Goal: Task Accomplishment & Management: Manage account settings

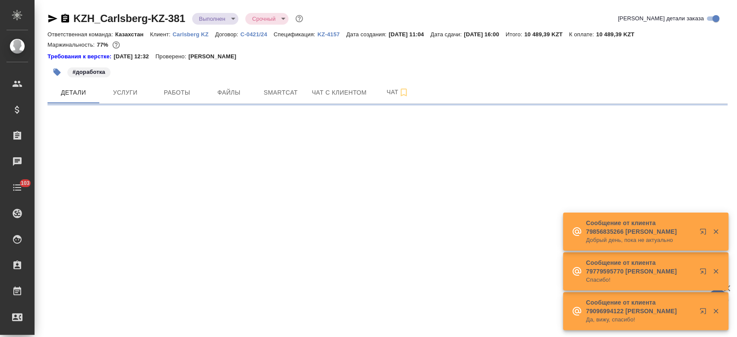
select select "RU"
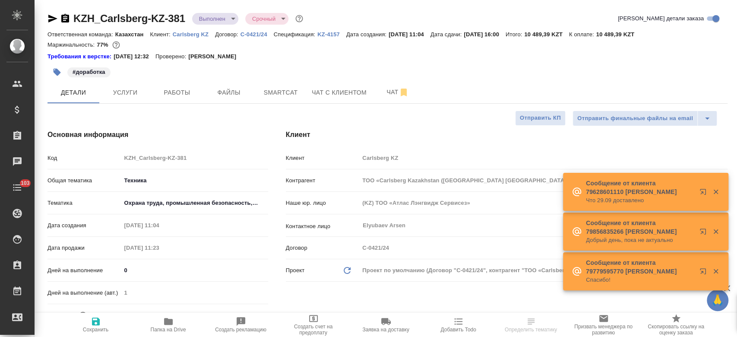
type textarea "x"
type input "[PERSON_NAME]"
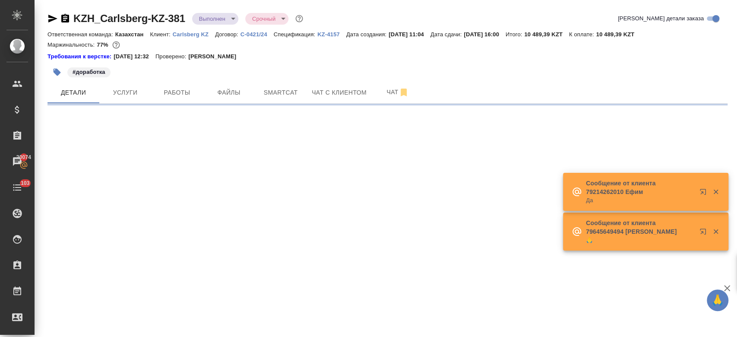
select select "RU"
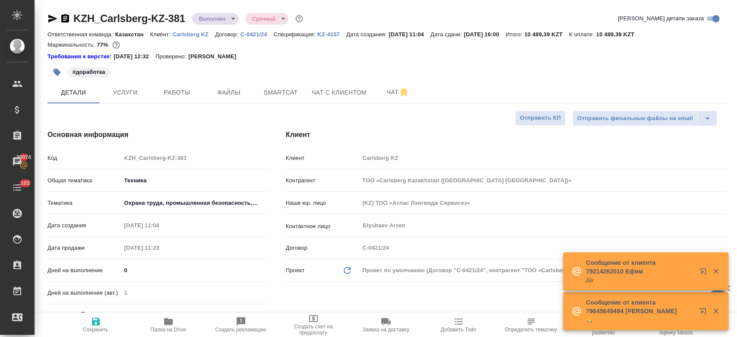
type textarea "x"
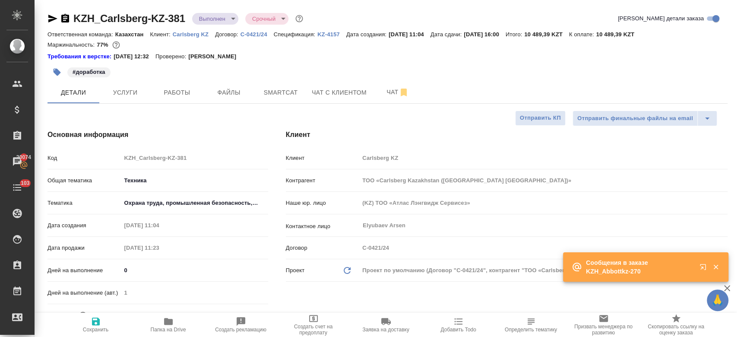
type textarea "x"
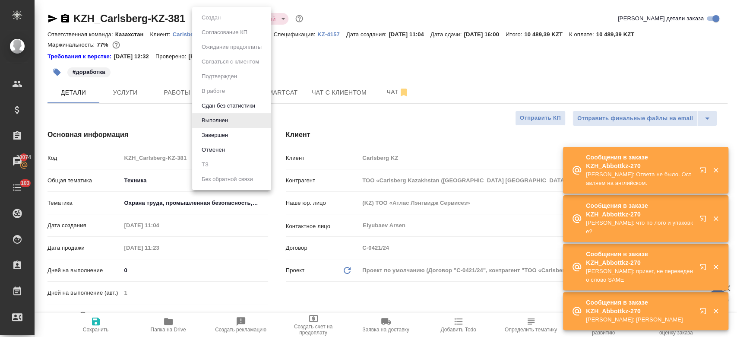
click at [210, 16] on body "🙏 .cls-1 fill:#fff; AWATERA Kosherbayeva Nazerke Клиенты Спецификации Заказы 20…" at bounding box center [368, 168] width 737 height 337
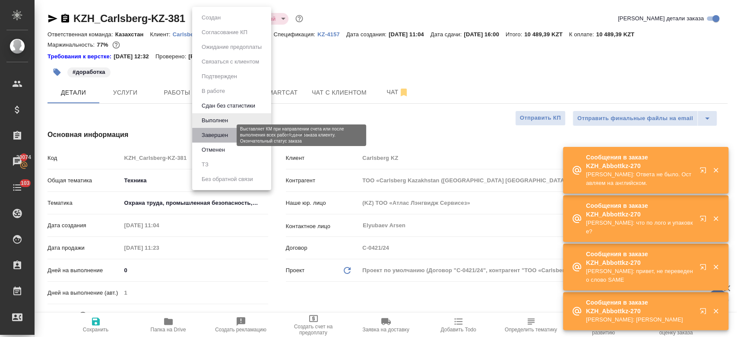
click at [217, 133] on button "Завершен" at bounding box center [215, 134] width 32 height 9
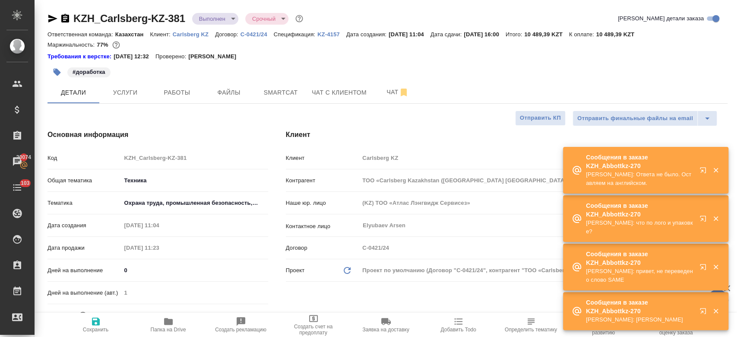
type textarea "x"
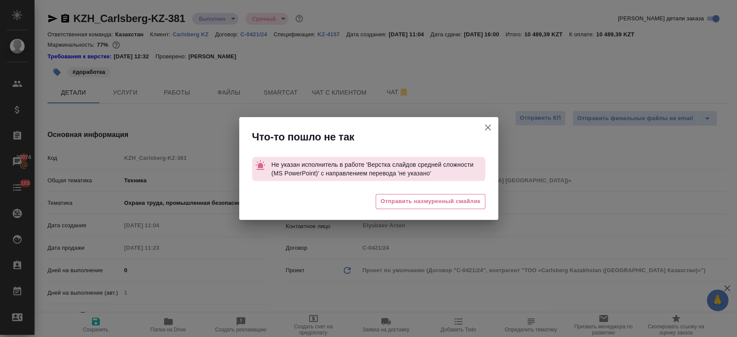
type textarea "x"
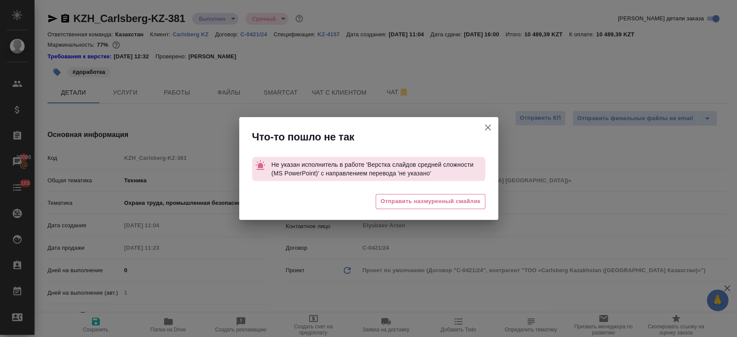
type textarea "x"
click at [490, 126] on icon "button" at bounding box center [488, 127] width 10 height 10
type textarea "x"
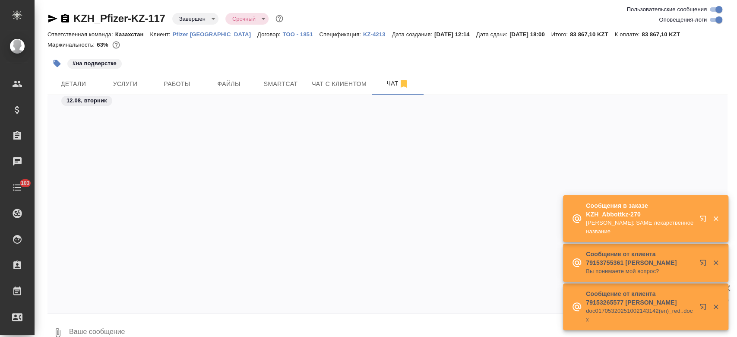
scroll to position [2356, 0]
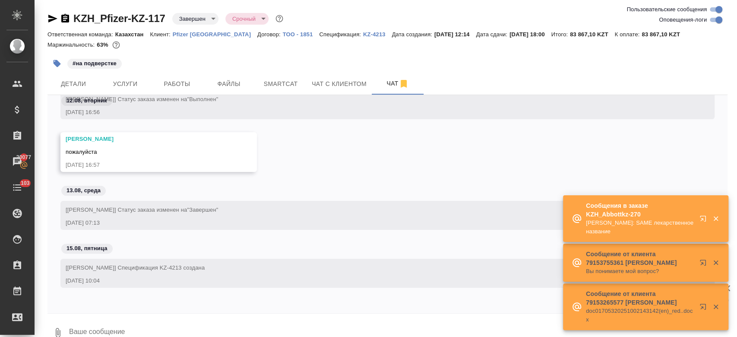
click at [193, 32] on p "Pfizer [GEOGRAPHIC_DATA]" at bounding box center [215, 34] width 85 height 6
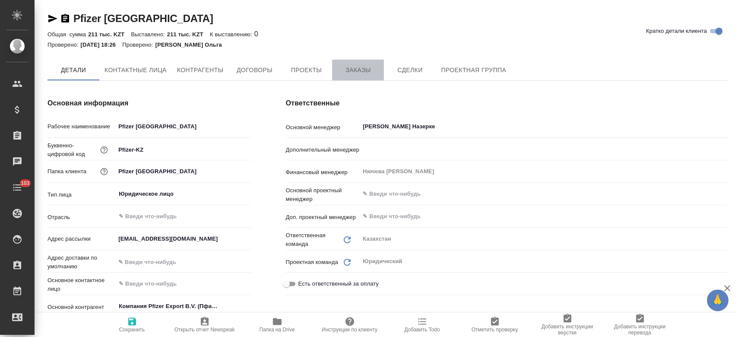
click at [363, 72] on span "Заказы" at bounding box center [357, 70] width 41 height 11
type textarea "x"
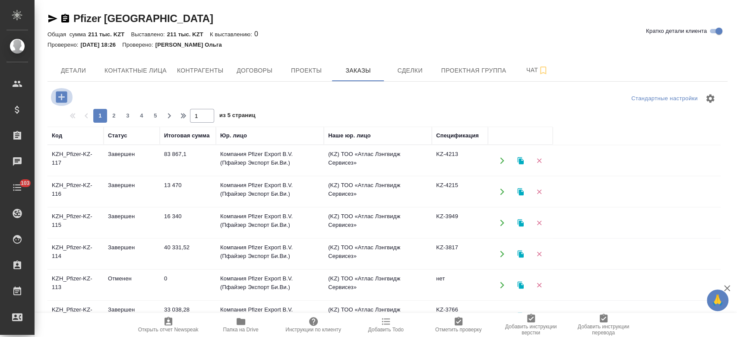
click at [62, 97] on icon "button" at bounding box center [61, 96] width 15 height 15
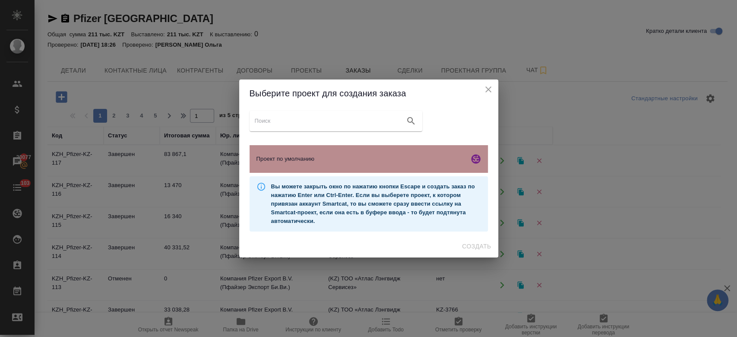
click at [298, 161] on span "Проект по умолчанию" at bounding box center [360, 159] width 209 height 9
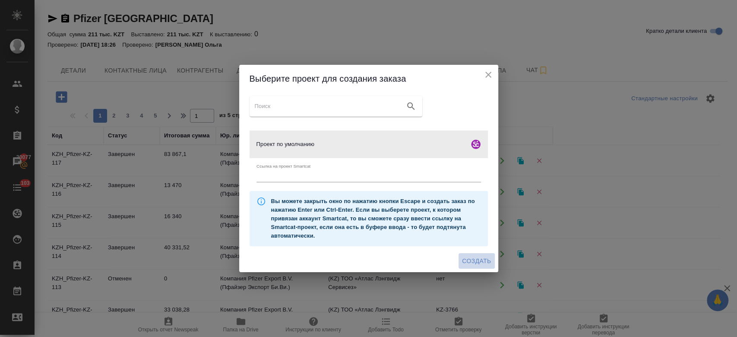
click at [481, 265] on span "Создать" at bounding box center [476, 261] width 29 height 11
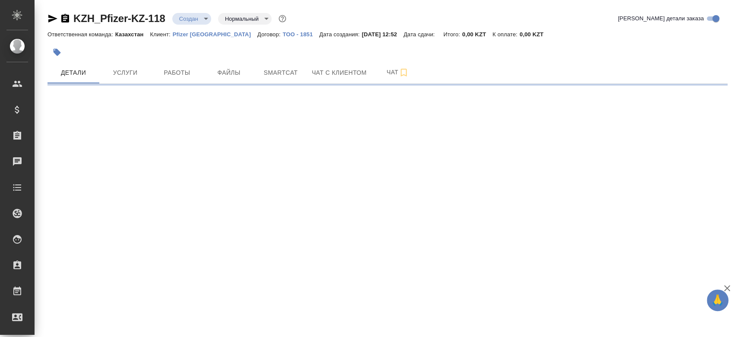
select select "RU"
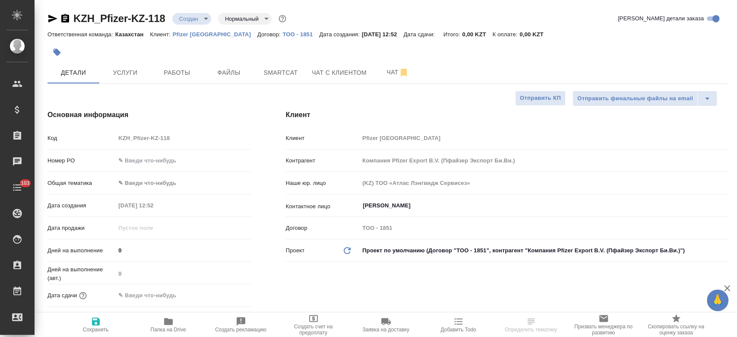
type textarea "x"
click at [66, 19] on icon "button" at bounding box center [65, 18] width 8 height 9
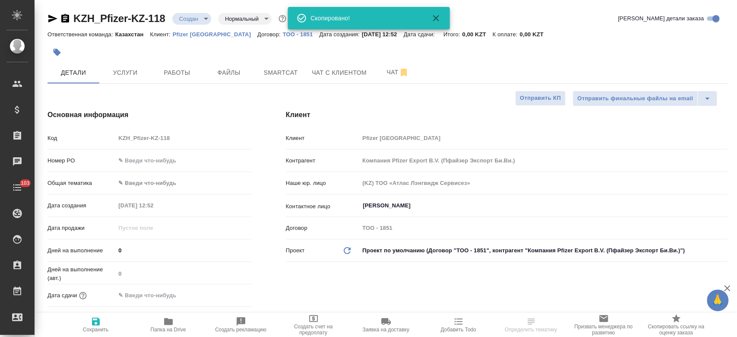
type textarea "x"
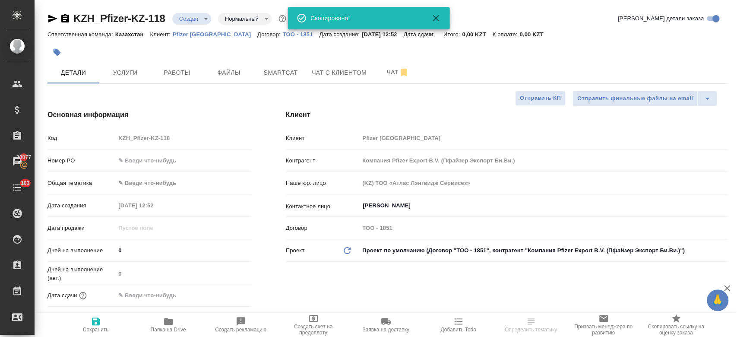
type textarea "x"
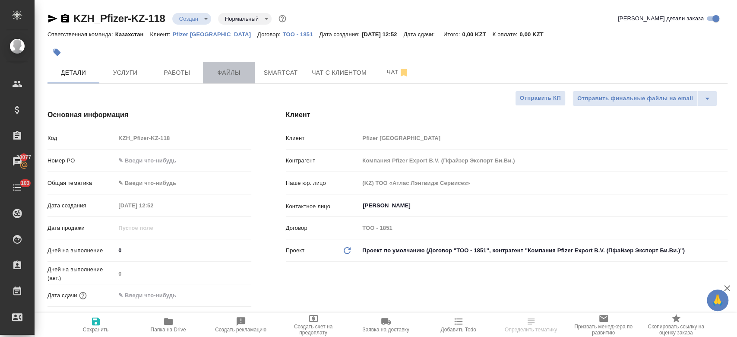
click at [239, 73] on span "Файлы" at bounding box center [228, 72] width 41 height 11
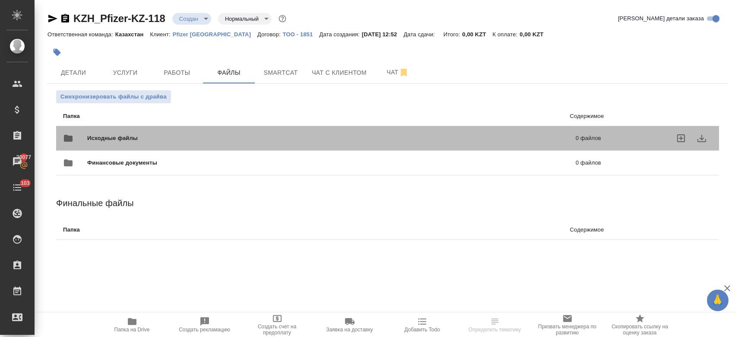
click at [212, 131] on div "Исходные файлы 0 файлов" at bounding box center [332, 138] width 538 height 21
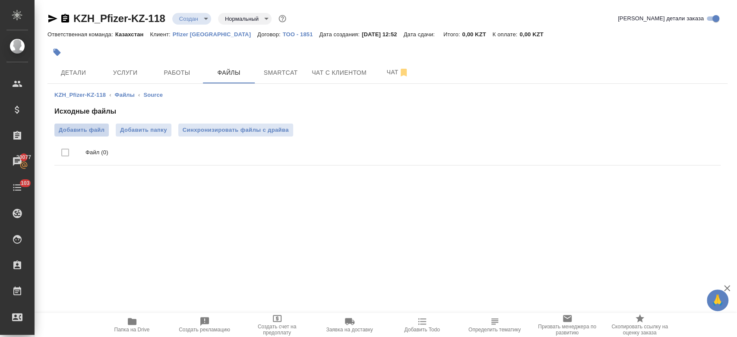
click at [95, 133] on span "Добавить файл" at bounding box center [82, 130] width 46 height 9
click at [0, 0] on input "Добавить файл" at bounding box center [0, 0] width 0 height 0
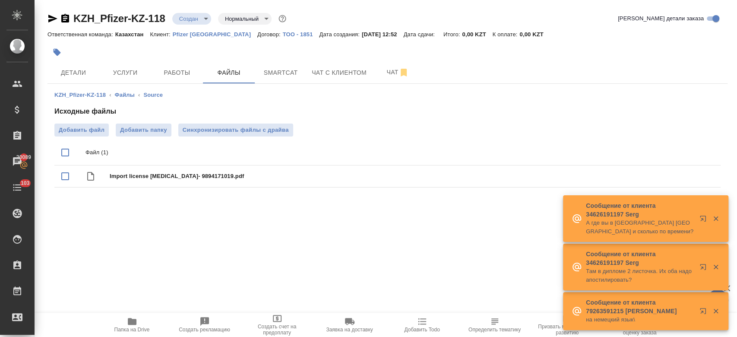
click at [252, 48] on div at bounding box center [273, 52] width 453 height 19
click at [219, 49] on div at bounding box center [273, 52] width 453 height 19
click at [128, 73] on span "Услуги" at bounding box center [124, 72] width 41 height 11
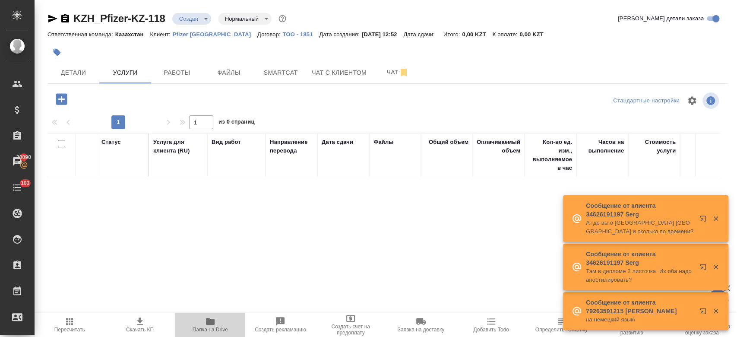
click at [212, 319] on icon "button" at bounding box center [210, 321] width 9 height 7
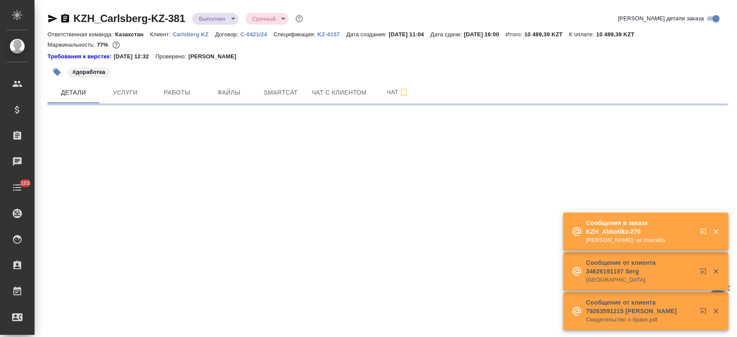
select select "RU"
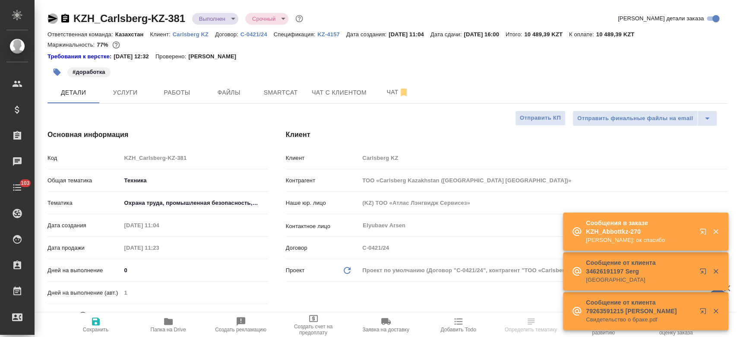
type textarea "x"
click at [52, 20] on icon "button" at bounding box center [52, 19] width 9 height 8
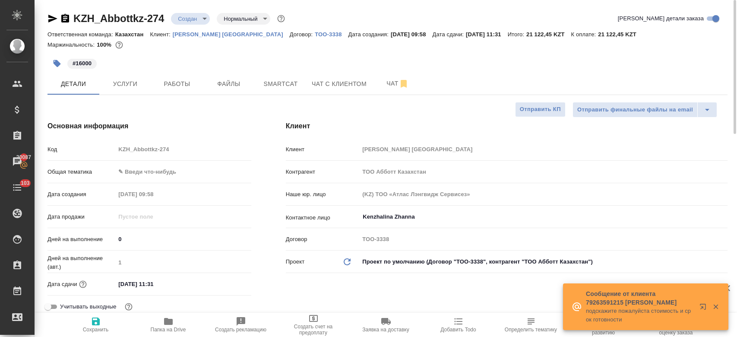
select select "RU"
click at [342, 58] on div "#16000" at bounding box center [273, 63] width 453 height 19
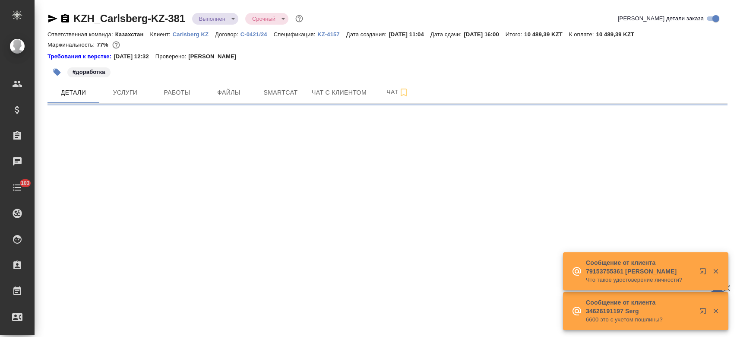
click at [219, 22] on body "🙏 .cls-1 fill:#fff; AWATERA Kosherbayeva Nazerke Клиенты Спецификации Заказы Ча…" at bounding box center [368, 168] width 737 height 337
select select "RU"
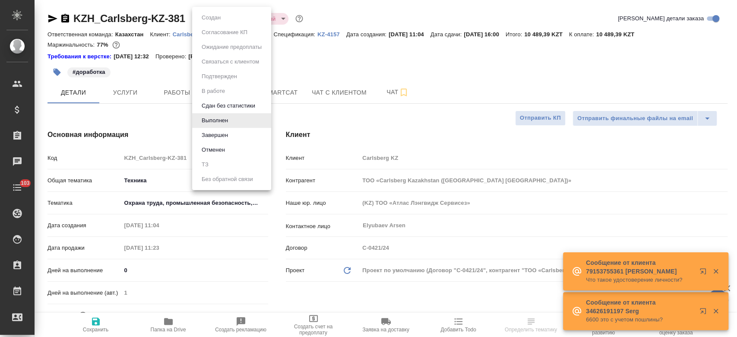
type textarea "x"
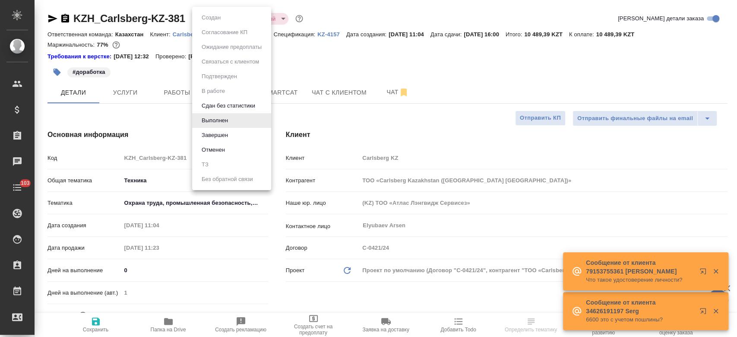
type textarea "x"
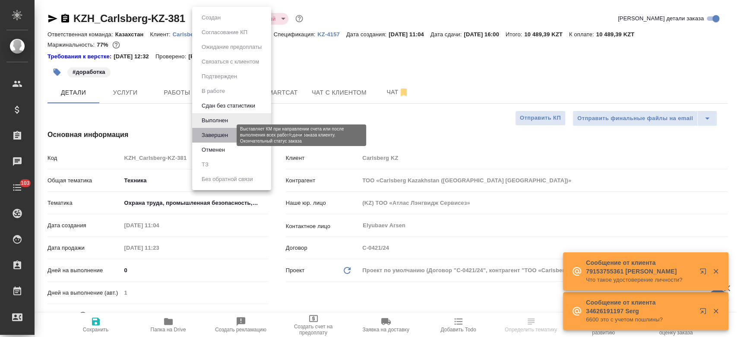
click at [217, 136] on button "Завершен" at bounding box center [215, 134] width 32 height 9
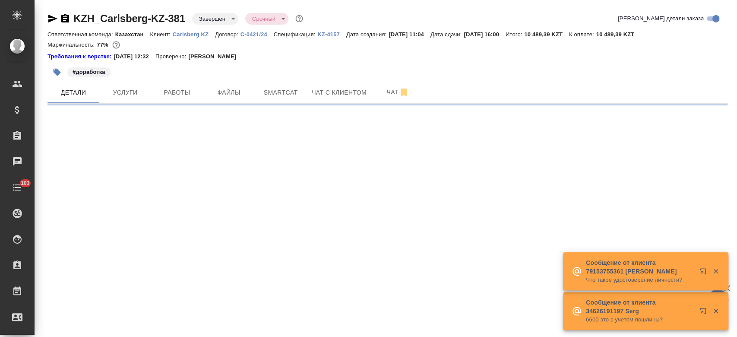
select select "RU"
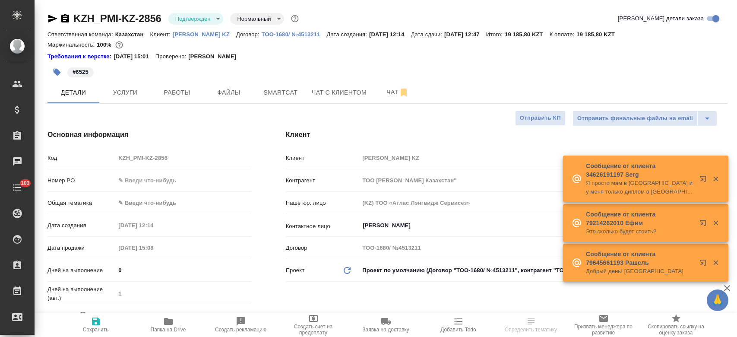
select select "RU"
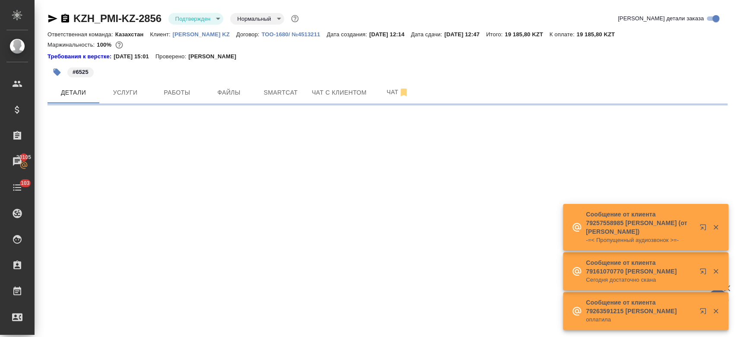
select select "RU"
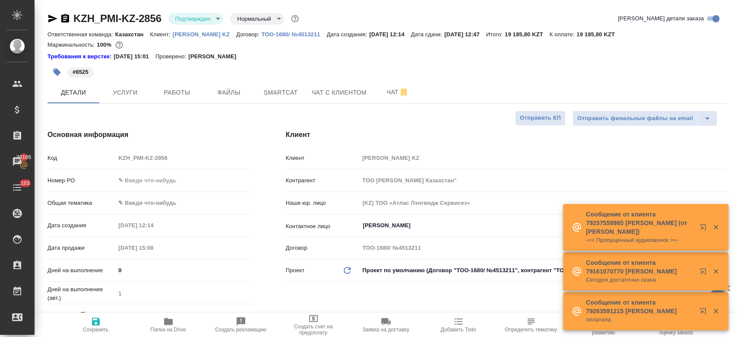
type textarea "x"
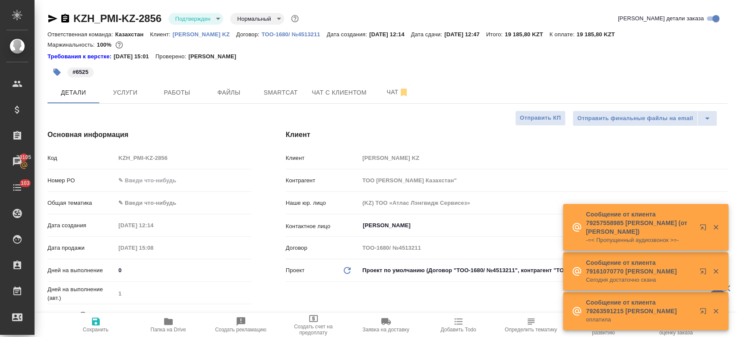
type textarea "x"
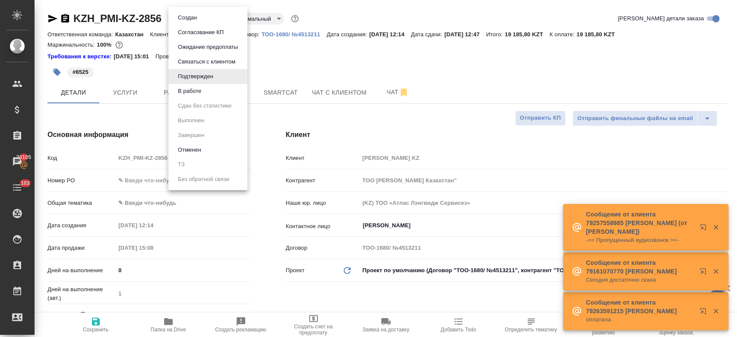
click at [184, 23] on body "🙏 .cls-1 fill:#fff; AWATERA Kosherbayeva Nazerke Клиенты Спецификации Заказы 20…" at bounding box center [368, 168] width 737 height 337
click at [197, 88] on button "В работе" at bounding box center [189, 90] width 28 height 9
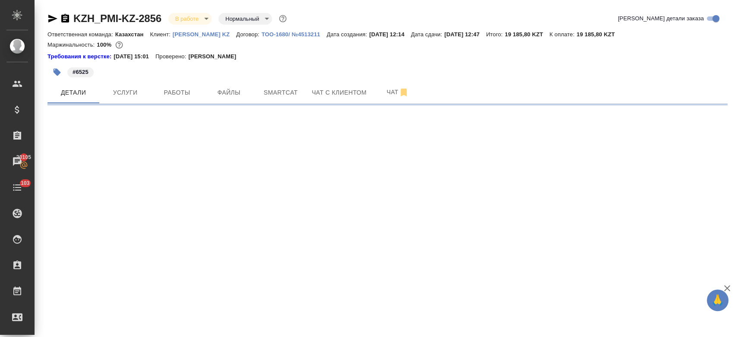
select select "RU"
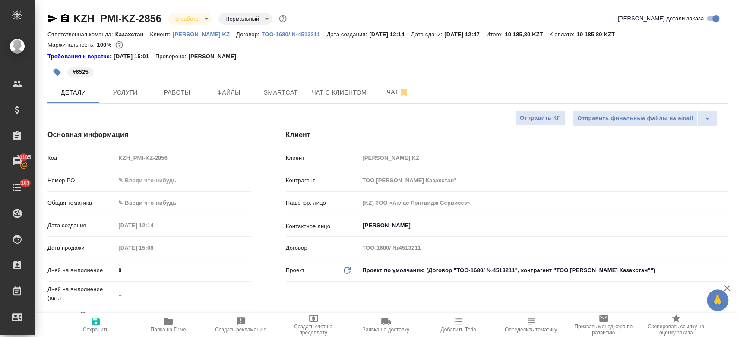
type textarea "x"
click at [189, 66] on div "#6525" at bounding box center [273, 72] width 453 height 19
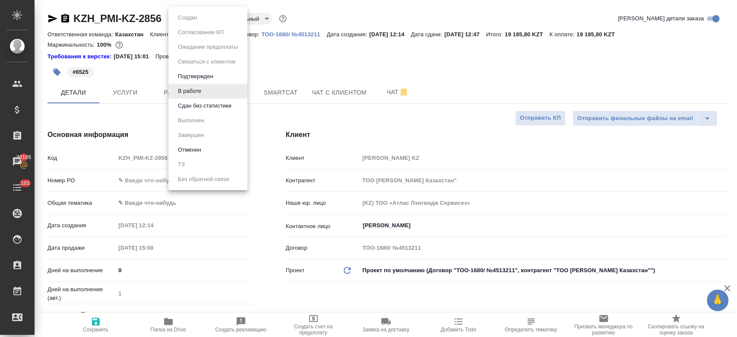
click at [204, 19] on body "🙏 .cls-1 fill:#fff; AWATERA Kosherbayeva Nazerke Клиенты Спецификации Заказы 20…" at bounding box center [368, 168] width 737 height 337
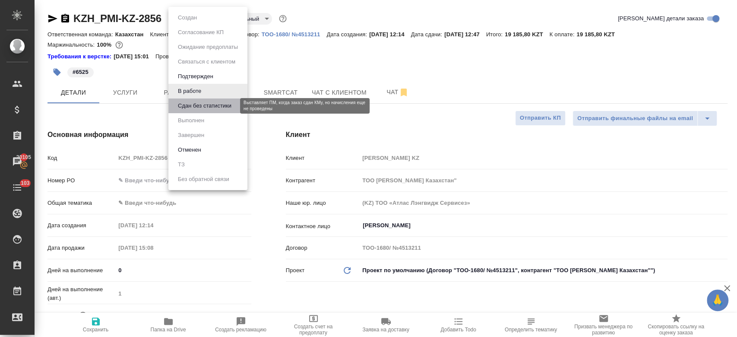
click at [200, 102] on button "Сдан без статистики" at bounding box center [204, 105] width 59 height 9
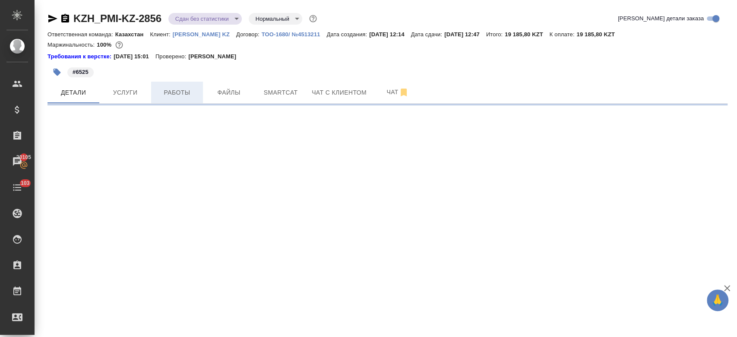
click at [171, 91] on span "Работы" at bounding box center [176, 92] width 41 height 11
select select "RU"
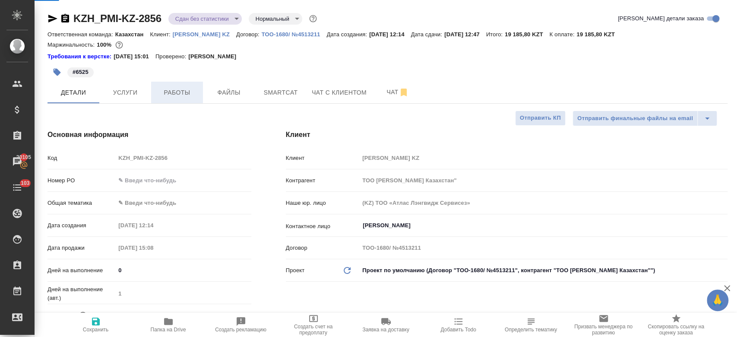
type textarea "x"
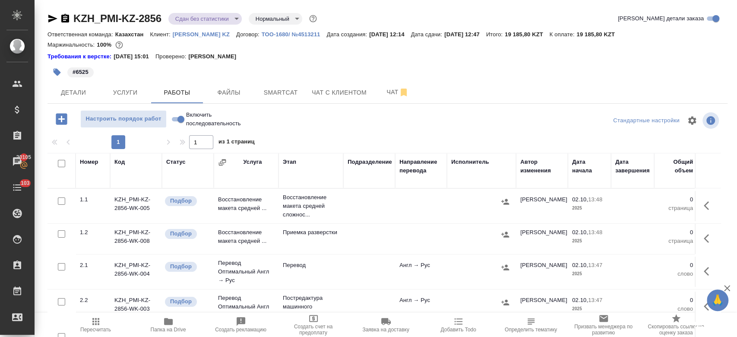
click at [227, 70] on div "#6525" at bounding box center [273, 72] width 453 height 19
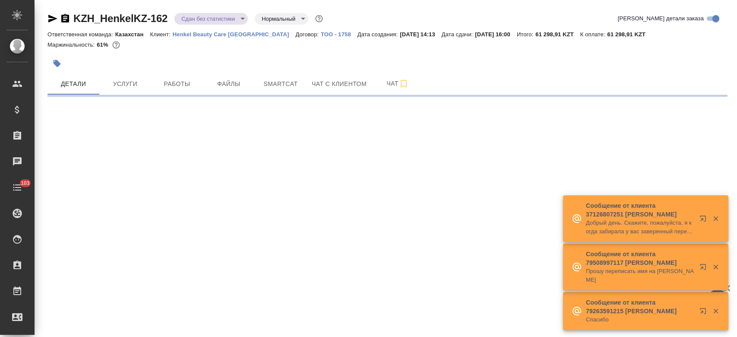
select select "RU"
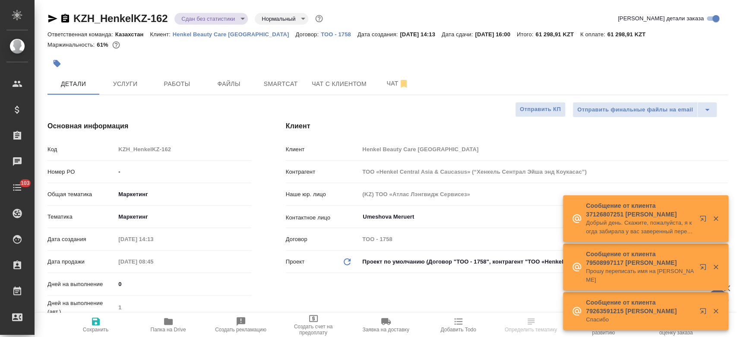
type textarea "x"
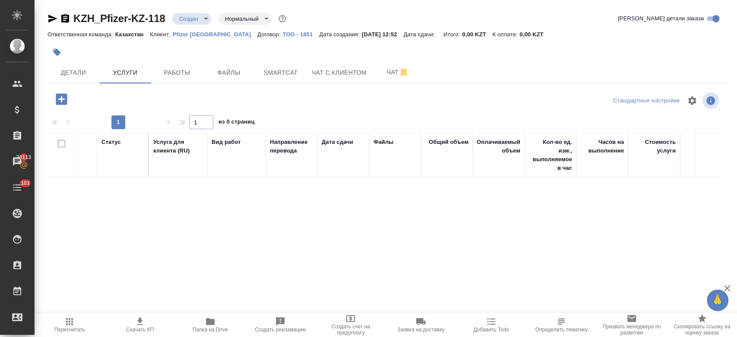
click at [176, 49] on div at bounding box center [273, 52] width 453 height 19
click at [224, 49] on div at bounding box center [273, 52] width 453 height 19
click at [235, 71] on span "Файлы" at bounding box center [228, 72] width 41 height 11
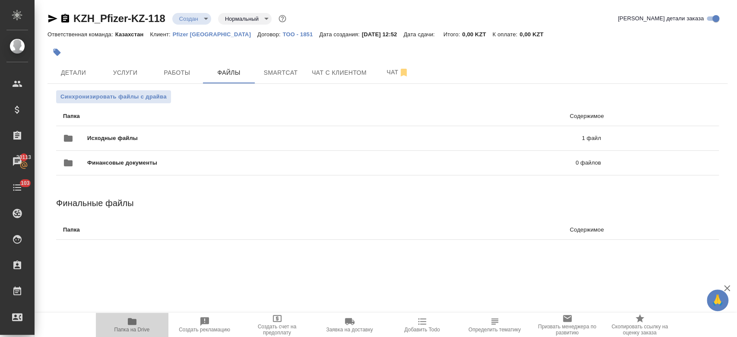
click at [134, 323] on icon "button" at bounding box center [132, 321] width 9 height 7
click at [121, 73] on span "Услуги" at bounding box center [124, 72] width 41 height 11
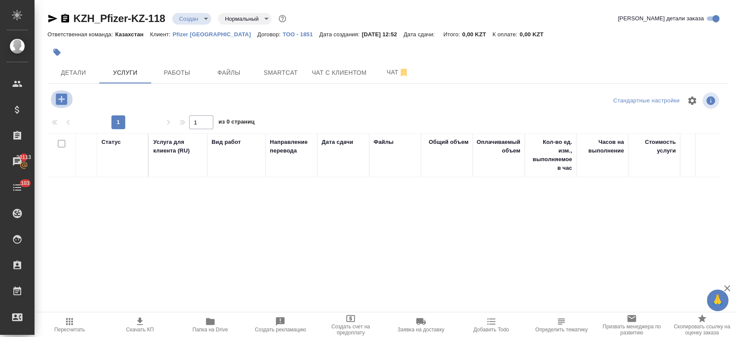
click at [66, 99] on icon "button" at bounding box center [61, 98] width 11 height 11
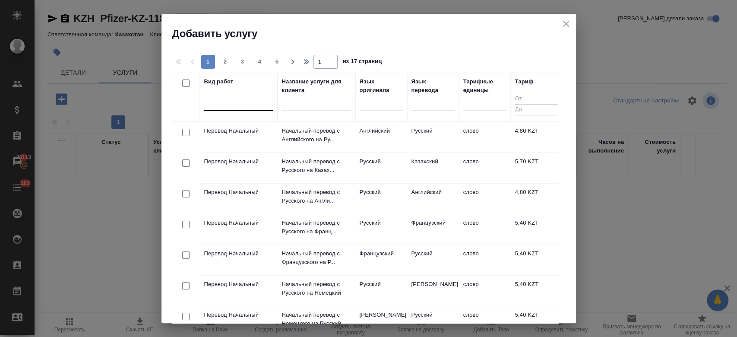
click at [229, 100] on div at bounding box center [238, 102] width 69 height 13
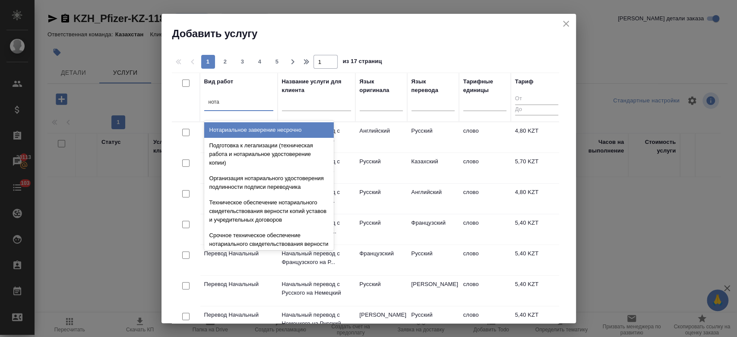
type input "нотар"
click at [269, 135] on div "Нотариальное заверение несрочно" at bounding box center [269, 130] width 130 height 16
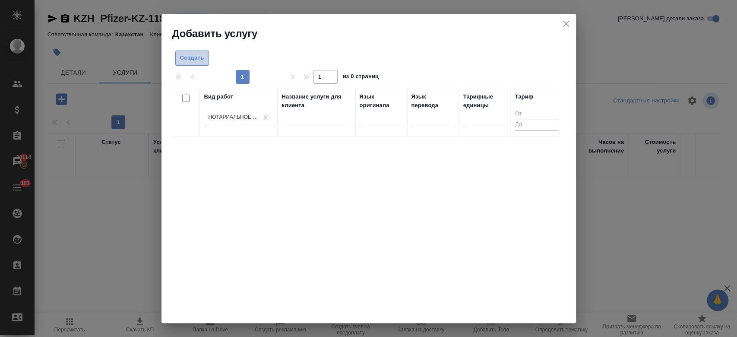
click at [199, 55] on span "Создать" at bounding box center [192, 58] width 24 height 10
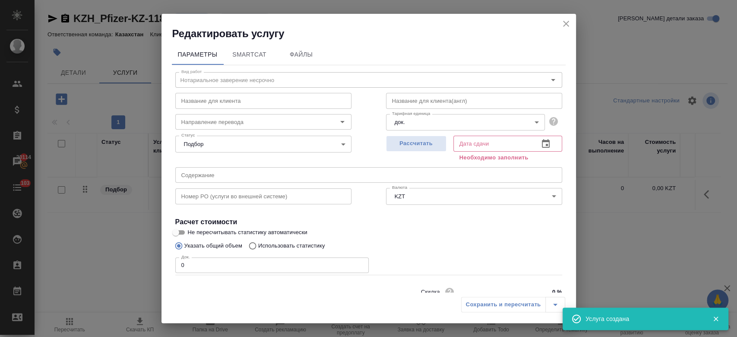
scroll to position [37, 0]
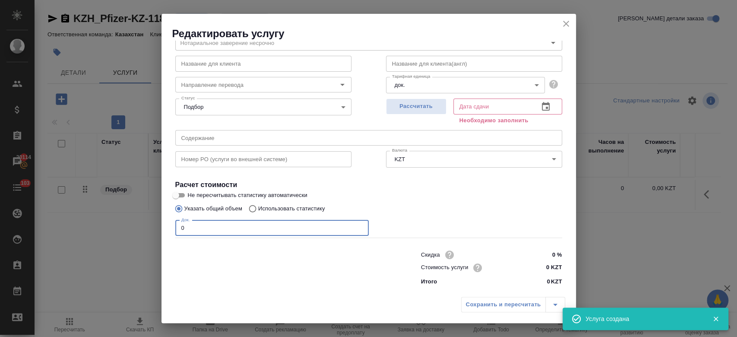
click at [281, 229] on input "0" at bounding box center [271, 228] width 193 height 16
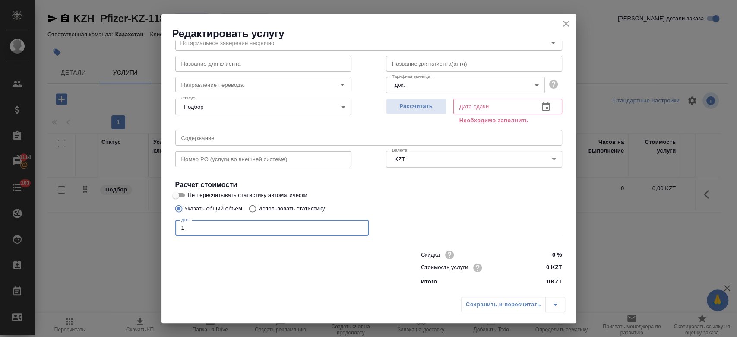
type input "1"
click at [543, 262] on input "0 KZT" at bounding box center [546, 268] width 32 height 13
type input "6000 KZT"
click at [418, 112] on button "Рассчитать" at bounding box center [416, 106] width 60 height 16
type input "06.10.2025 13:55"
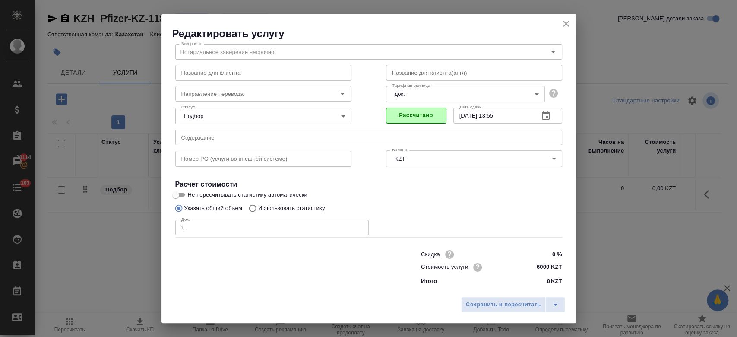
scroll to position [28, 0]
click at [489, 301] on span "Сохранить и пересчитать" at bounding box center [503, 305] width 75 height 10
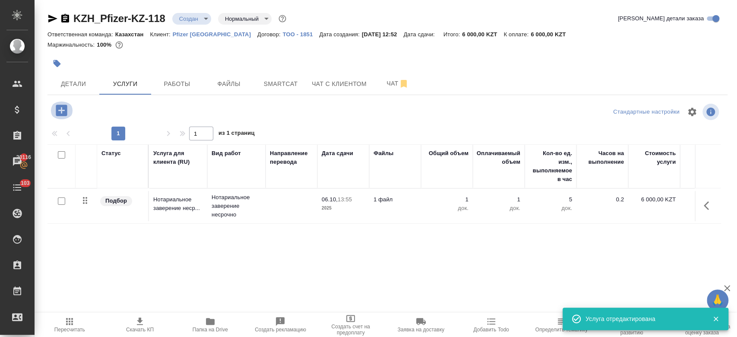
click at [62, 104] on icon "button" at bounding box center [61, 110] width 15 height 15
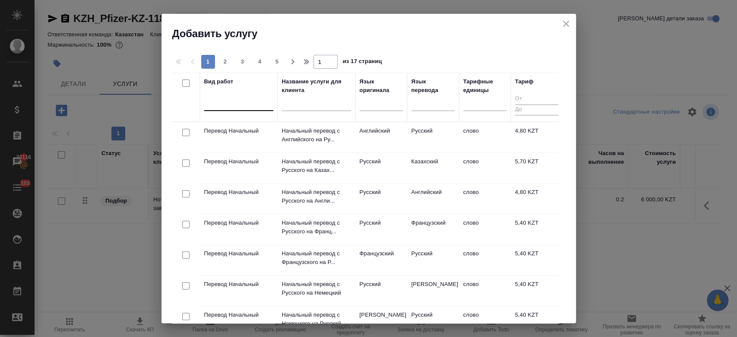
click at [240, 108] on div at bounding box center [238, 102] width 69 height 13
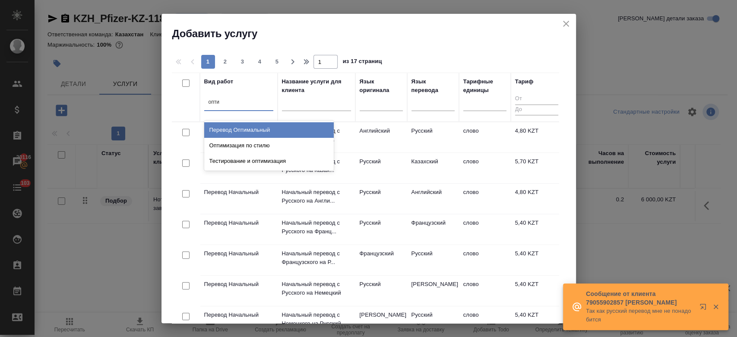
type input "оптим"
click at [253, 128] on div "Перевод Оптимальный" at bounding box center [269, 130] width 130 height 16
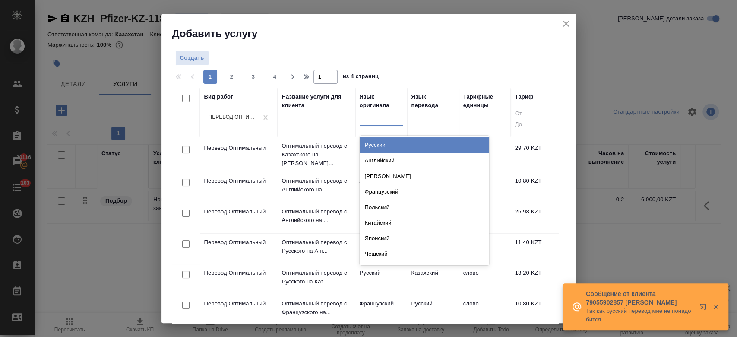
click at [376, 117] on div at bounding box center [381, 117] width 43 height 13
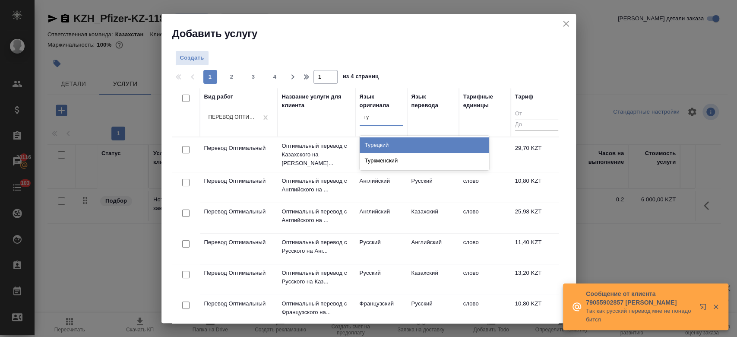
type input "тур"
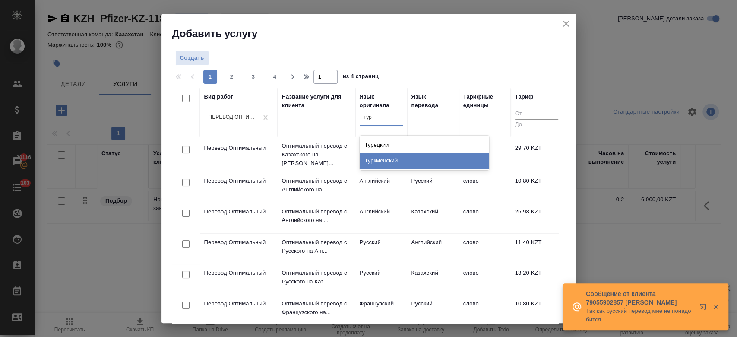
click at [387, 155] on div "Туркменский" at bounding box center [425, 161] width 130 height 16
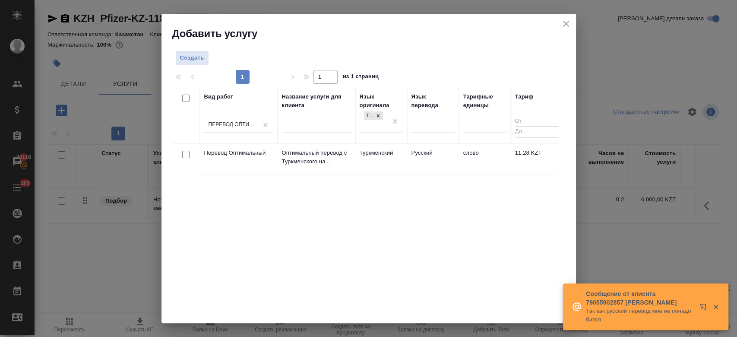
click at [439, 150] on td "Русский" at bounding box center [433, 159] width 52 height 30
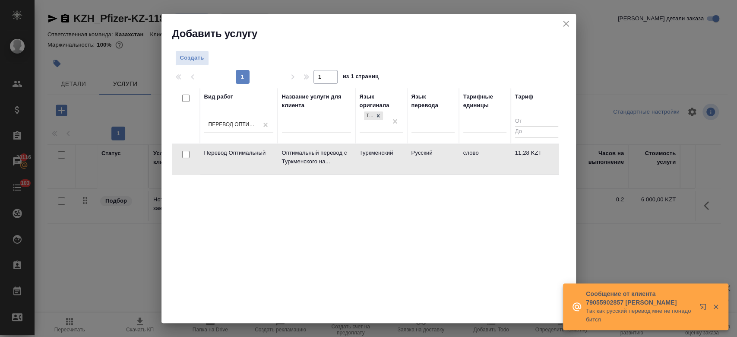
click at [439, 150] on td "Русский" at bounding box center [433, 159] width 52 height 30
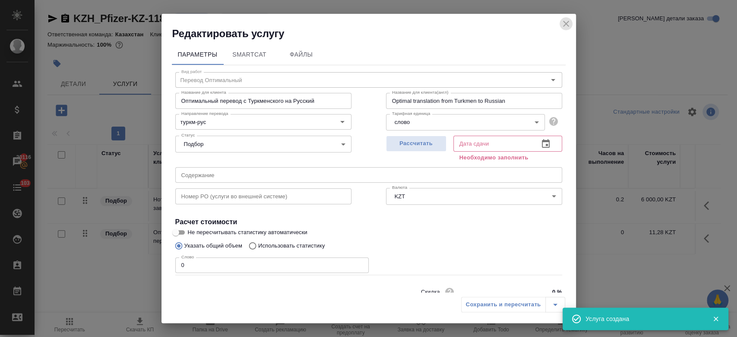
click at [565, 27] on icon "close" at bounding box center [566, 24] width 10 height 10
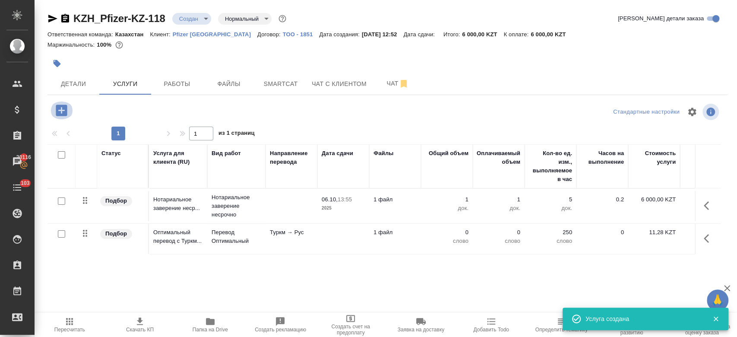
click at [63, 109] on icon "button" at bounding box center [61, 109] width 11 height 11
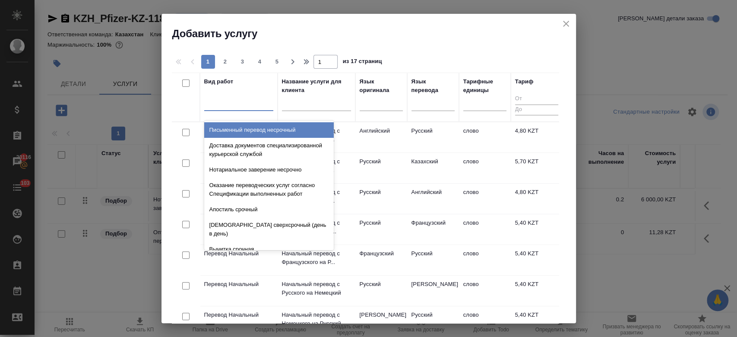
click at [245, 104] on div at bounding box center [238, 102] width 69 height 13
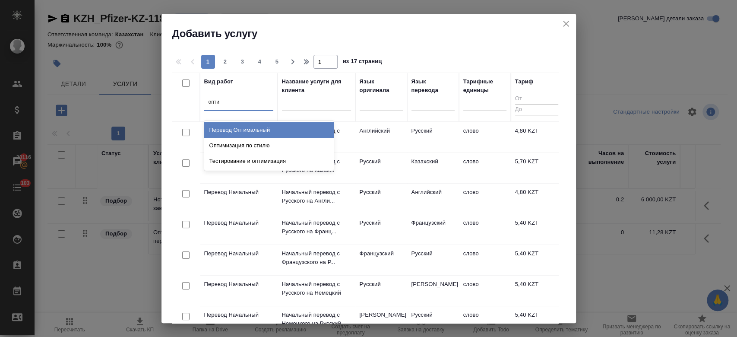
type input "оптим"
click at [248, 129] on div "Перевод Оптимальный" at bounding box center [269, 130] width 130 height 16
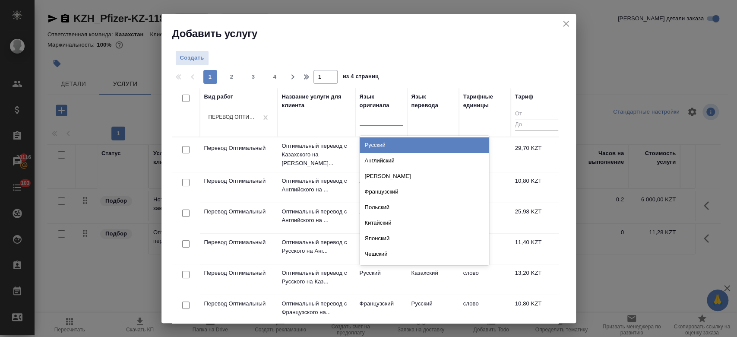
click at [386, 115] on div at bounding box center [381, 117] width 43 height 13
type input "рус"
click at [391, 150] on div "Русский" at bounding box center [425, 145] width 130 height 16
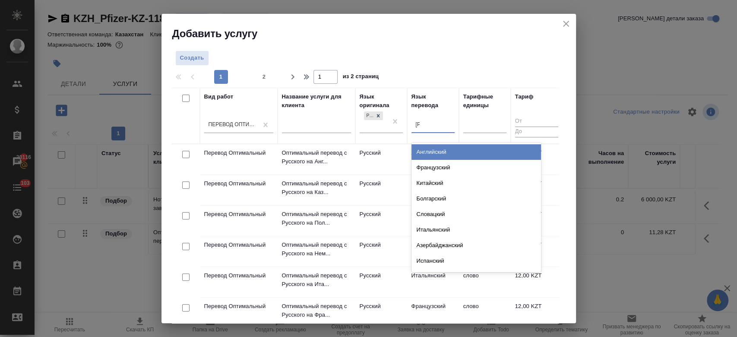
click at [436, 124] on div "а а" at bounding box center [432, 124] width 43 height 13
type input "анг"
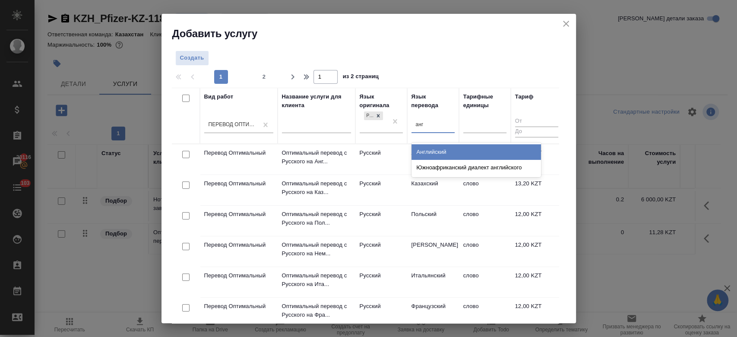
click at [428, 150] on div "Английский" at bounding box center [476, 152] width 130 height 16
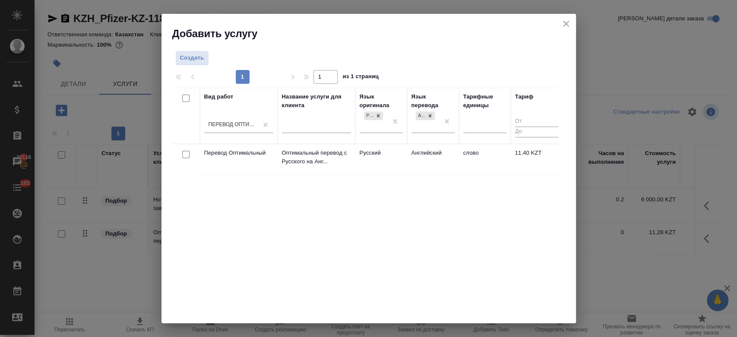
click at [397, 157] on td "Русский" at bounding box center [381, 159] width 52 height 30
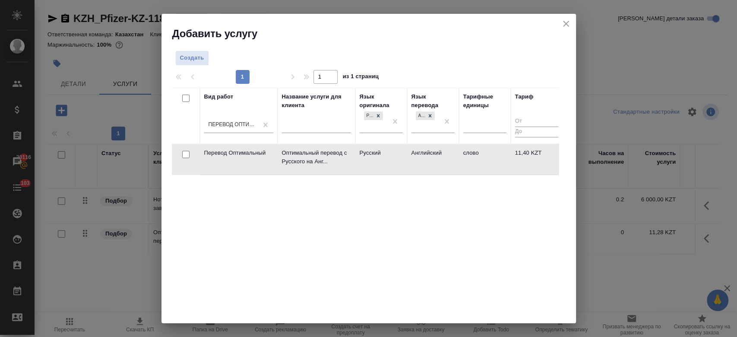
click at [397, 157] on td "Русский" at bounding box center [381, 159] width 52 height 30
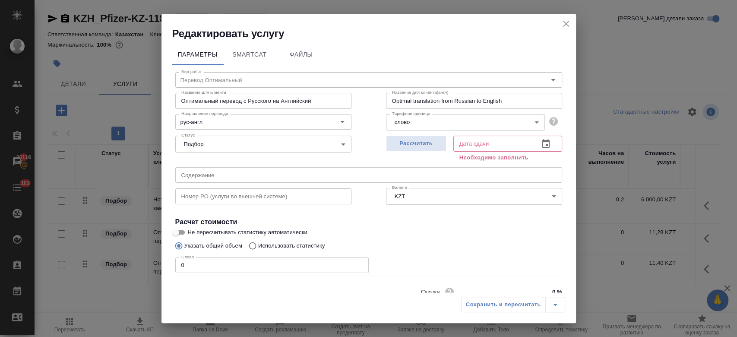
scroll to position [37, 0]
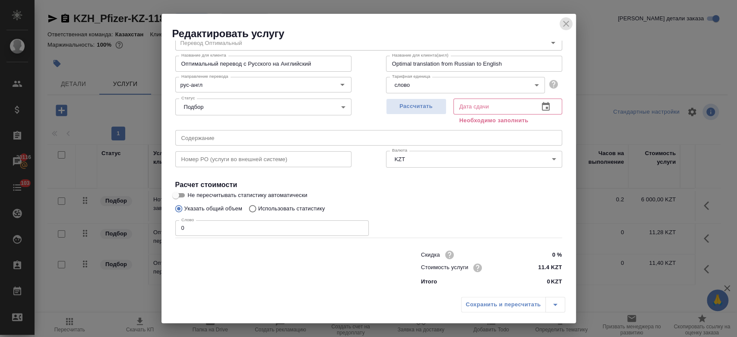
click at [568, 28] on icon "close" at bounding box center [566, 24] width 10 height 10
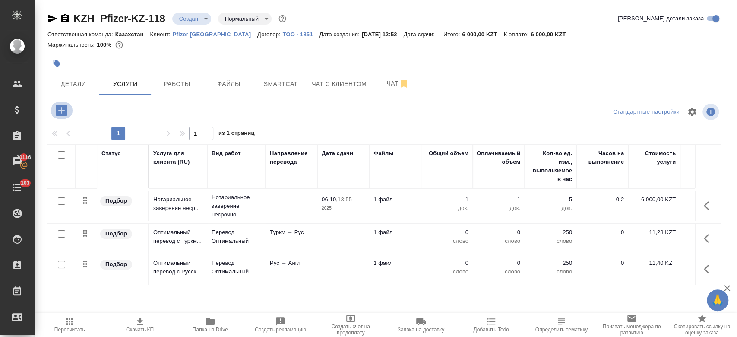
click at [66, 107] on icon "button" at bounding box center [61, 109] width 11 height 11
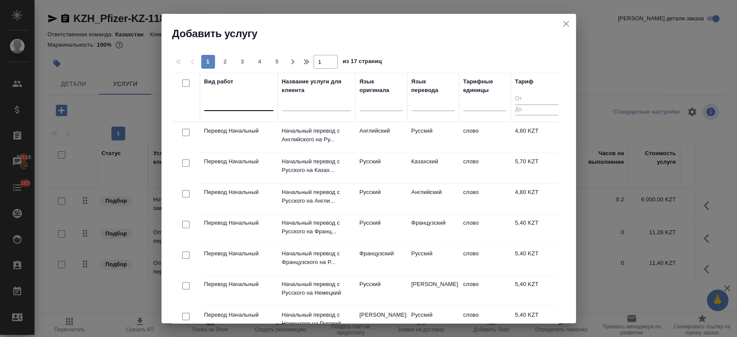
click at [243, 104] on div at bounding box center [238, 102] width 69 height 13
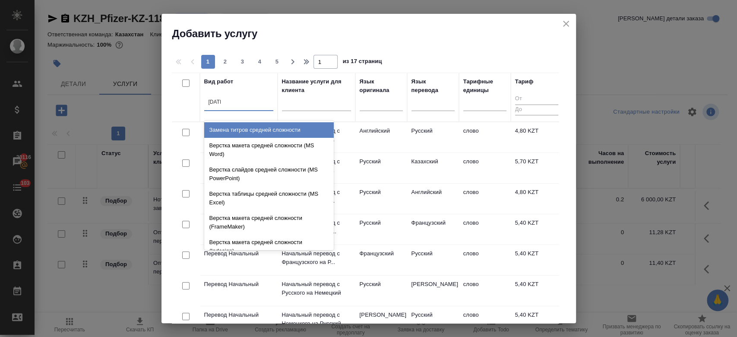
type input "средн"
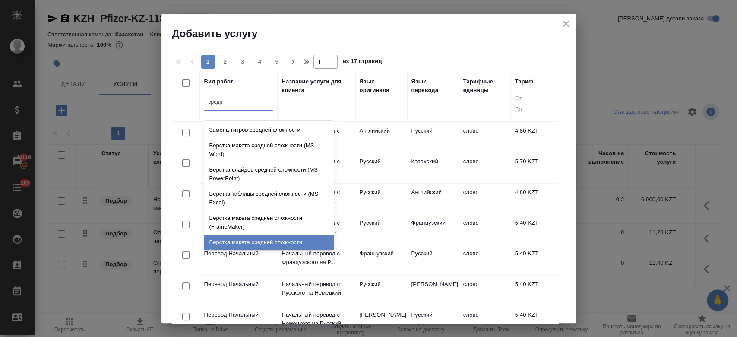
scroll to position [91, 0]
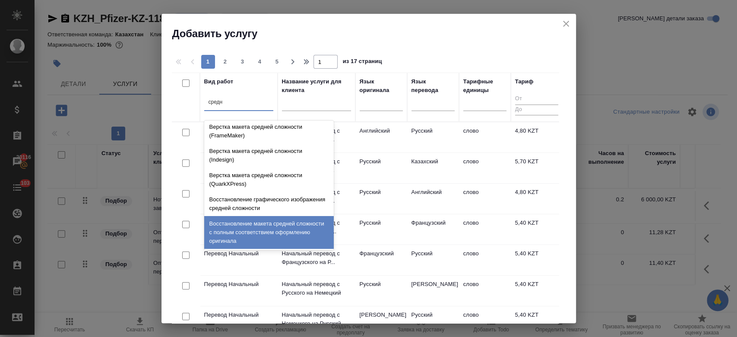
click at [241, 226] on div "Восстановление макета средней сложности с полным соответствием оформлению ориги…" at bounding box center [269, 232] width 130 height 33
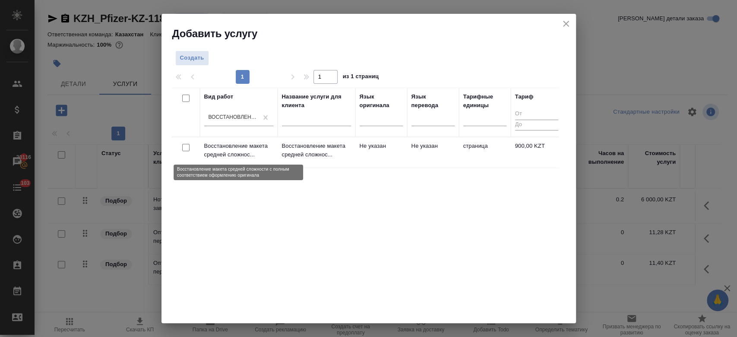
click at [269, 149] on p "Восстановление макета средней сложнос..." at bounding box center [238, 150] width 69 height 17
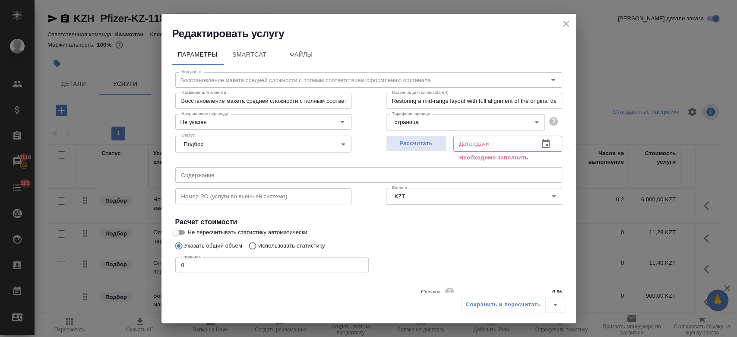
scroll to position [37, 0]
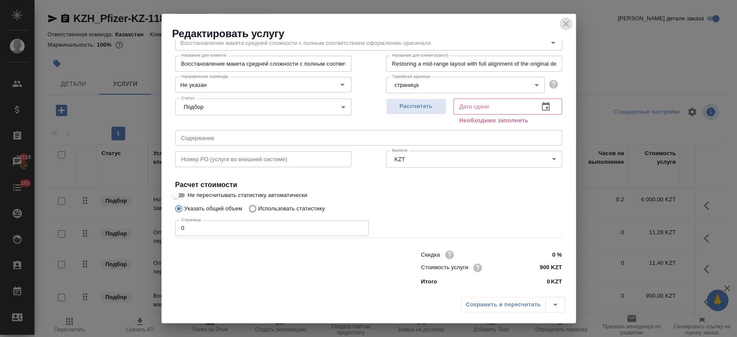
click at [568, 22] on icon "close" at bounding box center [566, 24] width 10 height 10
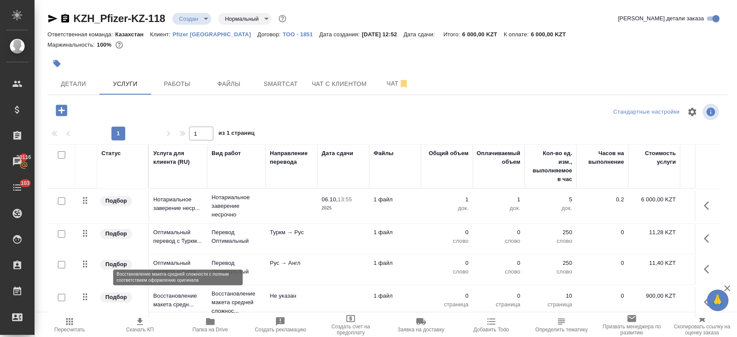
click at [195, 303] on p "Восстановление макета средн..." at bounding box center [178, 299] width 50 height 17
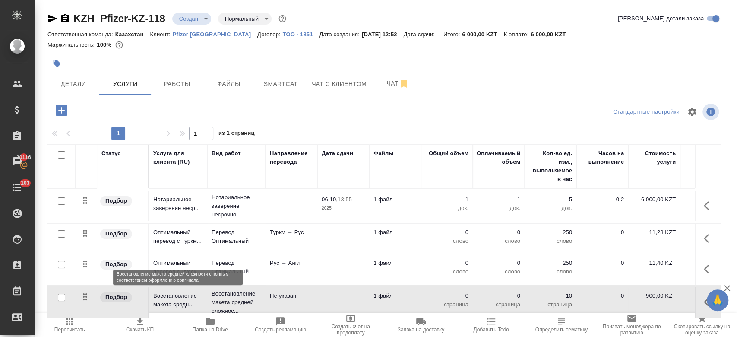
click at [195, 303] on p "Восстановление макета средн..." at bounding box center [178, 299] width 50 height 17
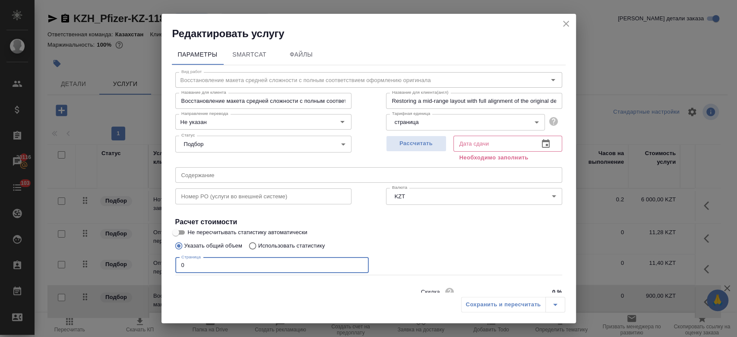
click at [204, 260] on input "0" at bounding box center [271, 265] width 193 height 16
type input "1"
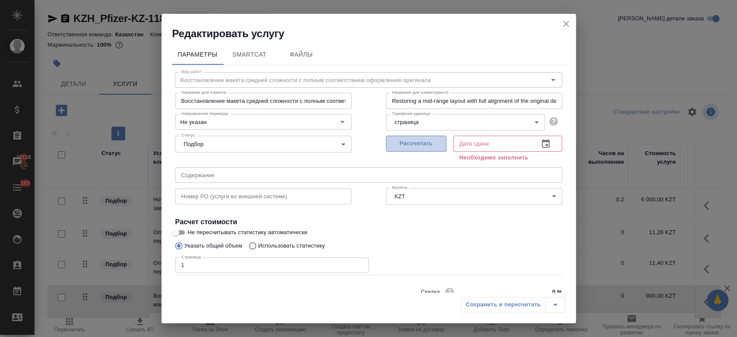
drag, startPoint x: 405, startPoint y: 152, endPoint x: 405, endPoint y: 147, distance: 4.8
click at [405, 147] on button "Рассчитать" at bounding box center [416, 144] width 60 height 16
click at [405, 147] on span "Рассчитать" at bounding box center [416, 144] width 51 height 10
type input "06.10.2025 13:52"
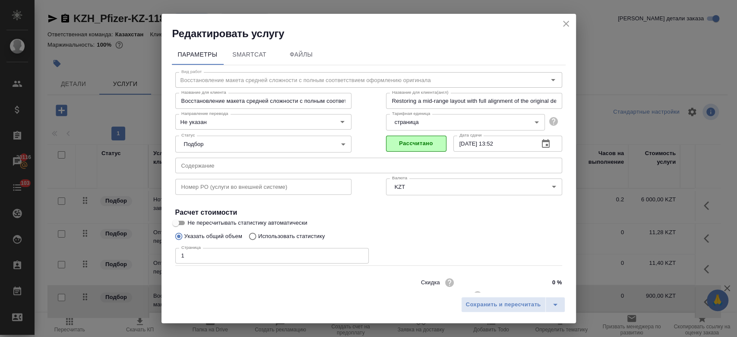
scroll to position [28, 0]
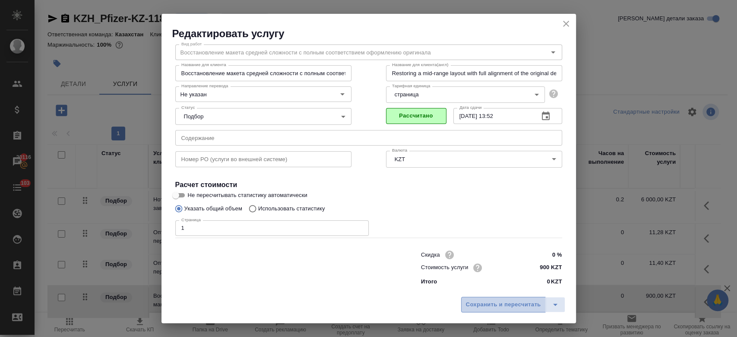
click at [478, 310] on button "Сохранить и пересчитать" at bounding box center [503, 305] width 85 height 16
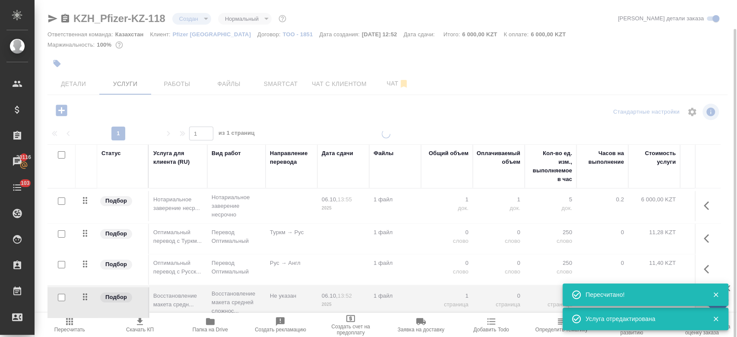
scroll to position [15, 0]
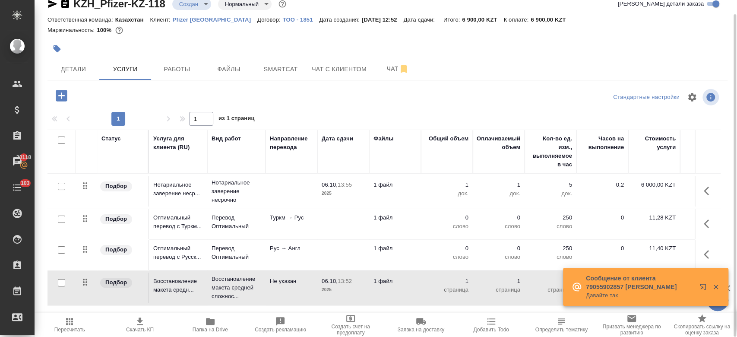
click at [60, 221] on input "checkbox" at bounding box center [61, 218] width 7 height 7
checkbox input "true"
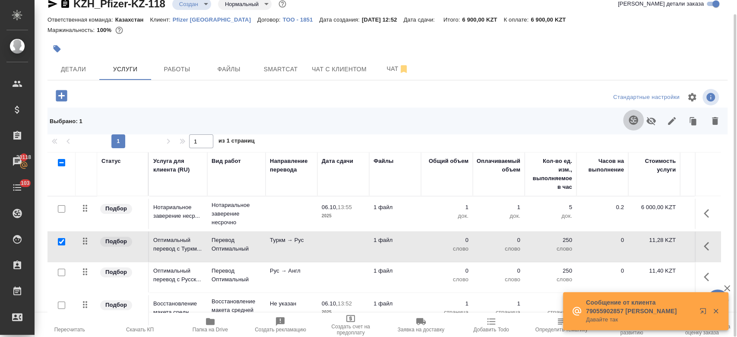
click at [629, 126] on button "button" at bounding box center [633, 120] width 21 height 21
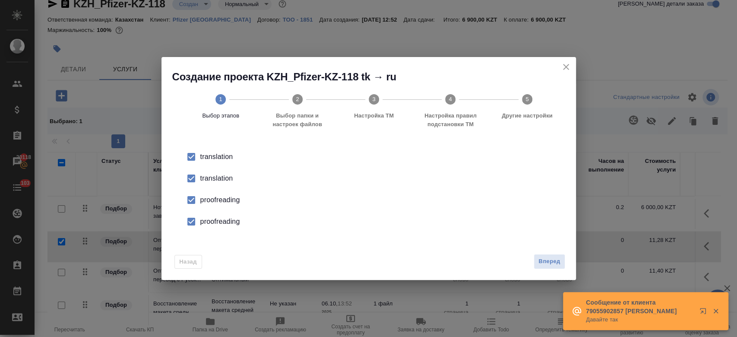
click at [212, 178] on div "translation" at bounding box center [377, 178] width 355 height 10
click at [218, 205] on li "proofreading" at bounding box center [368, 200] width 387 height 22
click at [220, 220] on div "proofreading" at bounding box center [377, 221] width 355 height 10
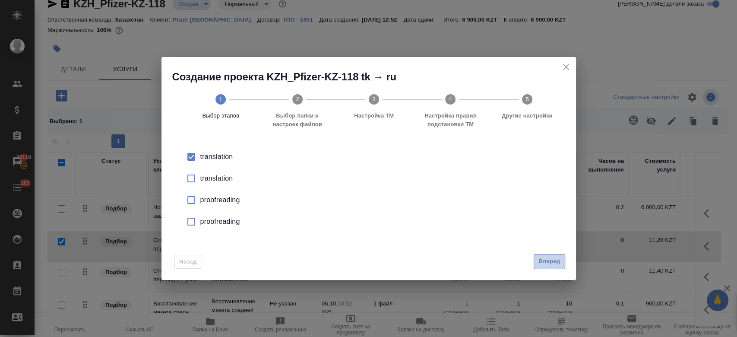
click at [544, 257] on span "Вперед" at bounding box center [549, 261] width 22 height 10
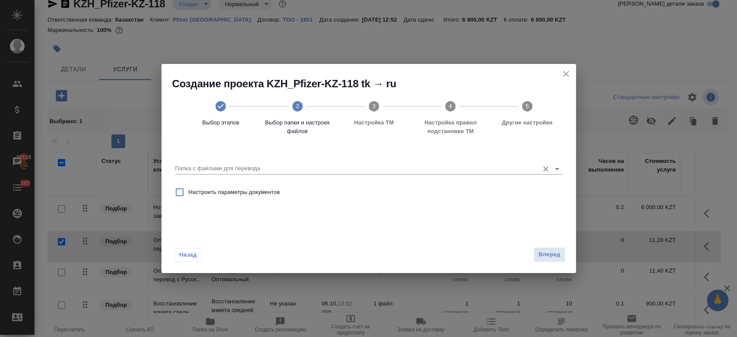
click at [555, 168] on icon "Open" at bounding box center [557, 169] width 4 height 2
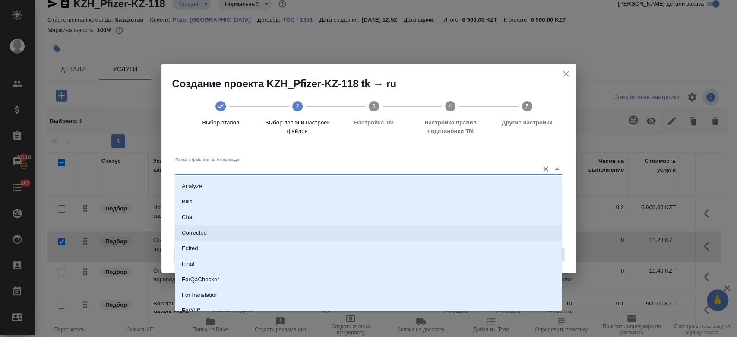
scroll to position [70, 0]
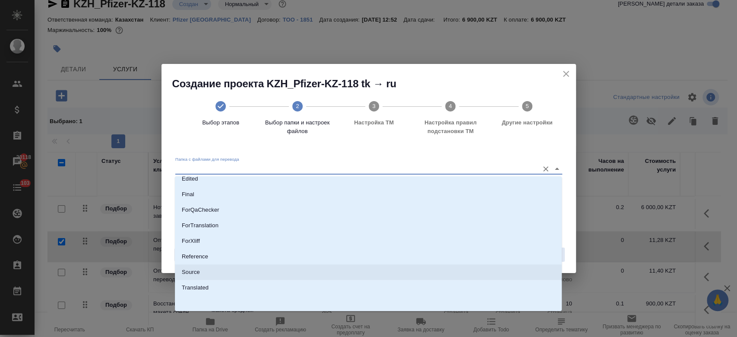
click at [450, 275] on li "Source" at bounding box center [368, 272] width 387 height 16
type input "Source"
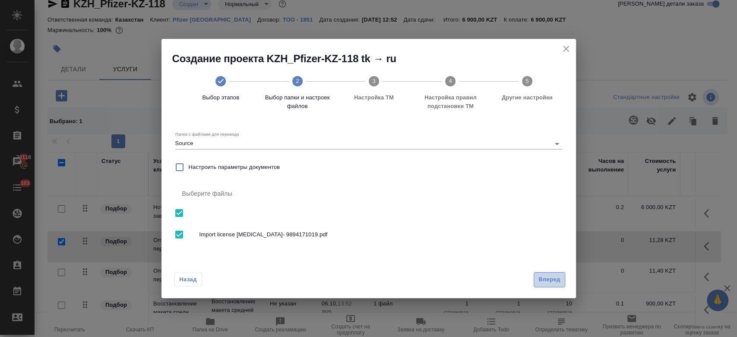
click at [553, 276] on span "Вперед" at bounding box center [549, 280] width 22 height 10
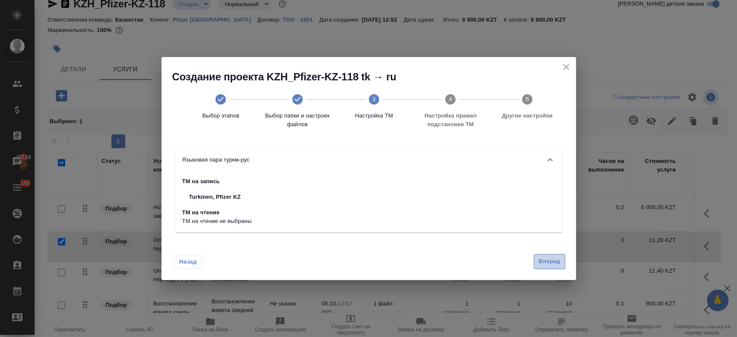
click at [546, 257] on span "Вперед" at bounding box center [549, 261] width 22 height 10
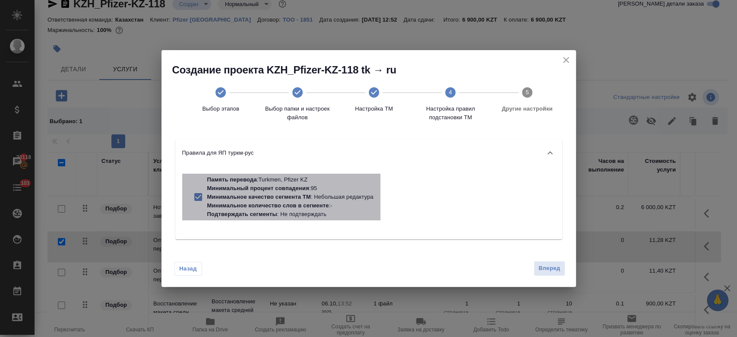
click at [274, 202] on p "Минимальное количество слов в сегменте" at bounding box center [268, 205] width 122 height 6
checkbox input "false"
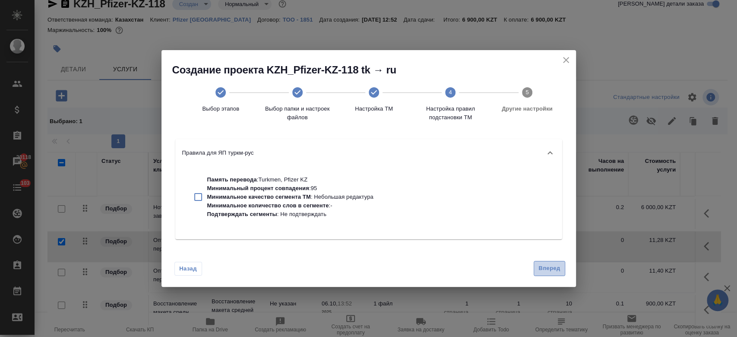
click at [552, 268] on span "Вперед" at bounding box center [549, 268] width 22 height 10
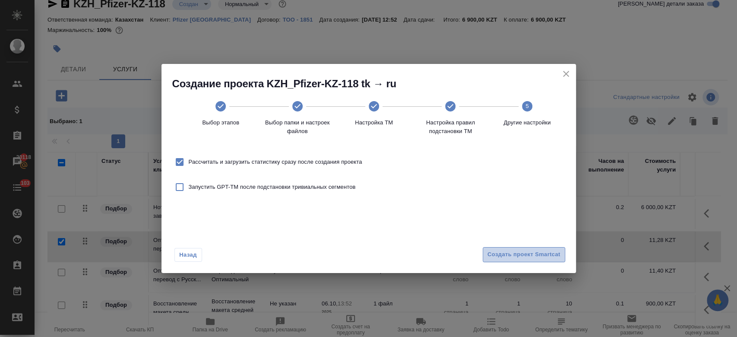
click at [525, 257] on span "Создать проект Smartcat" at bounding box center [523, 255] width 73 height 10
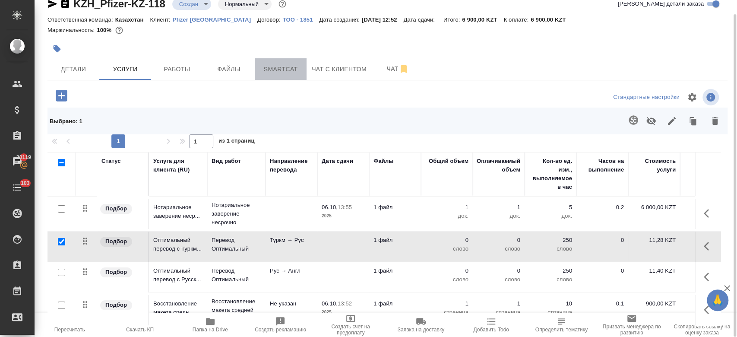
click at [271, 64] on span "Smartcat" at bounding box center [280, 69] width 41 height 11
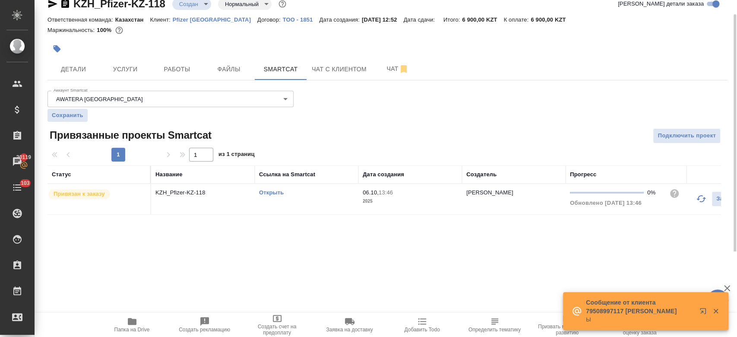
click at [282, 189] on link "Открыть" at bounding box center [271, 192] width 25 height 6
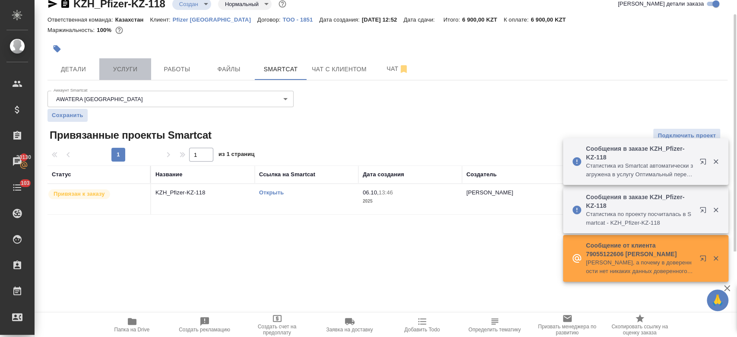
click at [131, 73] on span "Услуги" at bounding box center [124, 69] width 41 height 11
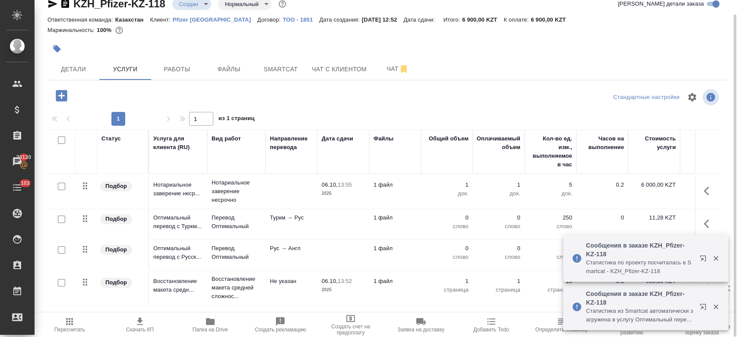
click at [322, 220] on td at bounding box center [343, 224] width 52 height 30
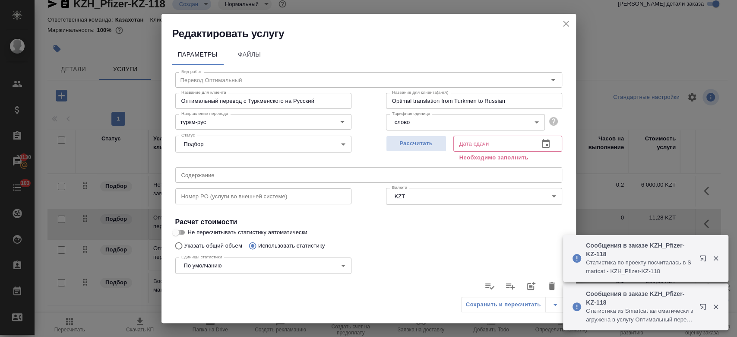
click at [183, 232] on input "Не пересчитывать статистику автоматически" at bounding box center [175, 232] width 31 height 10
checkbox input "true"
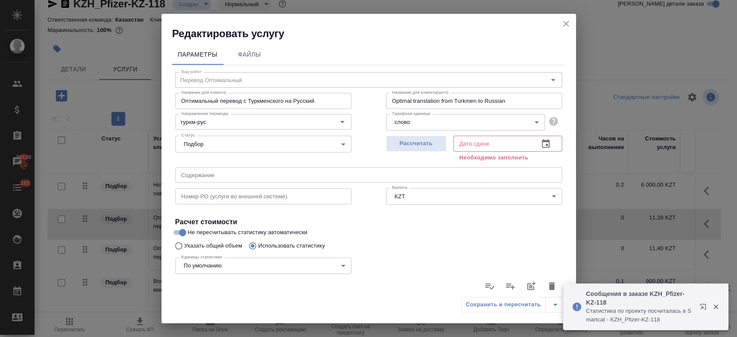
click at [547, 288] on icon "button" at bounding box center [552, 286] width 10 height 10
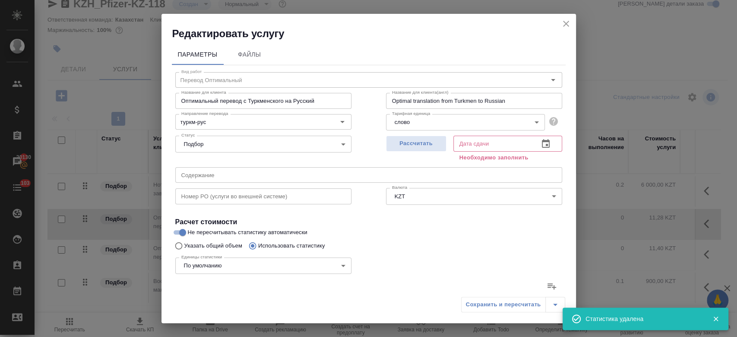
type input "0"
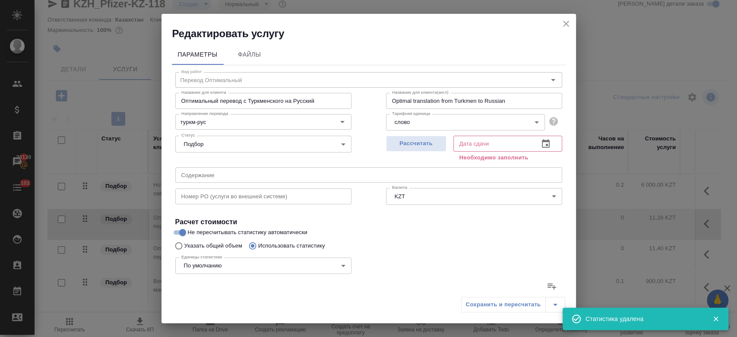
type input "0"
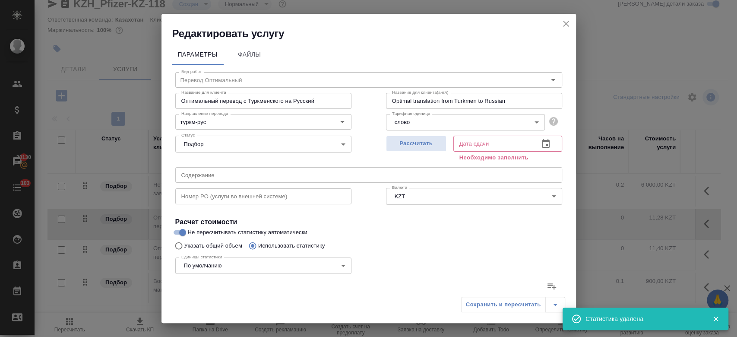
type input "0"
click at [178, 245] on input "Указать общий объем" at bounding box center [178, 245] width 14 height 16
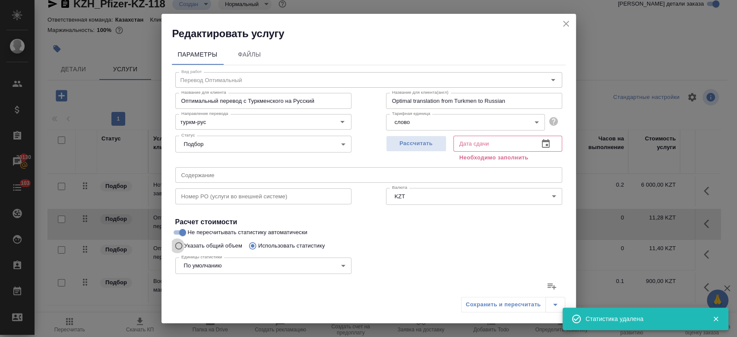
radio input "true"
radio input "false"
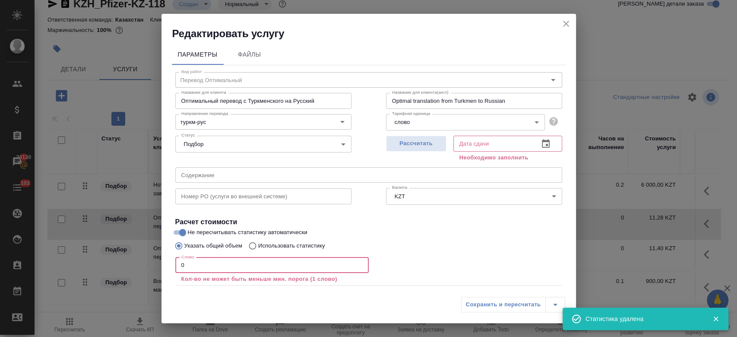
click at [219, 270] on input "0" at bounding box center [271, 265] width 193 height 16
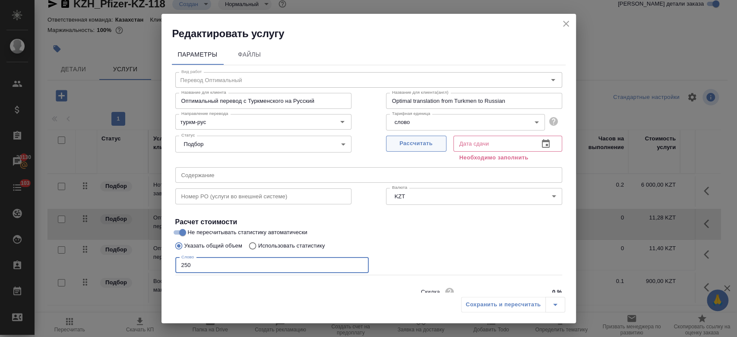
type input "250"
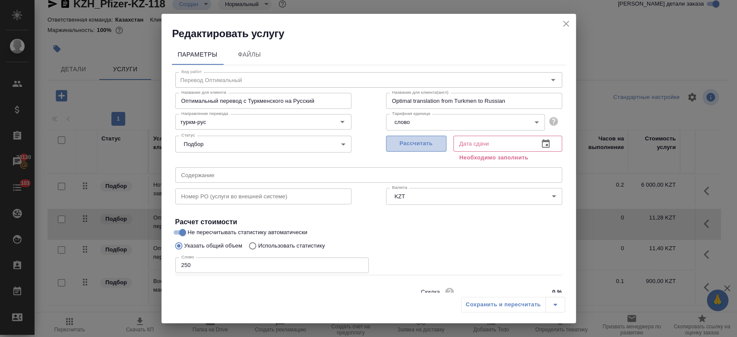
click at [411, 136] on button "Рассчитать" at bounding box center [416, 144] width 60 height 16
type input "06.10.2025 14:55"
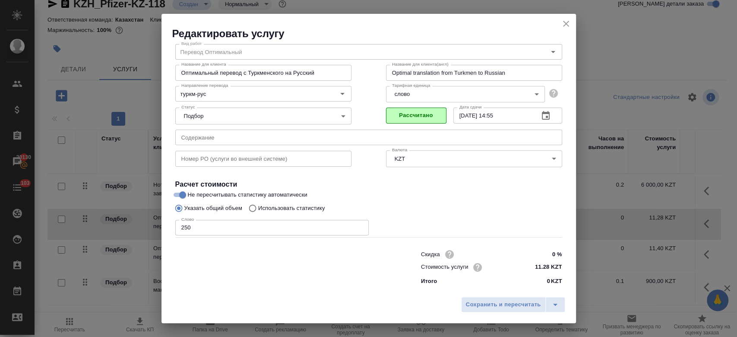
scroll to position [28, 0]
click at [501, 302] on span "Сохранить и пересчитать" at bounding box center [503, 305] width 75 height 10
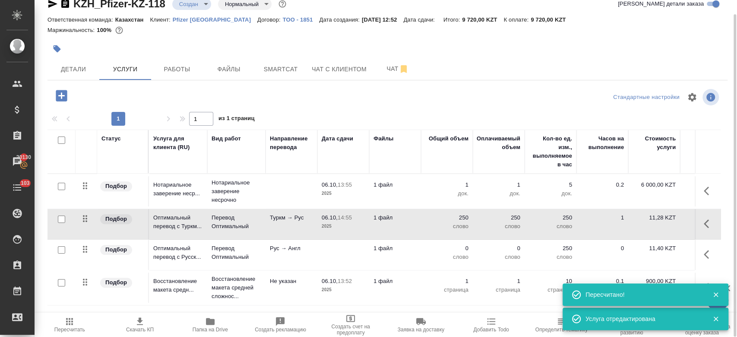
click at [347, 254] on td at bounding box center [343, 255] width 52 height 30
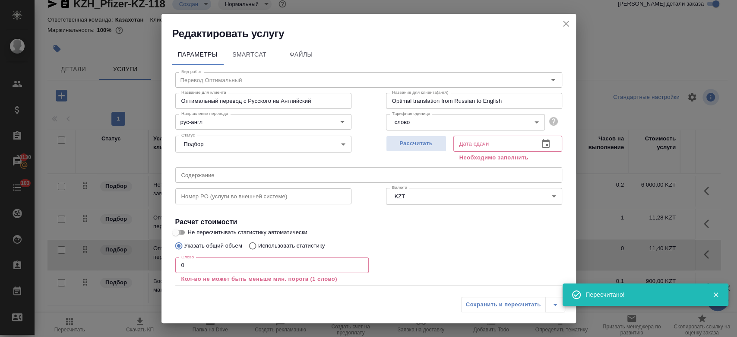
click at [184, 229] on input "Не пересчитывать статистику автоматически" at bounding box center [175, 232] width 31 height 10
checkbox input "true"
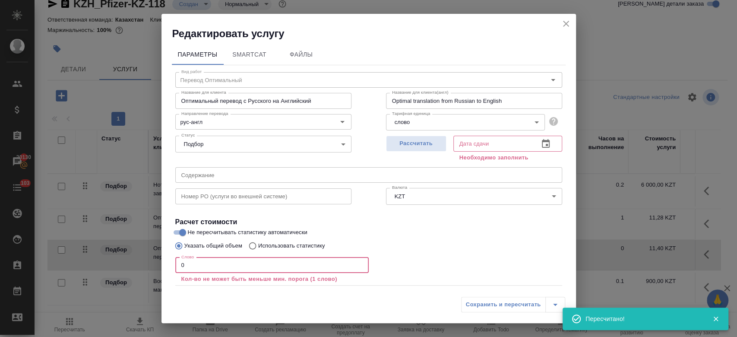
click at [193, 260] on input "0" at bounding box center [271, 265] width 193 height 16
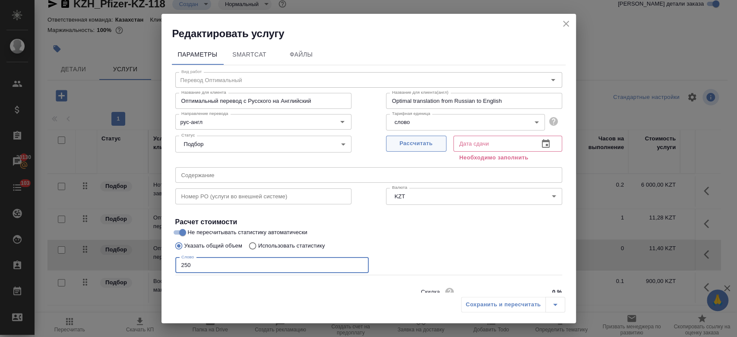
type input "250"
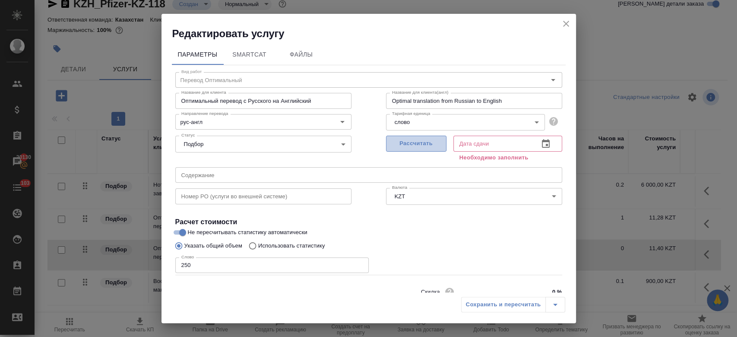
click at [407, 145] on span "Рассчитать" at bounding box center [416, 144] width 51 height 10
type input "06.10.2025 14:55"
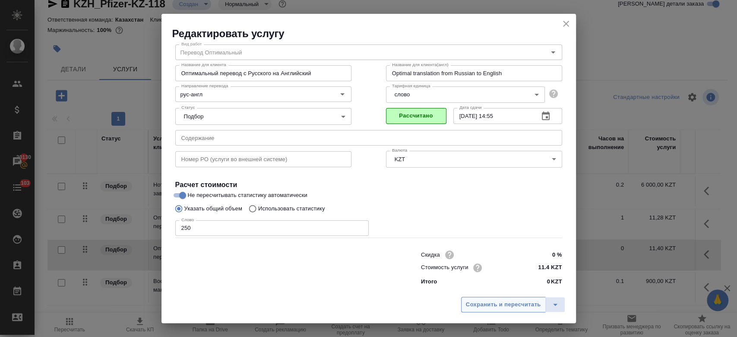
click at [490, 304] on span "Сохранить и пересчитать" at bounding box center [503, 305] width 75 height 10
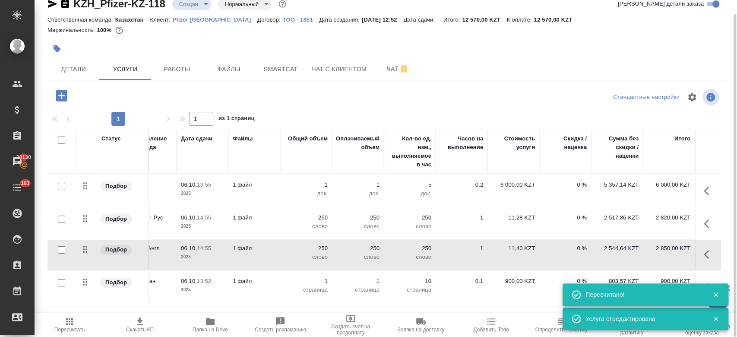
scroll to position [0, 0]
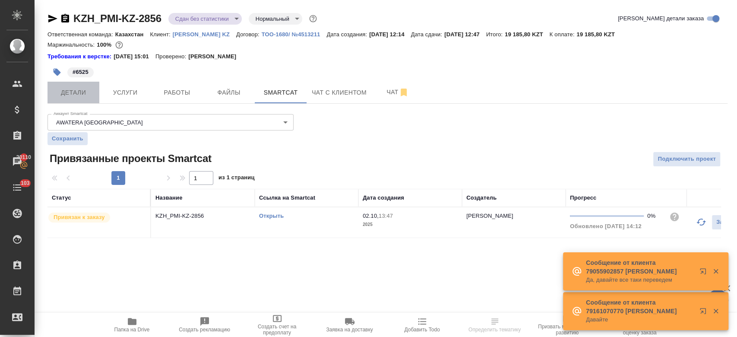
click at [79, 97] on span "Детали" at bounding box center [73, 92] width 41 height 11
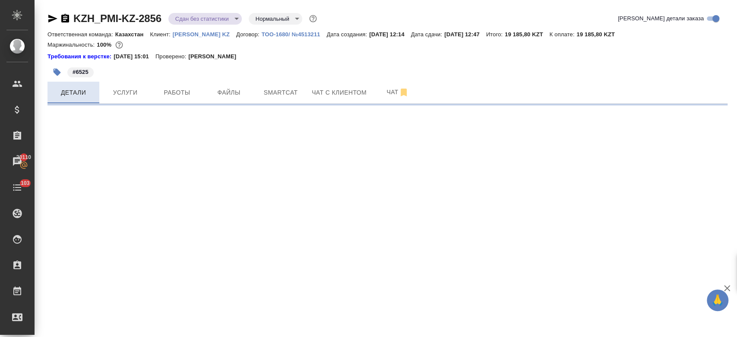
select select "RU"
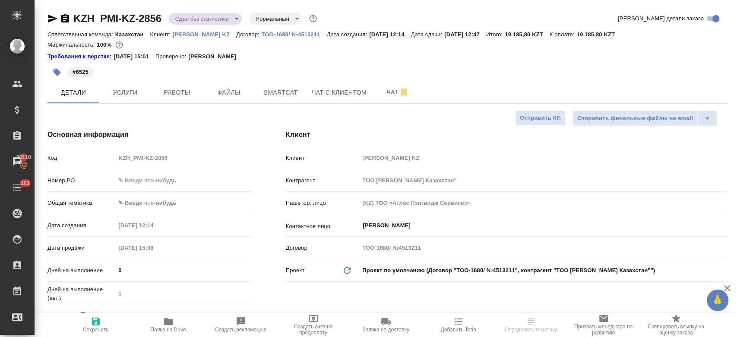
type textarea "x"
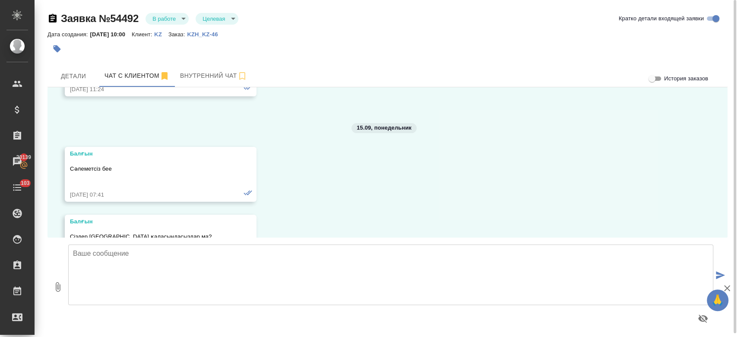
scroll to position [4378, 0]
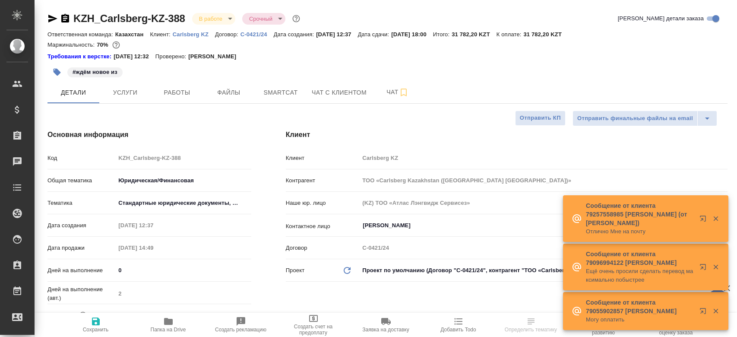
select select "RU"
type textarea "x"
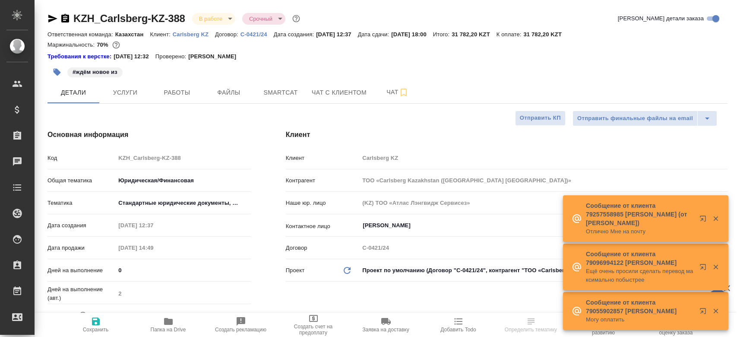
type textarea "x"
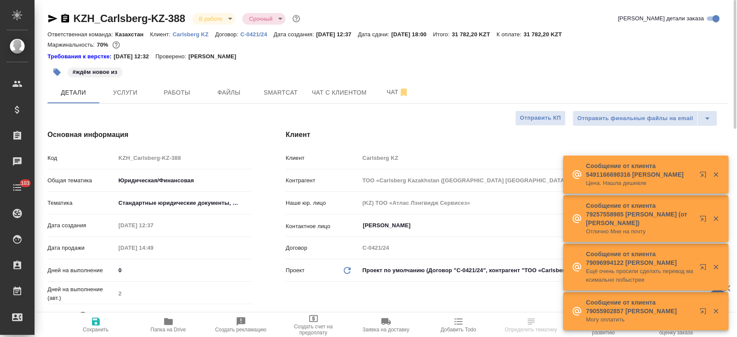
click at [292, 67] on div "#ждём новое из" at bounding box center [273, 72] width 453 height 19
type textarea "x"
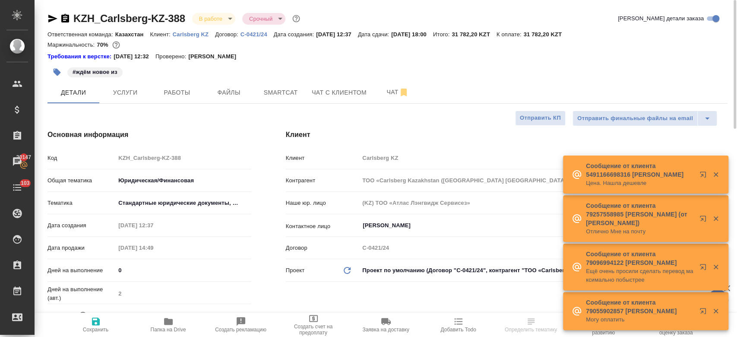
type textarea "x"
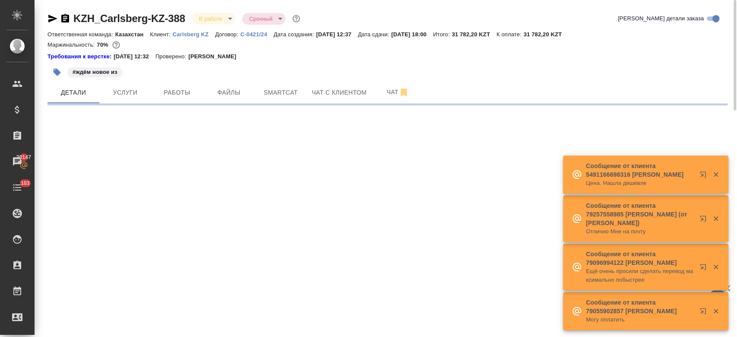
click at [280, 65] on div "#ждём новое из" at bounding box center [273, 72] width 453 height 19
select select "RU"
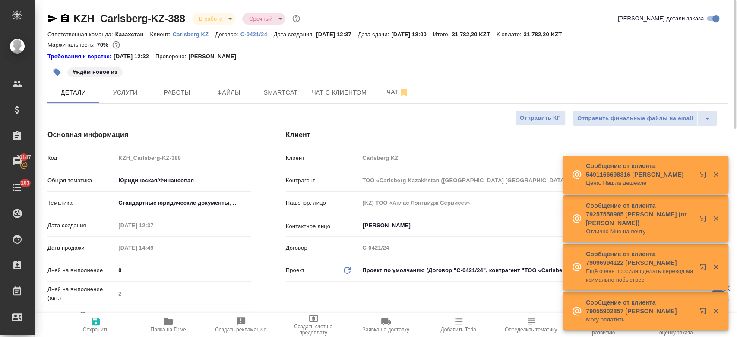
type textarea "x"
click at [271, 57] on div "Требования к верстке: [DATE] 12:32 Проверено: [PERSON_NAME]" at bounding box center [387, 56] width 680 height 9
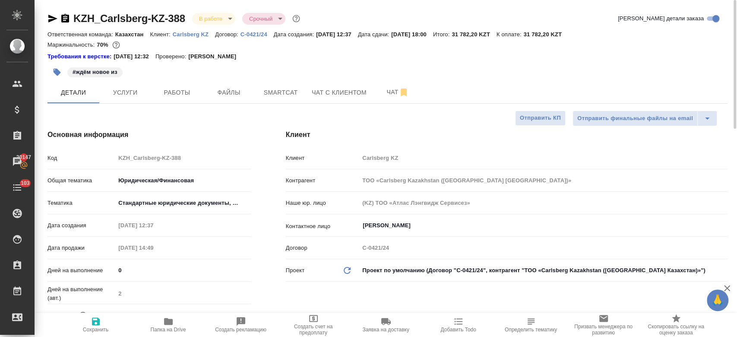
type textarea "x"
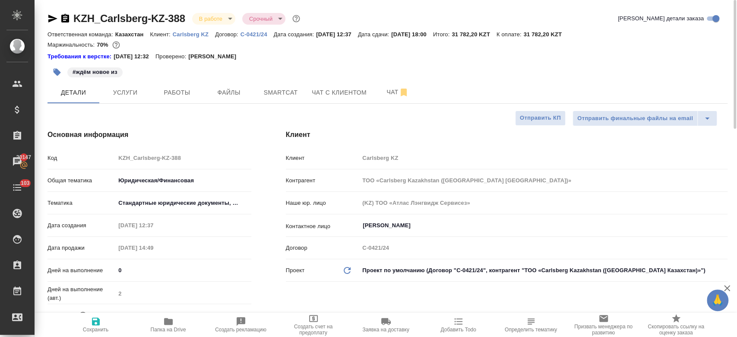
type textarea "x"
click at [262, 59] on div "Требования к верстке: [DATE] 12:32 Проверено: [PERSON_NAME]" at bounding box center [387, 56] width 680 height 9
click at [283, 53] on div "Требования к верстке: [DATE] 12:32 Проверено: [PERSON_NAME]" at bounding box center [387, 56] width 680 height 9
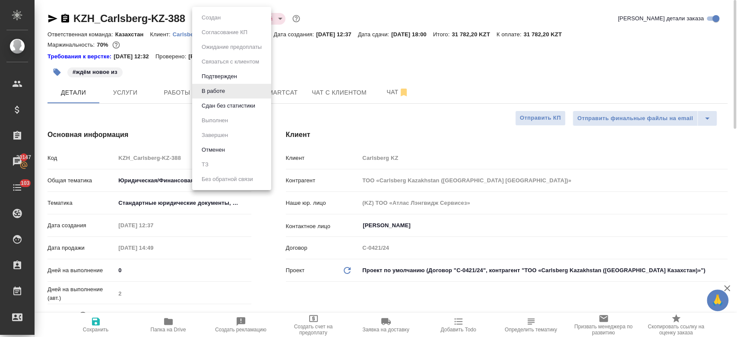
click at [218, 20] on body "🙏 .cls-1 fill:#fff; AWATERA Kosherbayeva Nazerke Клиенты Спецификации Заказы 20…" at bounding box center [368, 168] width 737 height 337
click at [310, 71] on div at bounding box center [368, 168] width 737 height 337
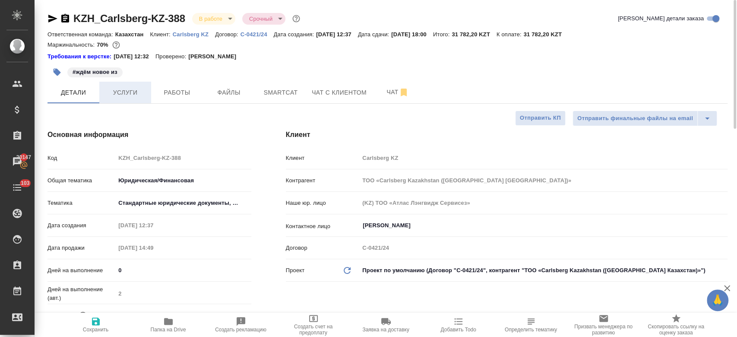
drag, startPoint x: 116, startPoint y: 73, endPoint x: 121, endPoint y: 97, distance: 24.2
click at [121, 97] on span "Услуги" at bounding box center [124, 92] width 41 height 11
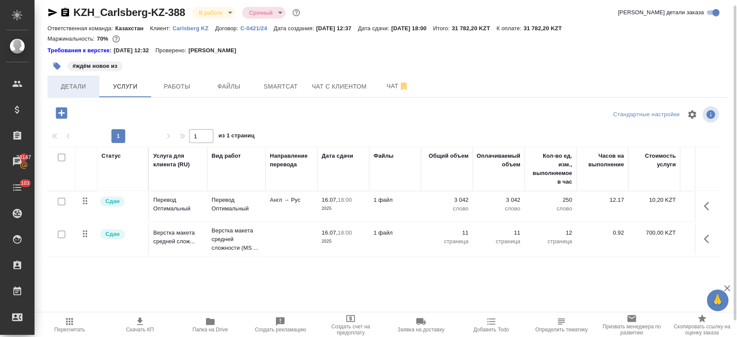
click at [69, 82] on span "Детали" at bounding box center [73, 86] width 41 height 11
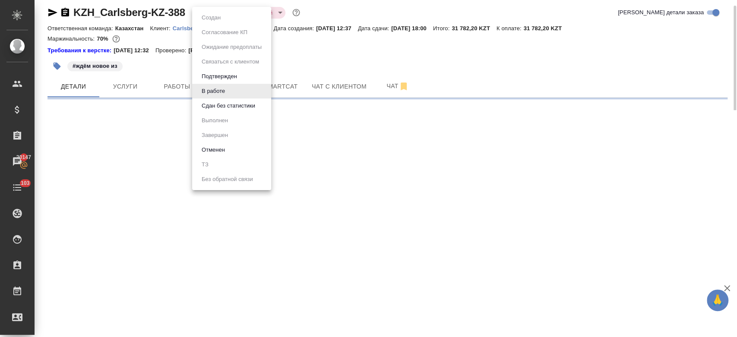
click at [219, 13] on body "🙏 .cls-1 fill:#fff; AWATERA Kosherbayeva Nazerke Клиенты Спецификации Заказы 20…" at bounding box center [368, 168] width 737 height 337
select select "RU"
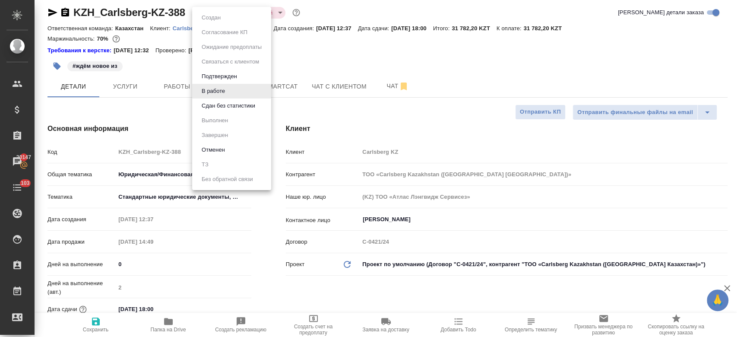
type textarea "x"
click at [317, 47] on div at bounding box center [368, 168] width 737 height 337
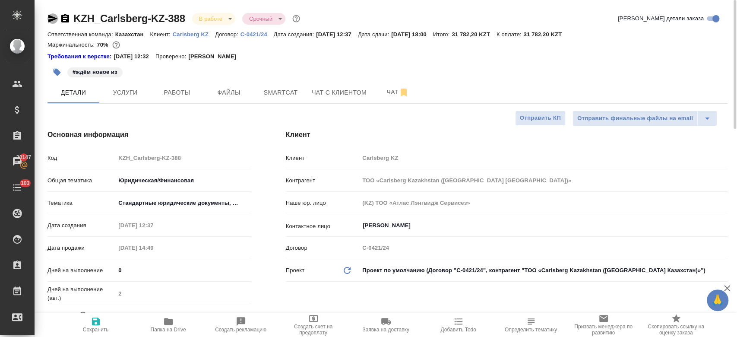
click at [51, 19] on icon "button" at bounding box center [52, 19] width 9 height 8
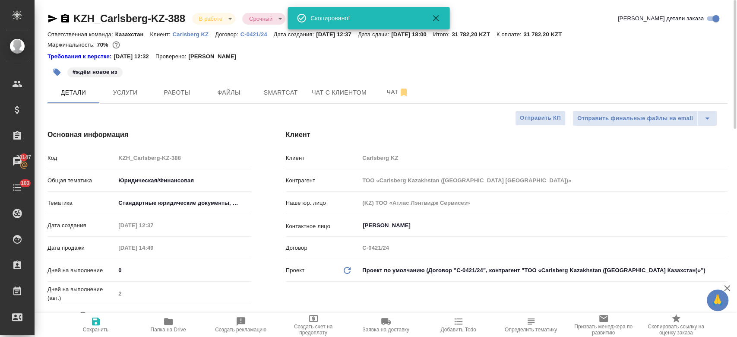
type textarea "x"
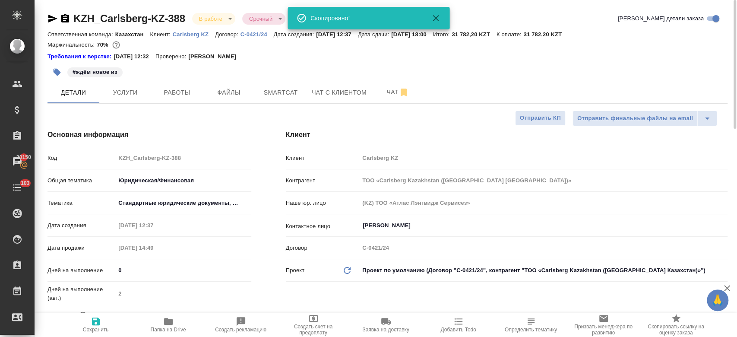
type textarea "x"
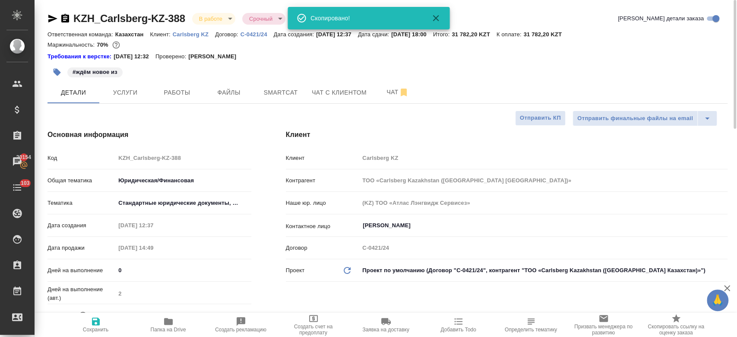
type textarea "x"
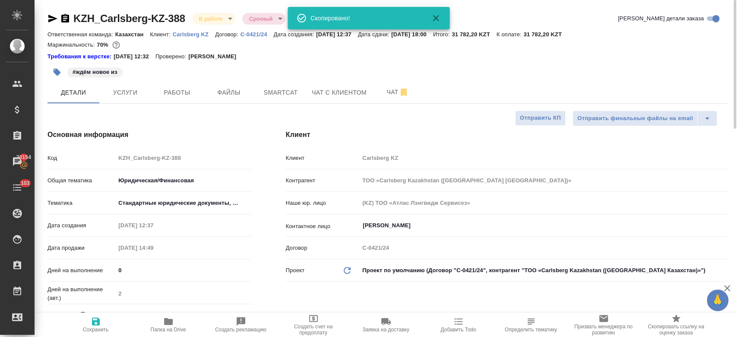
type textarea "x"
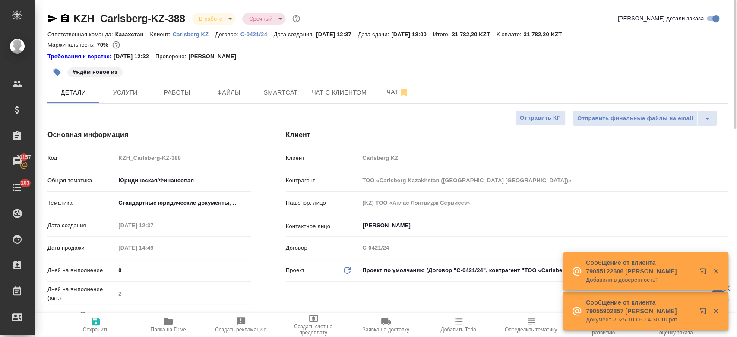
type textarea "x"
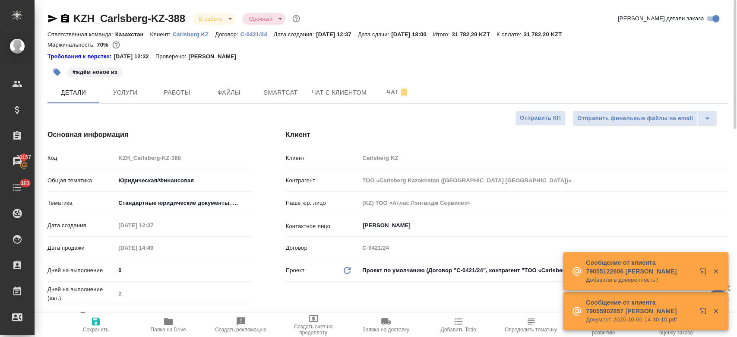
type textarea "x"
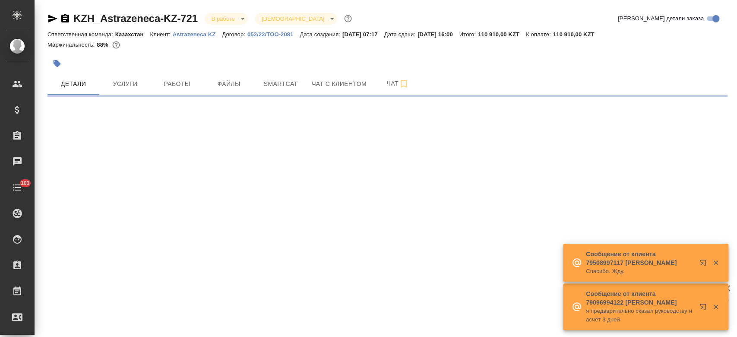
select select "RU"
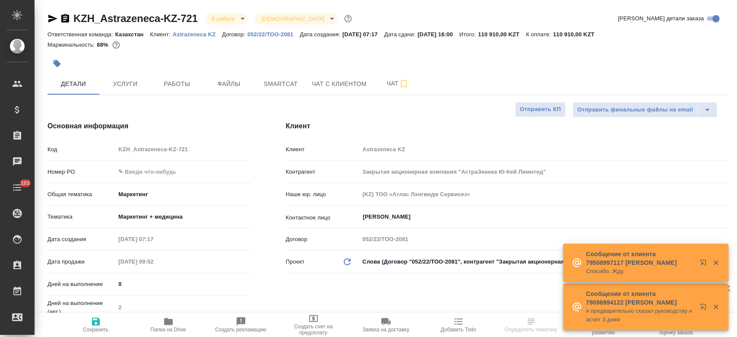
type textarea "x"
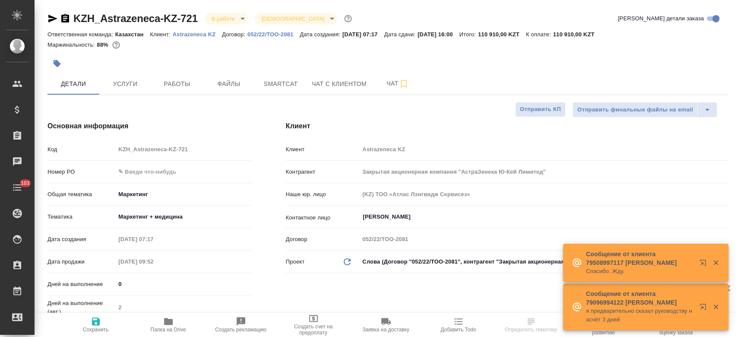
type textarea "x"
click at [124, 92] on button "Услуги" at bounding box center [125, 84] width 52 height 22
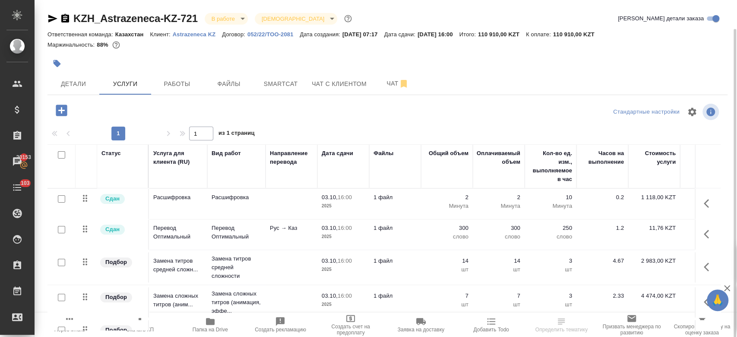
scroll to position [15, 0]
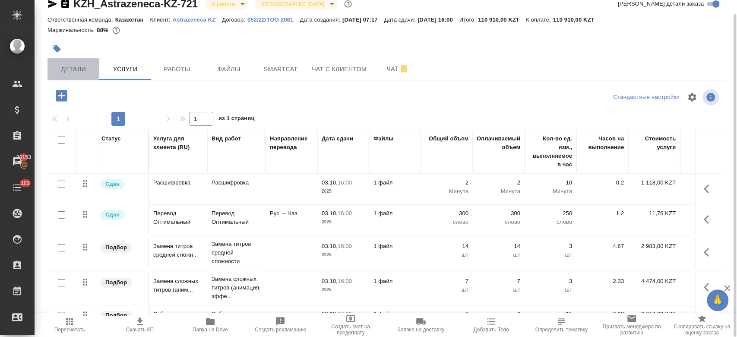
click at [73, 68] on span "Детали" at bounding box center [73, 69] width 41 height 11
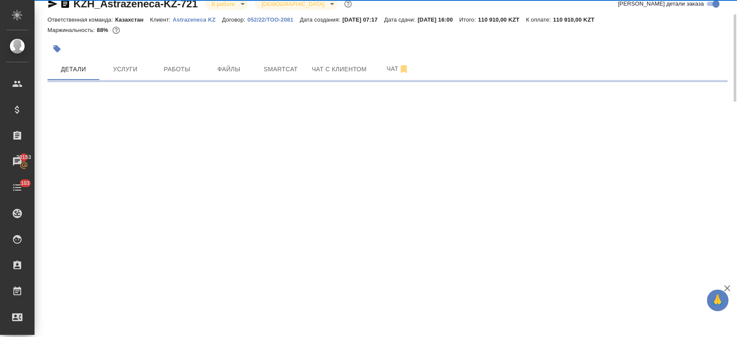
select select "RU"
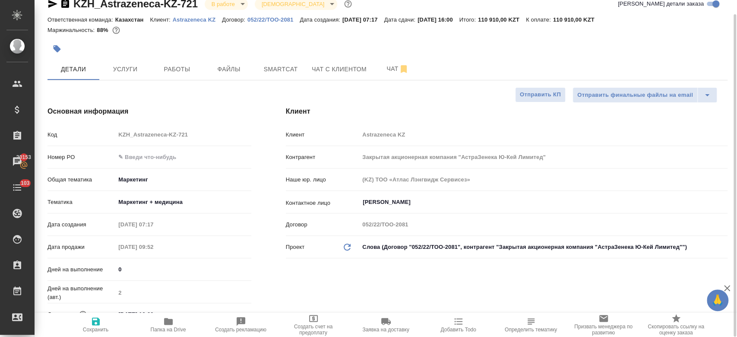
type textarea "x"
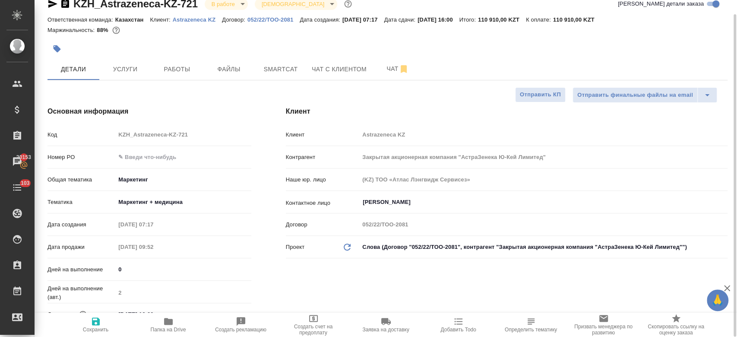
type textarea "x"
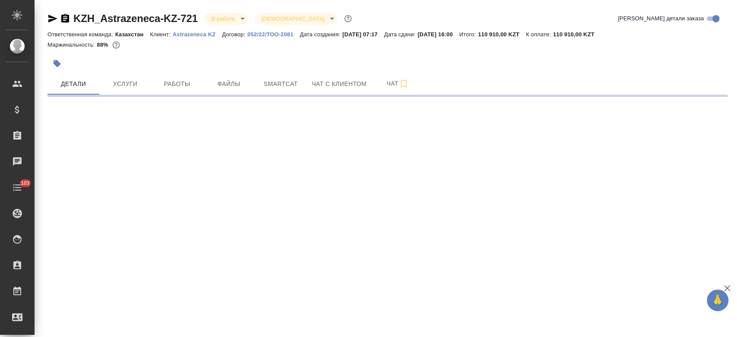
select select "RU"
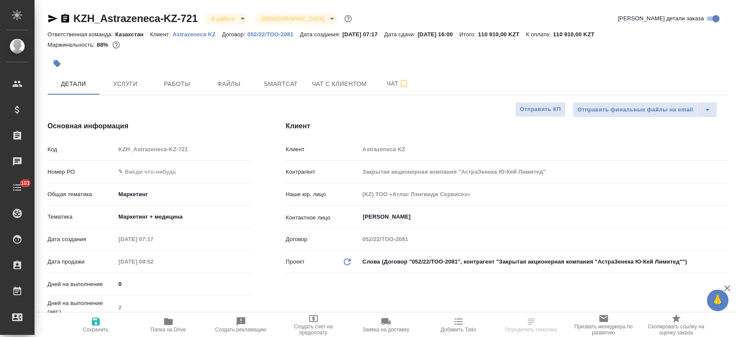
type textarea "x"
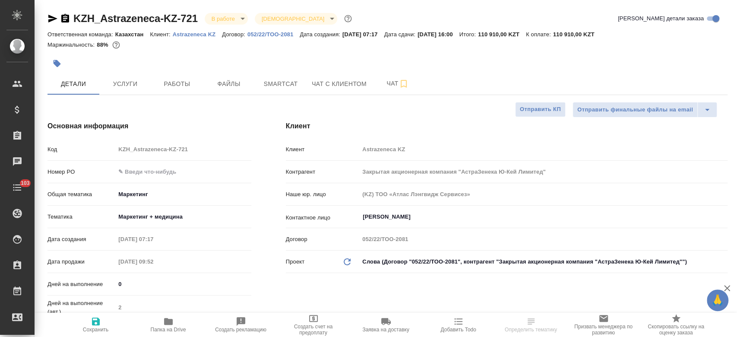
type textarea "x"
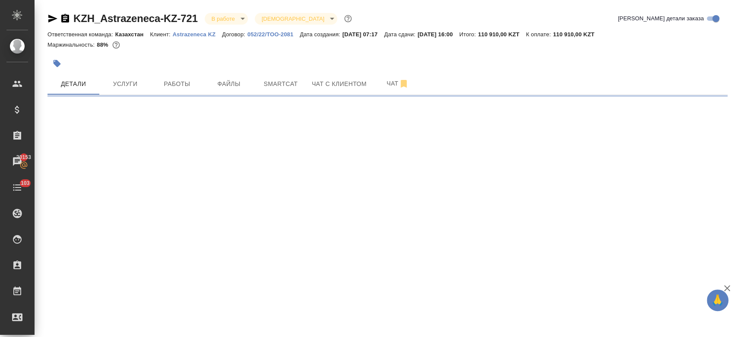
select select "RU"
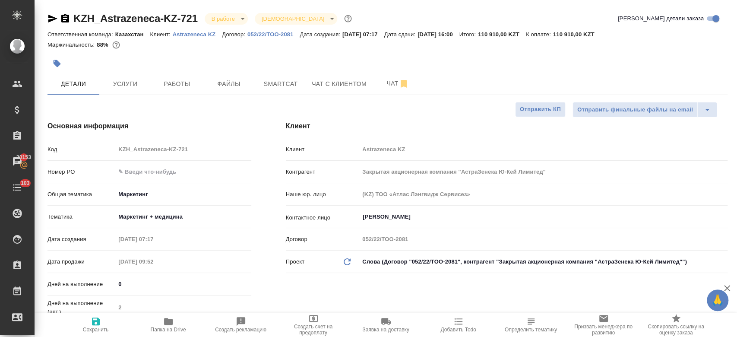
type textarea "x"
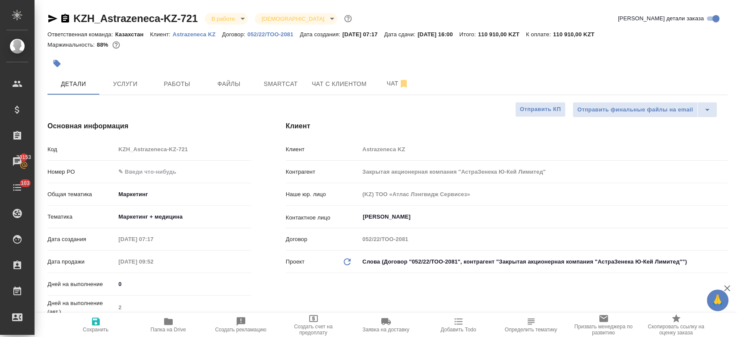
type textarea "x"
click at [47, 12] on div "KZH_Astrazeneca-KZ-721 В работе inProgress Святая троица holyTrinity" at bounding box center [200, 19] width 306 height 14
click at [50, 20] on icon "button" at bounding box center [52, 19] width 9 height 8
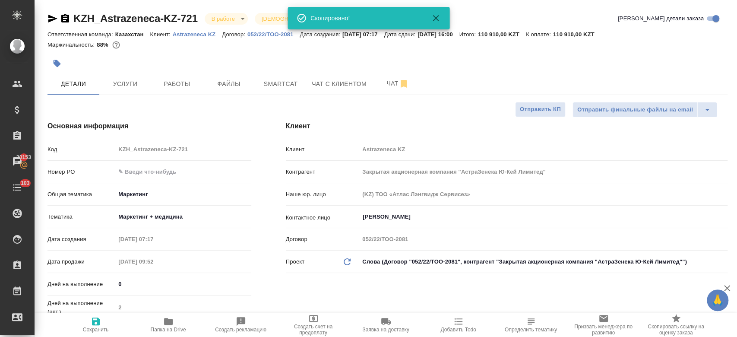
type textarea "x"
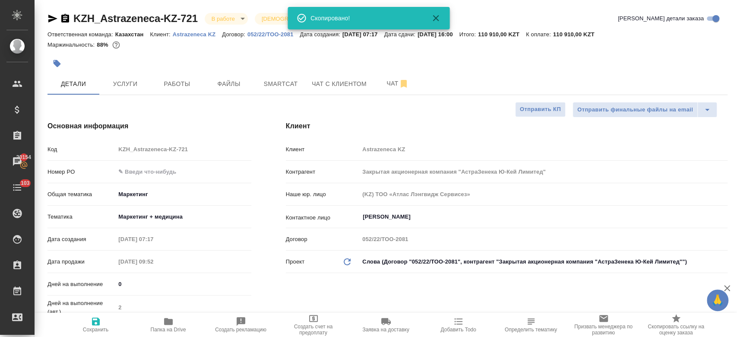
type textarea "x"
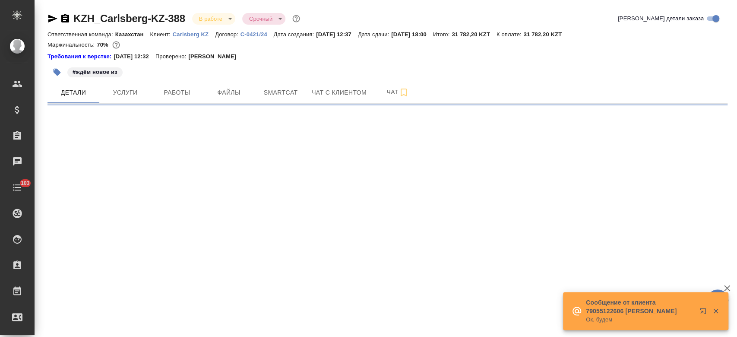
click at [50, 18] on icon "button" at bounding box center [52, 18] width 10 height 10
select select "RU"
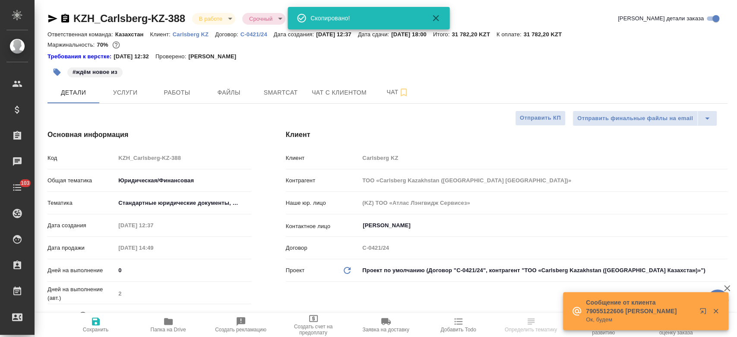
type textarea "x"
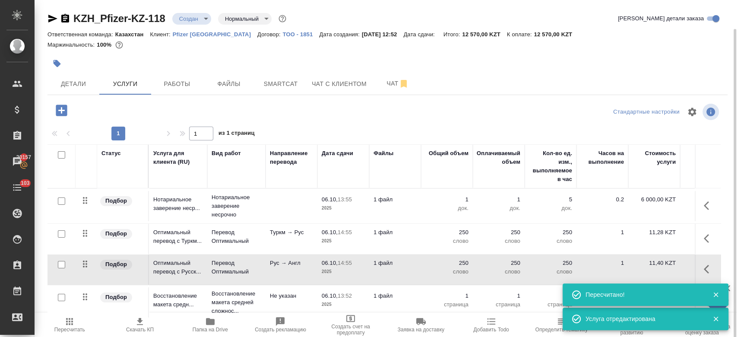
scroll to position [15, 0]
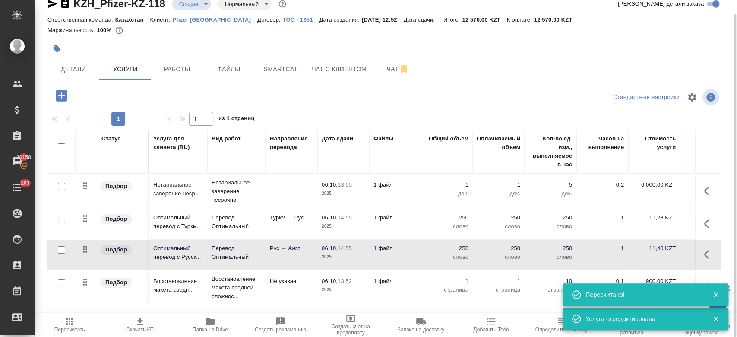
click at [348, 35] on div "Маржинальность: 100%" at bounding box center [387, 30] width 680 height 11
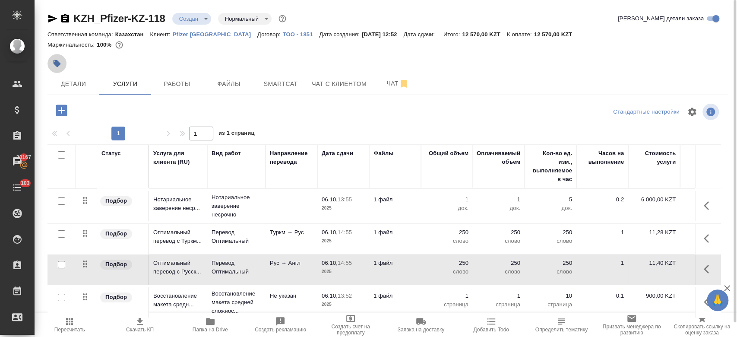
click at [58, 62] on icon "button" at bounding box center [57, 63] width 7 height 7
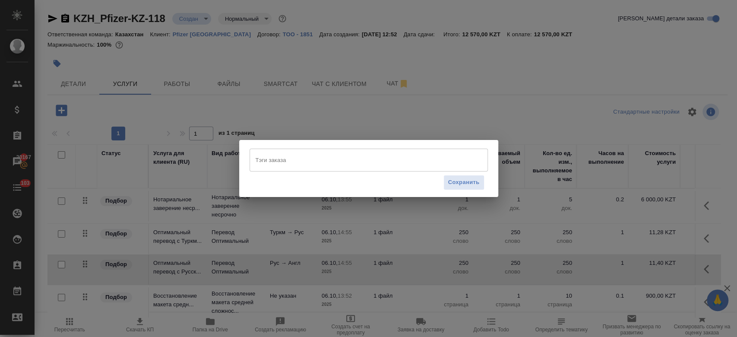
click at [269, 166] on input "Тэги заказа" at bounding box center [360, 159] width 214 height 15
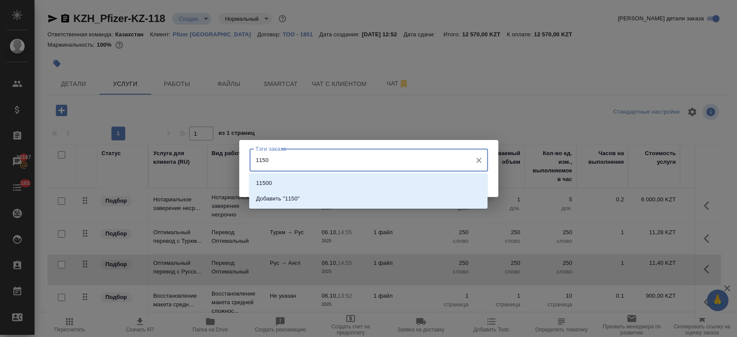
type input "11500"
click at [273, 182] on li "11500" at bounding box center [368, 183] width 238 height 16
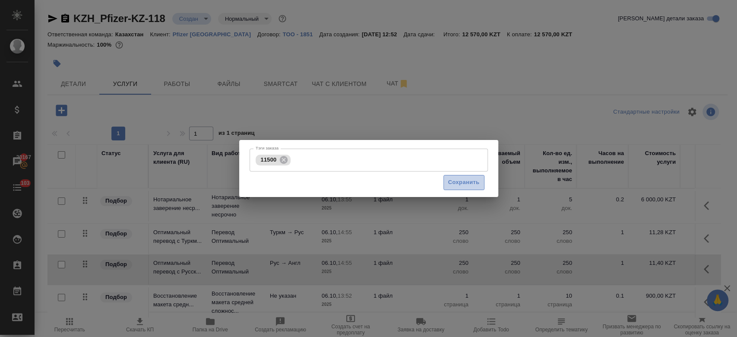
click at [450, 188] on button "Сохранить" at bounding box center [463, 182] width 41 height 15
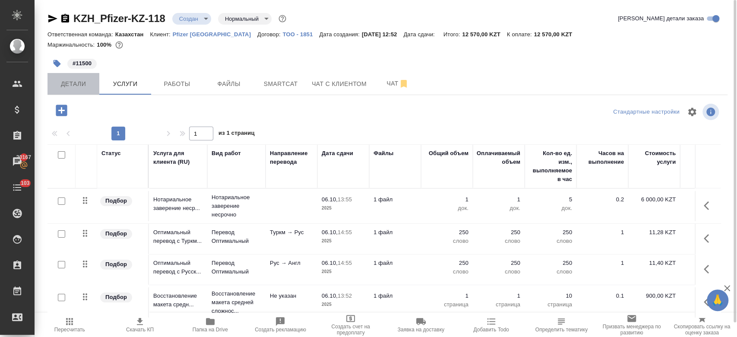
click at [79, 87] on span "Детали" at bounding box center [73, 84] width 41 height 11
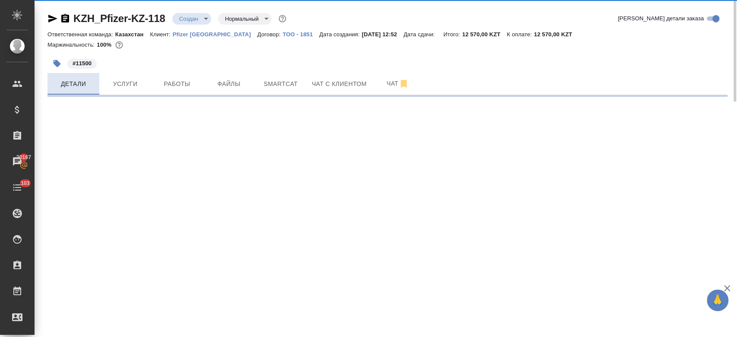
select select "RU"
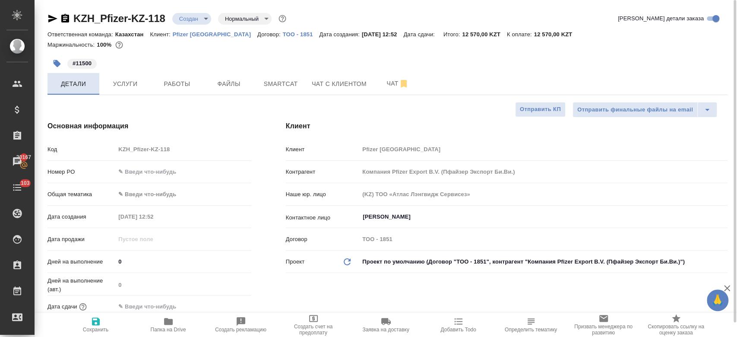
type textarea "x"
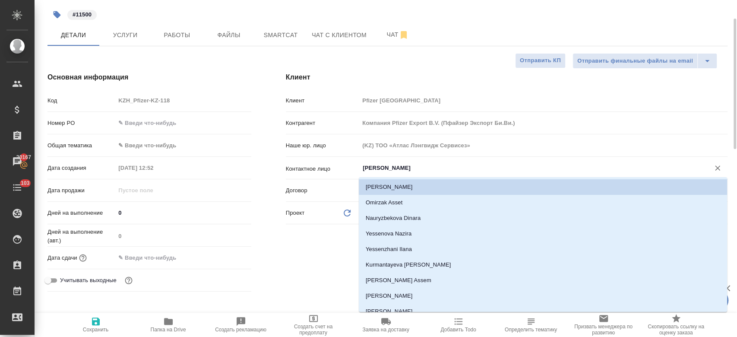
click at [395, 170] on input "Азаматова Зарина" at bounding box center [529, 168] width 334 height 10
type textarea "x"
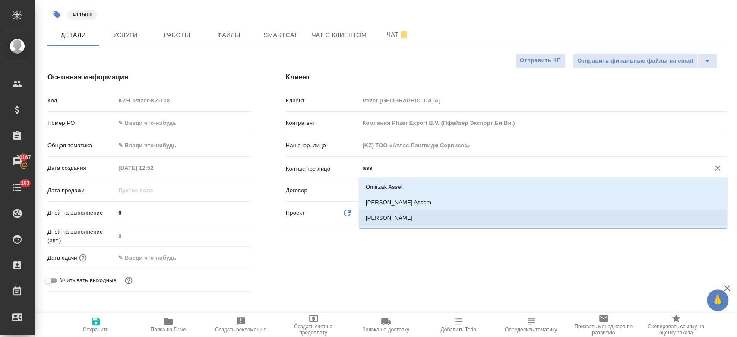
click at [387, 223] on li "Salimbayeva Assel" at bounding box center [543, 218] width 368 height 16
type input "Salimbayeva Assel"
type textarea "x"
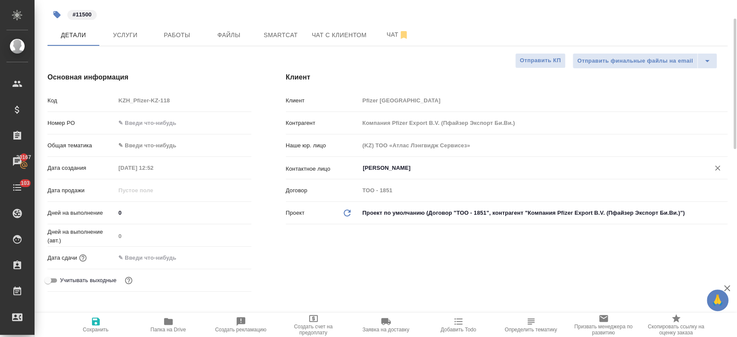
type input "Salimbayeva Assel"
click at [164, 259] on input "text" at bounding box center [154, 257] width 76 height 13
click at [224, 261] on icon "button" at bounding box center [226, 257] width 10 height 10
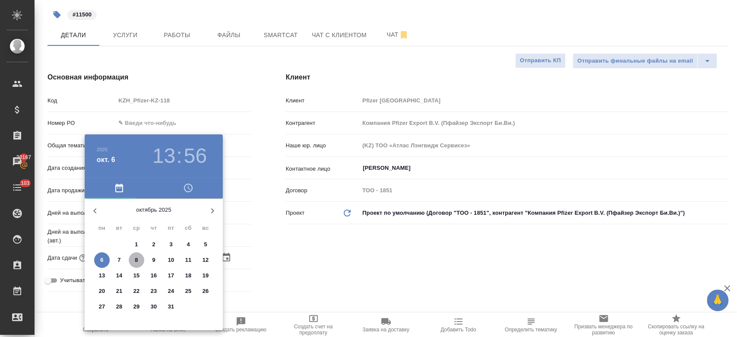
click at [131, 258] on span "8" at bounding box center [137, 260] width 16 height 9
type input "08.10.2025 13:56"
type textarea "x"
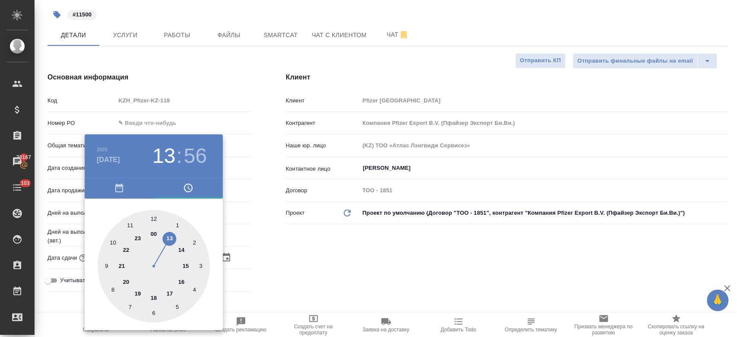
click at [128, 223] on div at bounding box center [154, 266] width 112 height 112
type input "08.10.2025 11:56"
type textarea "x"
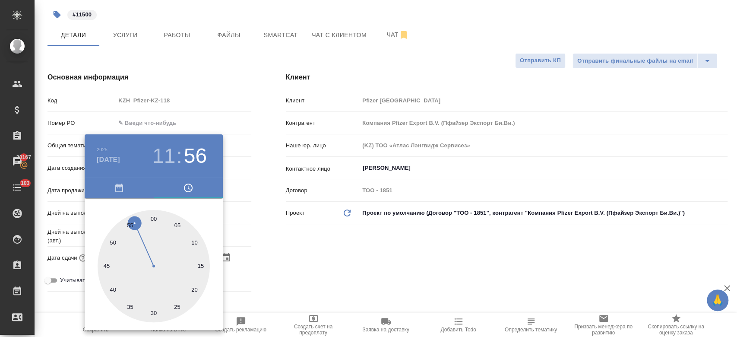
click at [157, 217] on div at bounding box center [154, 266] width 112 height 112
type input "08.10.2025 11:01"
type textarea "x"
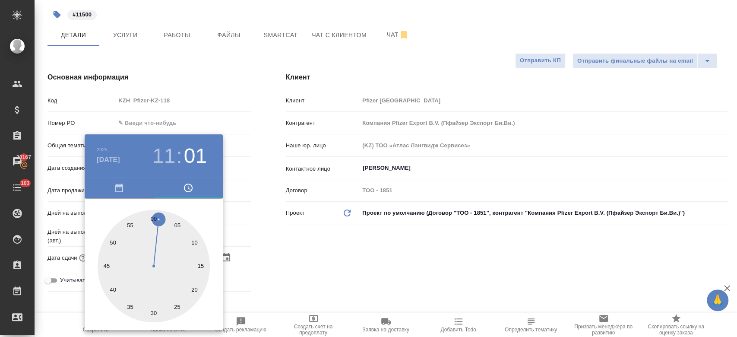
click at [285, 236] on div at bounding box center [368, 168] width 737 height 337
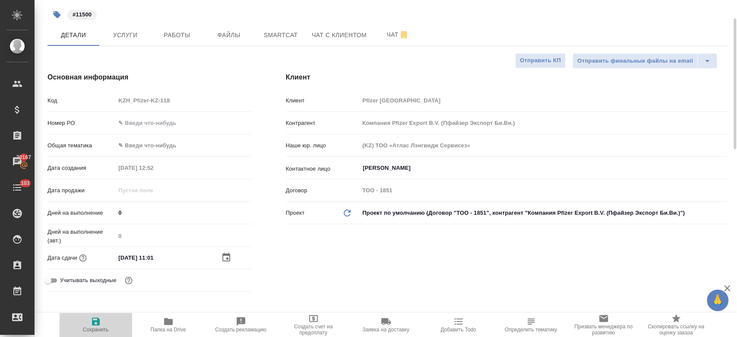
click at [96, 320] on icon "button" at bounding box center [96, 321] width 8 height 8
type textarea "x"
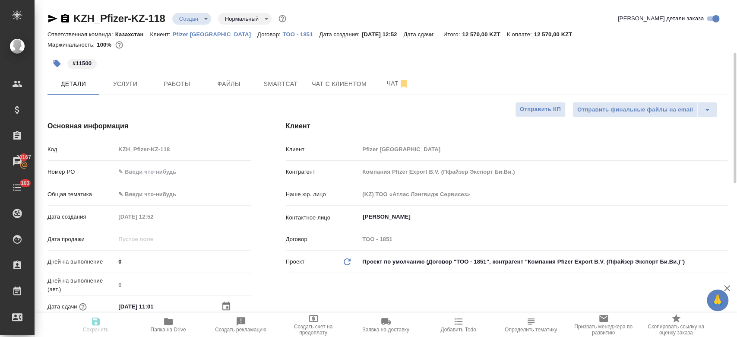
type textarea "x"
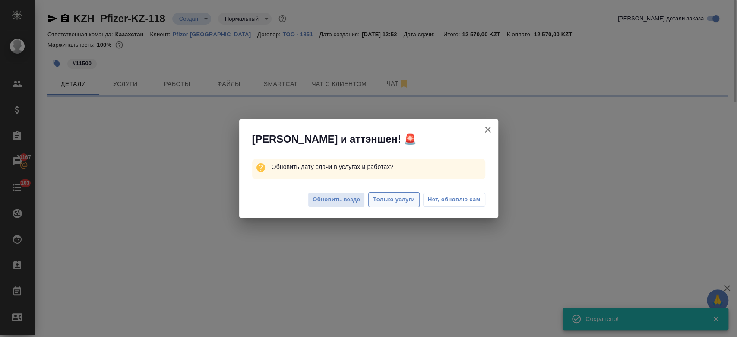
select select "RU"
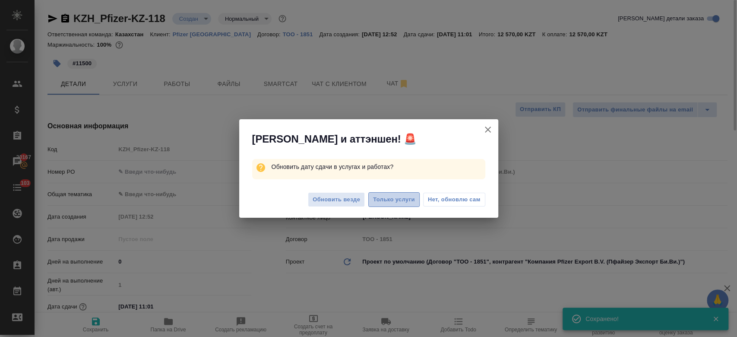
click at [397, 202] on span "Только услуги" at bounding box center [394, 200] width 42 height 10
type textarea "x"
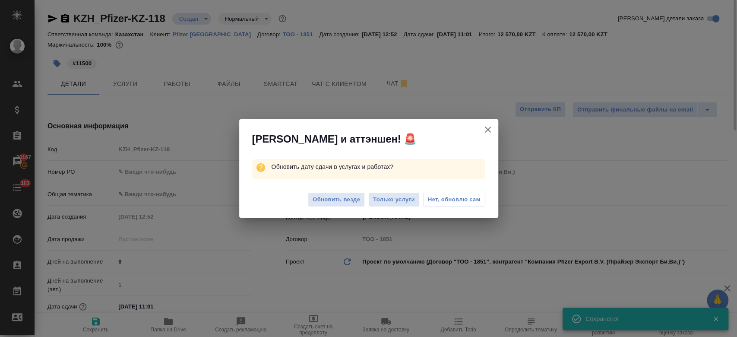
type textarea "x"
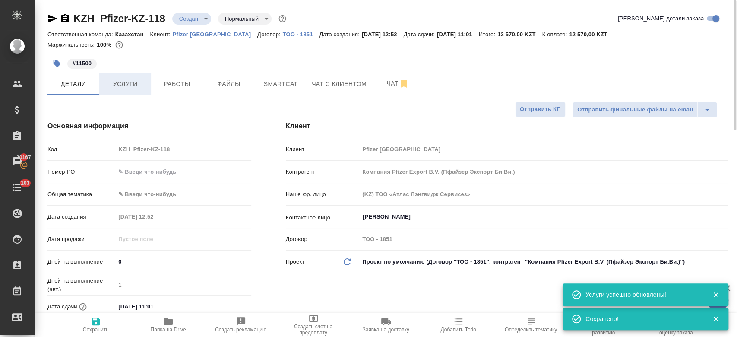
click at [121, 85] on span "Услуги" at bounding box center [124, 84] width 41 height 11
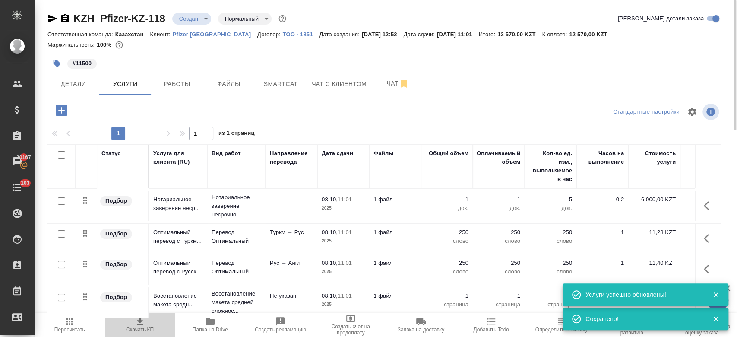
click at [140, 325] on icon "button" at bounding box center [140, 321] width 10 height 10
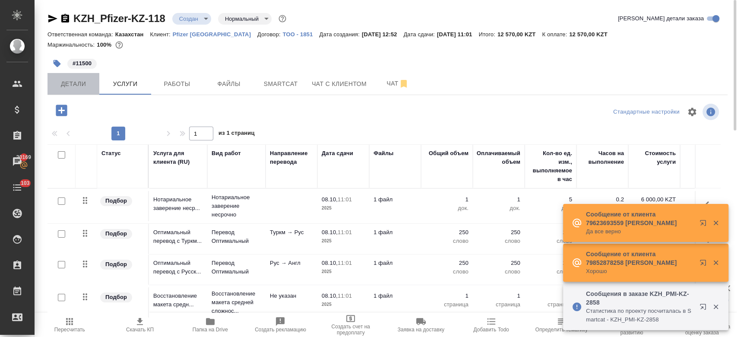
click at [65, 81] on span "Детали" at bounding box center [73, 84] width 41 height 11
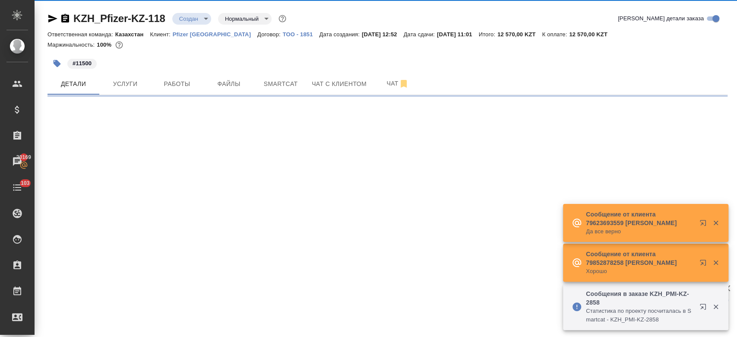
select select "RU"
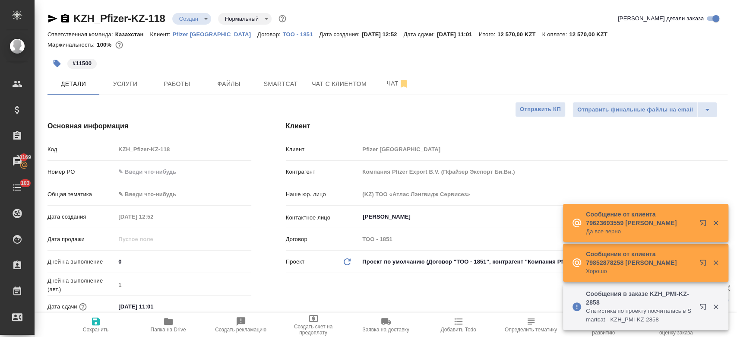
type textarea "x"
type input "[PERSON_NAME]"
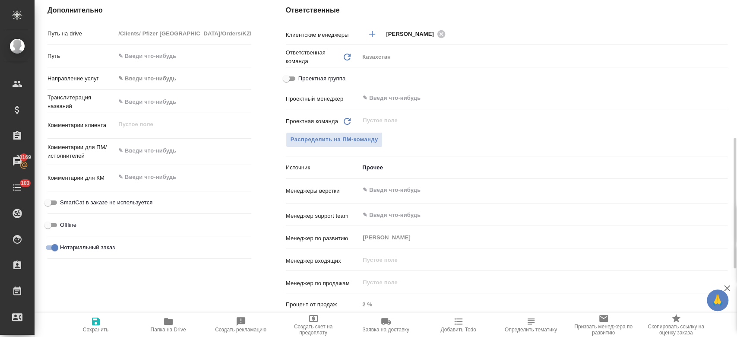
scroll to position [356, 0]
click at [382, 104] on div "​" at bounding box center [543, 98] width 368 height 16
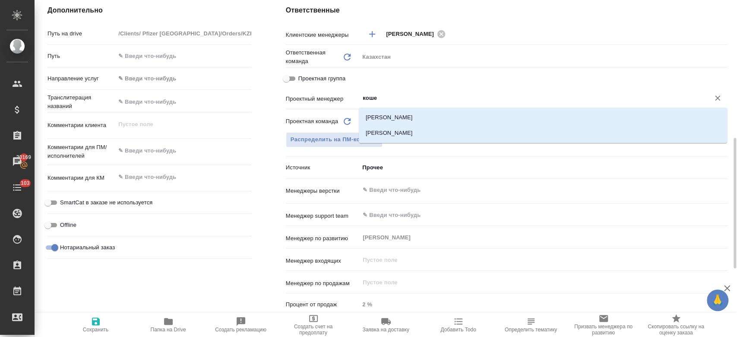
type input "кошер"
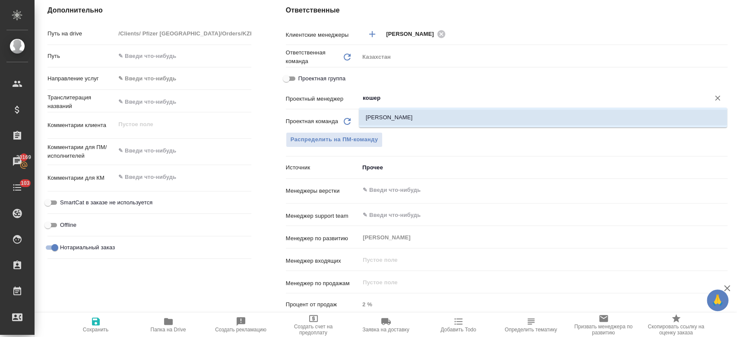
click at [381, 114] on li "[PERSON_NAME]" at bounding box center [543, 118] width 368 height 16
type textarea "x"
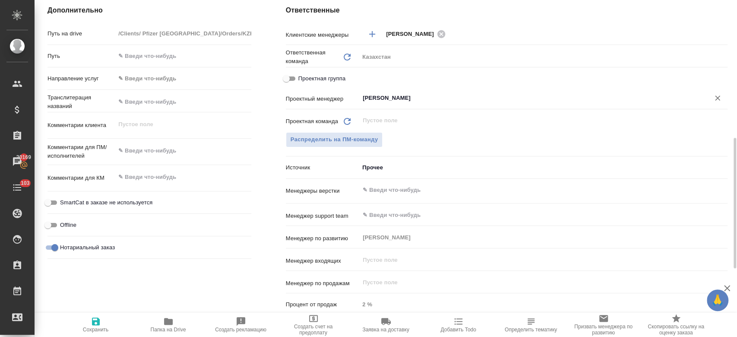
type input "[PERSON_NAME]"
click at [98, 319] on icon "button" at bounding box center [96, 321] width 8 height 8
type textarea "x"
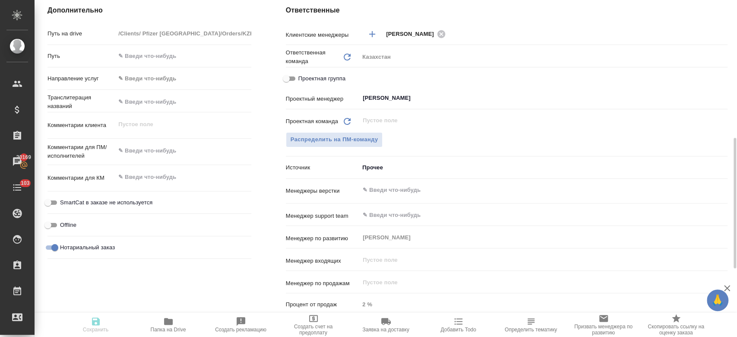
type textarea "x"
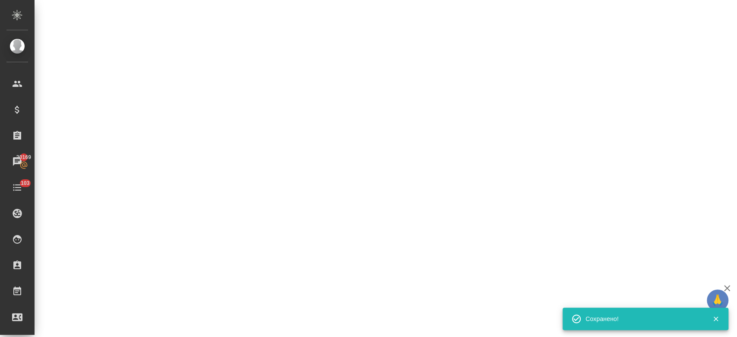
select select "RU"
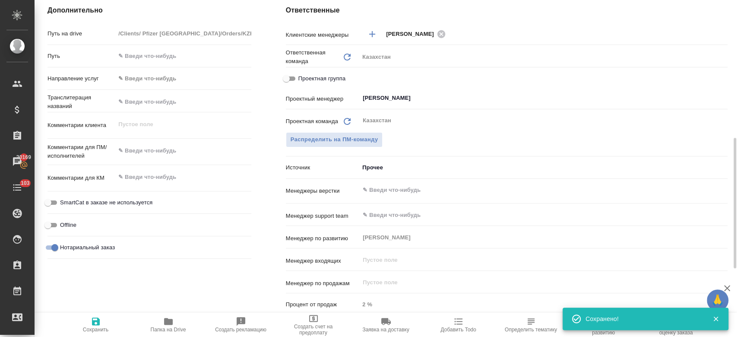
type textarea "x"
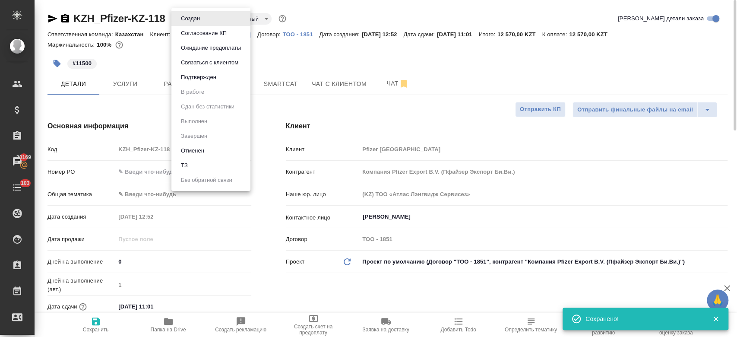
click at [183, 21] on body "🙏 .cls-1 fill:#fff; AWATERA Kosherbayeva Nazerke Клиенты Спецификации Заказы 20…" at bounding box center [368, 168] width 737 height 337
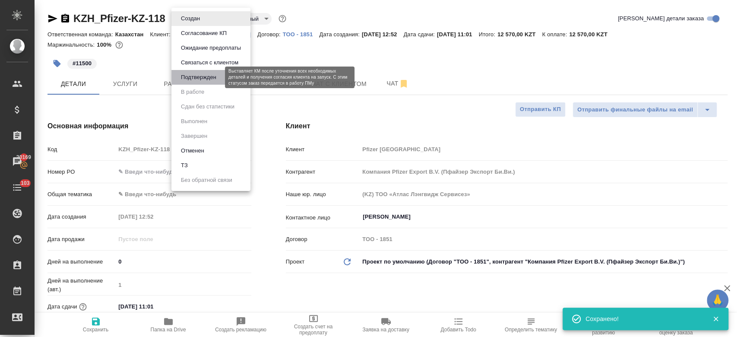
click at [190, 81] on button "Подтвержден" at bounding box center [198, 77] width 41 height 9
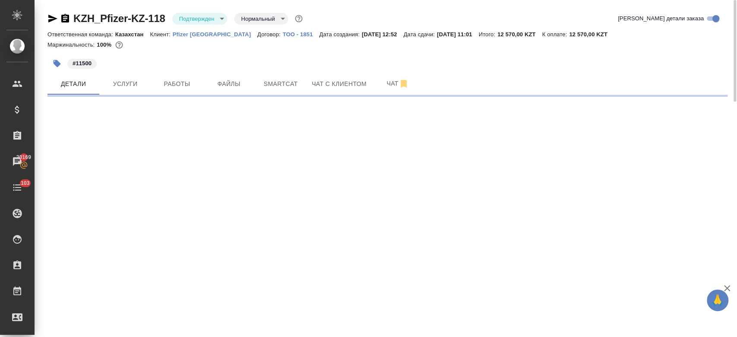
select select "RU"
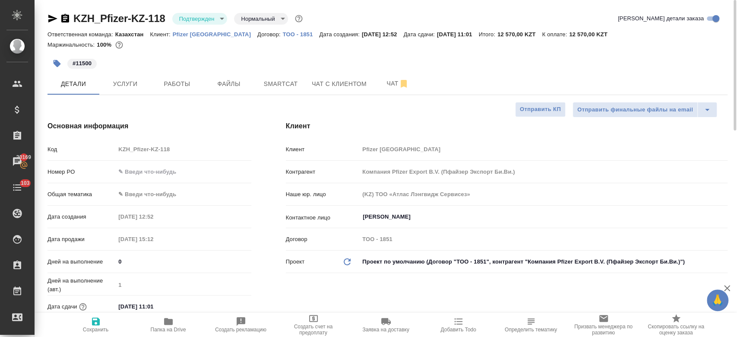
type textarea "x"
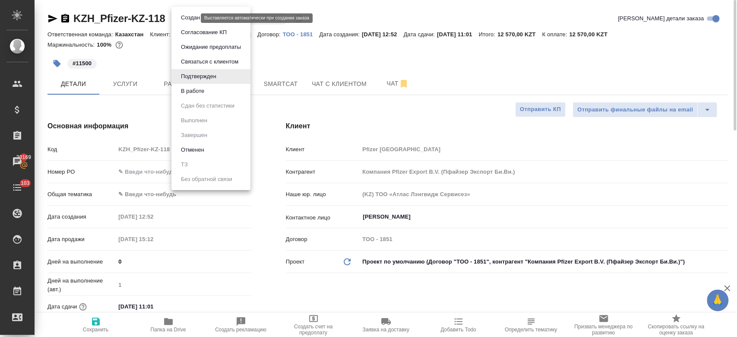
click at [194, 20] on body "🙏 .cls-1 fill:#fff; AWATERA Kosherbayeva Nazerke Клиенты Спецификации Заказы 20…" at bounding box center [368, 168] width 737 height 337
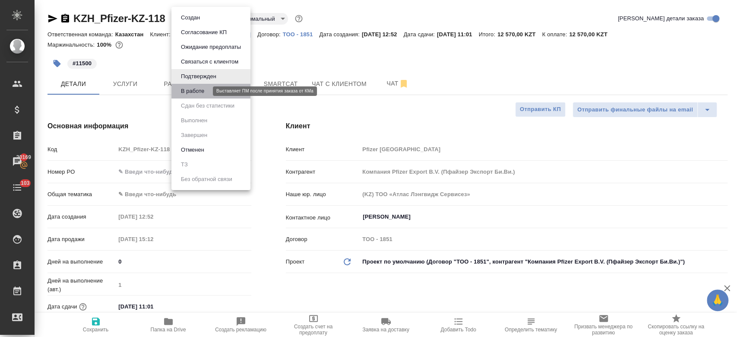
click at [193, 88] on button "В работе" at bounding box center [192, 90] width 28 height 9
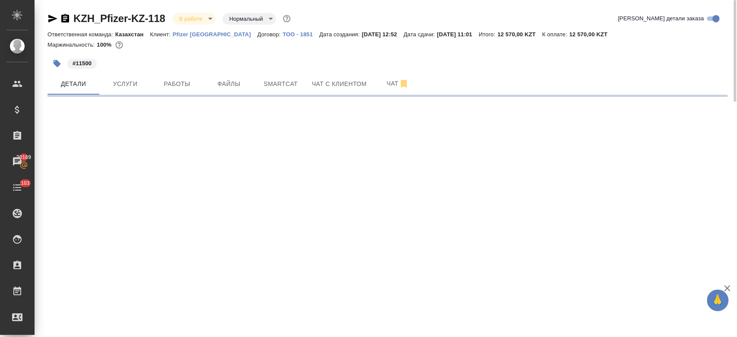
select select "RU"
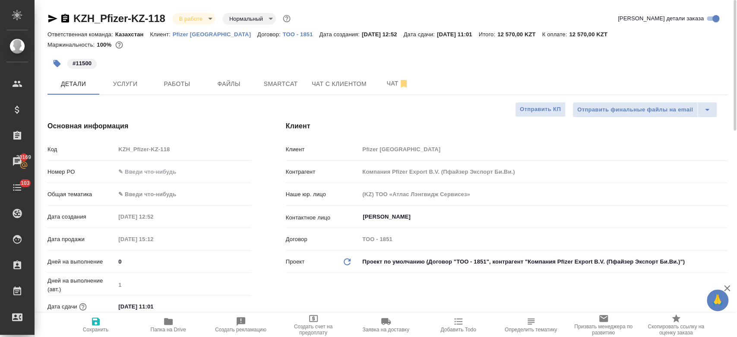
type textarea "x"
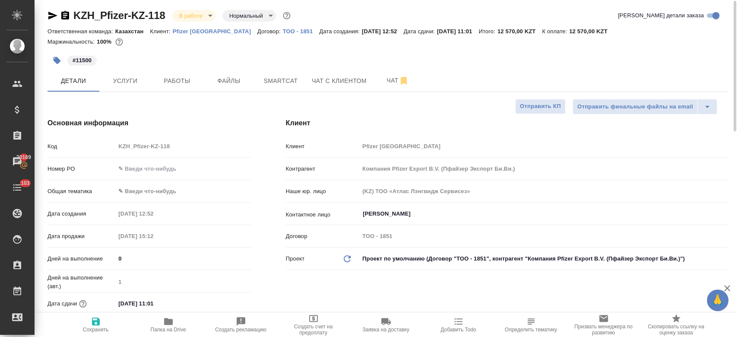
click at [138, 194] on body "🙏 .cls-1 fill:#fff; AWATERA Kosherbayeva Nazerke Клиенты Спецификации Заказы 20…" at bounding box center [368, 168] width 737 height 337
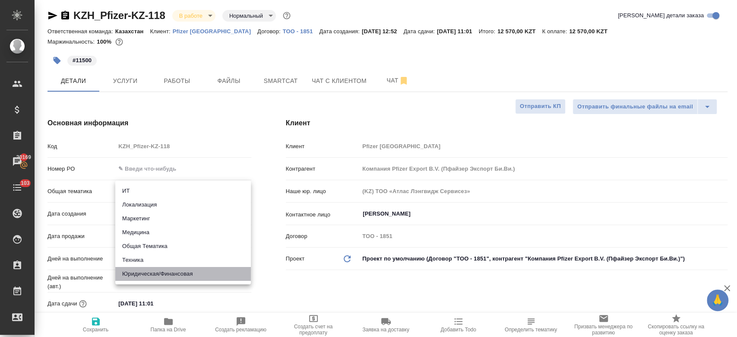
click at [155, 274] on li "Юридическая/Финансовая" at bounding box center [183, 274] width 136 height 14
type input "yr-fn"
type textarea "x"
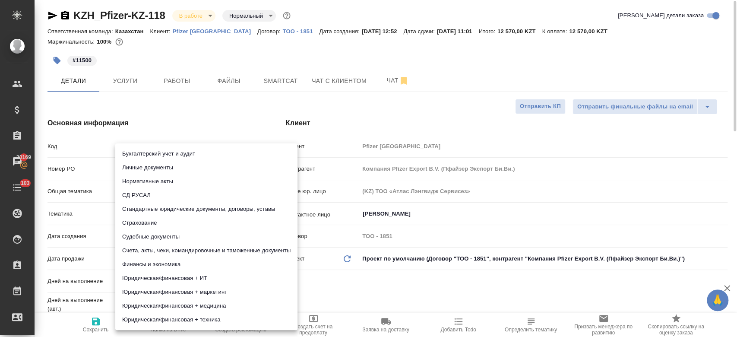
click at [145, 205] on body "🙏 .cls-1 fill:#fff; AWATERA Kosherbayeva Nazerke Клиенты Спецификации Заказы 20…" at bounding box center [368, 168] width 737 height 337
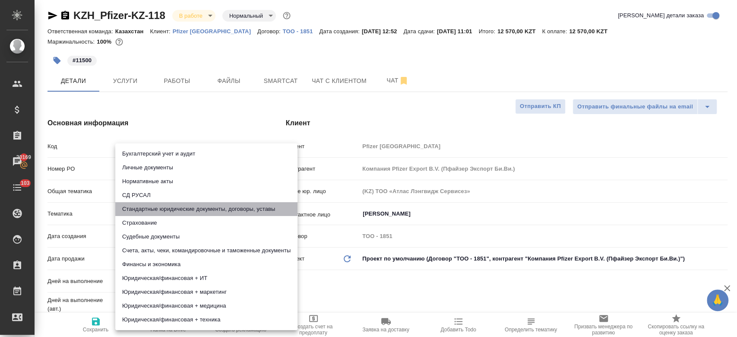
click at [151, 209] on li "Стандартные юридические документы, договоры, уставы" at bounding box center [206, 209] width 182 height 14
type textarea "x"
type input "5f647205b73bc97568ca66bf"
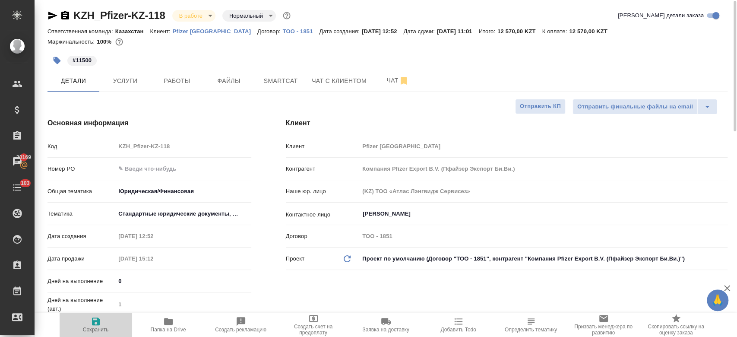
click at [98, 320] on icon "button" at bounding box center [96, 321] width 8 height 8
type textarea "x"
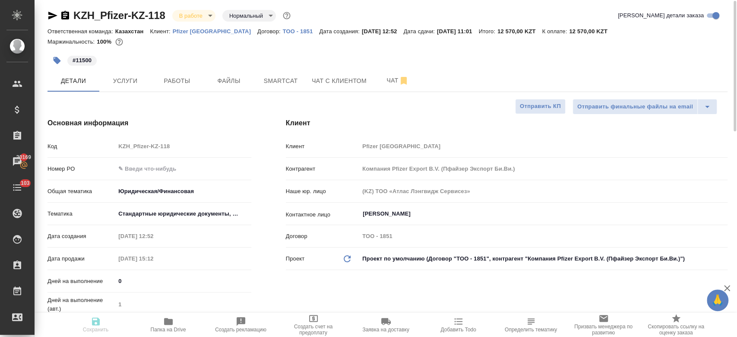
type textarea "x"
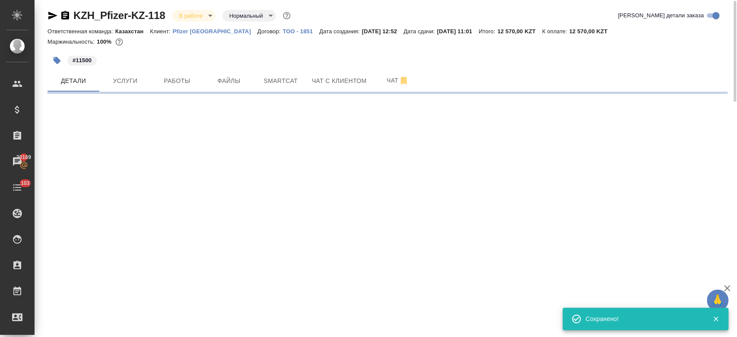
select select "RU"
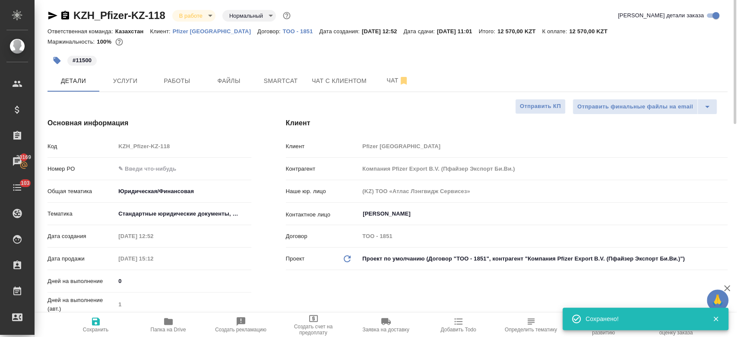
type textarea "x"
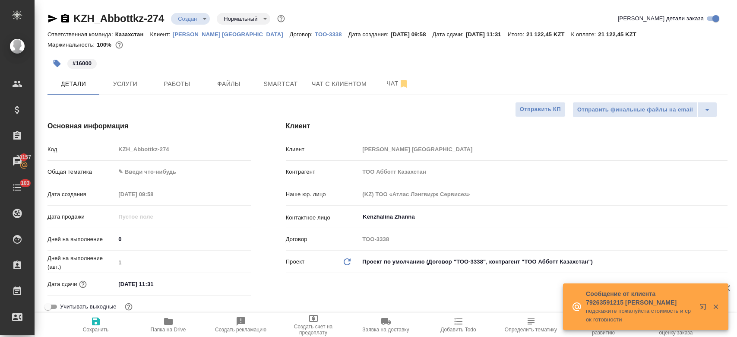
select select "RU"
click at [180, 66] on div "#16000" at bounding box center [273, 63] width 453 height 19
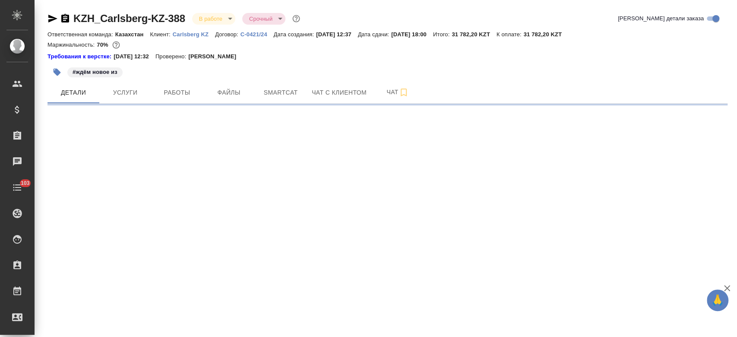
select select "RU"
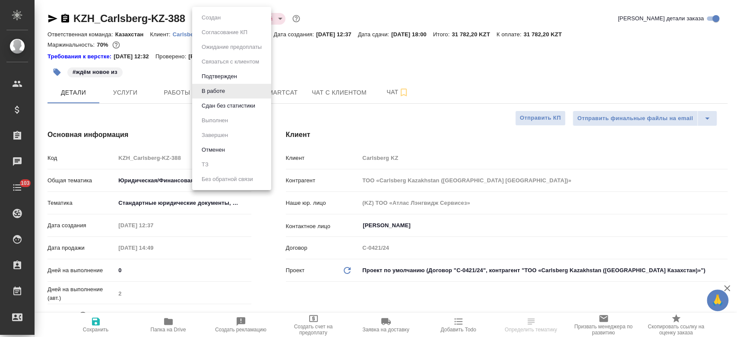
click at [203, 17] on body "🙏 .cls-1 fill:#fff; AWATERA Kosherbayeva Nazerke Клиенты Спецификации Заказы Ча…" at bounding box center [368, 168] width 737 height 337
type textarea "x"
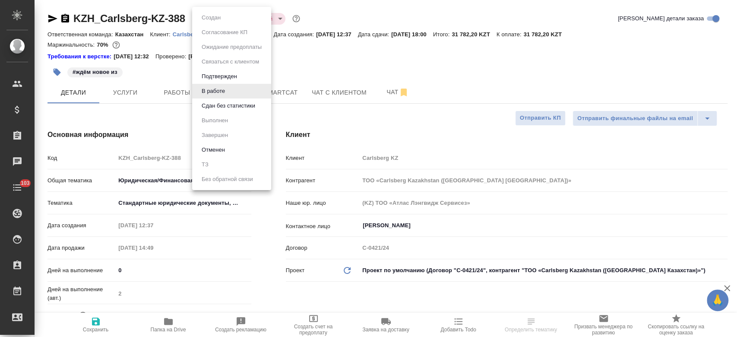
type textarea "x"
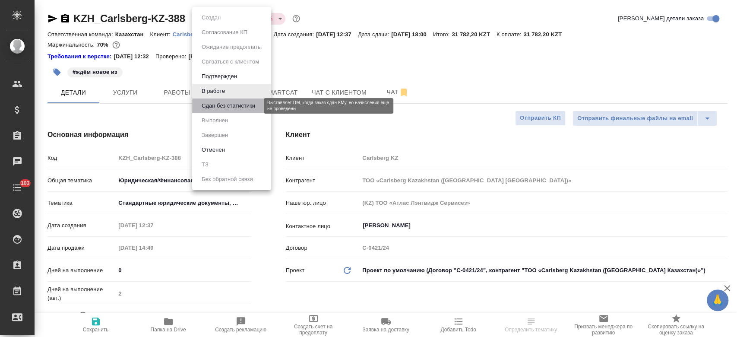
click at [218, 103] on button "Сдан без статистики" at bounding box center [228, 105] width 59 height 9
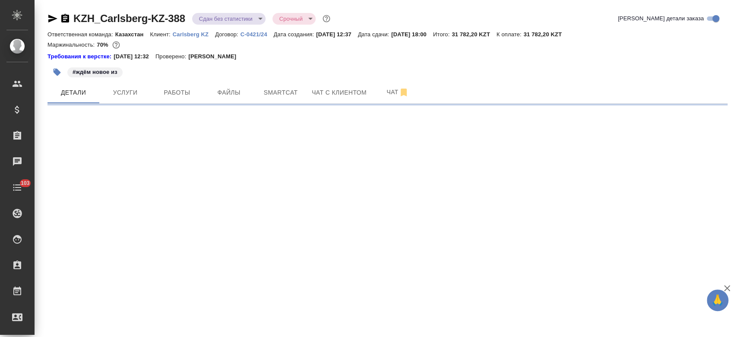
click at [218, 24] on body "🙏 .cls-1 fill:#fff; AWATERA Kosherbayeva Nazerke Клиенты Спецификации Заказы Ча…" at bounding box center [368, 168] width 737 height 337
select select "RU"
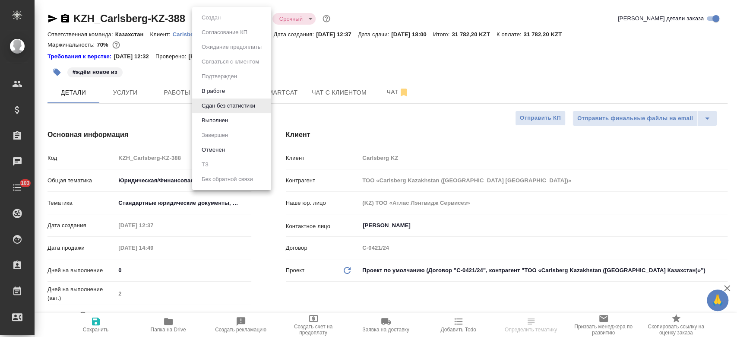
type textarea "x"
click at [224, 115] on li "Выполнен" at bounding box center [231, 120] width 79 height 15
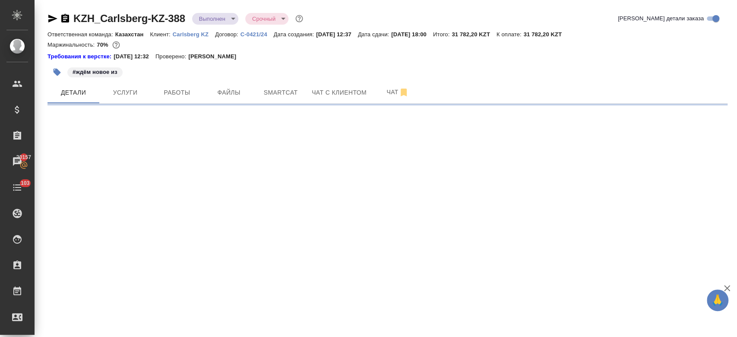
select select "RU"
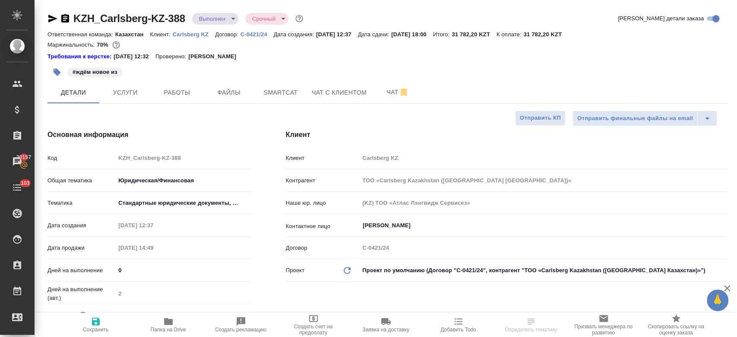
type textarea "x"
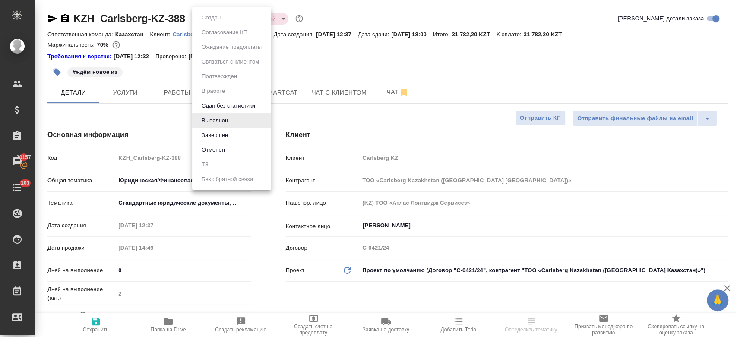
click at [214, 16] on body "🙏 .cls-1 fill:#fff; AWATERA Kosherbayeva Nazerke Клиенты Спецификации Заказы 20…" at bounding box center [368, 168] width 737 height 337
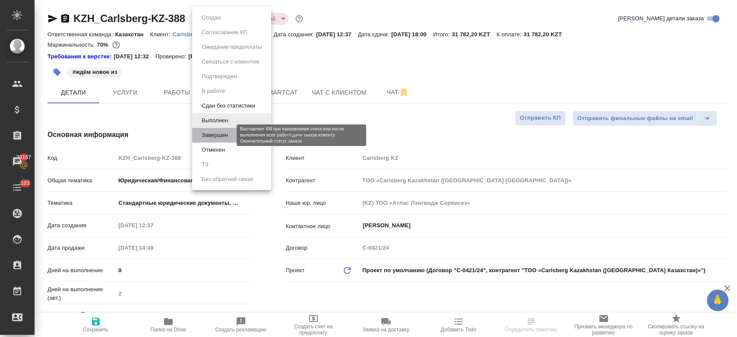
click at [227, 131] on button "Завершен" at bounding box center [215, 134] width 32 height 9
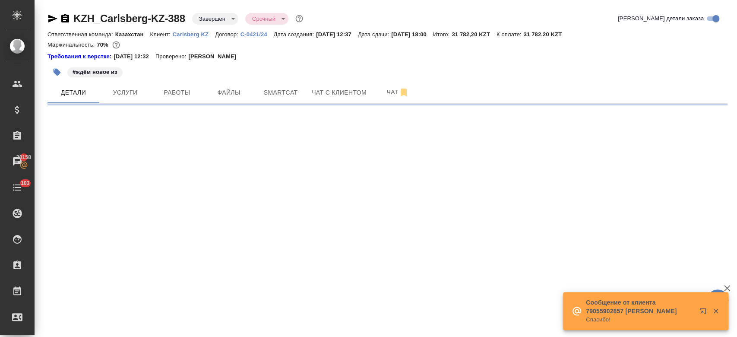
select select "RU"
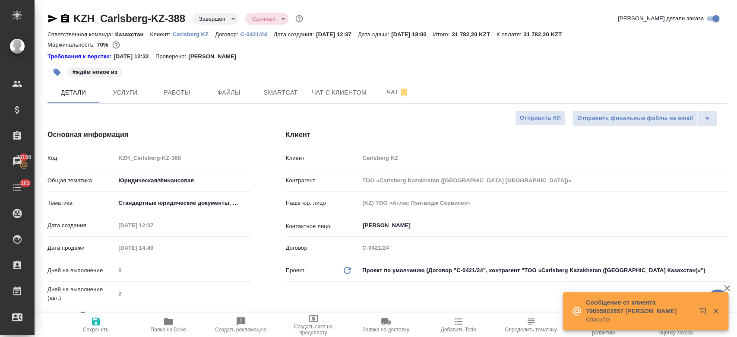
type textarea "x"
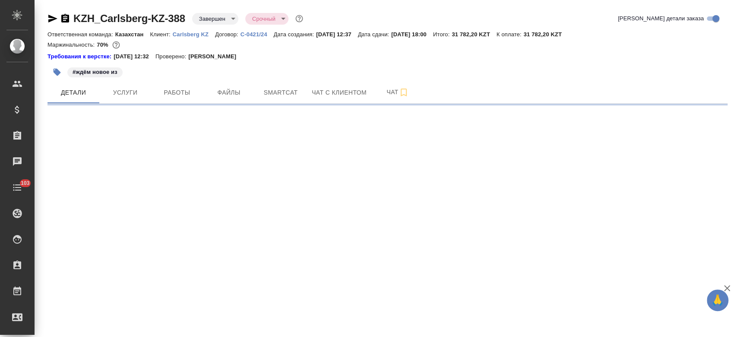
select select "RU"
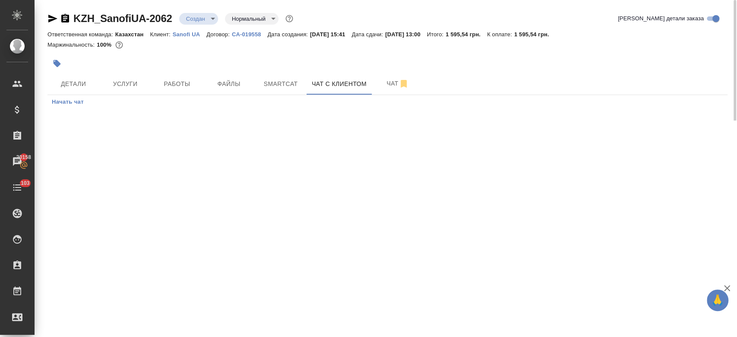
click at [312, 57] on div at bounding box center [273, 63] width 453 height 19
click at [190, 59] on div at bounding box center [273, 63] width 453 height 19
drag, startPoint x: 121, startPoint y: 83, endPoint x: 78, endPoint y: 85, distance: 43.2
click at [78, 85] on div "Детали Услуги Работы Файлы Smartcat Чат с клиентом Чат" at bounding box center [387, 84] width 680 height 22
click at [78, 85] on span "Детали" at bounding box center [73, 84] width 41 height 11
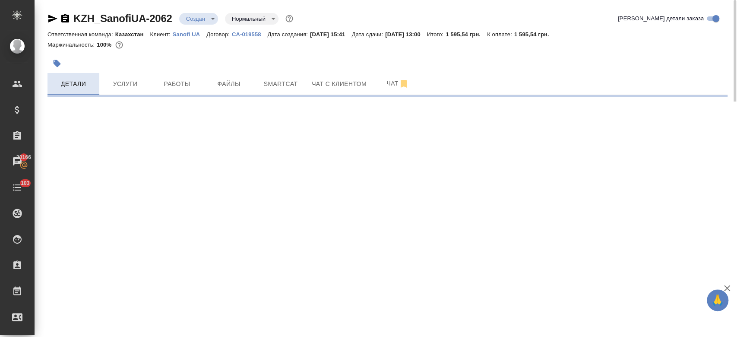
select select "RU"
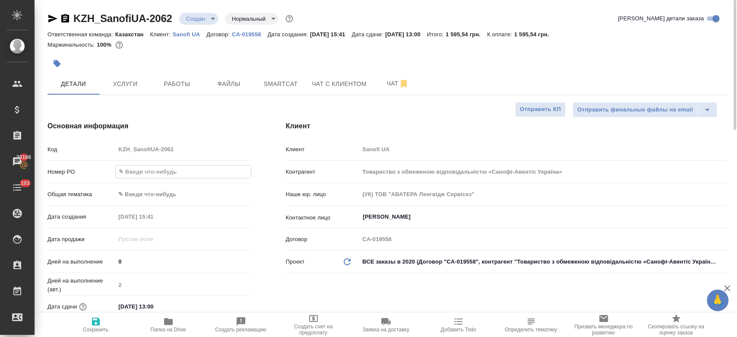
click at [180, 170] on input "text" at bounding box center [183, 171] width 135 height 13
paste input "PO #E005887809"
type input "PO #E005887809"
type textarea "x"
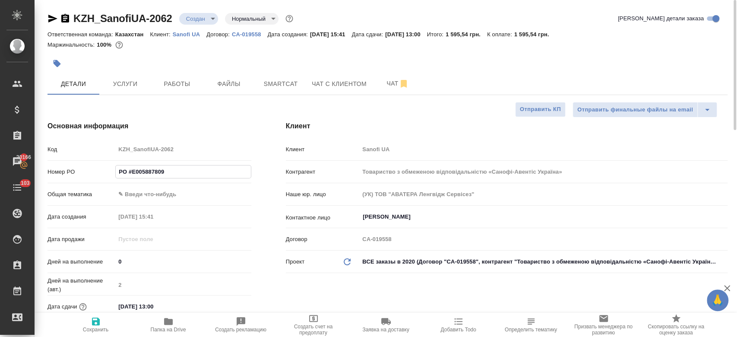
type textarea "x"
type input "PO #E005887809"
click at [93, 325] on icon "button" at bounding box center [96, 321] width 8 height 8
type textarea "x"
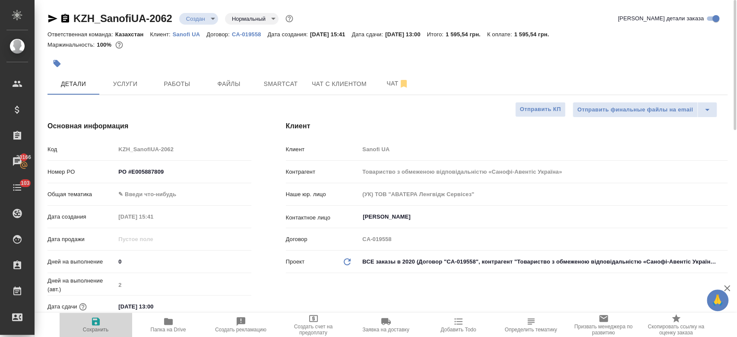
type textarea "x"
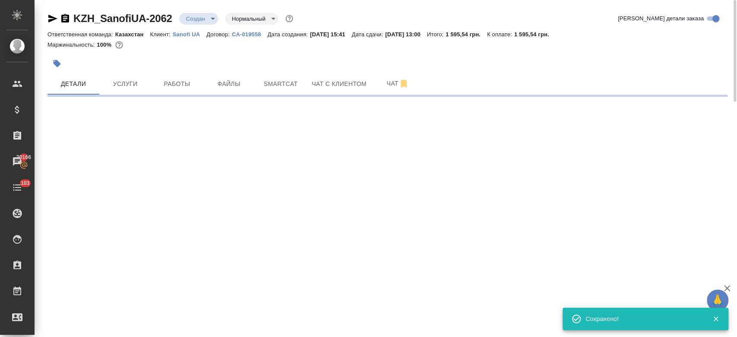
select select "RU"
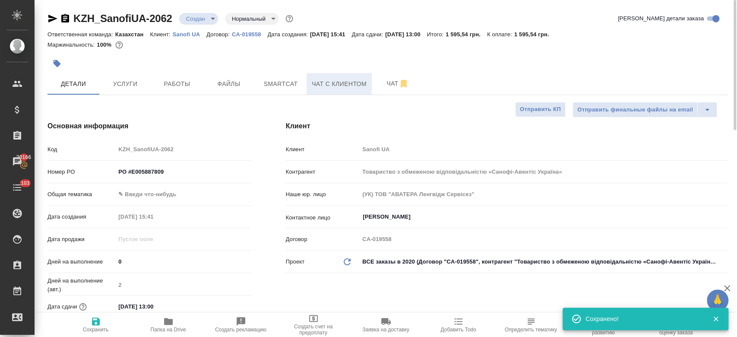
type textarea "x"
click at [379, 78] on span "Чат" at bounding box center [397, 83] width 41 height 11
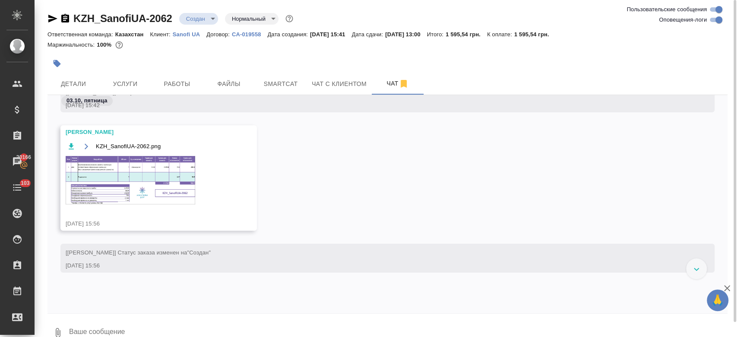
scroll to position [122, 0]
click at [144, 178] on img at bounding box center [131, 179] width 130 height 48
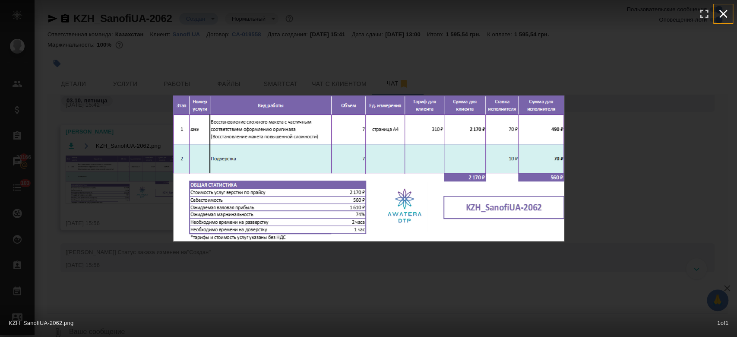
click at [722, 13] on icon "button" at bounding box center [723, 14] width 8 height 8
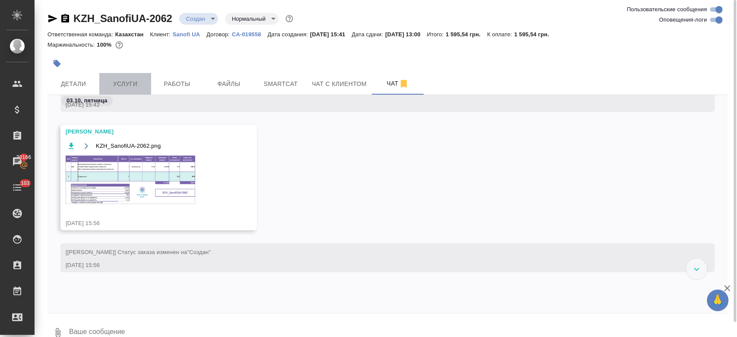
click at [118, 88] on span "Услуги" at bounding box center [124, 84] width 41 height 11
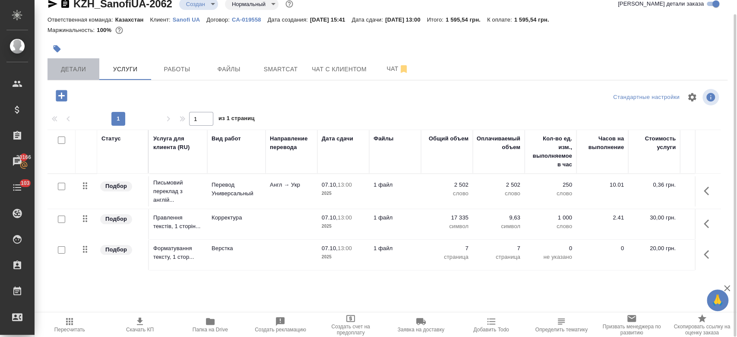
click at [79, 63] on button "Детали" at bounding box center [73, 69] width 52 height 22
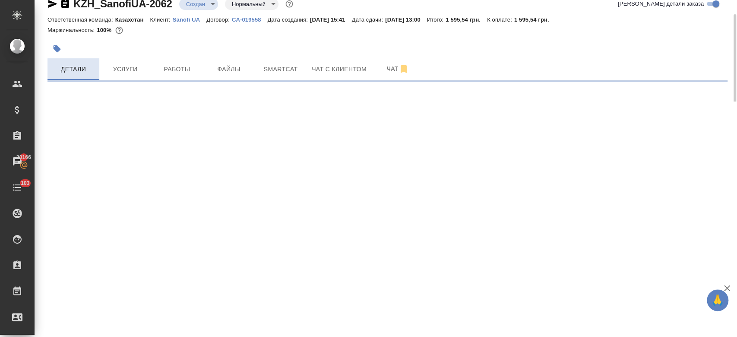
select select "RU"
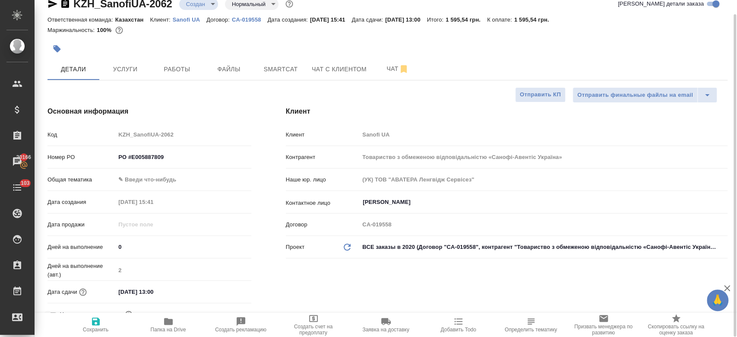
type textarea "x"
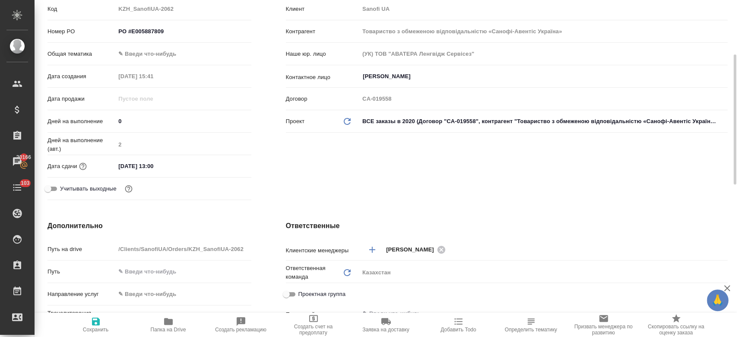
scroll to position [141, 0]
click at [169, 174] on div "Дата сдачи [DATE] 13:00" at bounding box center [149, 169] width 204 height 22
click at [177, 164] on input "[DATE] 13:00" at bounding box center [154, 165] width 76 height 13
click at [224, 164] on icon "button" at bounding box center [226, 165] width 10 height 10
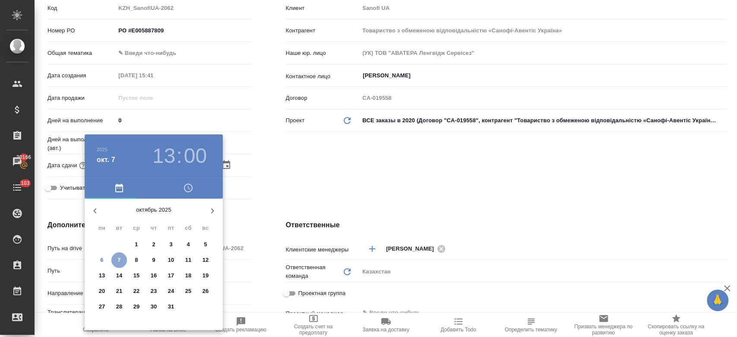
click at [121, 262] on span "7" at bounding box center [119, 260] width 16 height 9
type textarea "x"
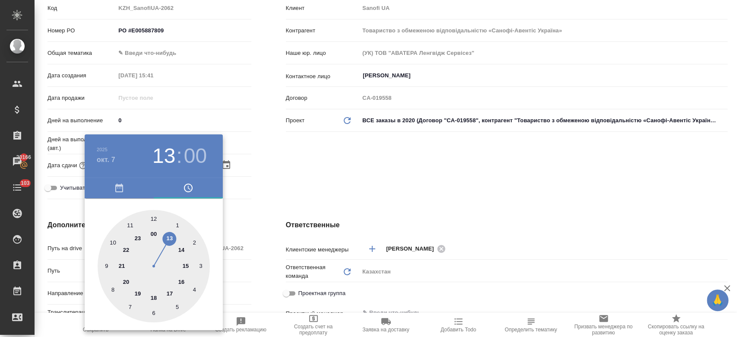
click at [169, 163] on h3 "13" at bounding box center [163, 156] width 23 height 24
click at [155, 297] on div at bounding box center [154, 266] width 112 height 112
type input "07.10.2025 18:00"
type textarea "x"
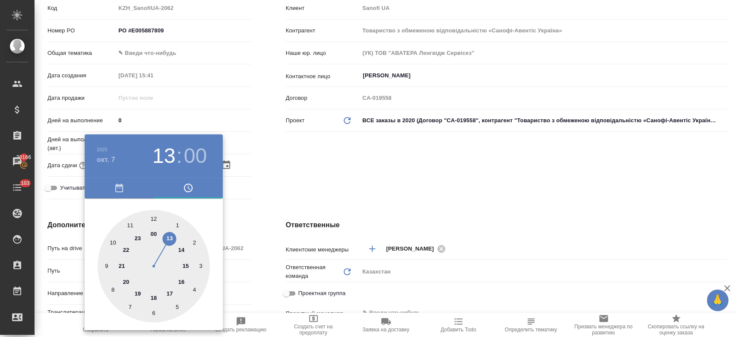
type textarea "x"
click at [331, 171] on div at bounding box center [368, 168] width 737 height 337
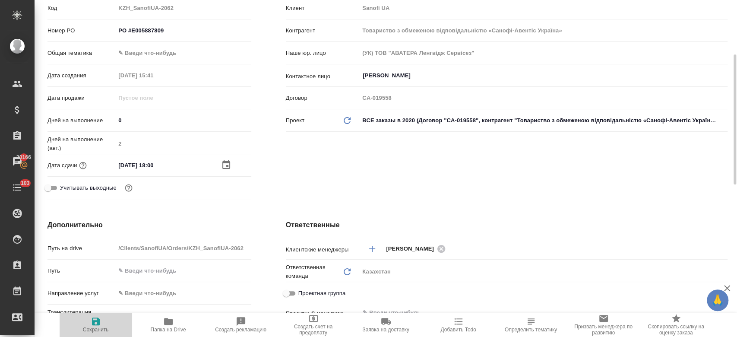
click at [100, 323] on icon "button" at bounding box center [96, 321] width 10 height 10
type textarea "x"
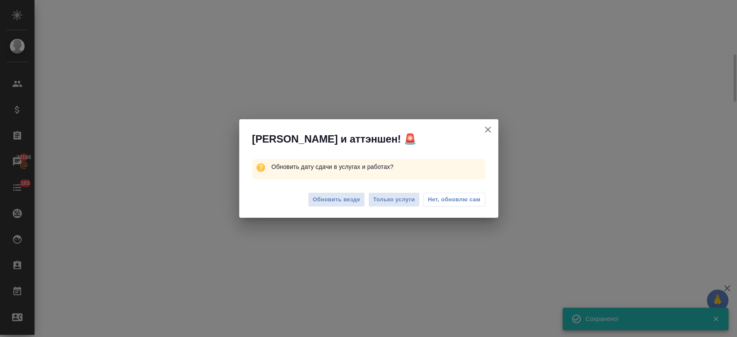
select select "RU"
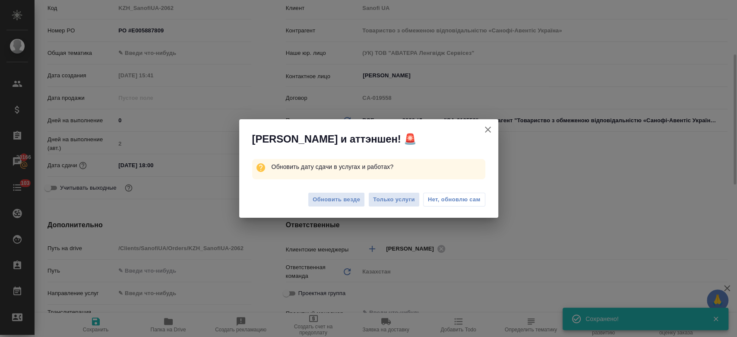
type textarea "x"
drag, startPoint x: 388, startPoint y: 189, endPoint x: 388, endPoint y: 195, distance: 6.0
click at [388, 195] on div "Обновить везде Только услуги Нет, обновлю сам" at bounding box center [368, 200] width 259 height 35
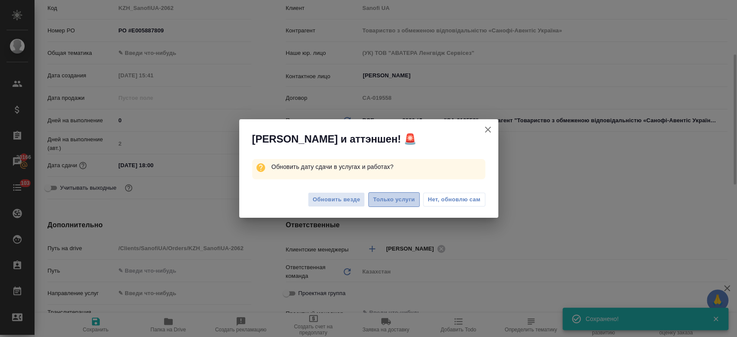
click at [388, 195] on span "Только услуги" at bounding box center [394, 200] width 42 height 10
type textarea "x"
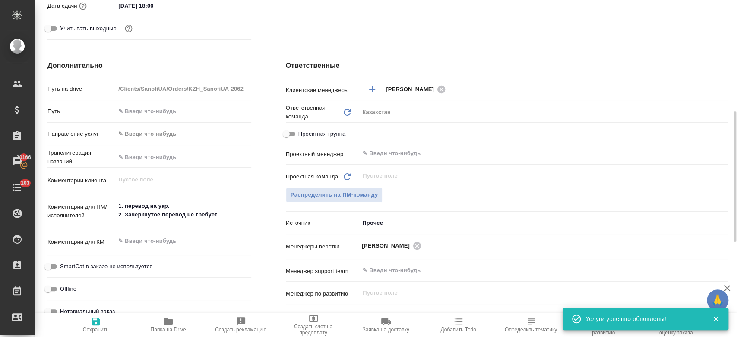
scroll to position [304, 0]
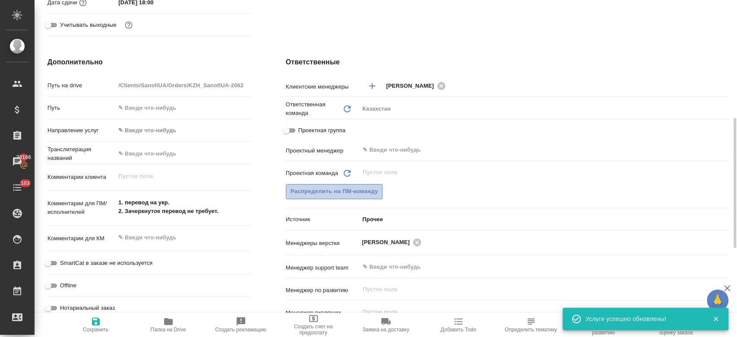
click at [362, 188] on span "Распределить на ПМ-команду" at bounding box center [335, 191] width 88 height 10
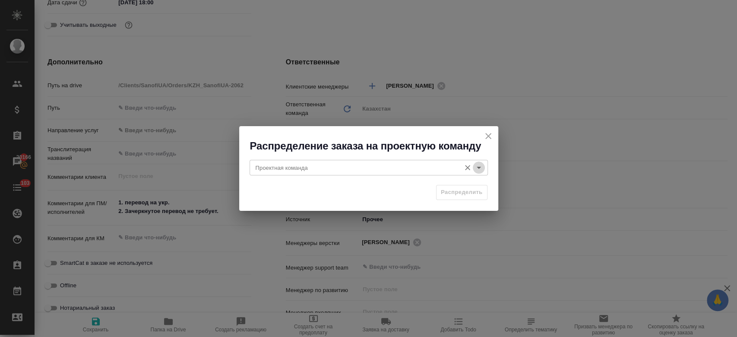
click at [478, 166] on icon "Open" at bounding box center [479, 167] width 10 height 10
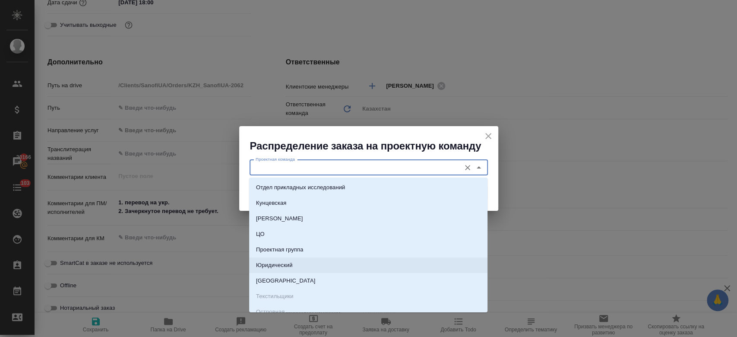
click at [348, 271] on li "Юридический" at bounding box center [368, 265] width 238 height 16
type input "Юридический"
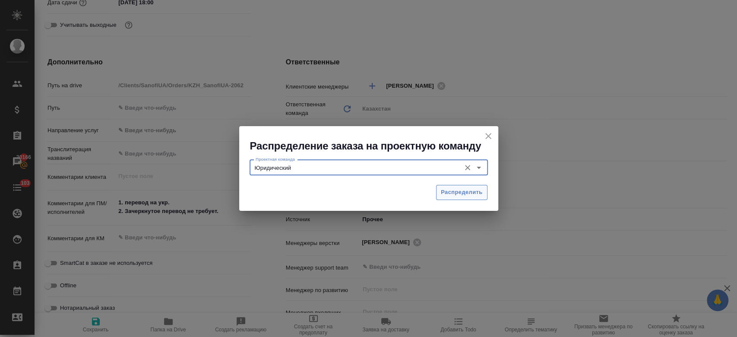
click at [458, 190] on span "Распределить" at bounding box center [462, 192] width 42 height 10
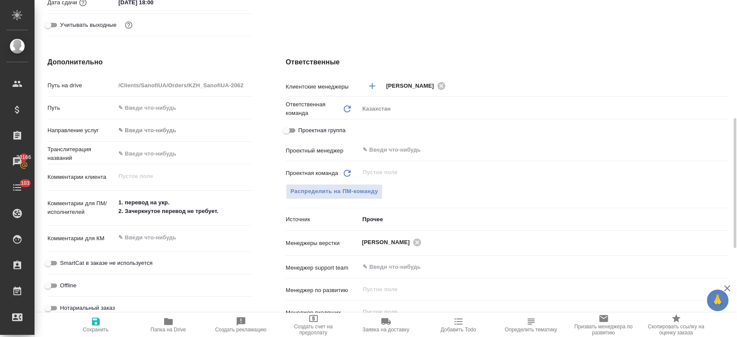
type textarea "x"
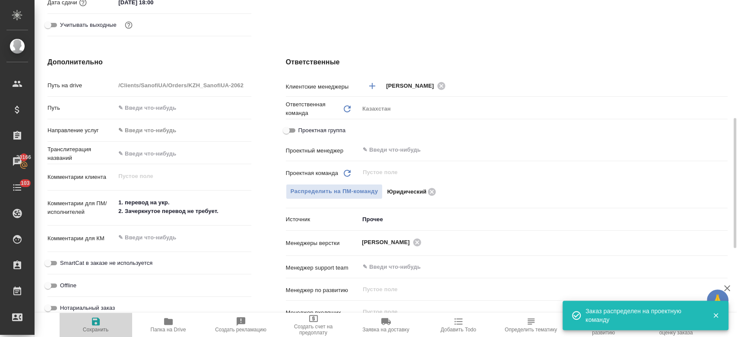
click at [95, 333] on button "Сохранить" at bounding box center [96, 325] width 73 height 24
type textarea "x"
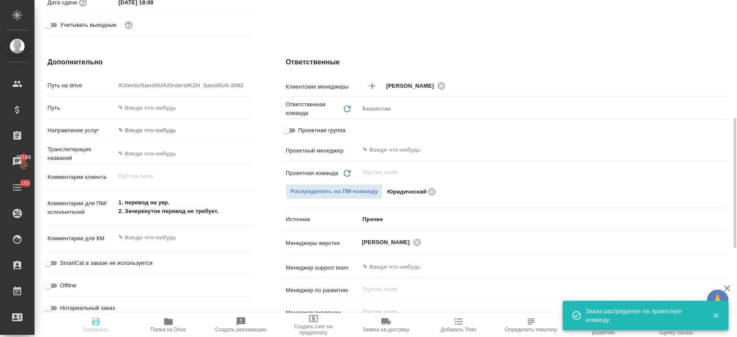
type textarea "x"
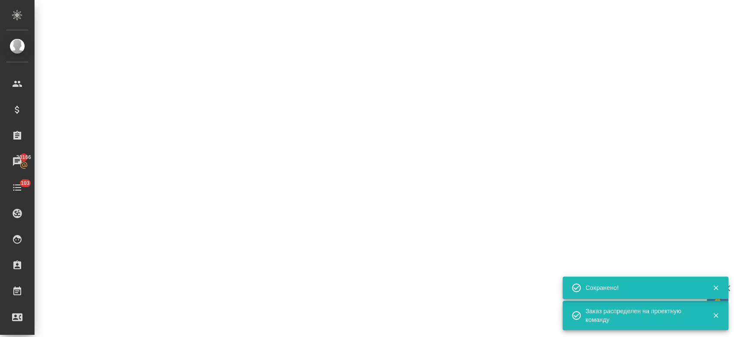
select select "RU"
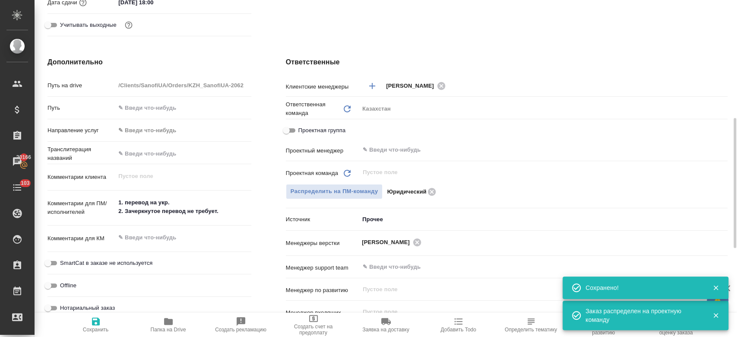
type textarea "x"
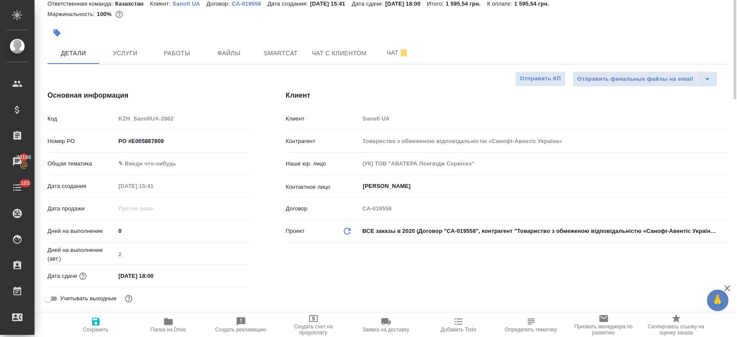
scroll to position [0, 0]
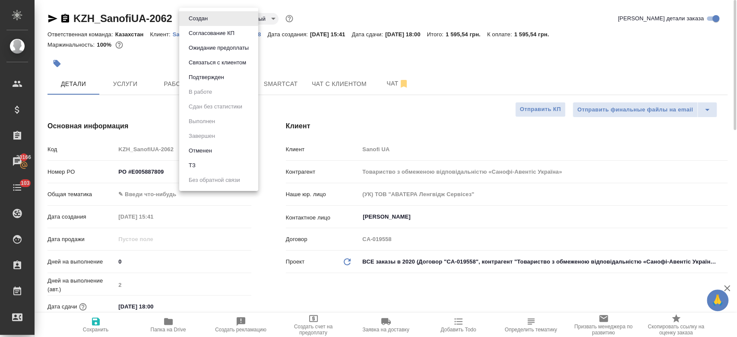
click at [196, 22] on body "🙏 .cls-1 fill:#fff; AWATERA Kosherbayeva Nazerke Клиенты Спецификации Заказы 20…" at bounding box center [368, 168] width 737 height 337
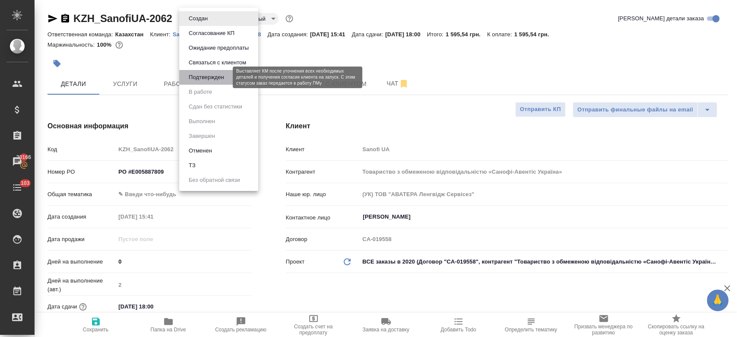
click at [204, 78] on button "Подтвержден" at bounding box center [206, 77] width 41 height 9
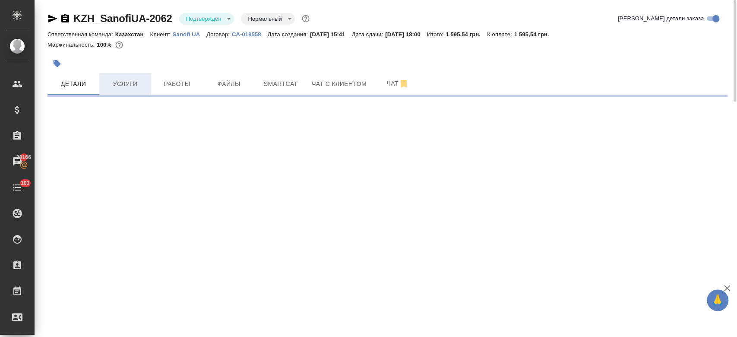
select select "RU"
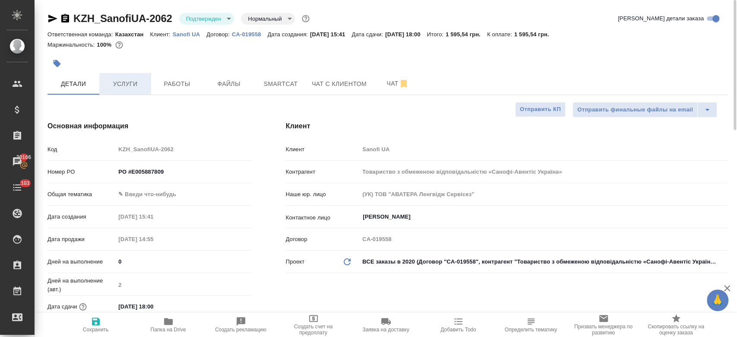
type textarea "x"
click at [126, 89] on button "Услуги" at bounding box center [125, 84] width 52 height 22
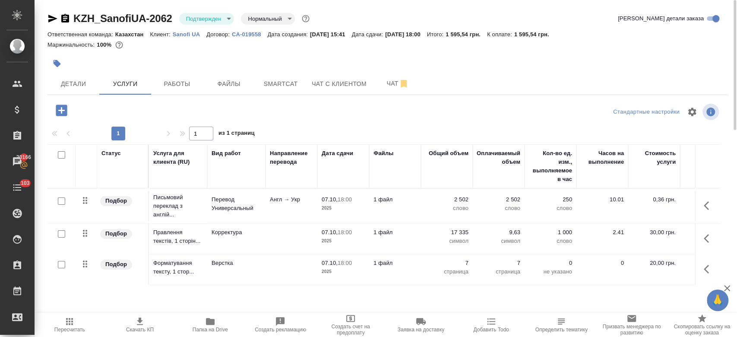
click at [168, 107] on div at bounding box center [160, 110] width 227 height 18
click at [83, 83] on span "Детали" at bounding box center [73, 84] width 41 height 11
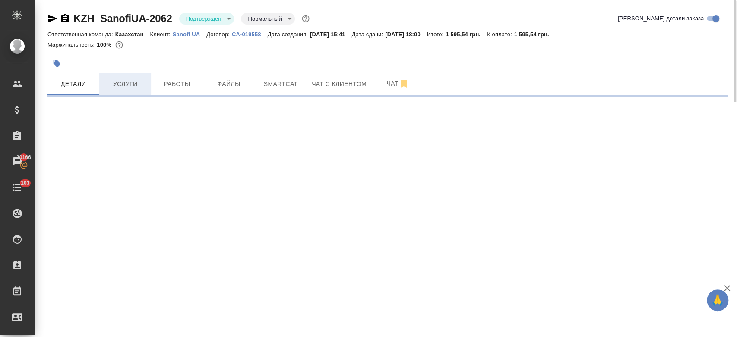
select select "RU"
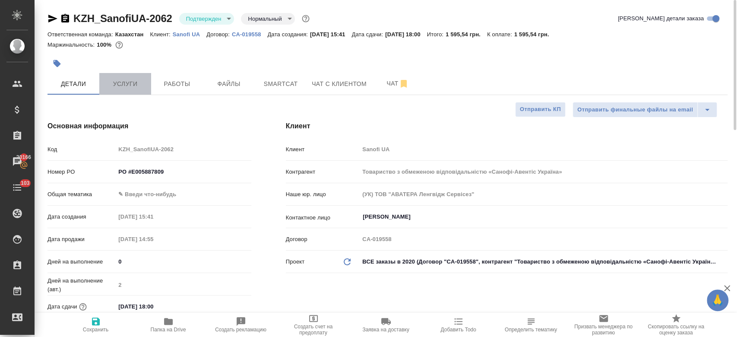
type textarea "x"
click at [113, 86] on span "Услуги" at bounding box center [124, 84] width 41 height 11
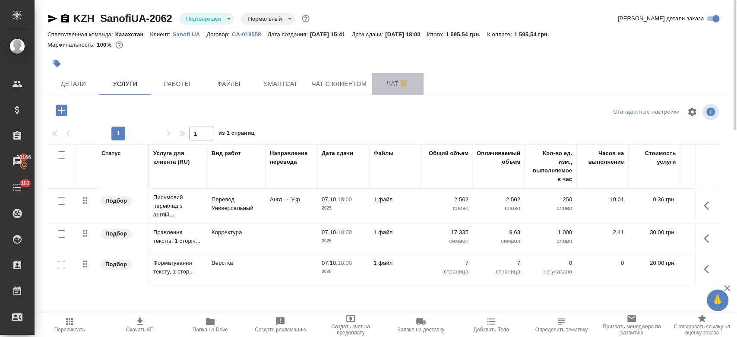
click at [392, 88] on span "Чат" at bounding box center [397, 83] width 41 height 11
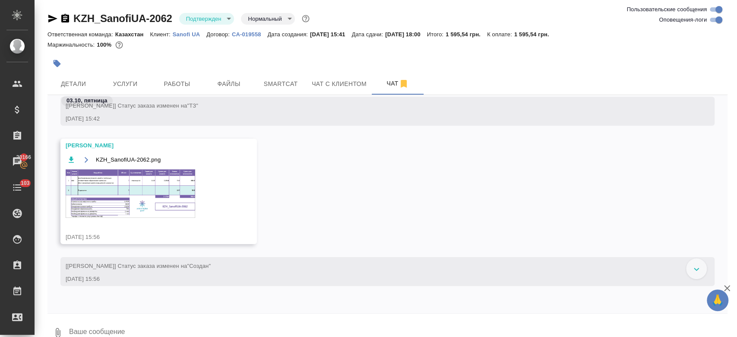
scroll to position [107, 0]
click at [157, 201] on img at bounding box center [131, 194] width 130 height 48
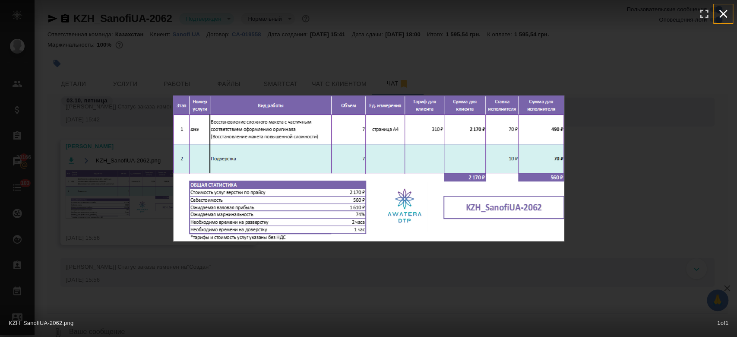
click at [723, 12] on icon "button" at bounding box center [723, 14] width 14 height 14
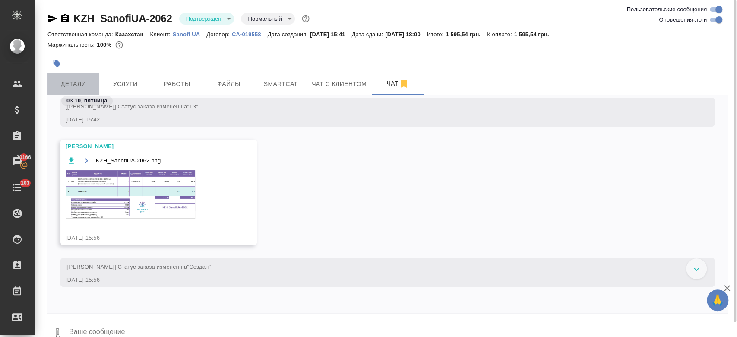
click at [74, 91] on button "Детали" at bounding box center [73, 84] width 52 height 22
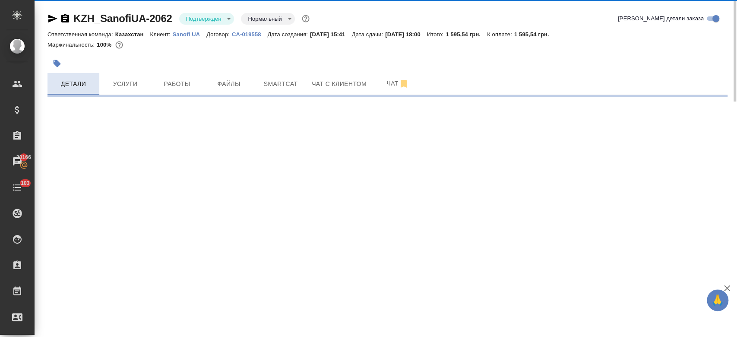
select select "RU"
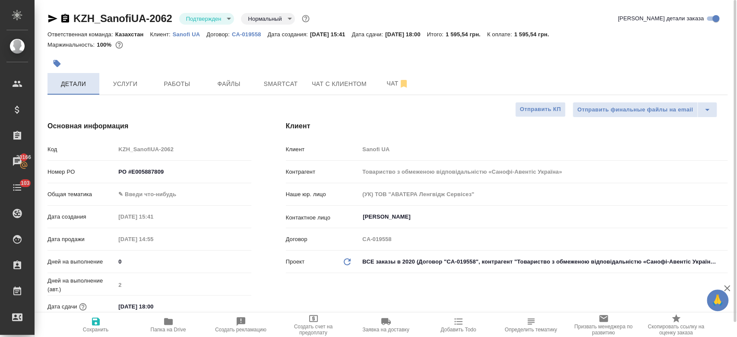
type textarea "x"
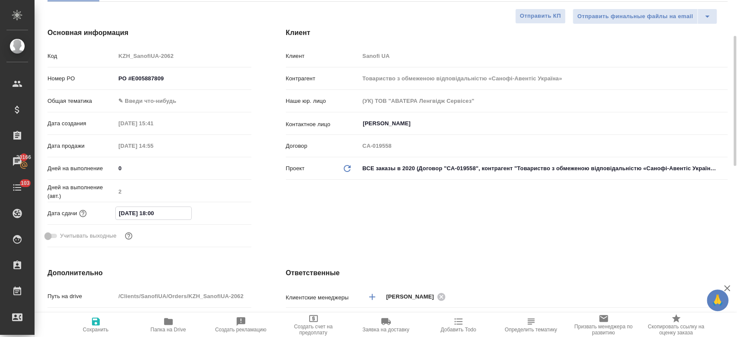
click at [138, 209] on input "07.10.2025 18:00" at bounding box center [154, 213] width 76 height 13
click at [224, 214] on icon "button" at bounding box center [226, 213] width 10 height 10
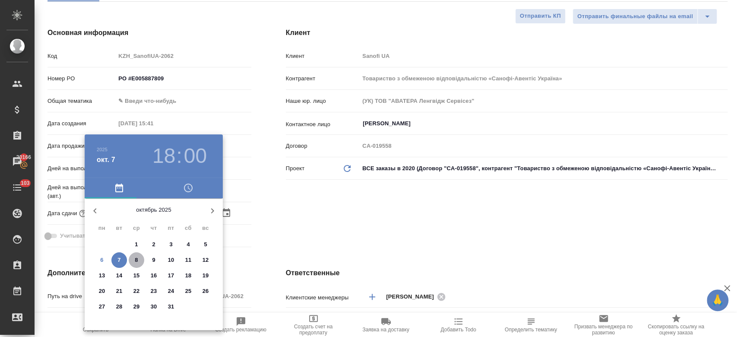
click at [138, 261] on span "8" at bounding box center [137, 260] width 16 height 9
type input "08.10.2025 18:00"
type textarea "x"
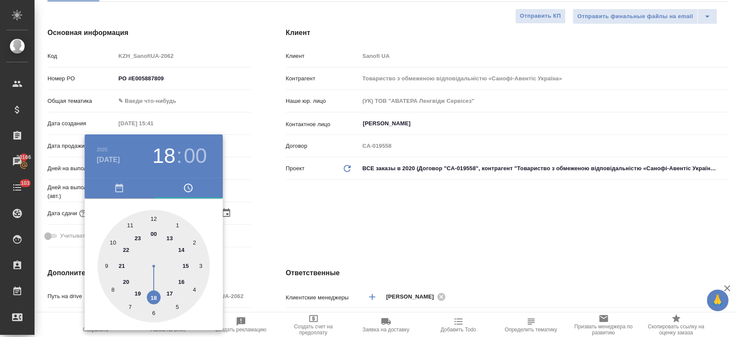
click at [129, 224] on div at bounding box center [154, 266] width 112 height 112
type input "08.10.2025 11:00"
type textarea "x"
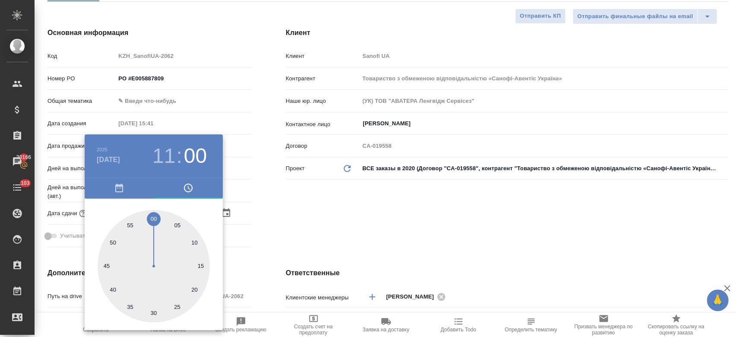
click at [289, 204] on div at bounding box center [368, 168] width 737 height 337
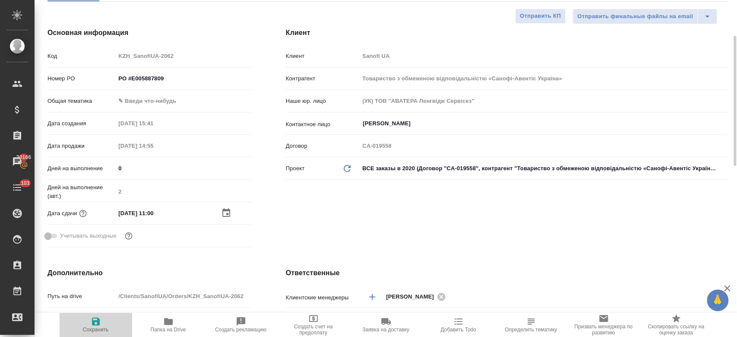
click at [97, 316] on icon "button" at bounding box center [96, 321] width 10 height 10
type textarea "x"
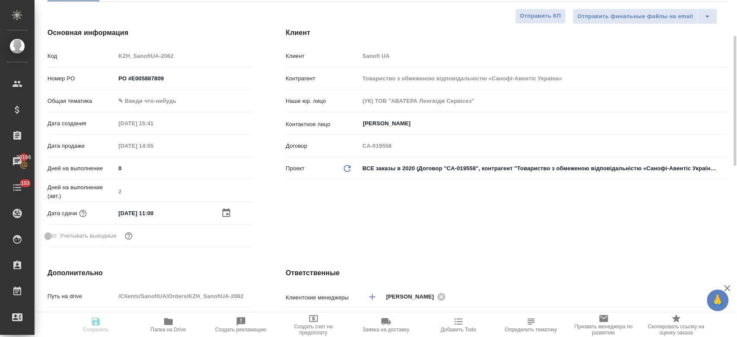
type textarea "x"
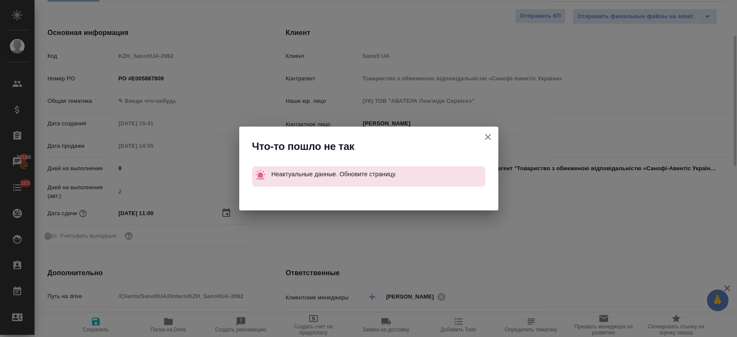
type textarea "x"
click at [486, 138] on icon "button" at bounding box center [488, 137] width 6 height 6
type textarea "x"
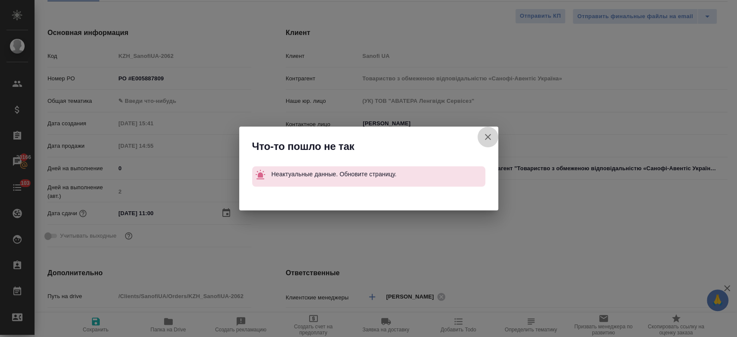
type textarea "x"
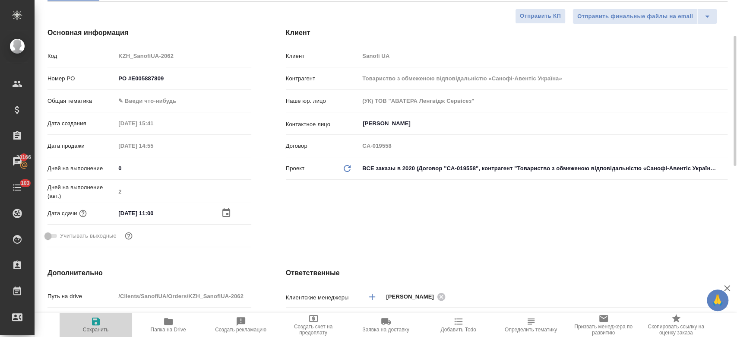
click at [93, 323] on icon "button" at bounding box center [96, 321] width 8 height 8
type textarea "x"
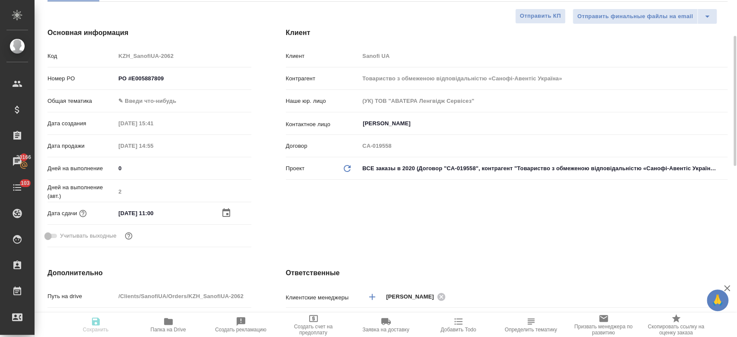
type textarea "x"
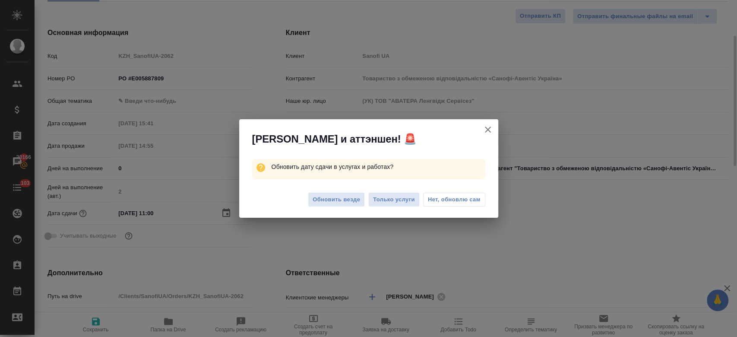
type textarea "x"
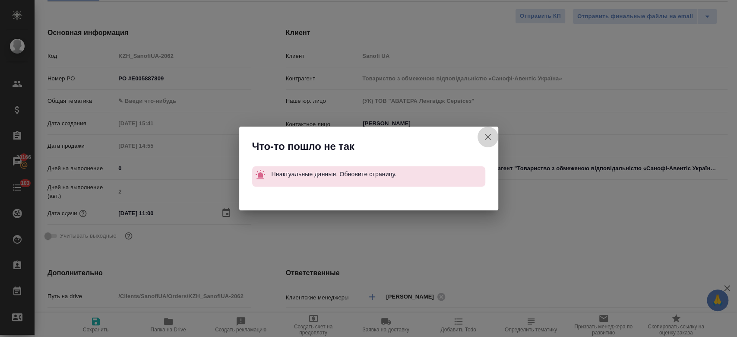
click at [489, 136] on icon "button" at bounding box center [488, 137] width 10 height 10
type textarea "x"
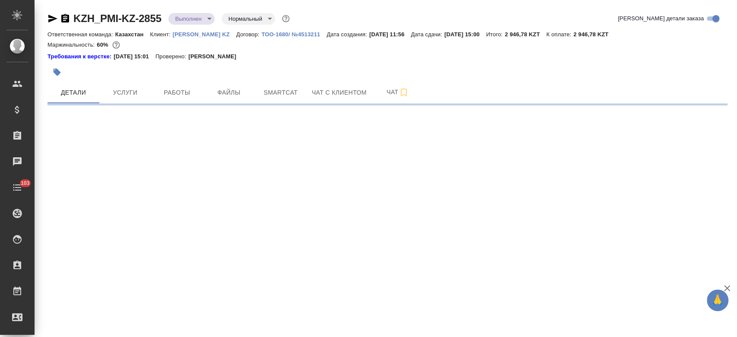
click at [181, 36] on p "[PERSON_NAME] KZ" at bounding box center [204, 34] width 63 height 6
select select "RU"
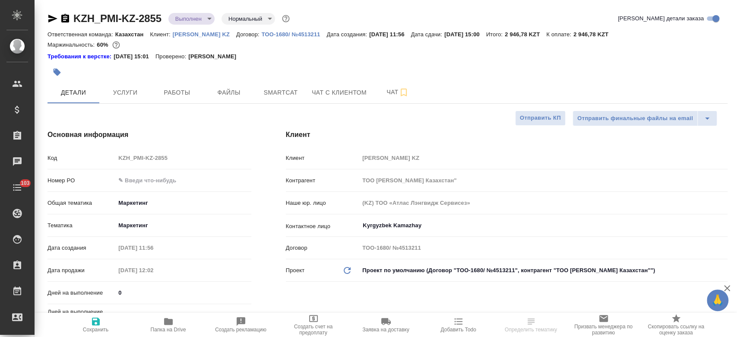
type textarea "x"
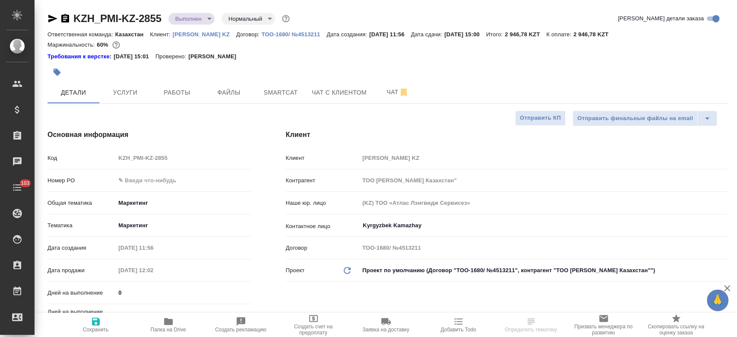
type textarea "x"
click at [188, 20] on body "🙏 .cls-1 fill:#fff; AWATERA Kosherbayeva Nazerke Клиенты Спецификации Заказы Ча…" at bounding box center [368, 168] width 737 height 337
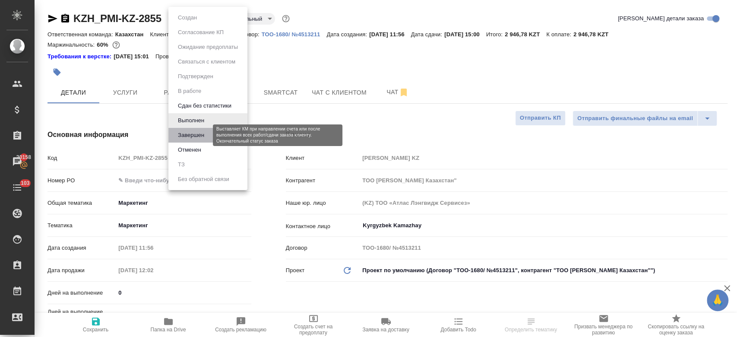
click at [198, 136] on button "Завершен" at bounding box center [191, 134] width 32 height 9
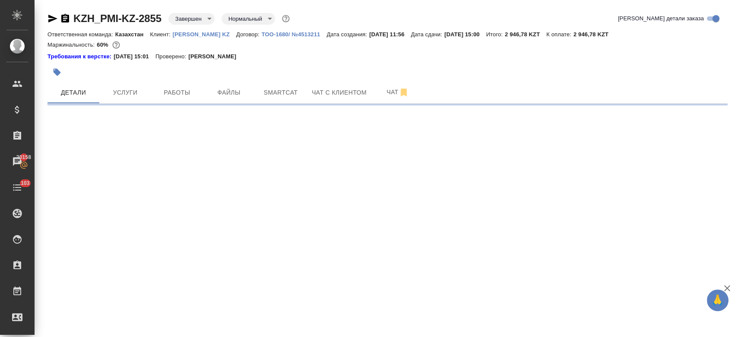
select select "RU"
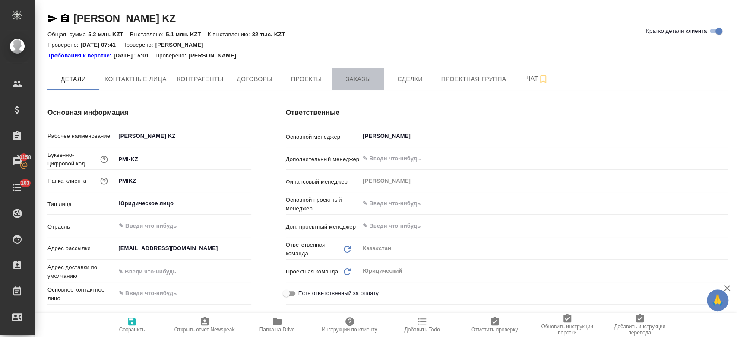
click at [345, 72] on button "Заказы" at bounding box center [358, 79] width 52 height 22
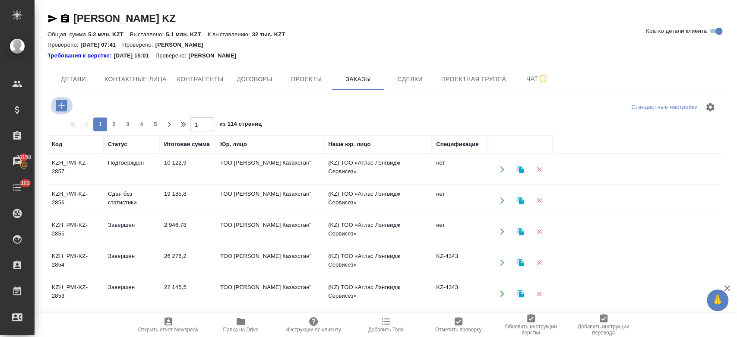
click at [65, 105] on icon "button" at bounding box center [61, 105] width 11 height 11
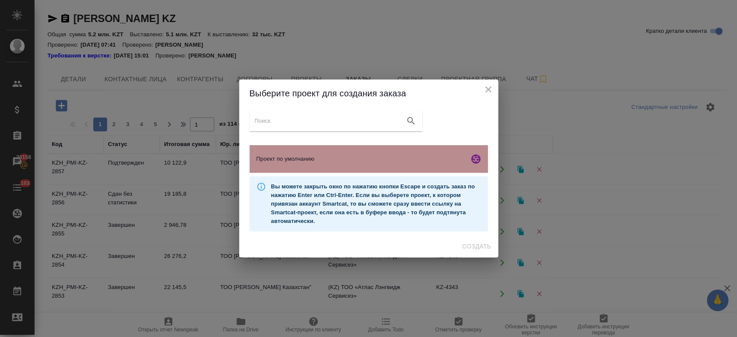
click at [322, 164] on div "Проект по умолчанию" at bounding box center [369, 159] width 238 height 28
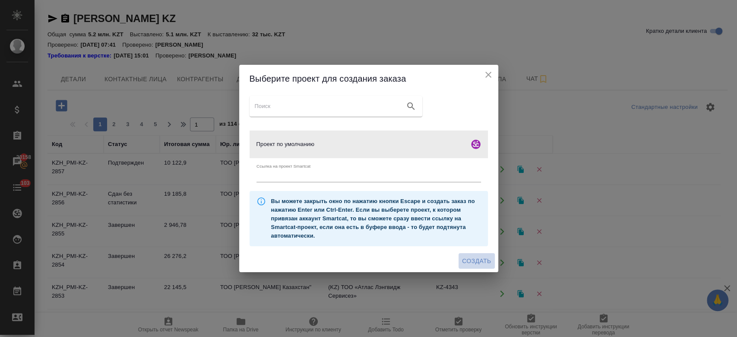
click at [485, 261] on span "Создать" at bounding box center [476, 261] width 29 height 11
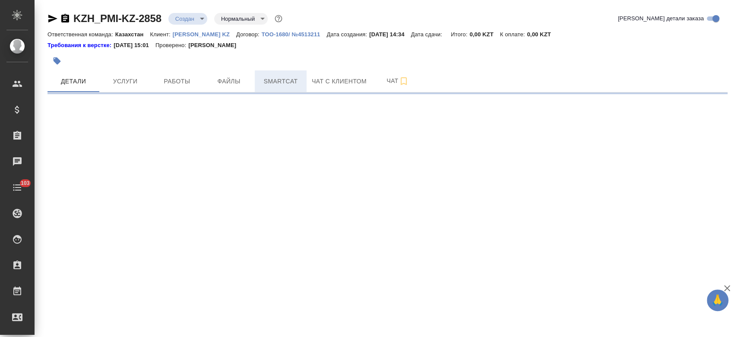
select select "RU"
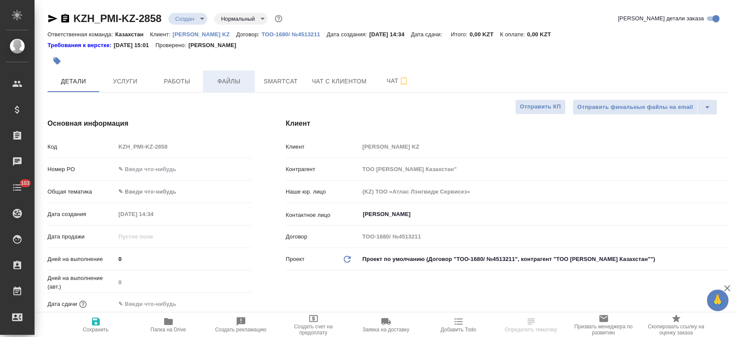
type textarea "x"
click at [228, 85] on span "Файлы" at bounding box center [228, 81] width 41 height 11
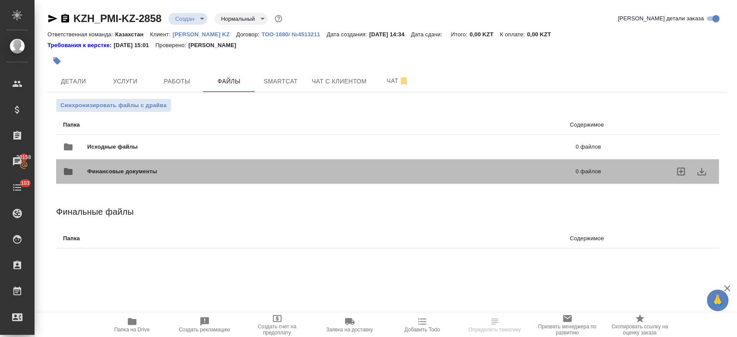
click at [185, 154] on div "Финансовые документы 0 файлов" at bounding box center [331, 171] width 555 height 38
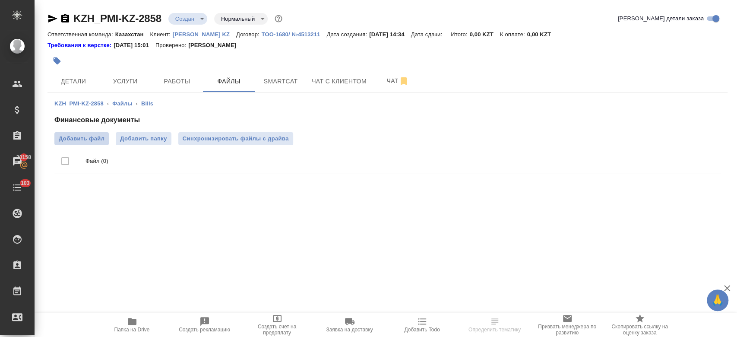
click at [90, 139] on span "Добавить файл" at bounding box center [82, 138] width 46 height 9
click at [0, 0] on input "Добавить файл" at bounding box center [0, 0] width 0 height 0
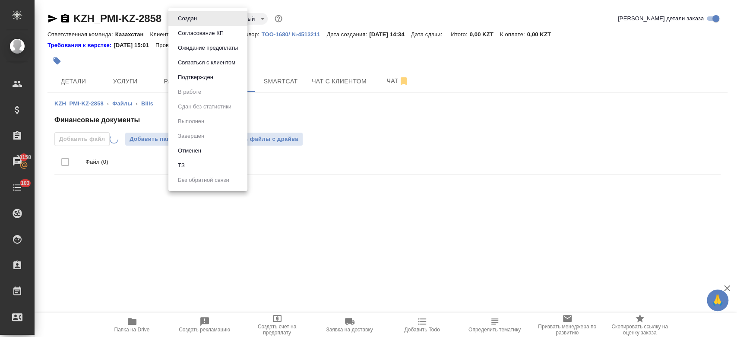
drag, startPoint x: 174, startPoint y: 24, endPoint x: 185, endPoint y: 15, distance: 14.5
click at [185, 15] on body "🙏 .cls-1 fill:#fff; AWATERA Kosherbayeva Nazerke Клиенты Спецификации Заказы 20…" at bounding box center [368, 168] width 737 height 337
click at [185, 15] on button "Создан" at bounding box center [187, 18] width 24 height 9
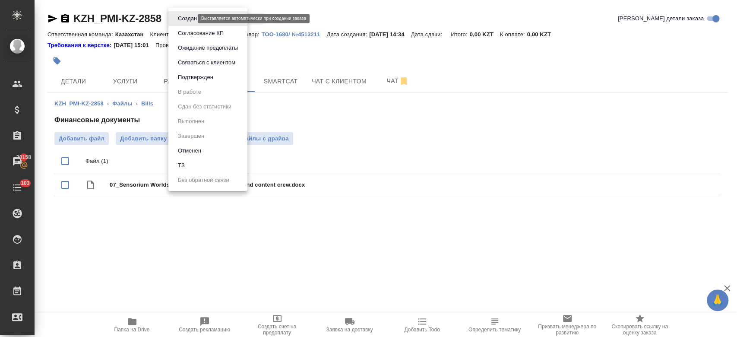
click at [186, 17] on body "🙏 .cls-1 fill:#fff; AWATERA Kosherbayeva Nazerke Клиенты Спецификации Заказы 20…" at bounding box center [368, 168] width 737 height 337
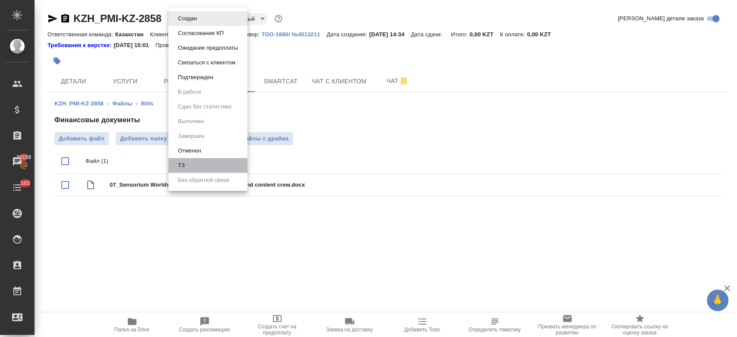
click at [200, 164] on li "ТЗ" at bounding box center [207, 165] width 79 height 15
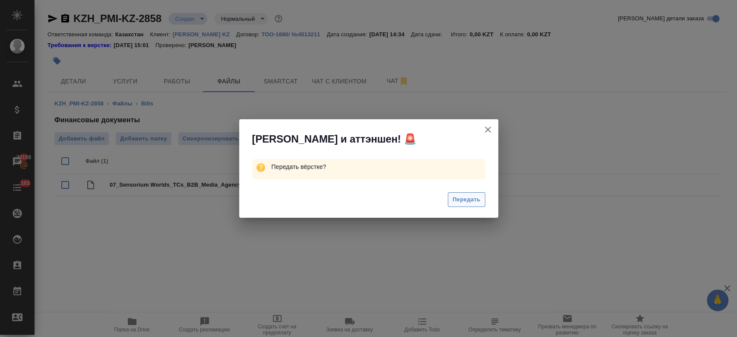
drag, startPoint x: 470, startPoint y: 212, endPoint x: 465, endPoint y: 203, distance: 10.2
click at [465, 203] on div "Передать" at bounding box center [368, 200] width 259 height 35
click at [465, 203] on span "Передать" at bounding box center [466, 200] width 28 height 10
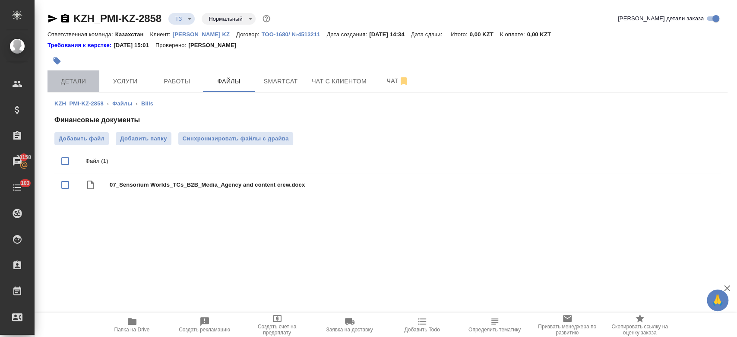
click at [69, 74] on button "Детали" at bounding box center [73, 81] width 52 height 22
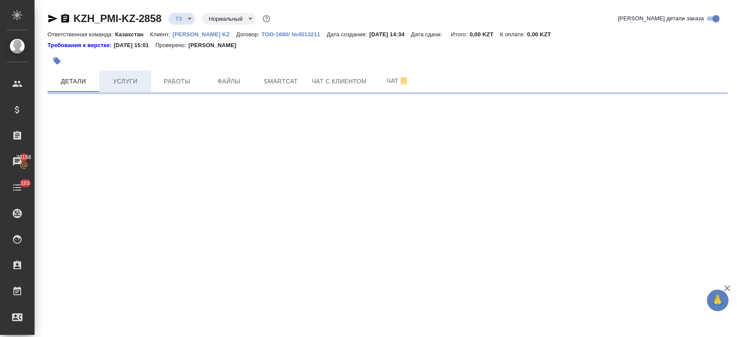
select select "RU"
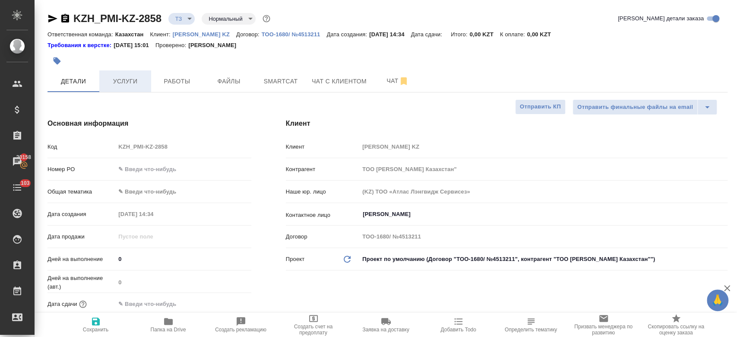
type textarea "x"
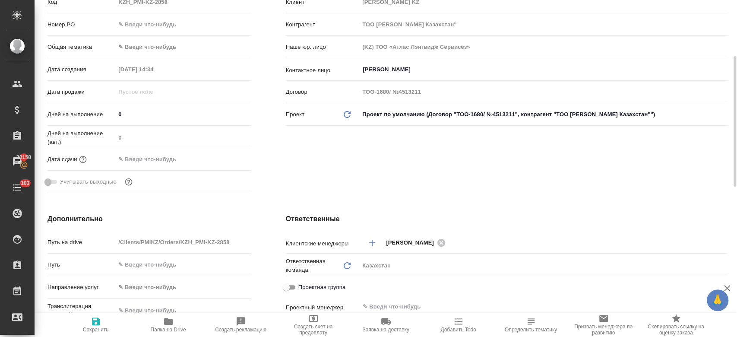
scroll to position [144, 0]
click at [372, 70] on input "Kim Darya" at bounding box center [529, 70] width 334 height 10
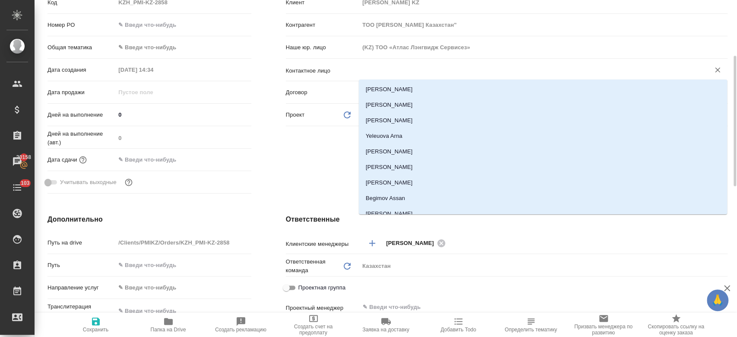
type textarea "x"
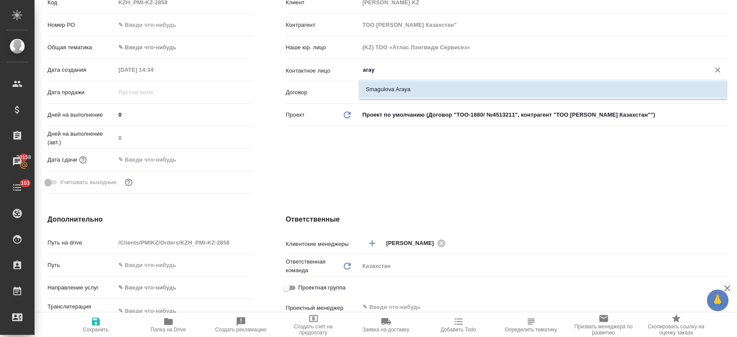
click at [411, 95] on li "Smagulova Araya" at bounding box center [543, 90] width 368 height 16
type input "Smagulova Araya"
type textarea "x"
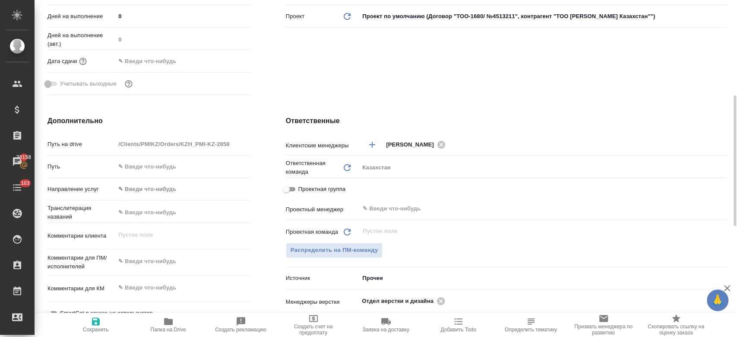
scroll to position [243, 0]
type input "Smagulova Araya"
type textarea "x"
click at [159, 263] on textarea at bounding box center [183, 260] width 135 height 15
type textarea "g"
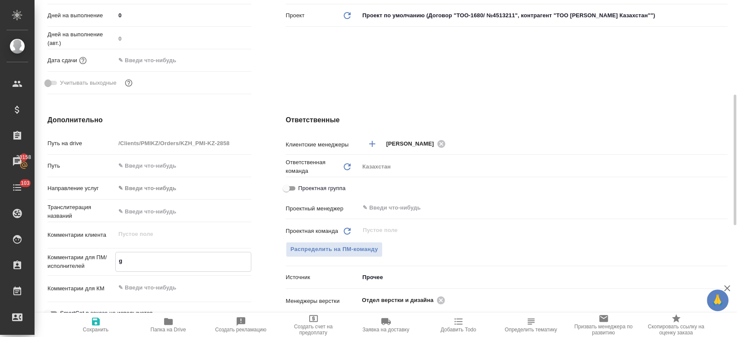
type textarea "x"
type textarea "gt"
type textarea "x"
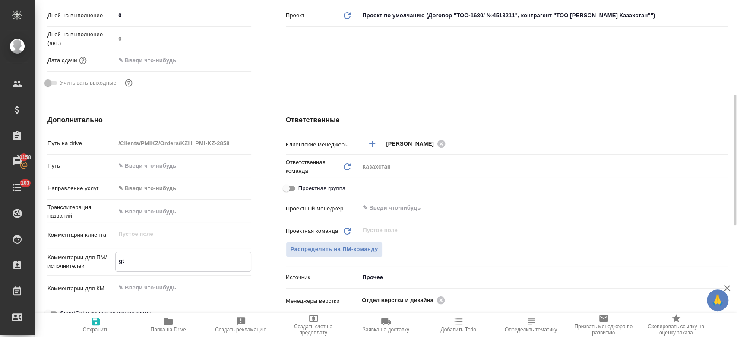
type textarea "x"
type textarea "gtht"
type textarea "x"
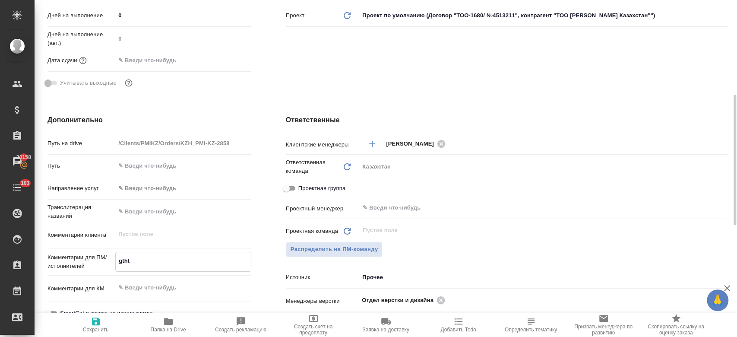
type textarea "x"
type textarea "gth"
type textarea "x"
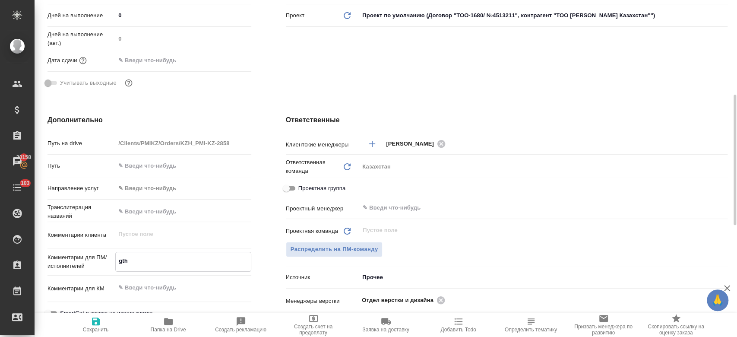
type textarea "gt"
type textarea "x"
type textarea "g"
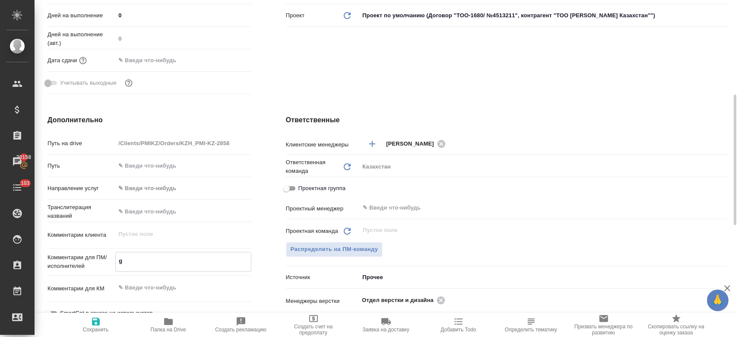
type textarea "x"
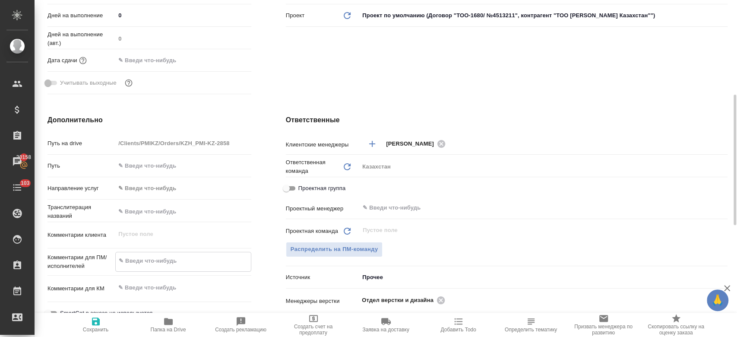
type textarea "x"
type textarea "g"
type textarea "x"
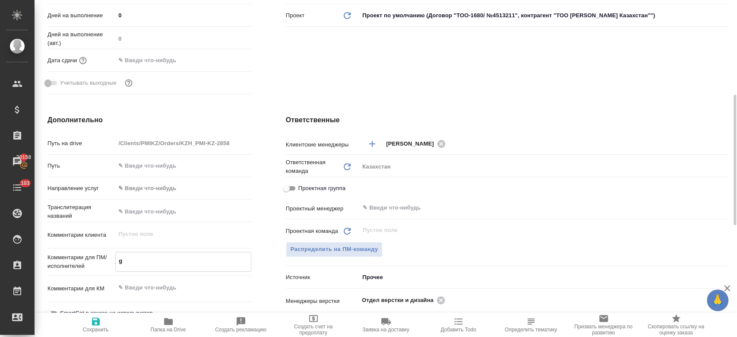
type textarea "gt"
type textarea "x"
type textarea "gtht"
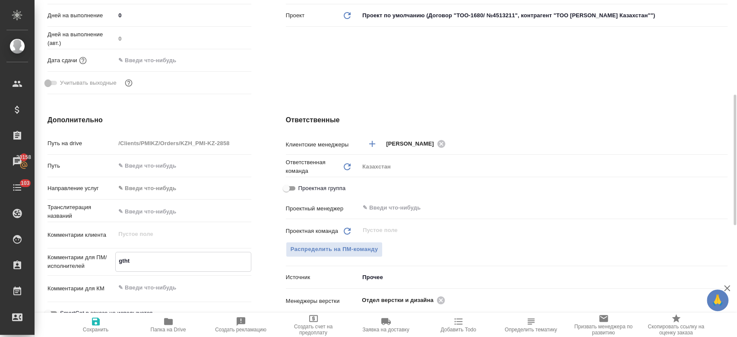
type textarea "x"
type textarea "gthtd"
type textarea "x"
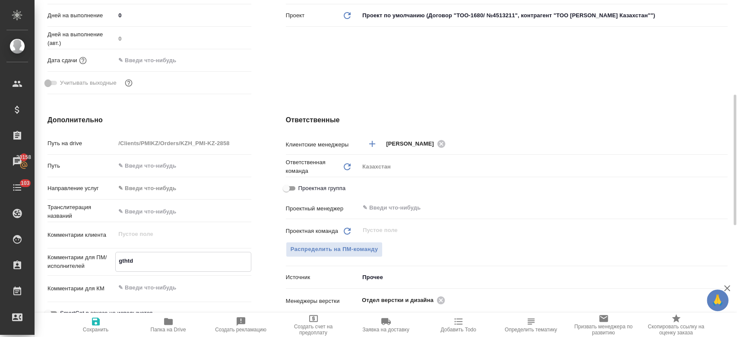
type textarea "x"
type textarea "gthtdj"
type textarea "x"
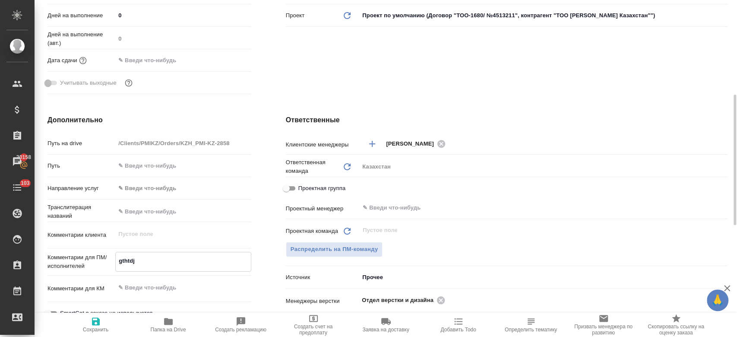
type textarea "x"
type textarea "gthtdjl"
type textarea "x"
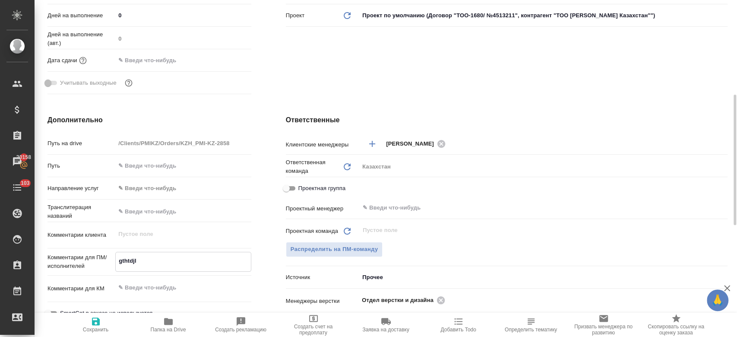
type textarea "x"
type textarea "gthtdjl"
type textarea "x"
type textarea "gthtdjl y"
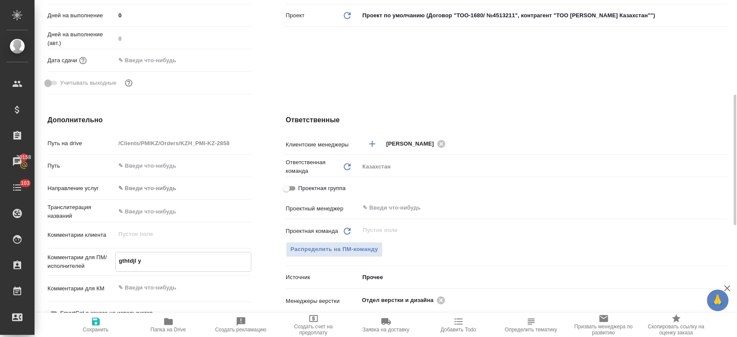
type textarea "x"
type textarea "gthtdjl yf"
type textarea "x"
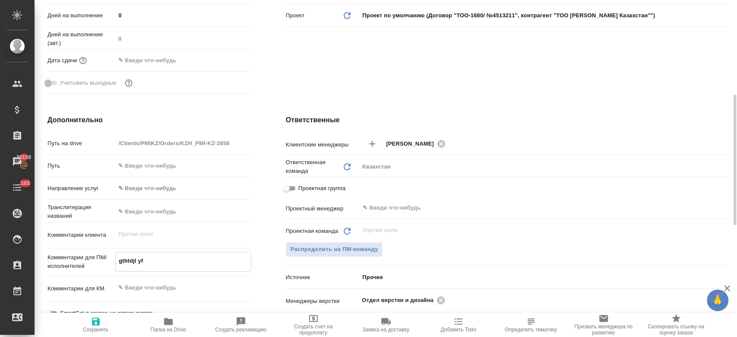
type textarea "x"
type textarea "gthtdjl yf h"
type textarea "x"
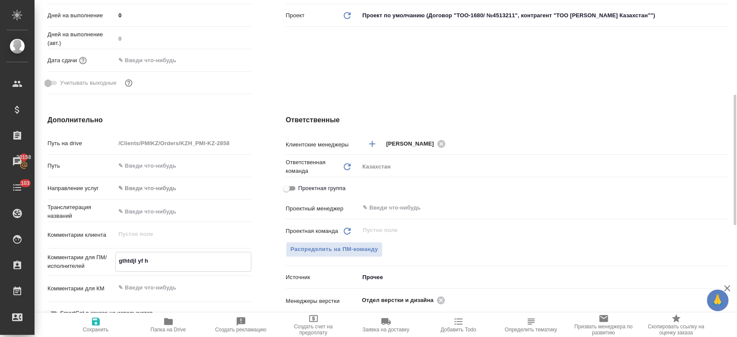
type textarea "x"
type textarea "gthtdjl yf he"
type textarea "x"
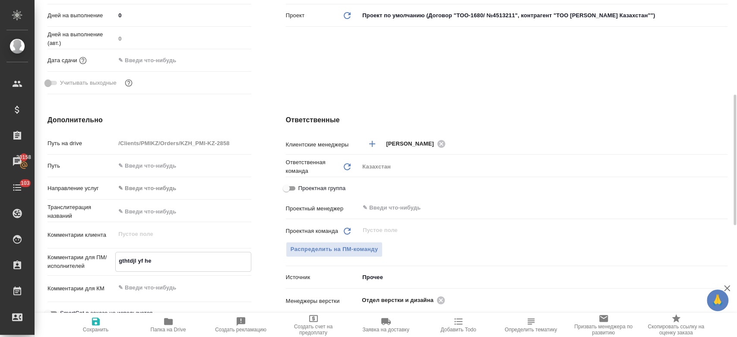
type textarea "x"
type textarea "gthtdjl yf hec"
type textarea "x"
type textarea "gthtdjl yf hec/"
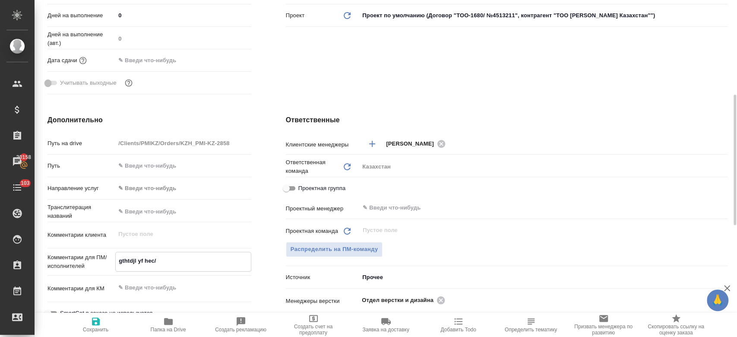
type textarea "x"
type textarea "gthtdjl yf hec"
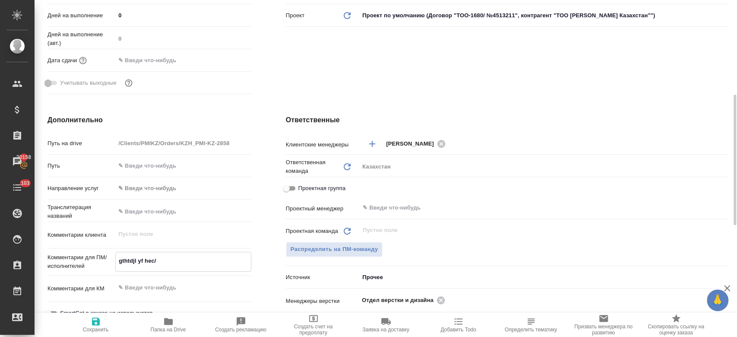
type textarea "x"
type textarea "g"
type textarea "x"
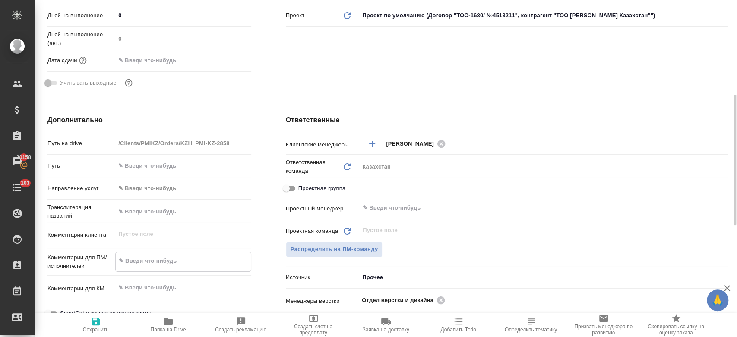
type textarea "x"
type textarea "п"
type textarea "x"
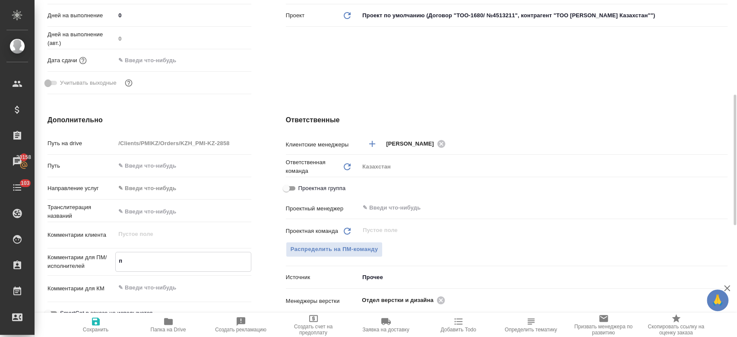
type textarea "пе"
type textarea "x"
type textarea "пер"
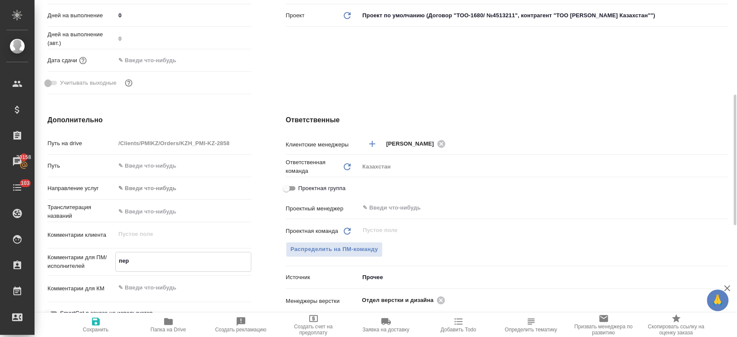
type textarea "x"
type textarea "пере"
type textarea "x"
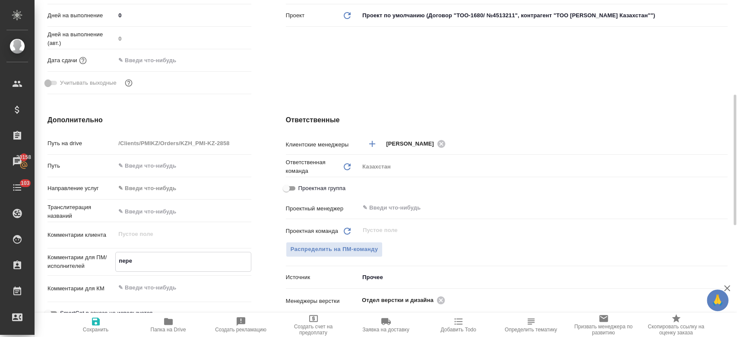
type textarea "x"
type textarea "перев"
type textarea "x"
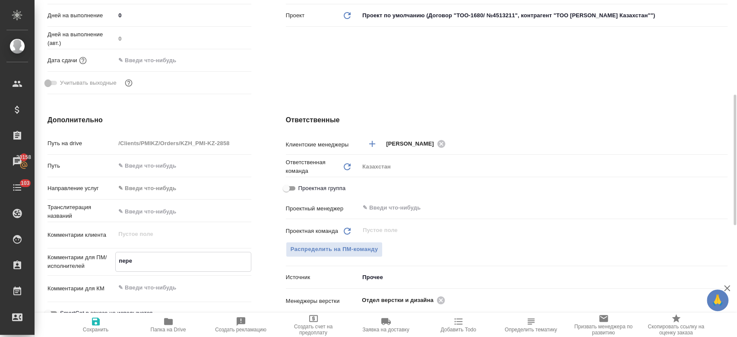
type textarea "x"
type textarea "перево"
type textarea "x"
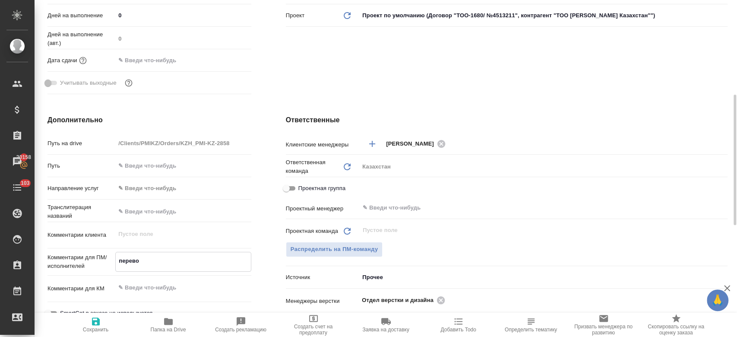
type textarea "перевод"
type textarea "x"
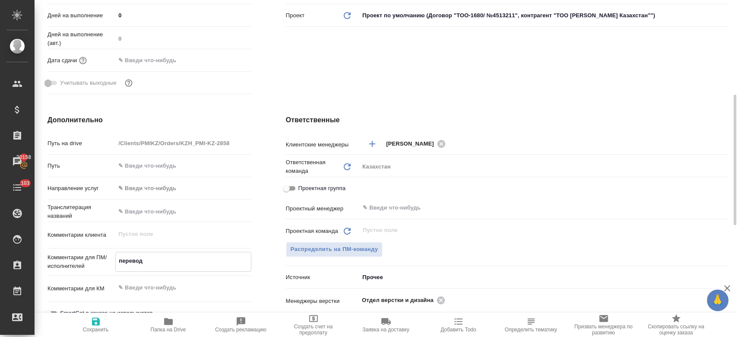
type textarea "перевод"
type textarea "x"
type textarea "перевод н"
type textarea "x"
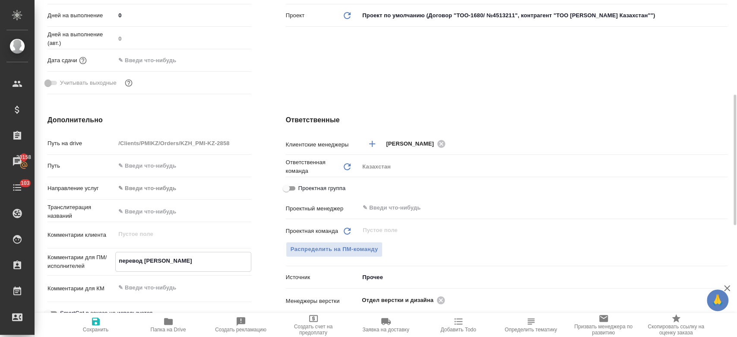
type textarea "x"
type textarea "перевод на"
type textarea "x"
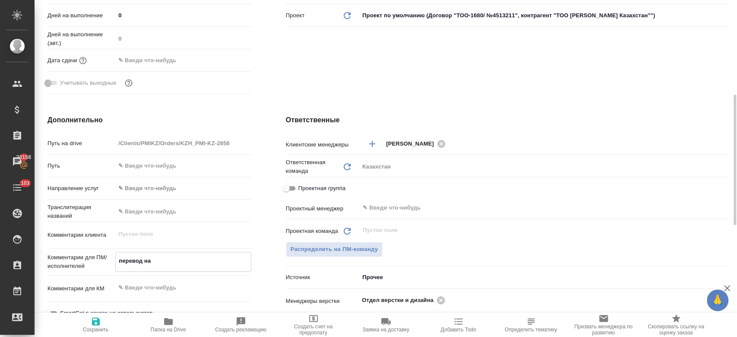
type textarea "x"
type textarea "перевод на ру"
type textarea "x"
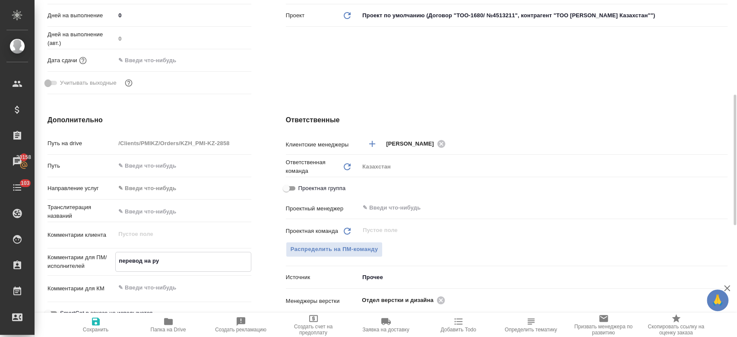
type textarea "перевод на рус"
type textarea "x"
type textarea "перевод на рус."
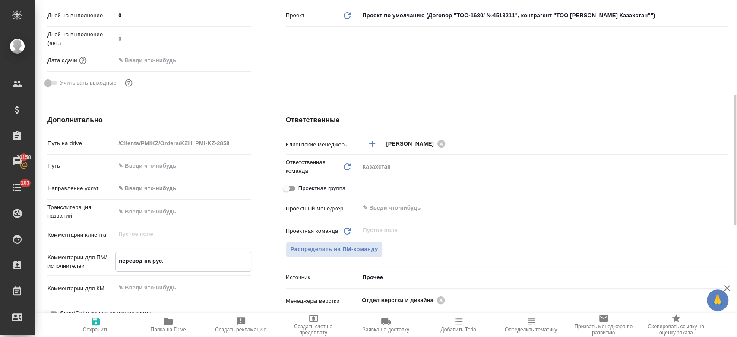
type textarea "x"
type textarea "перевод на рус."
type textarea "x"
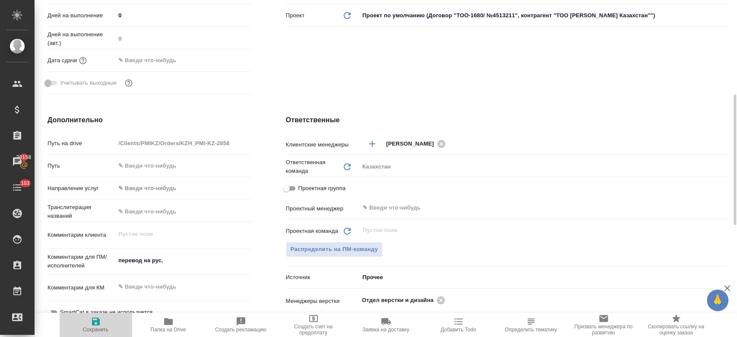
click at [93, 327] on span "Сохранить" at bounding box center [96, 329] width 26 height 6
type textarea "x"
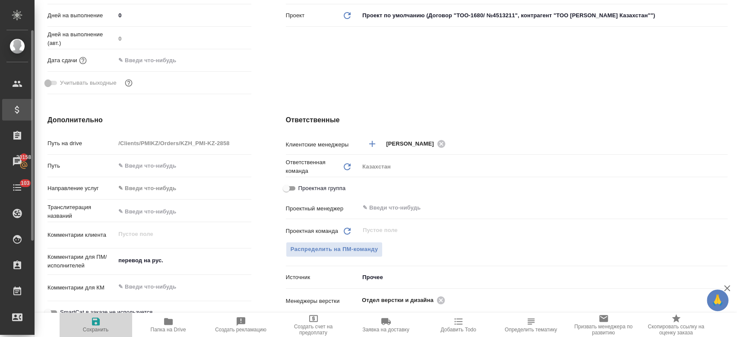
type textarea "x"
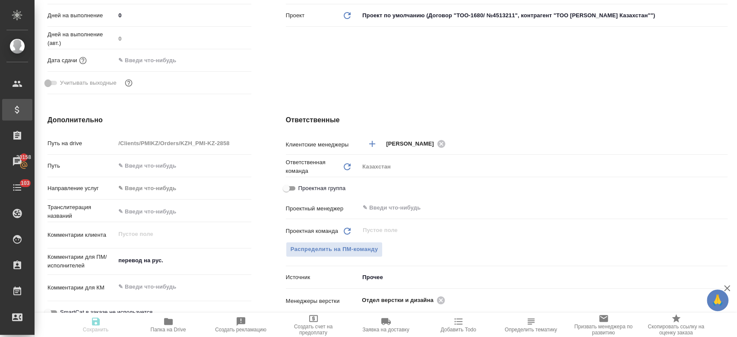
type textarea "x"
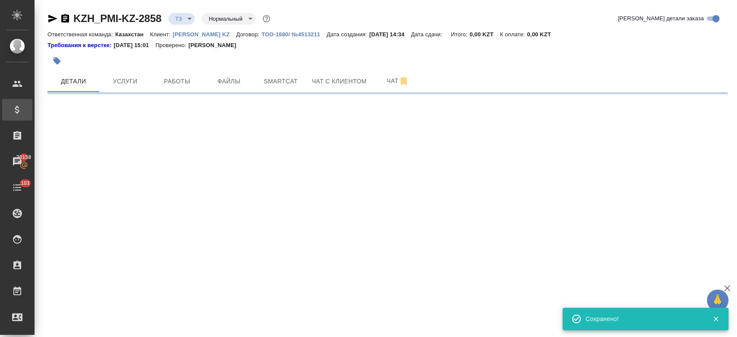
select select "RU"
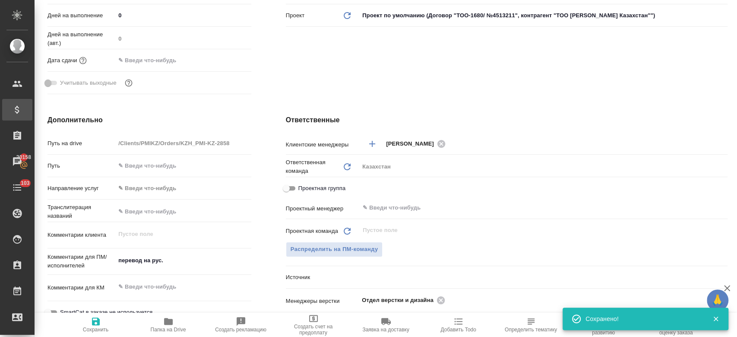
type textarea "x"
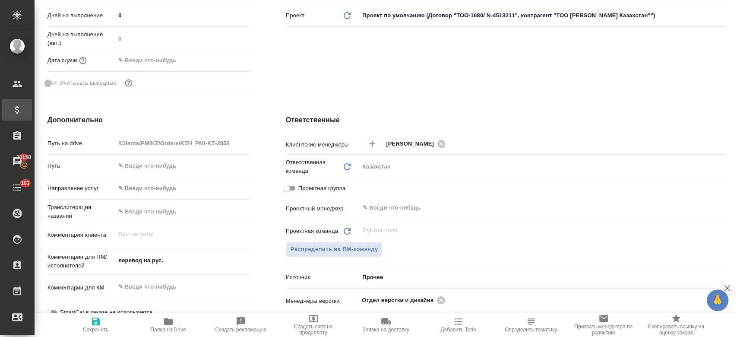
type textarea "x"
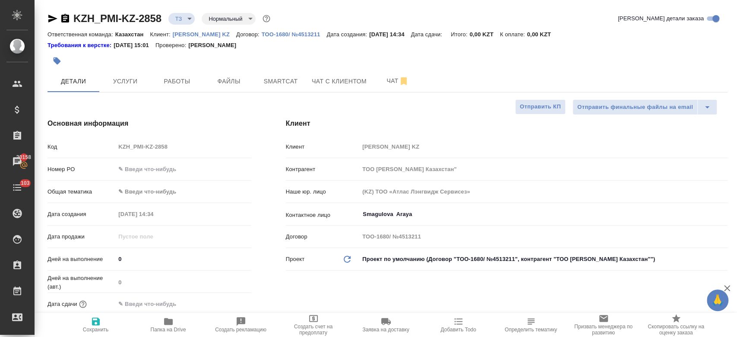
click at [177, 65] on div at bounding box center [273, 60] width 453 height 19
type textarea "x"
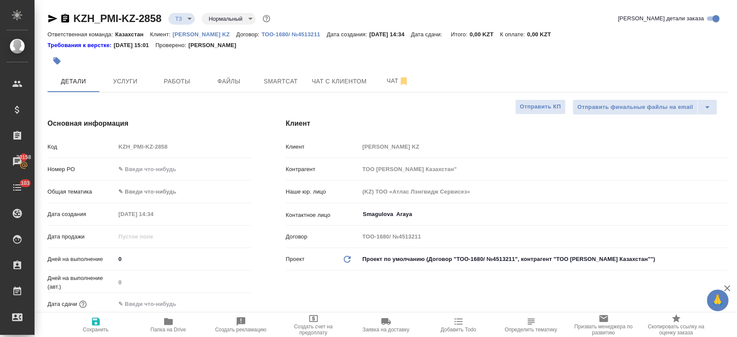
type textarea "x"
click at [128, 83] on span "Услуги" at bounding box center [124, 81] width 41 height 11
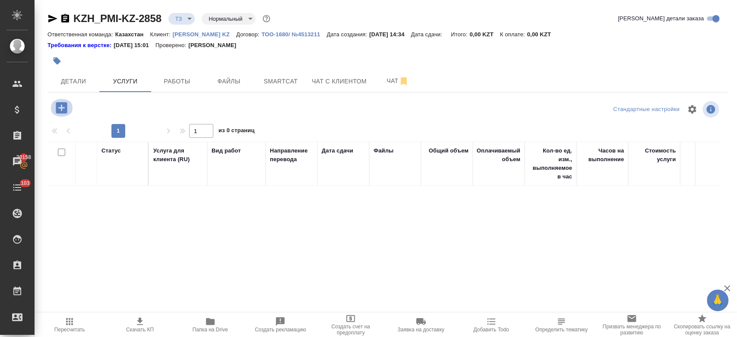
click at [57, 111] on icon "button" at bounding box center [61, 107] width 11 height 11
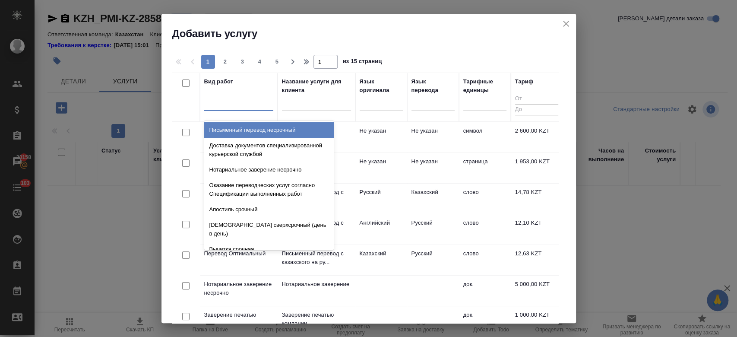
click at [239, 101] on div at bounding box center [238, 102] width 69 height 13
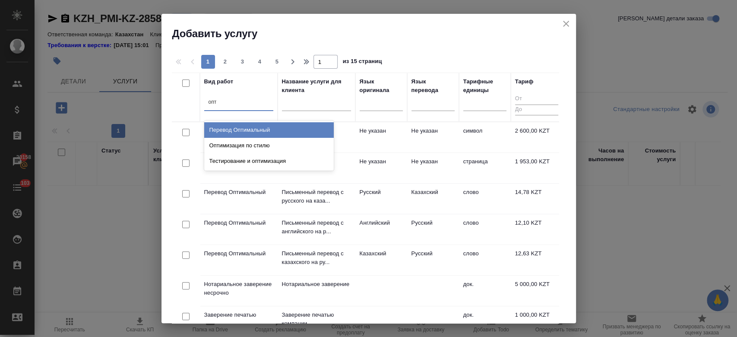
type input "опти"
click at [260, 125] on div "Перевод Оптимальный" at bounding box center [269, 130] width 130 height 16
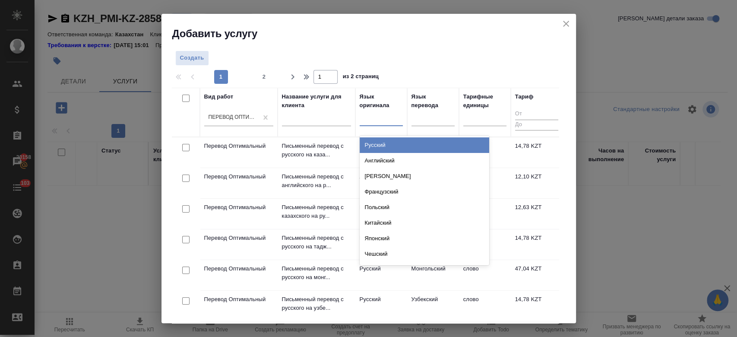
click at [376, 122] on div at bounding box center [381, 117] width 43 height 13
type input "анг"
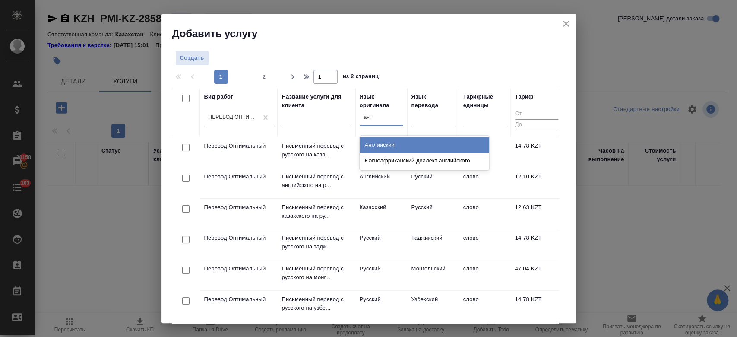
click at [386, 149] on div "Английский" at bounding box center [425, 145] width 130 height 16
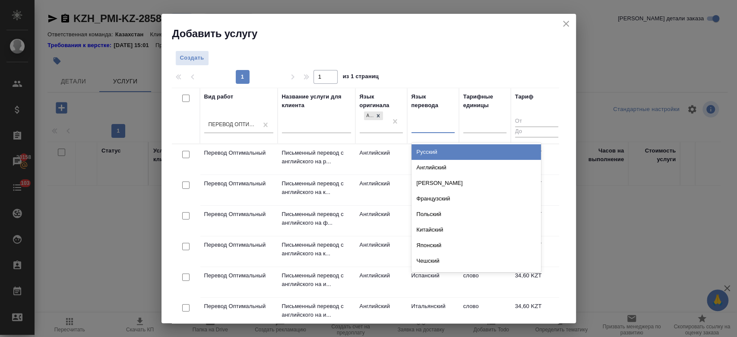
click at [438, 129] on div at bounding box center [432, 124] width 43 height 13
type input "рус"
click at [433, 150] on div "Русский" at bounding box center [476, 152] width 130 height 16
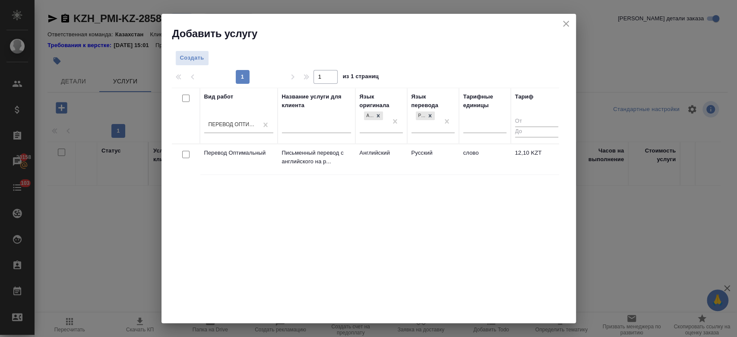
click at [387, 160] on td "Английский" at bounding box center [381, 159] width 52 height 30
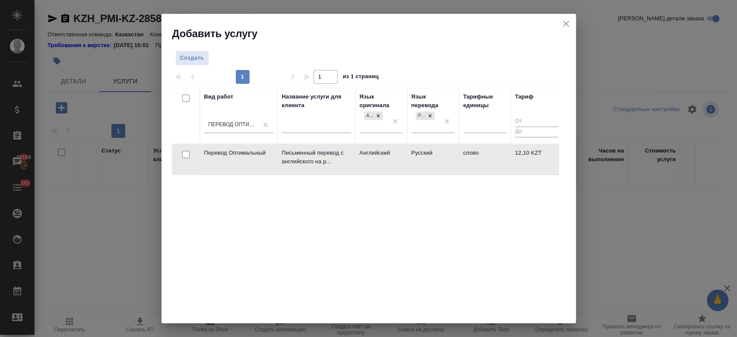
click at [387, 160] on td "Английский" at bounding box center [381, 159] width 52 height 30
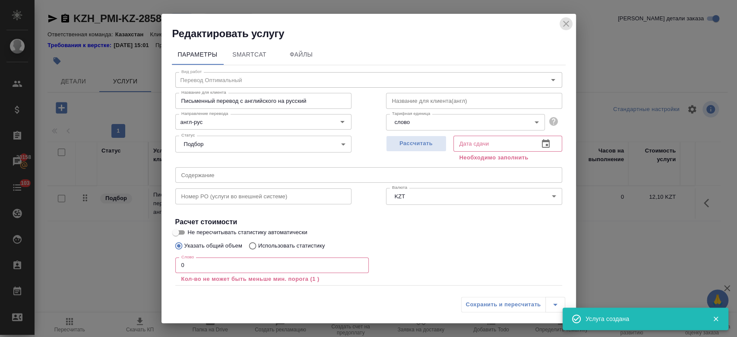
click at [566, 23] on icon "close" at bounding box center [566, 24] width 6 height 6
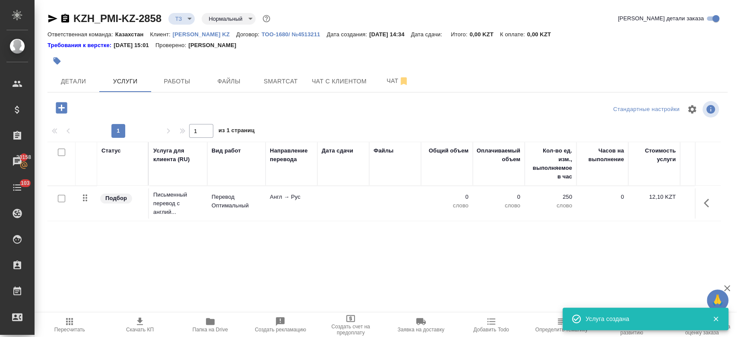
click at [62, 197] on input "checkbox" at bounding box center [61, 198] width 7 height 7
checkbox input "true"
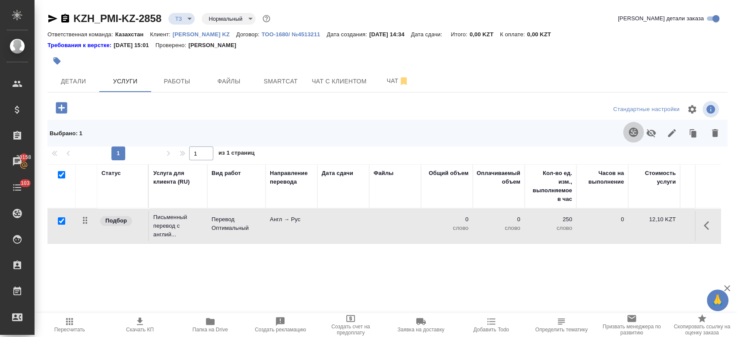
click at [629, 133] on icon "button" at bounding box center [633, 131] width 9 height 9
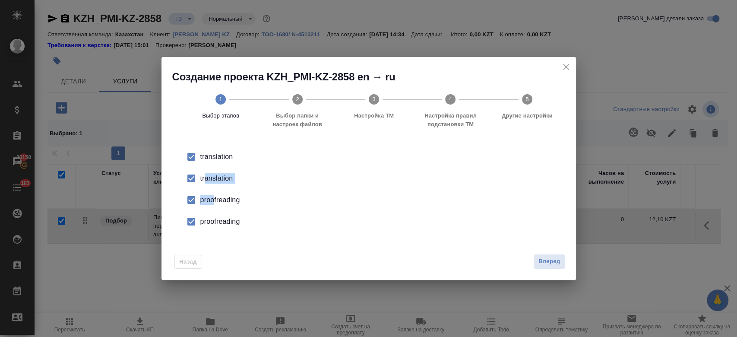
drag, startPoint x: 206, startPoint y: 180, endPoint x: 215, endPoint y: 203, distance: 24.3
click at [215, 203] on ul "translation translation proofreading proofreading" at bounding box center [368, 189] width 387 height 86
click at [215, 203] on div "proofreading" at bounding box center [377, 200] width 355 height 10
click at [187, 181] on input "checkbox" at bounding box center [191, 178] width 18 height 18
click at [189, 220] on input "checkbox" at bounding box center [191, 221] width 18 height 18
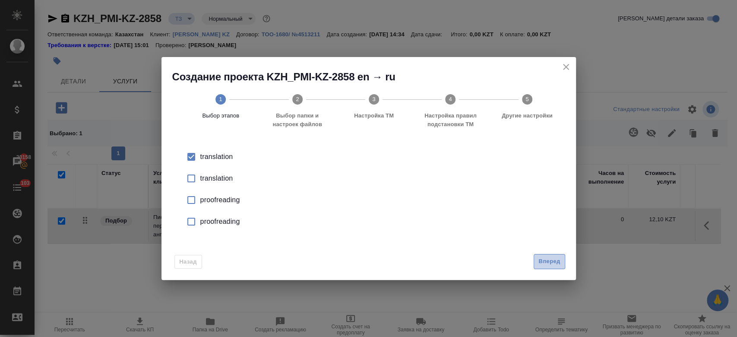
click at [549, 266] on button "Вперед" at bounding box center [549, 261] width 31 height 15
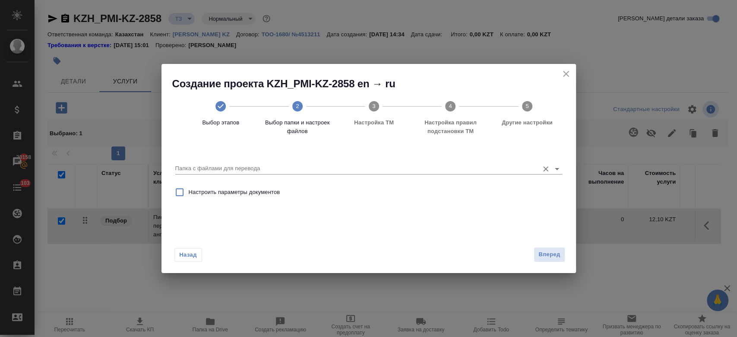
click at [556, 168] on icon "Open" at bounding box center [557, 169] width 10 height 10
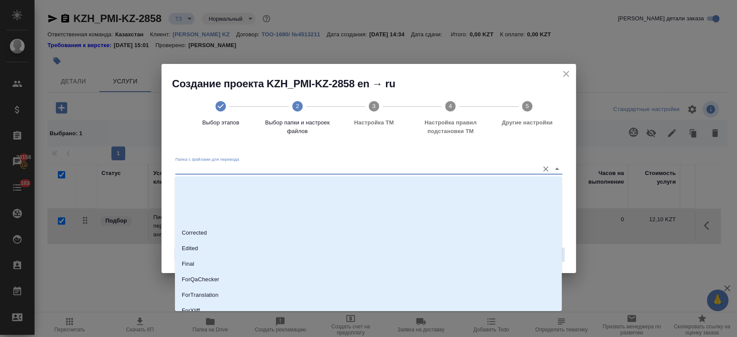
scroll to position [70, 0]
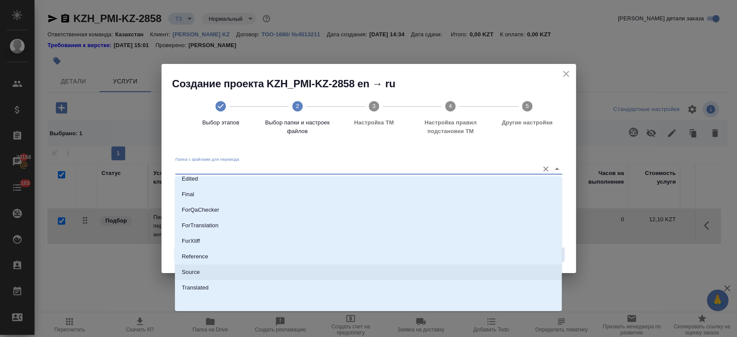
click at [367, 266] on li "Source" at bounding box center [368, 272] width 387 height 16
type input "Source"
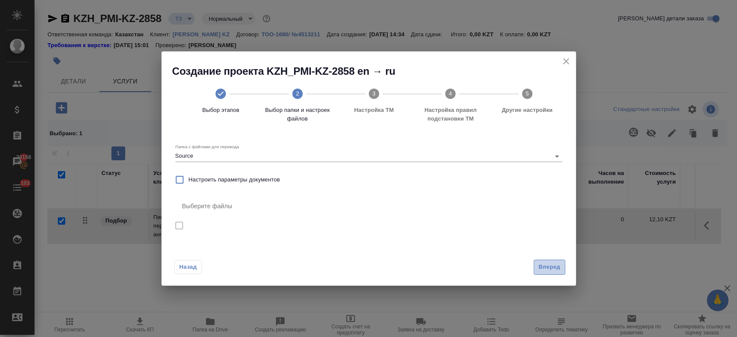
click at [544, 263] on span "Вперед" at bounding box center [549, 267] width 22 height 10
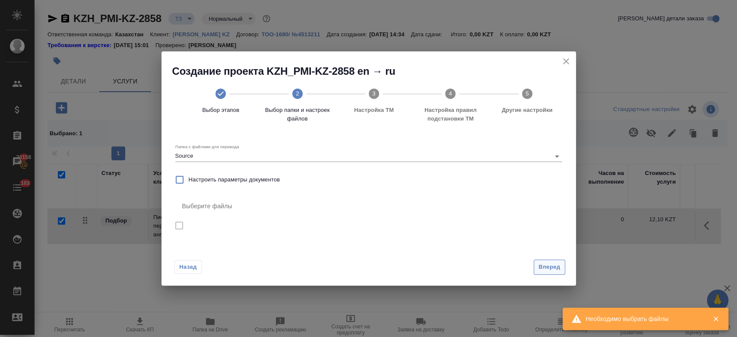
click at [557, 265] on span "Вперед" at bounding box center [549, 267] width 22 height 10
click at [559, 158] on icon "Open" at bounding box center [557, 156] width 10 height 10
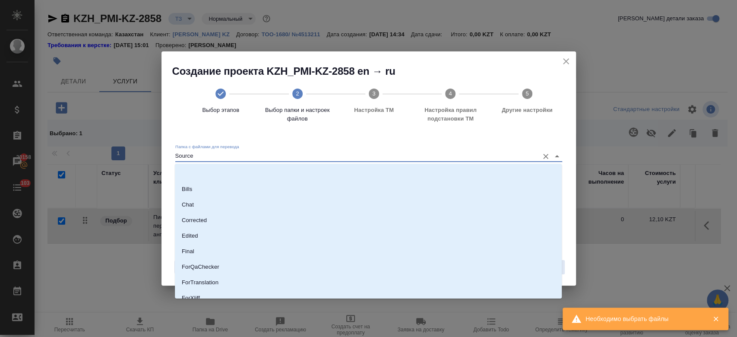
scroll to position [38, 0]
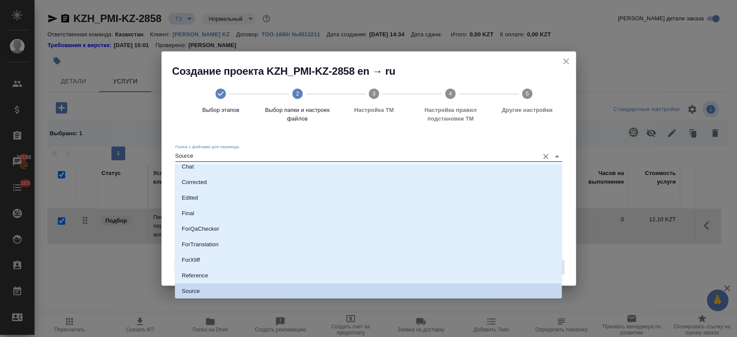
click at [351, 285] on li "Source" at bounding box center [368, 291] width 387 height 16
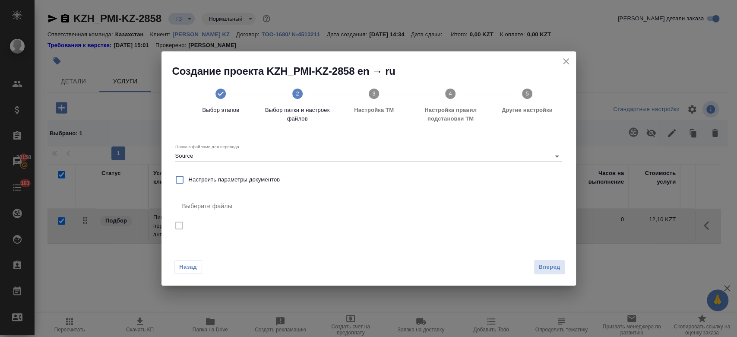
click at [223, 210] on div "Выберите файлы" at bounding box center [368, 206] width 387 height 21
click at [565, 60] on icon "close" at bounding box center [566, 61] width 10 height 10
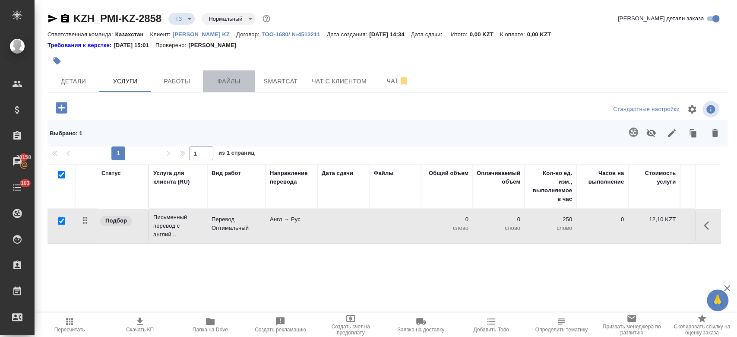
click at [231, 80] on span "Файлы" at bounding box center [228, 81] width 41 height 11
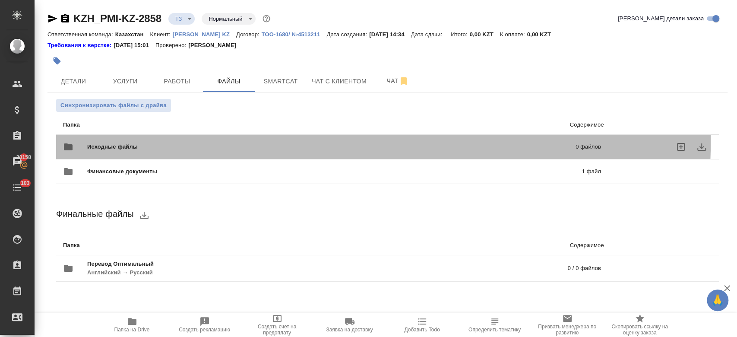
click at [194, 139] on div "Исходные файлы 0 файлов" at bounding box center [332, 146] width 538 height 21
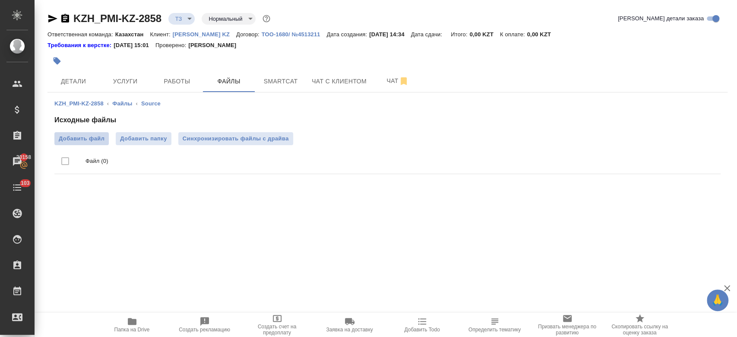
click at [84, 143] on label "Добавить файл" at bounding box center [81, 138] width 54 height 13
click at [0, 0] on input "Добавить файл" at bounding box center [0, 0] width 0 height 0
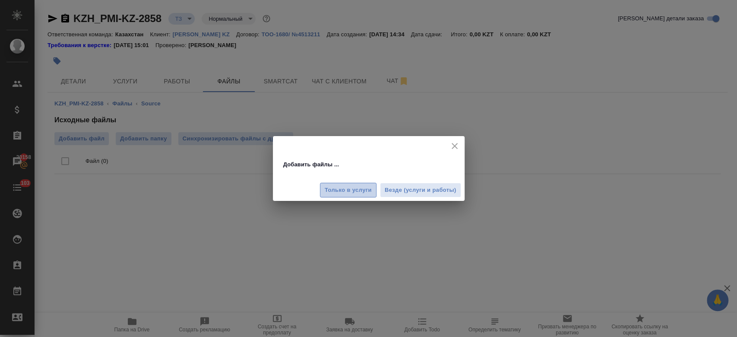
click at [356, 183] on button "Только в услуги" at bounding box center [348, 190] width 57 height 15
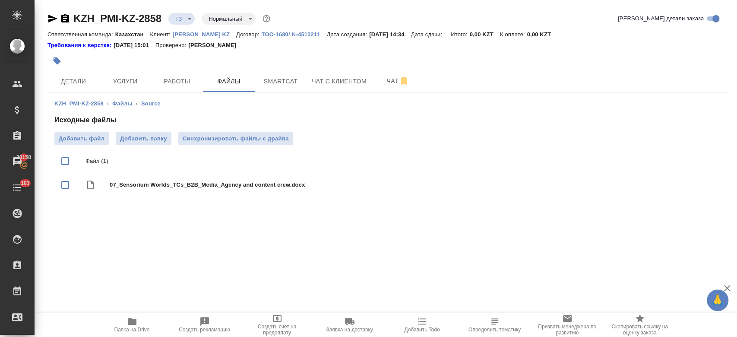
click at [122, 102] on link "Файлы" at bounding box center [122, 103] width 20 height 6
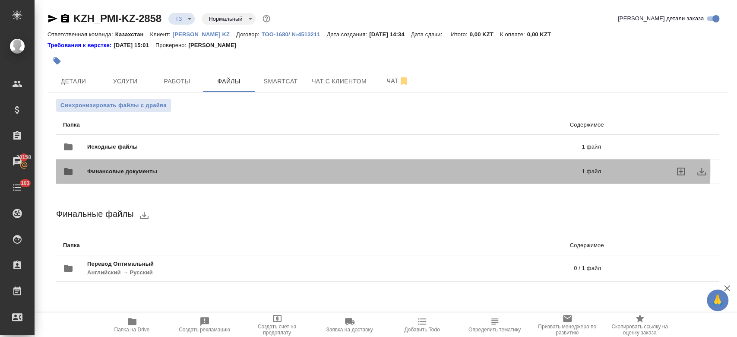
click at [183, 169] on span "Финансовые документы" at bounding box center [228, 171] width 282 height 9
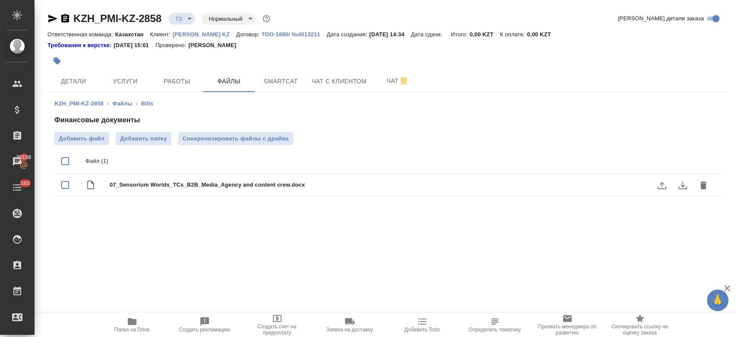
click at [65, 182] on input "checkbox" at bounding box center [65, 185] width 18 height 18
checkbox input "true"
click at [699, 164] on icon "delete" at bounding box center [703, 161] width 10 height 10
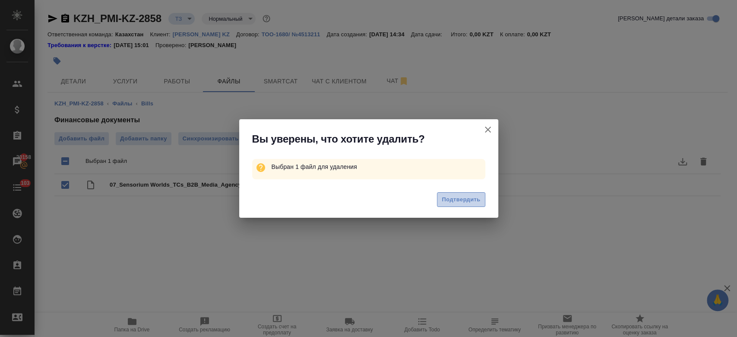
click at [445, 202] on span "Подтвердить" at bounding box center [461, 200] width 38 height 10
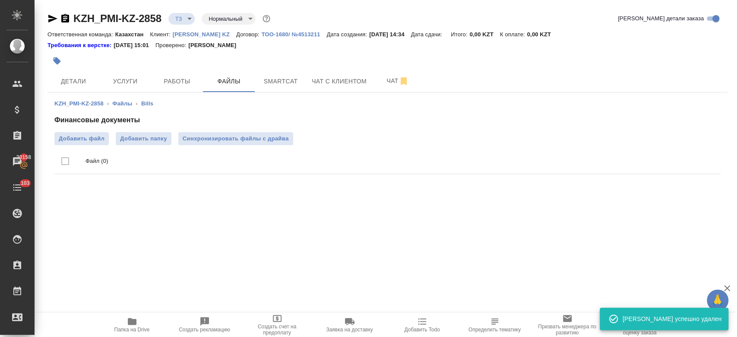
click at [120, 100] on link "Файлы" at bounding box center [122, 103] width 20 height 6
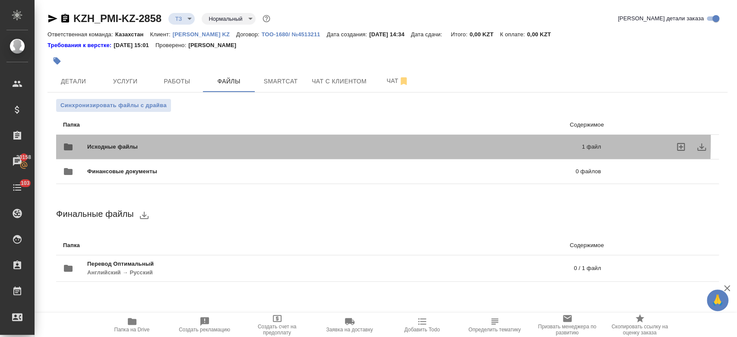
click at [161, 140] on div "Исходные файлы 1 файл" at bounding box center [332, 146] width 538 height 21
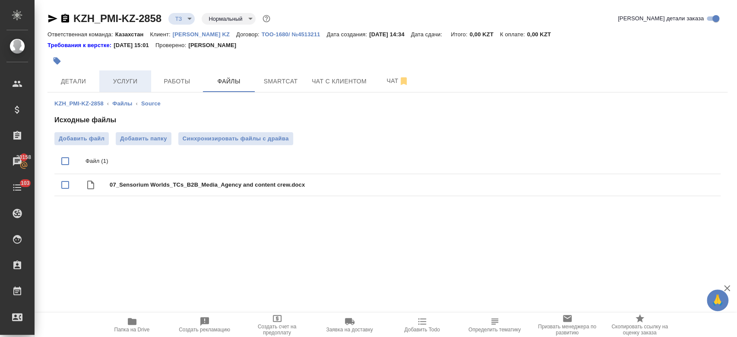
click at [119, 76] on span "Услуги" at bounding box center [124, 81] width 41 height 11
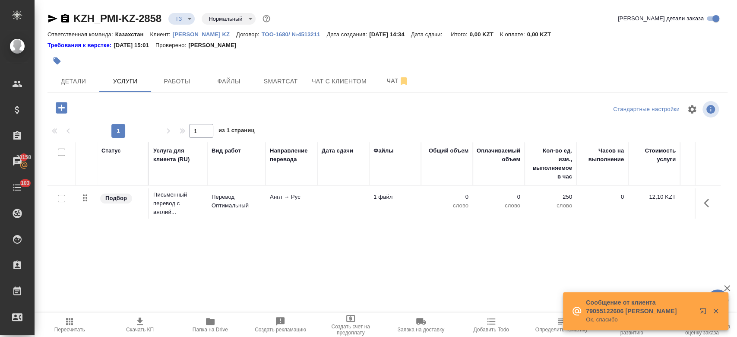
click at [61, 201] on input "checkbox" at bounding box center [61, 198] width 7 height 7
checkbox input "true"
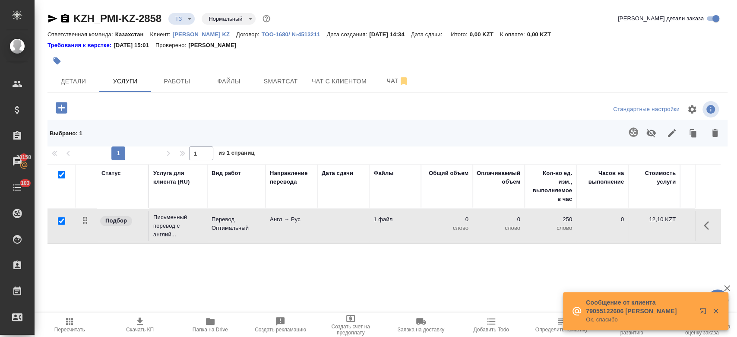
click at [629, 130] on icon "button" at bounding box center [633, 131] width 9 height 9
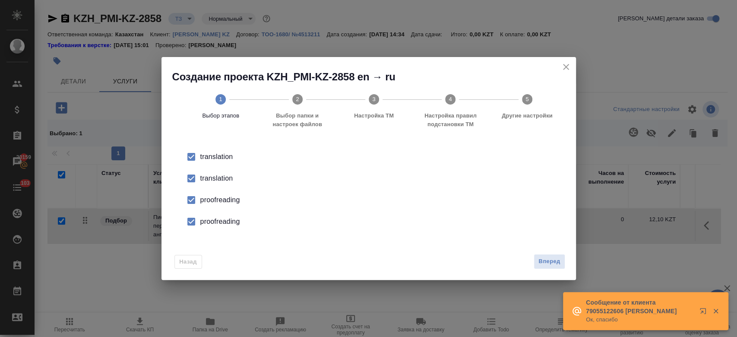
click at [226, 177] on div "translation" at bounding box center [377, 178] width 355 height 10
click at [225, 197] on div "proofreading" at bounding box center [377, 200] width 355 height 10
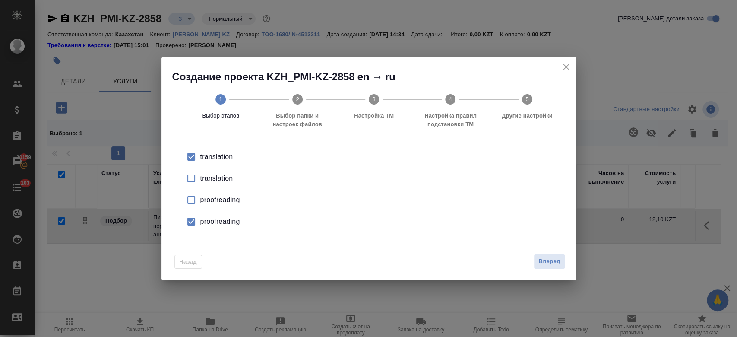
click at [224, 224] on div "proofreading" at bounding box center [377, 221] width 355 height 10
click at [546, 270] on div "Назад Вперед" at bounding box center [368, 259] width 414 height 41
click at [546, 265] on span "Вперед" at bounding box center [549, 261] width 22 height 10
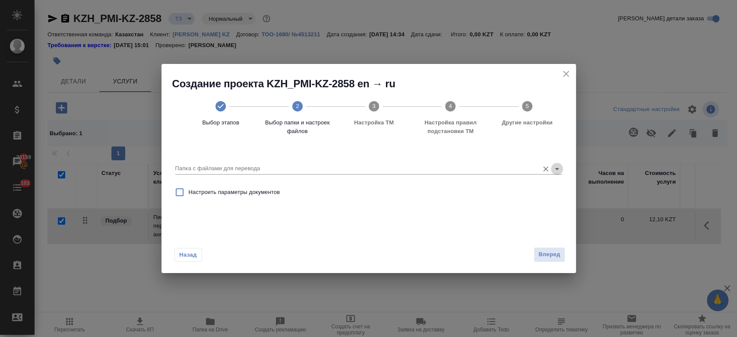
click at [556, 173] on icon "Open" at bounding box center [557, 169] width 10 height 10
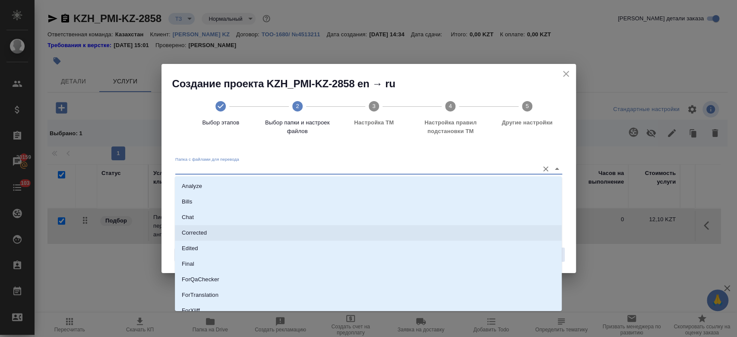
scroll to position [70, 0]
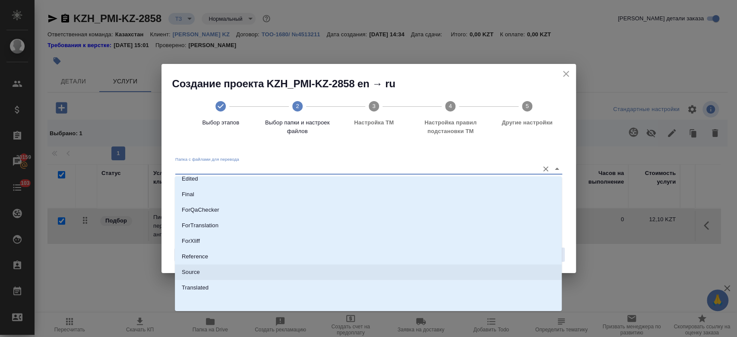
click at [400, 270] on li "Source" at bounding box center [368, 272] width 387 height 16
type input "Source"
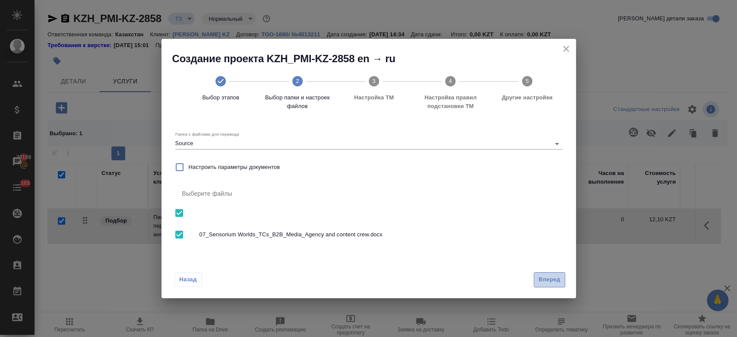
click at [548, 273] on button "Вперед" at bounding box center [549, 279] width 31 height 15
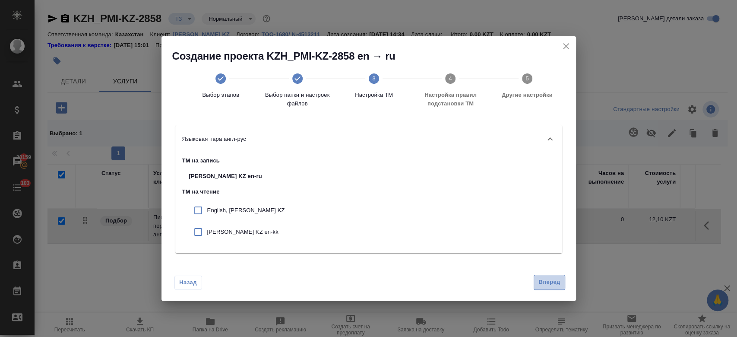
click at [551, 282] on span "Вперед" at bounding box center [549, 282] width 22 height 10
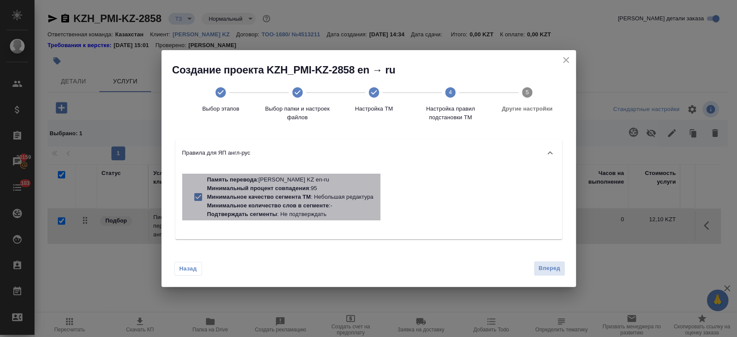
click at [337, 195] on p "Минимальное качество сегмента ТМ : Небольшая редактура" at bounding box center [290, 197] width 166 height 9
checkbox input "false"
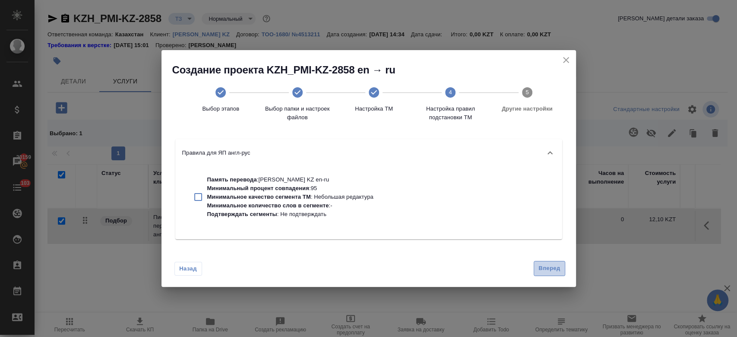
click at [544, 269] on span "Вперед" at bounding box center [549, 268] width 22 height 10
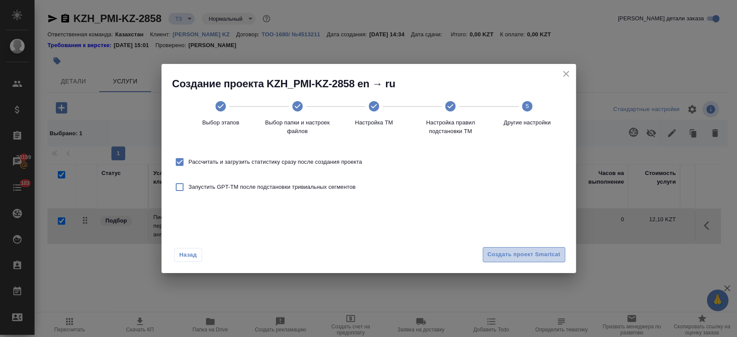
click at [532, 253] on span "Создать проект Smartcat" at bounding box center [523, 255] width 73 height 10
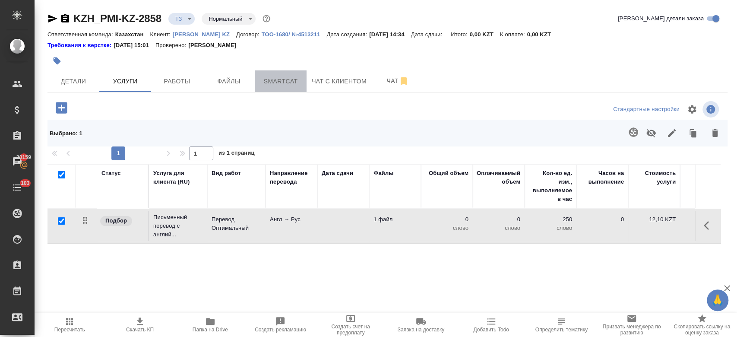
click at [279, 76] on span "Smartcat" at bounding box center [280, 81] width 41 height 11
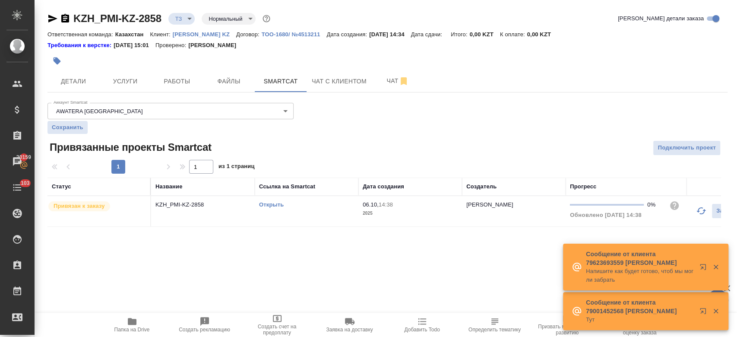
click at [269, 204] on link "Открыть" at bounding box center [271, 204] width 25 height 6
click at [128, 84] on span "Услуги" at bounding box center [124, 81] width 41 height 11
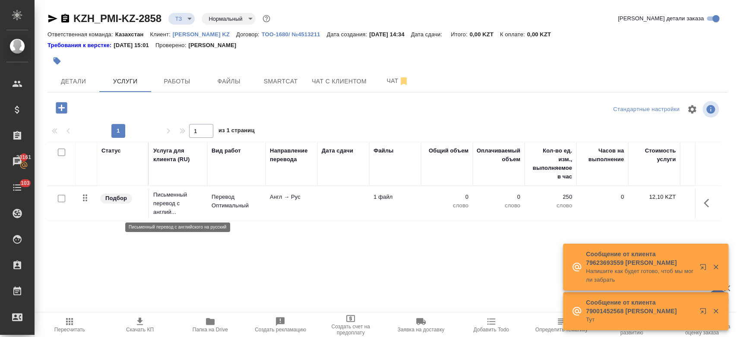
click at [199, 204] on p "Письменный перевод с англий..." at bounding box center [178, 203] width 50 height 26
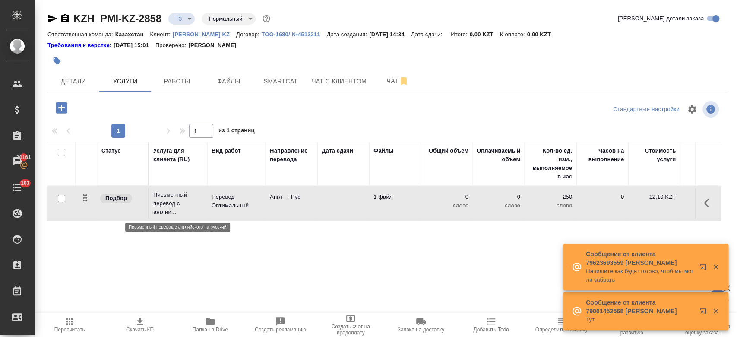
click at [199, 204] on p "Письменный перевод с англий..." at bounding box center [178, 203] width 50 height 26
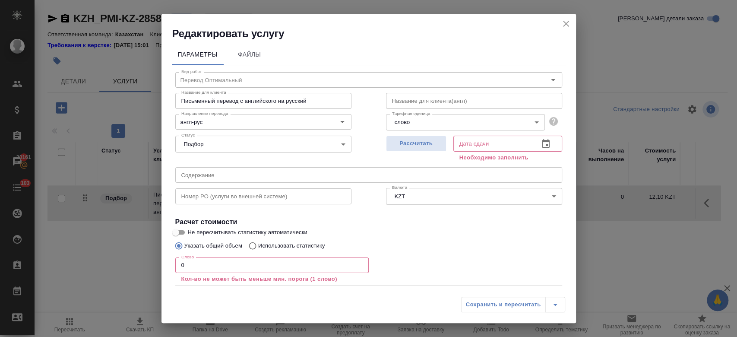
scroll to position [47, 0]
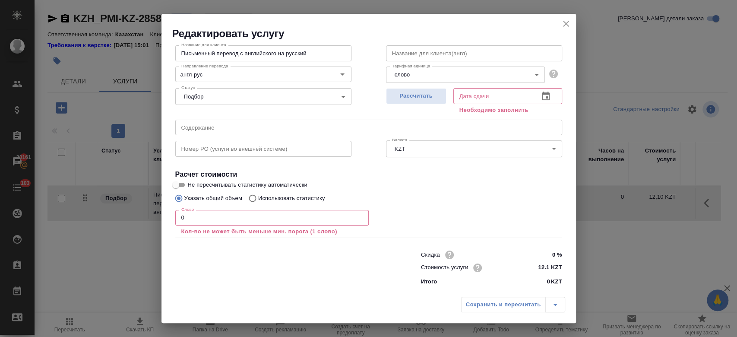
click at [211, 183] on span "Не пересчитывать статистику автоматически" at bounding box center [248, 184] width 120 height 9
click at [191, 183] on input "Не пересчитывать статистику автоматически" at bounding box center [175, 185] width 31 height 10
checkbox input "true"
click at [208, 221] on input "0" at bounding box center [271, 218] width 193 height 16
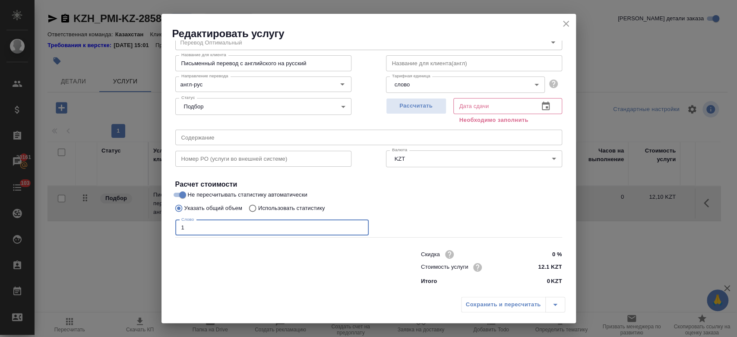
scroll to position [37, 0]
type input "1527"
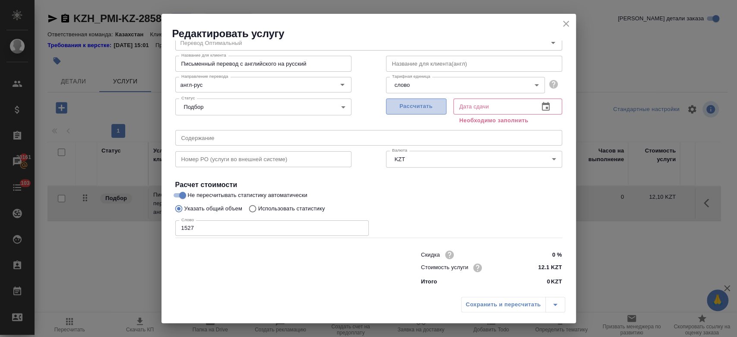
click at [417, 110] on span "Рассчитать" at bounding box center [416, 106] width 51 height 10
type input "07.10.2025 12:45"
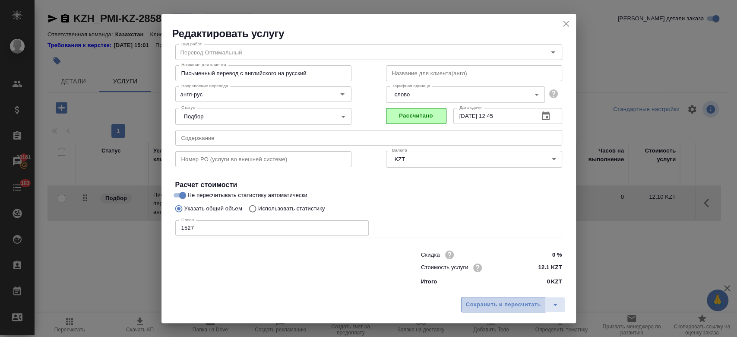
click at [478, 297] on button "Сохранить и пересчитать" at bounding box center [503, 305] width 85 height 16
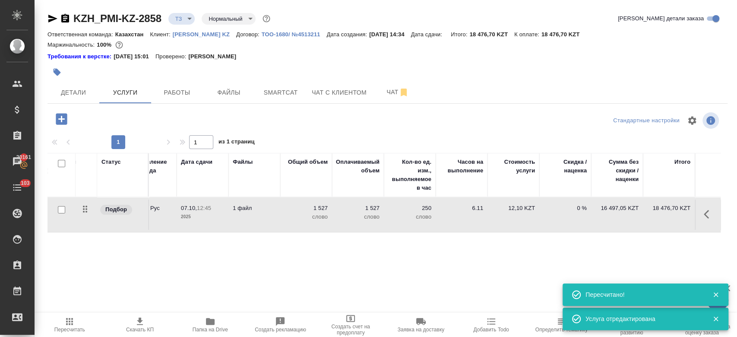
scroll to position [0, 0]
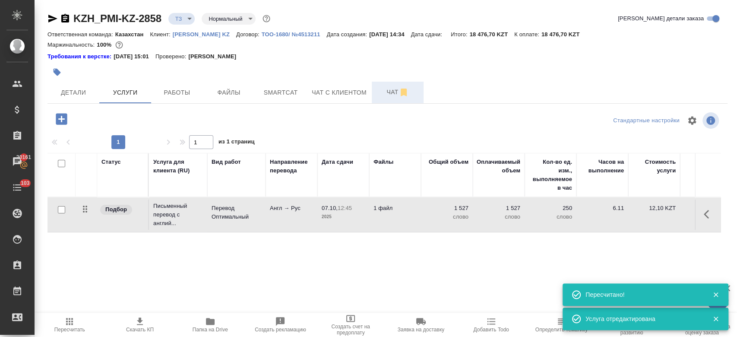
click at [400, 100] on button "Чат" at bounding box center [398, 93] width 52 height 22
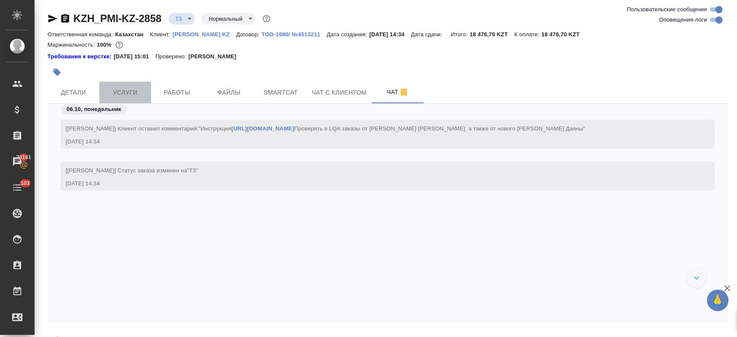
click at [110, 97] on span "Услуги" at bounding box center [124, 92] width 41 height 11
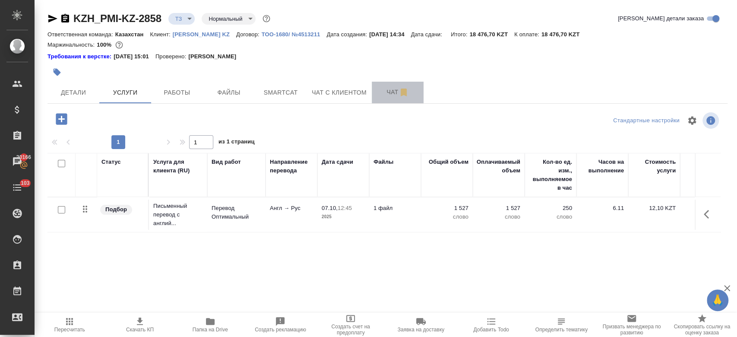
click at [387, 89] on span "Чат" at bounding box center [397, 92] width 41 height 11
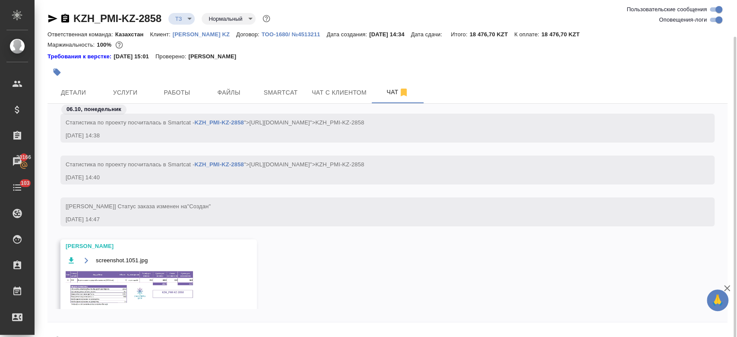
scroll to position [24, 0]
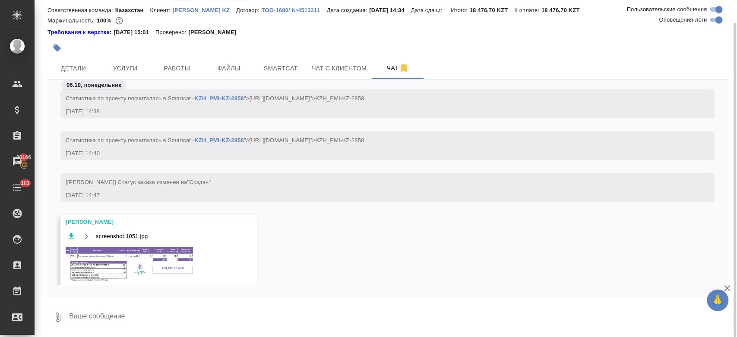
click at [159, 252] on img at bounding box center [131, 264] width 130 height 37
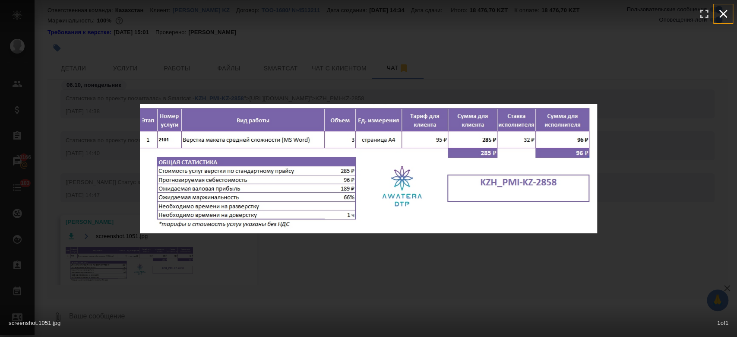
click at [724, 12] on icon "button" at bounding box center [723, 14] width 14 height 14
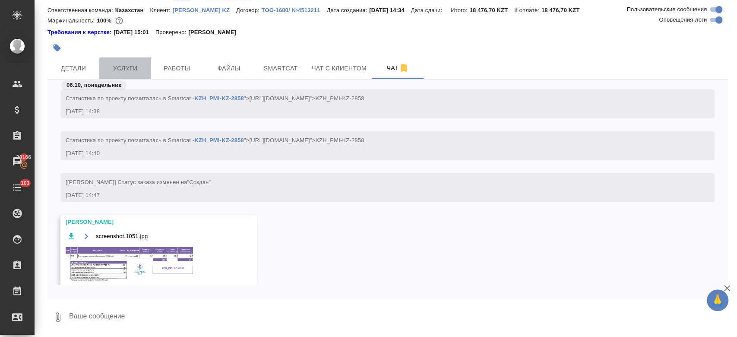
click at [125, 70] on span "Услуги" at bounding box center [124, 68] width 41 height 11
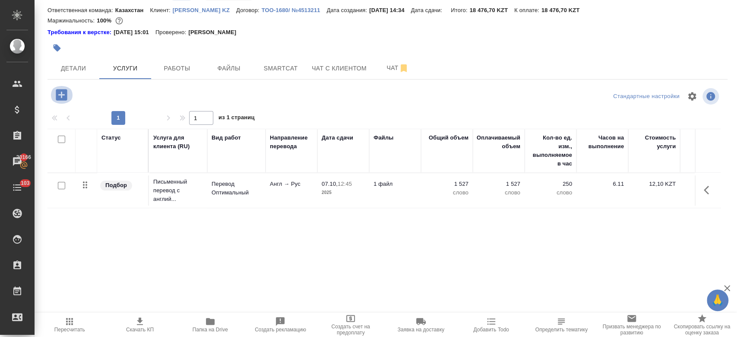
click at [64, 92] on icon "button" at bounding box center [61, 94] width 11 height 11
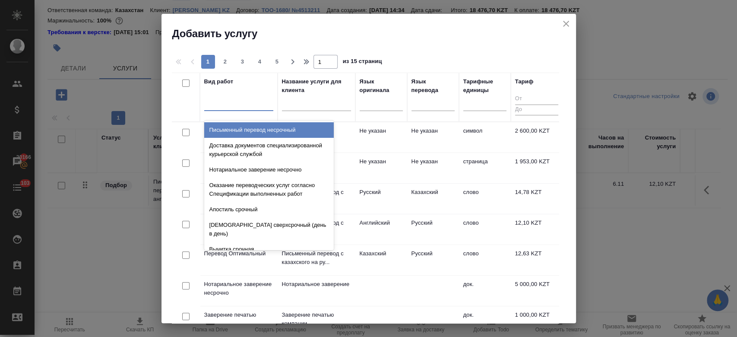
click at [240, 102] on div at bounding box center [238, 102] width 69 height 13
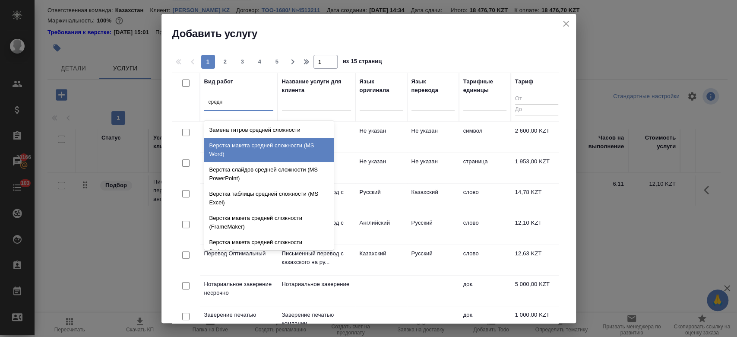
click at [275, 150] on div "Верстка макета средней сложности (MS Word)" at bounding box center [269, 150] width 130 height 24
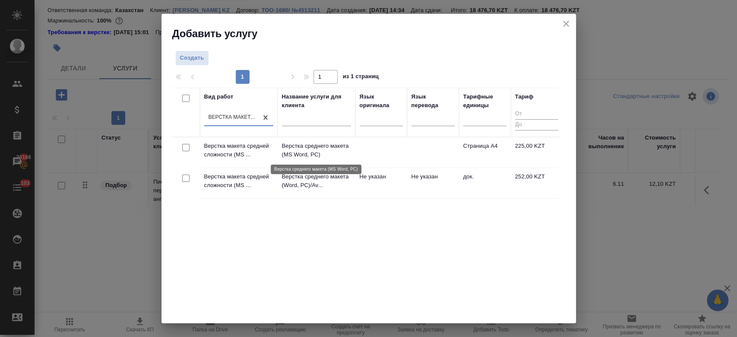
click at [290, 145] on p "Верстка среднего макета (MS Word, PC)" at bounding box center [316, 150] width 69 height 17
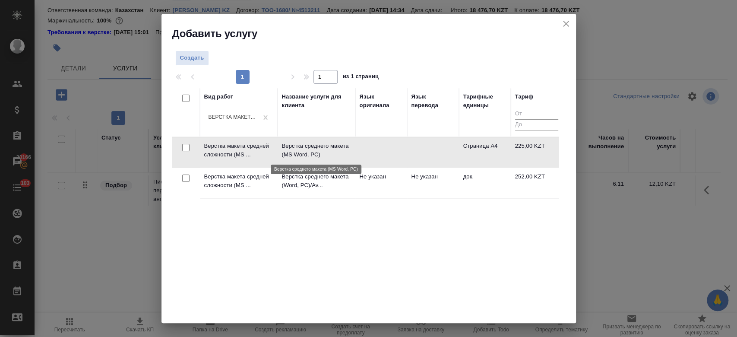
click at [290, 145] on p "Верстка среднего макета (MS Word, PC)" at bounding box center [316, 150] width 69 height 17
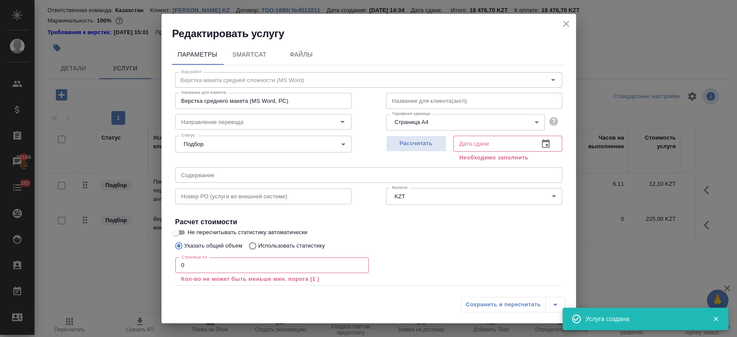
scroll to position [47, 0]
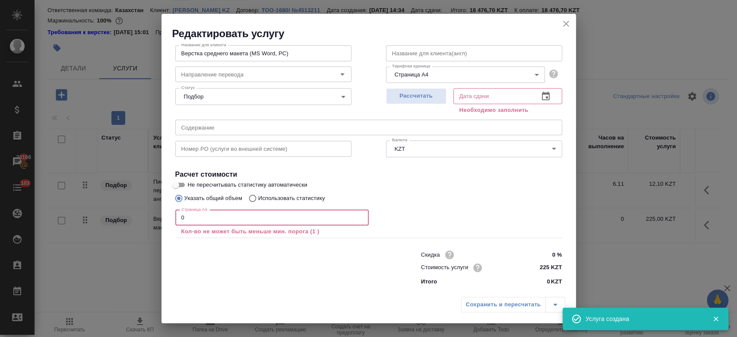
click at [237, 219] on input "0" at bounding box center [271, 218] width 193 height 16
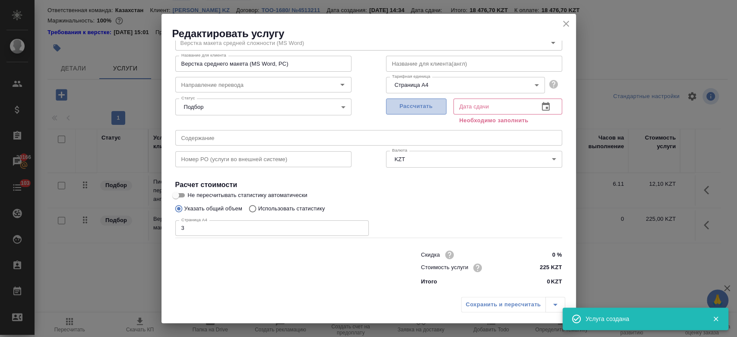
click at [404, 104] on span "Рассчитать" at bounding box center [416, 106] width 51 height 10
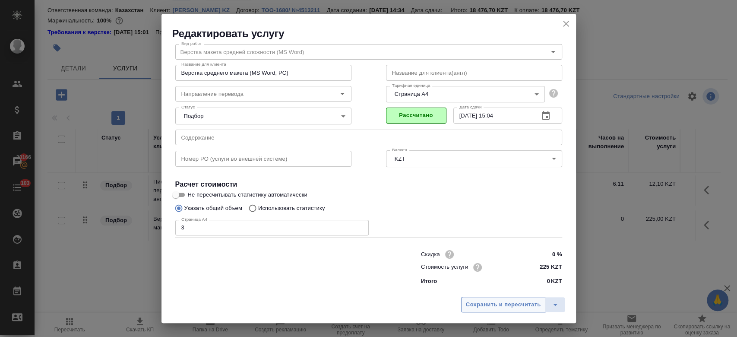
scroll to position [28, 0]
click at [478, 306] on span "Сохранить и пересчитать" at bounding box center [503, 305] width 75 height 10
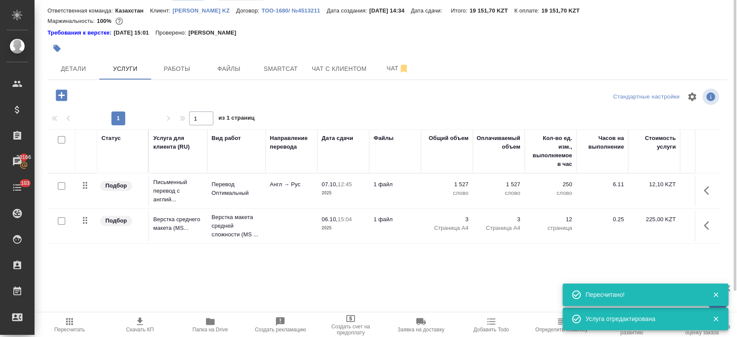
scroll to position [0, 0]
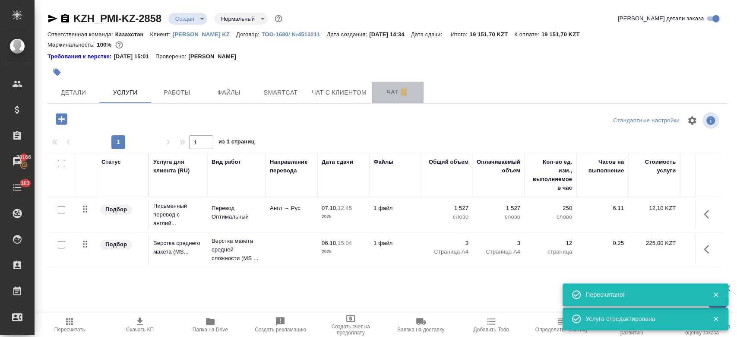
click at [394, 101] on button "Чат" at bounding box center [398, 93] width 52 height 22
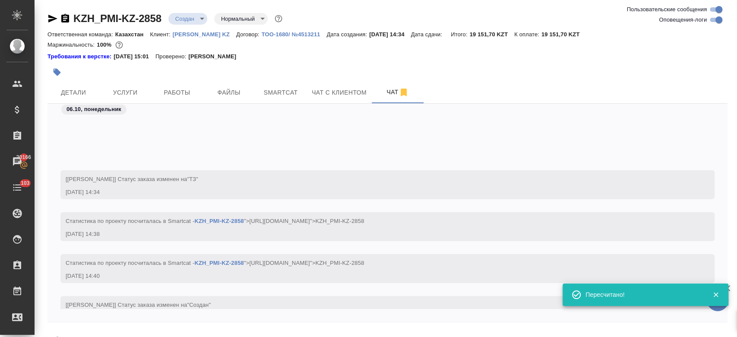
scroll to position [135, 0]
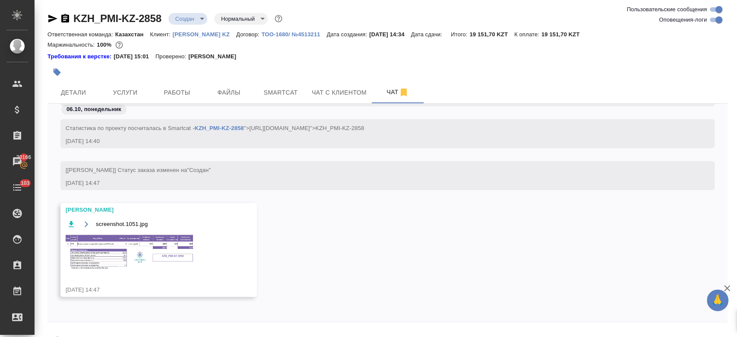
click at [166, 249] on img at bounding box center [131, 252] width 130 height 37
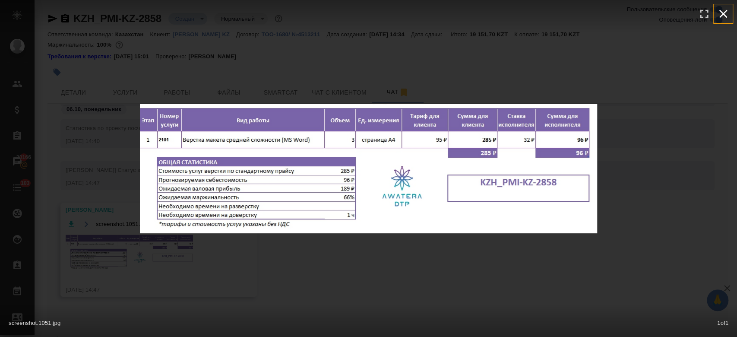
click at [732, 12] on button "button" at bounding box center [723, 13] width 19 height 19
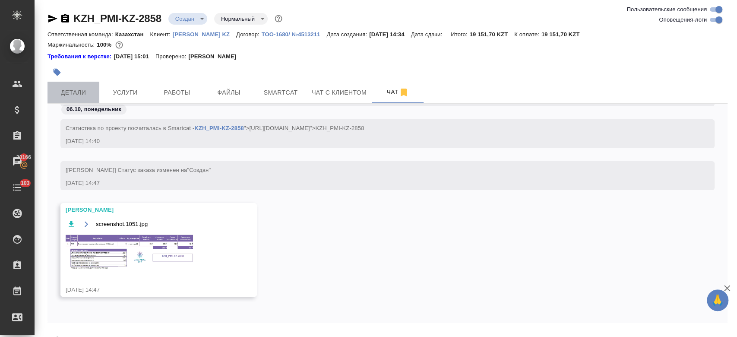
click at [90, 95] on span "Детали" at bounding box center [73, 92] width 41 height 11
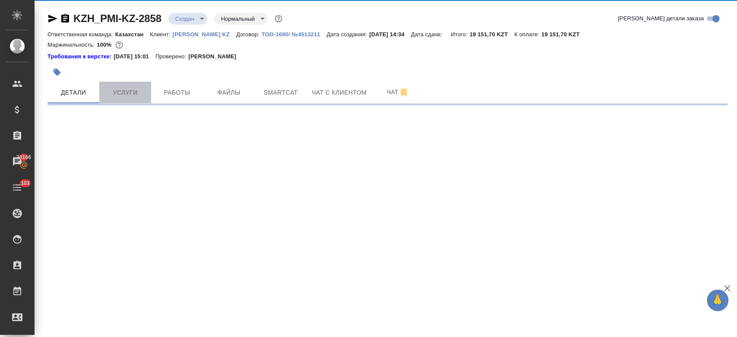
click at [117, 90] on span "Услуги" at bounding box center [124, 92] width 41 height 11
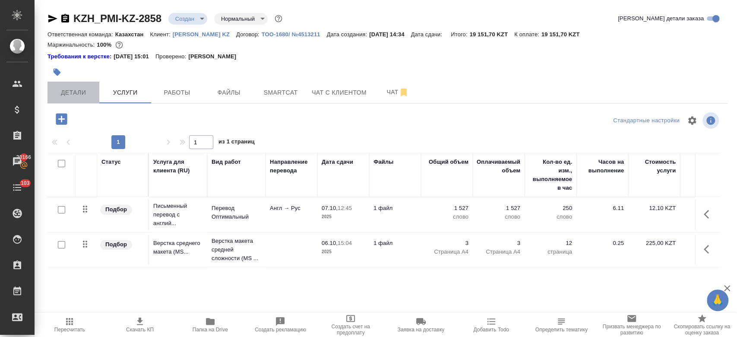
click at [60, 95] on span "Детали" at bounding box center [73, 92] width 41 height 11
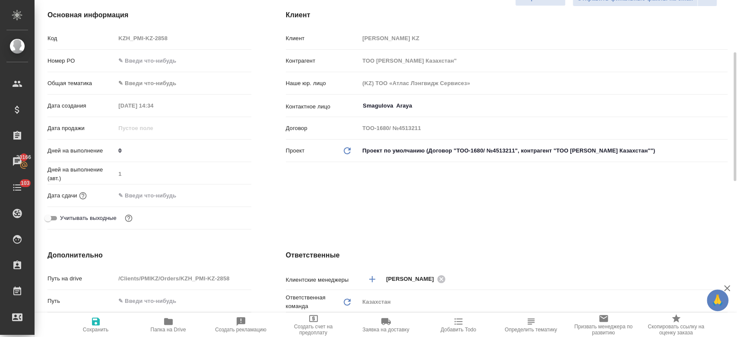
scroll to position [131, 0]
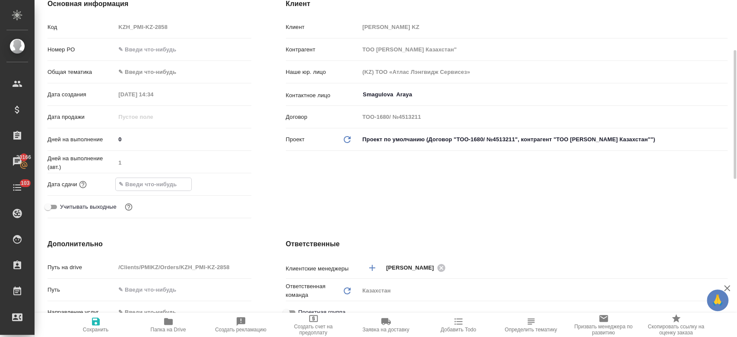
click at [152, 186] on input "text" at bounding box center [154, 184] width 76 height 13
click at [224, 183] on icon "button" at bounding box center [226, 184] width 10 height 10
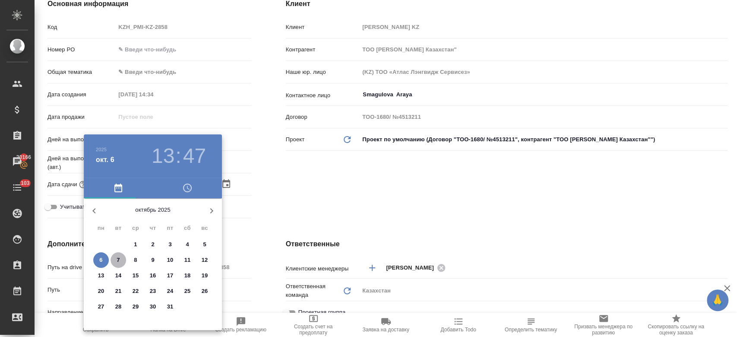
click at [112, 254] on button "7" at bounding box center [119, 260] width 16 height 16
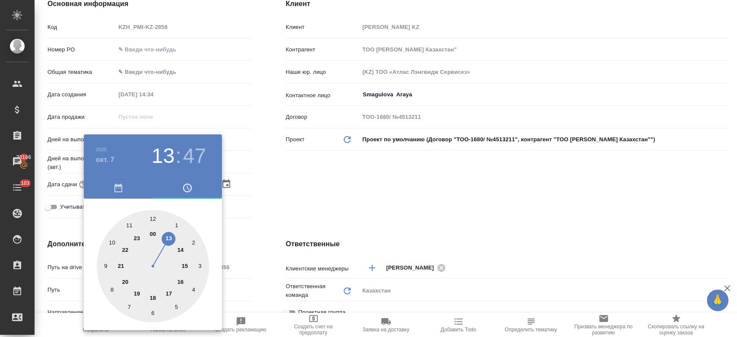
click at [187, 266] on div at bounding box center [153, 266] width 112 height 112
click at [155, 220] on div at bounding box center [153, 266] width 112 height 112
click at [152, 216] on div at bounding box center [153, 266] width 112 height 112
click at [284, 196] on div at bounding box center [368, 168] width 737 height 337
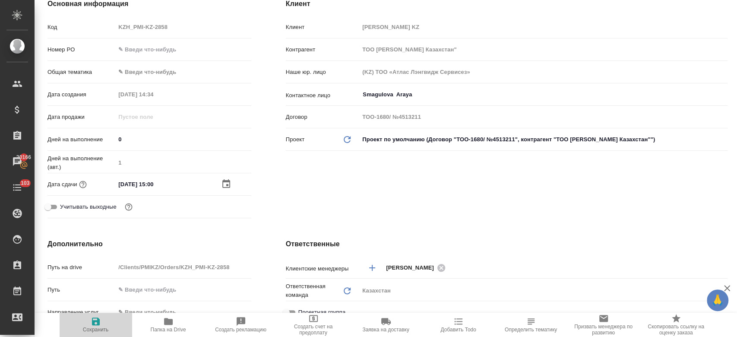
click at [99, 327] on span "Сохранить" at bounding box center [96, 329] width 26 height 6
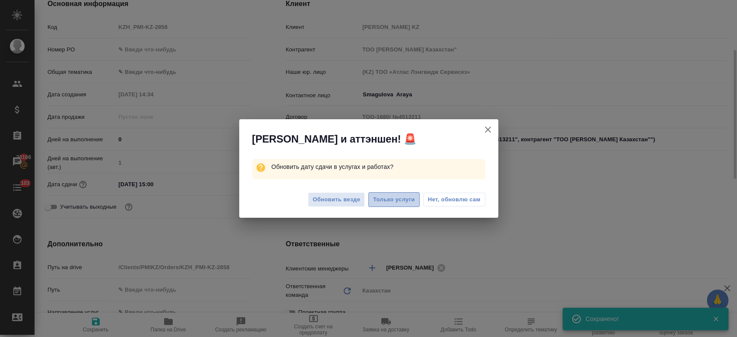
click at [394, 200] on span "Только услуги" at bounding box center [394, 200] width 42 height 10
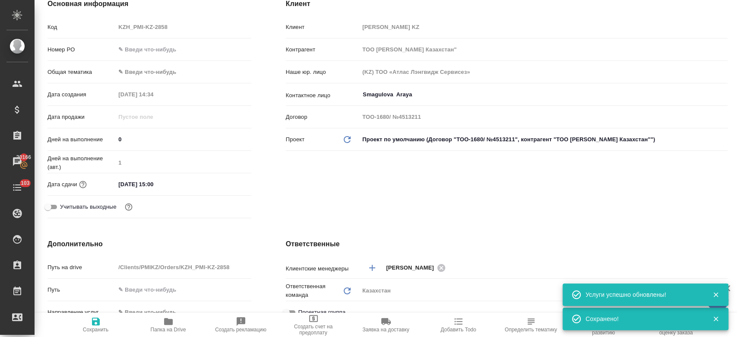
scroll to position [0, 0]
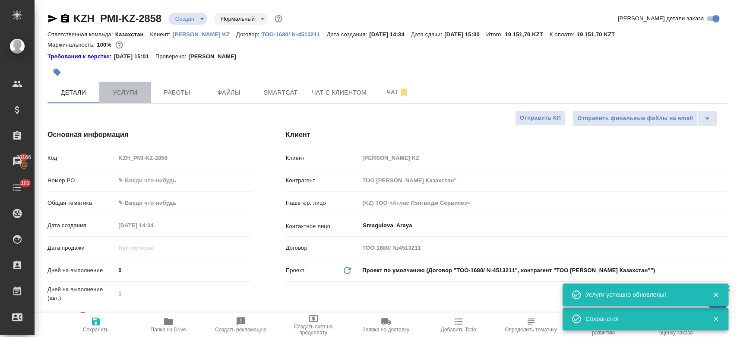
click at [124, 97] on span "Услуги" at bounding box center [124, 92] width 41 height 11
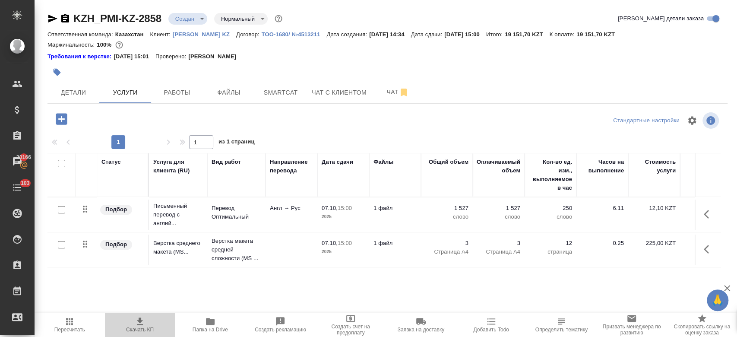
click at [145, 328] on span "Скачать КП" at bounding box center [140, 329] width 28 height 6
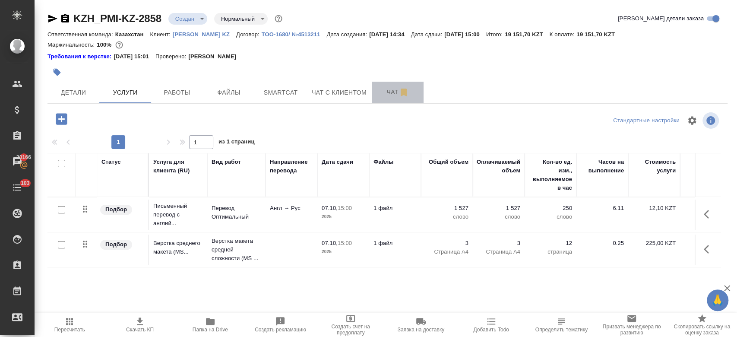
click at [382, 95] on span "Чат" at bounding box center [397, 92] width 41 height 11
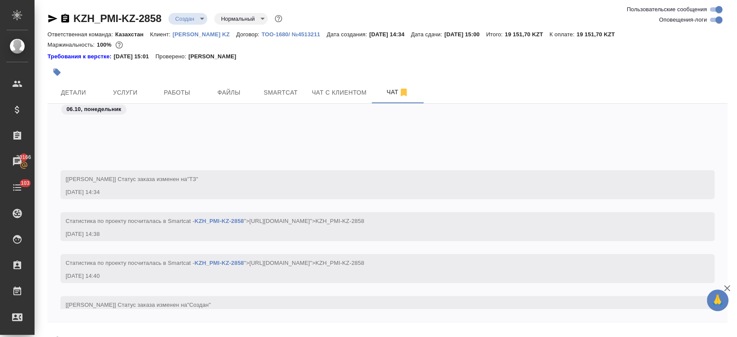
scroll to position [135, 0]
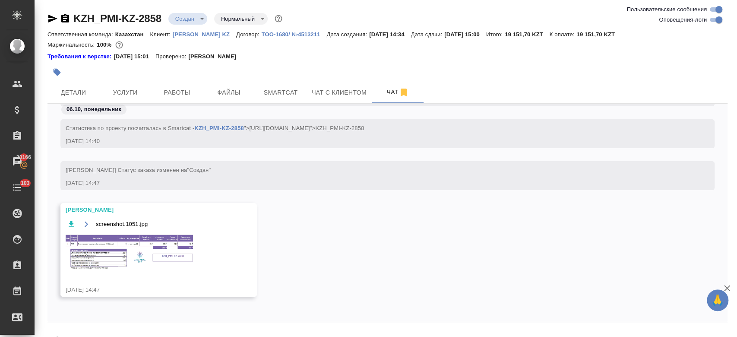
click at [173, 247] on img at bounding box center [131, 252] width 130 height 37
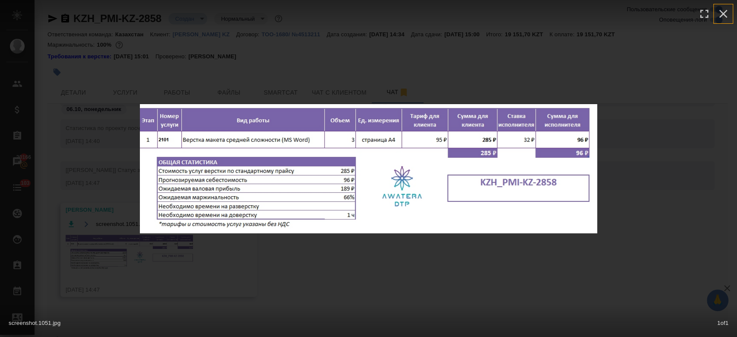
drag, startPoint x: 728, startPoint y: 12, endPoint x: 263, endPoint y: 55, distance: 466.9
click at [263, 55] on div "screenshot.1051.jpg 1 of 1" at bounding box center [368, 168] width 737 height 337
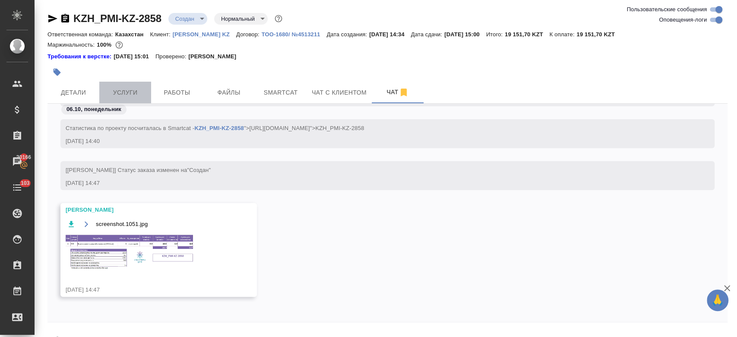
click at [120, 94] on span "Услуги" at bounding box center [124, 92] width 41 height 11
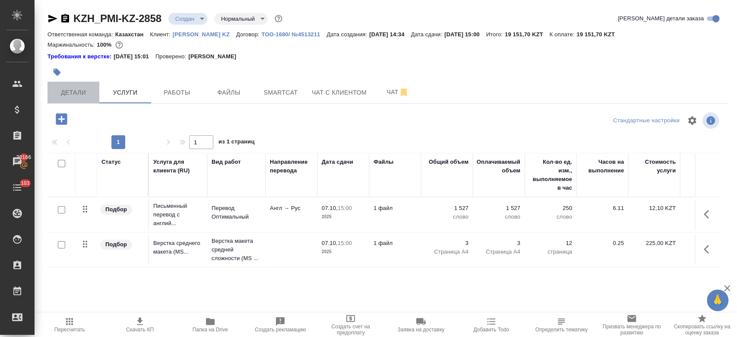
click at [76, 93] on span "Детали" at bounding box center [73, 92] width 41 height 11
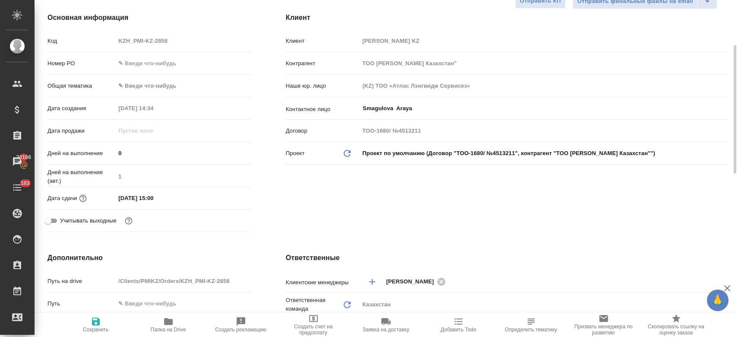
scroll to position [120, 0]
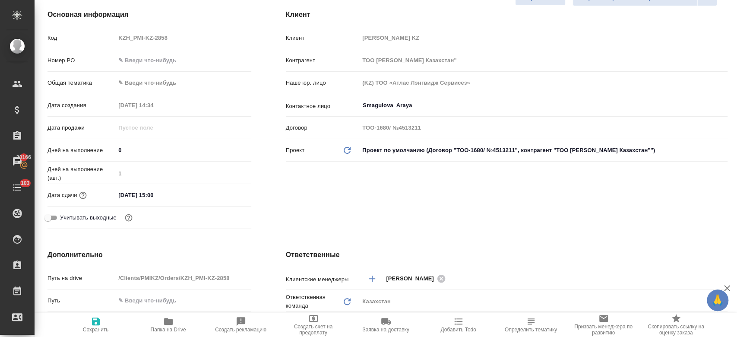
click at [105, 323] on span "Сохранить" at bounding box center [96, 324] width 62 height 16
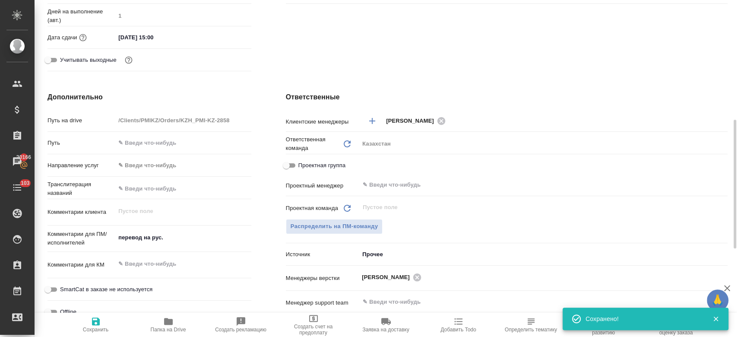
scroll to position [294, 0]
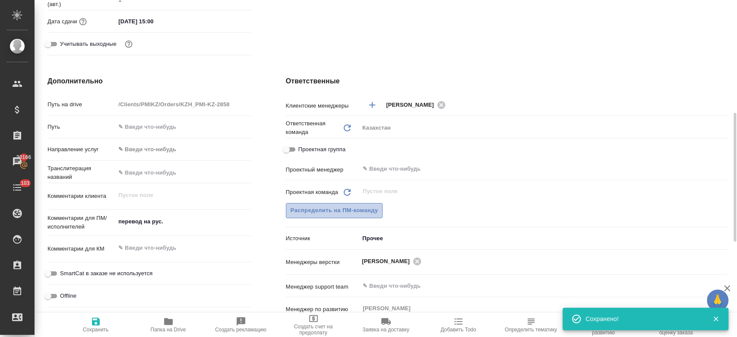
click at [369, 211] on span "Распределить на ПМ-команду" at bounding box center [335, 210] width 88 height 10
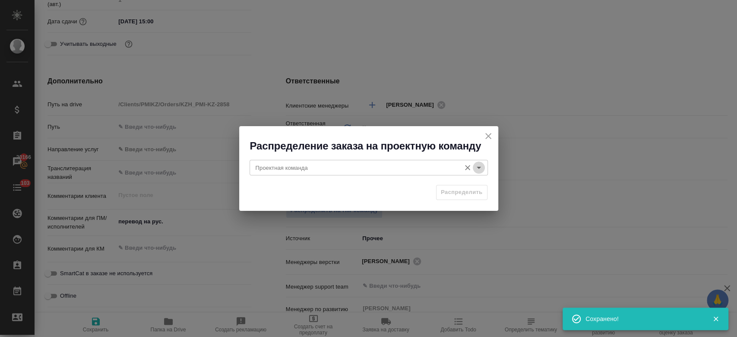
click at [478, 170] on icon "Open" at bounding box center [479, 167] width 10 height 10
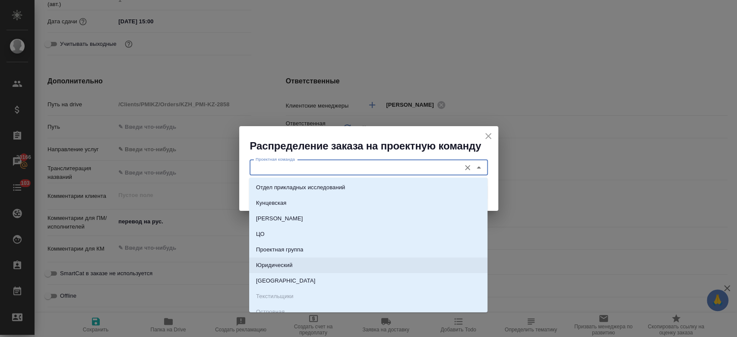
click at [326, 266] on li "Юридический" at bounding box center [368, 265] width 238 height 16
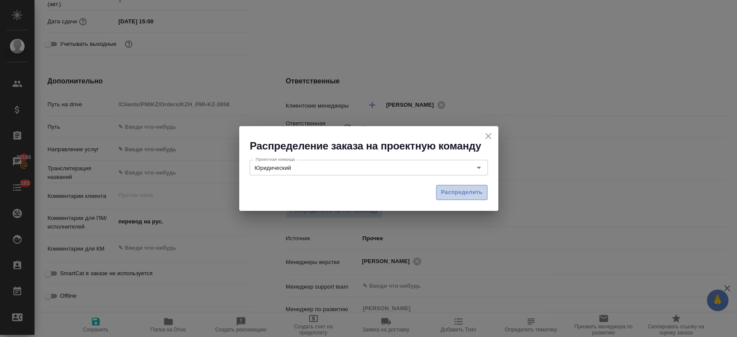
click at [468, 188] on span "Распределить" at bounding box center [462, 192] width 42 height 10
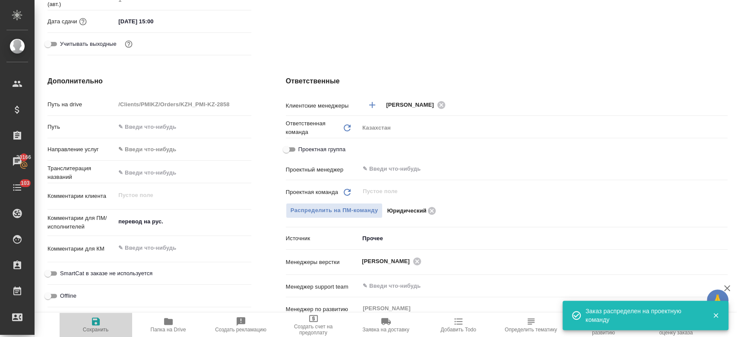
click at [94, 327] on span "Сохранить" at bounding box center [96, 329] width 26 height 6
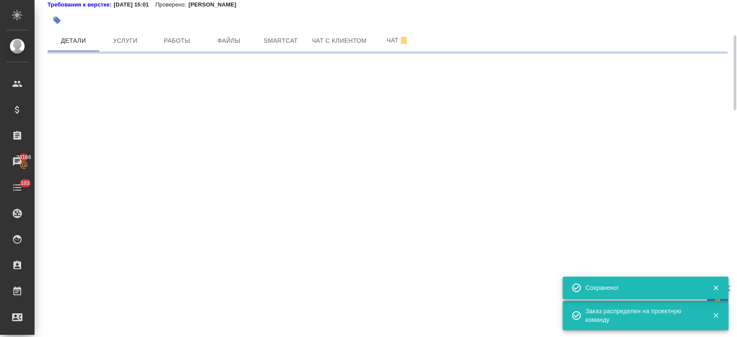
scroll to position [0, 0]
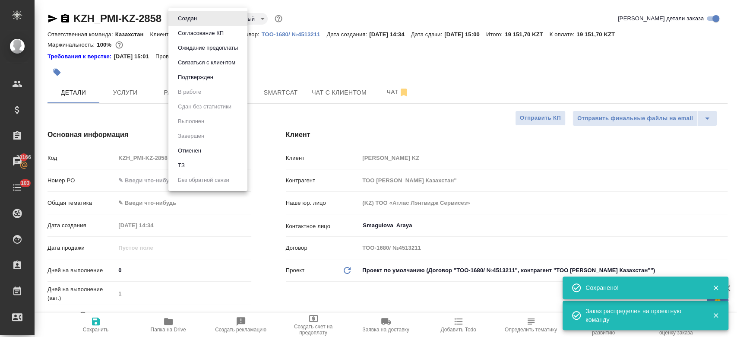
drag, startPoint x: 190, startPoint y: 18, endPoint x: 197, endPoint y: 74, distance: 56.1
click at [197, 74] on body "🙏 .cls-1 fill:#fff; AWATERA Kosherbayeva Nazerke Клиенты Спецификации Заказы 20…" at bounding box center [368, 168] width 737 height 337
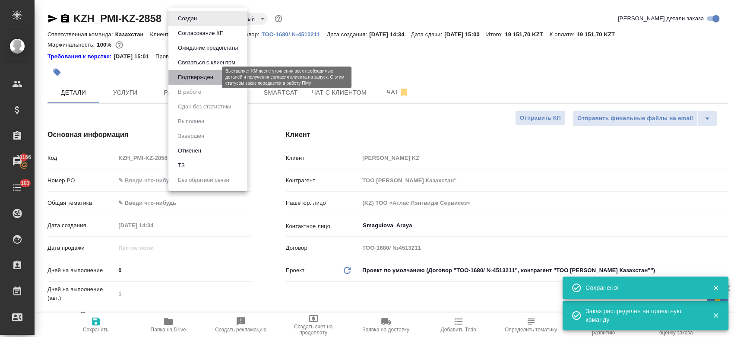
click at [197, 74] on button "Подтвержден" at bounding box center [195, 77] width 41 height 9
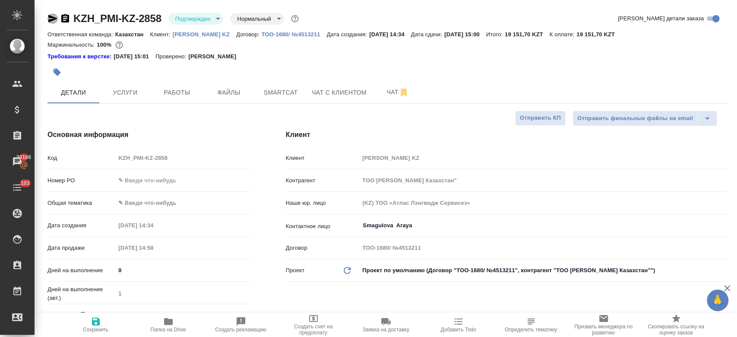
click at [51, 18] on icon "button" at bounding box center [52, 18] width 10 height 10
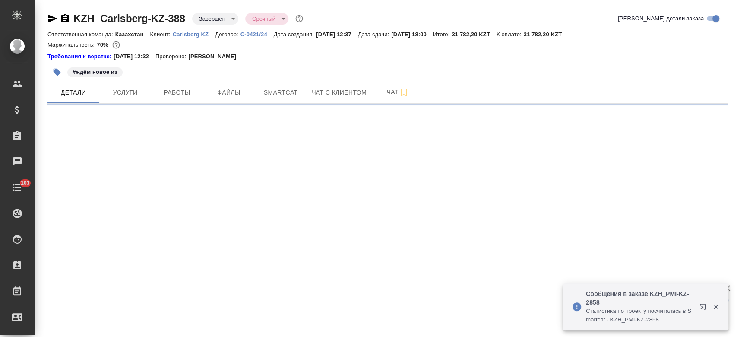
select select "RU"
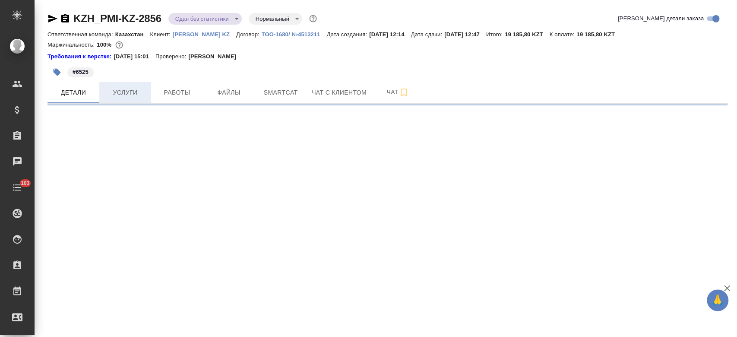
select select "RU"
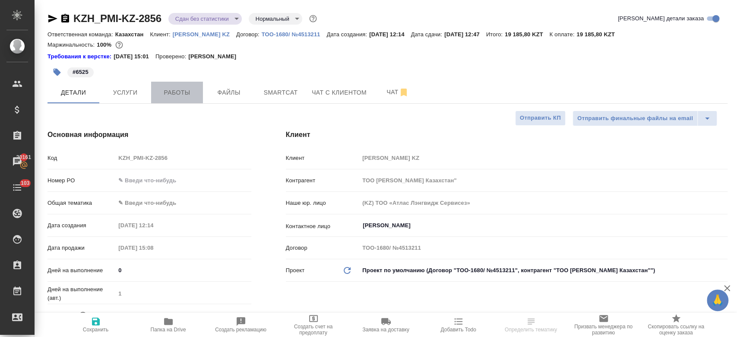
click at [172, 94] on span "Работы" at bounding box center [176, 92] width 41 height 11
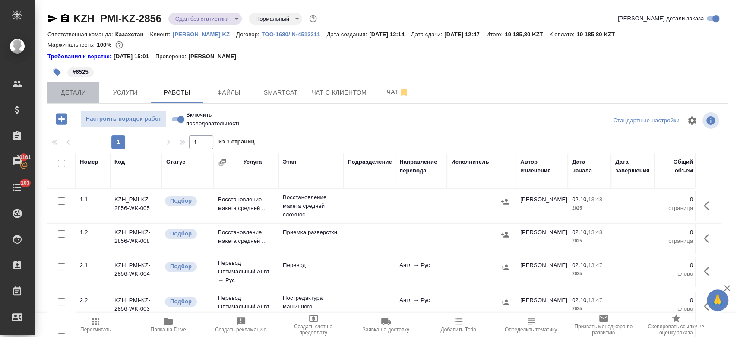
click at [74, 89] on span "Детали" at bounding box center [73, 92] width 41 height 11
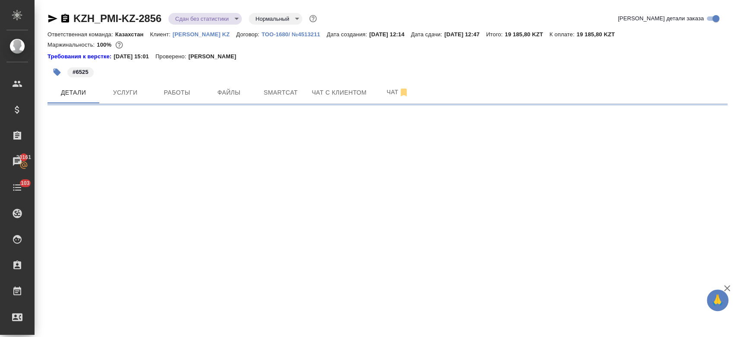
select select "RU"
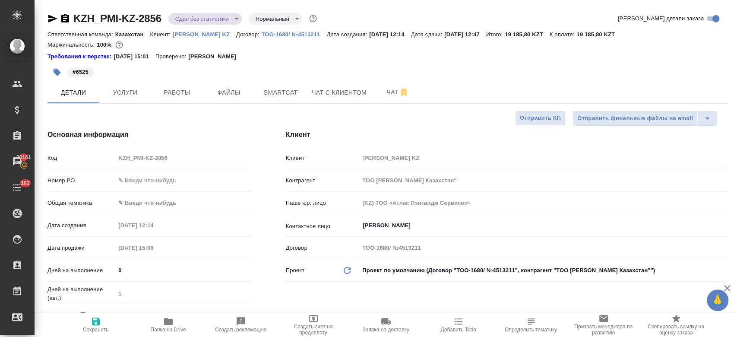
type textarea "x"
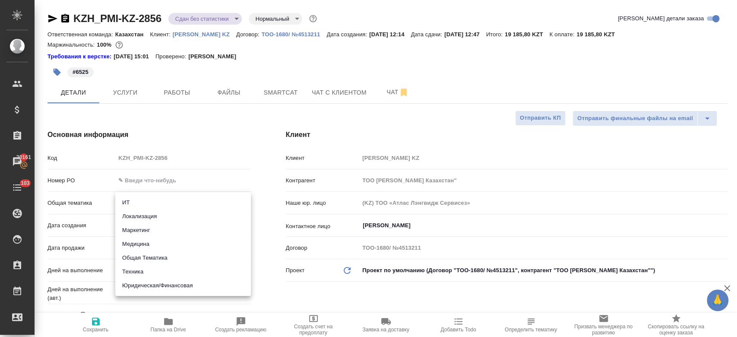
click at [157, 199] on body "🙏 .cls-1 fill:#fff; AWATERA Kosherbayeva Nazerke Клиенты Спецификации Заказы 20…" at bounding box center [368, 168] width 737 height 337
click at [160, 287] on li "Юридическая/Финансовая" at bounding box center [183, 285] width 136 height 14
type input "yr-fn"
type textarea "x"
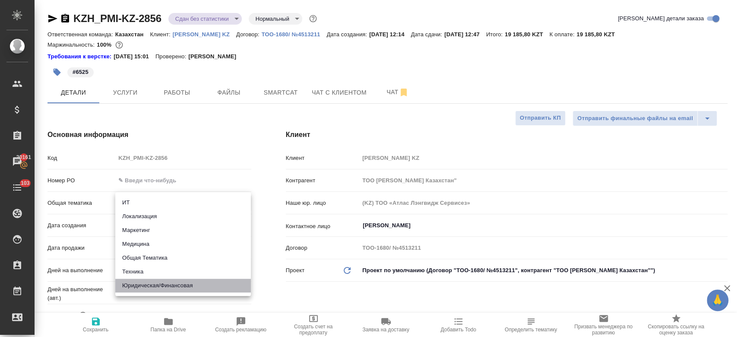
type textarea "x"
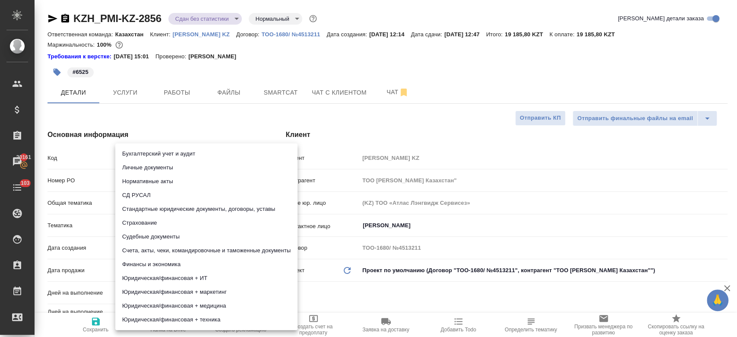
click at [145, 231] on body "🙏 .cls-1 fill:#fff; AWATERA Kosherbayeva Nazerke Клиенты Спецификации Заказы 20…" at bounding box center [368, 168] width 737 height 337
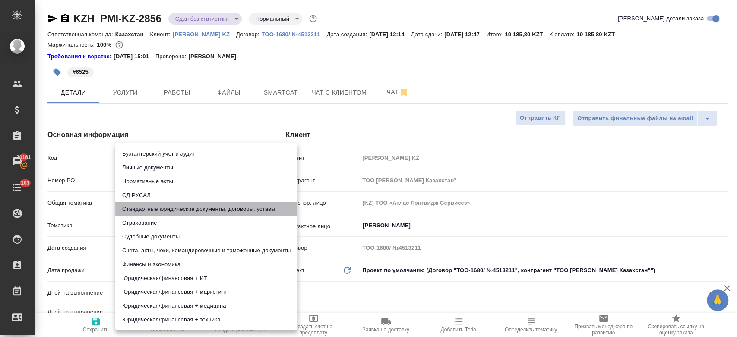
click at [176, 209] on li "Стандартные юридические документы, договоры, уставы" at bounding box center [206, 209] width 182 height 14
type textarea "x"
type input "5f647205b73bc97568ca66bf"
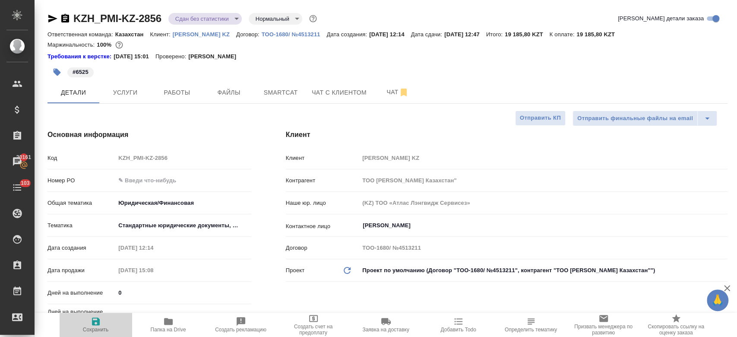
click at [97, 324] on icon "button" at bounding box center [96, 321] width 8 height 8
type textarea "x"
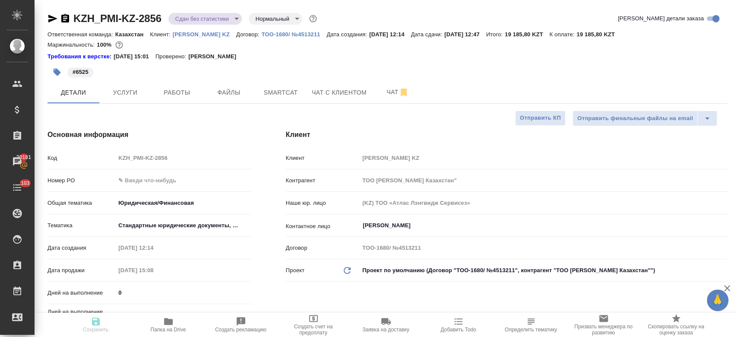
type textarea "x"
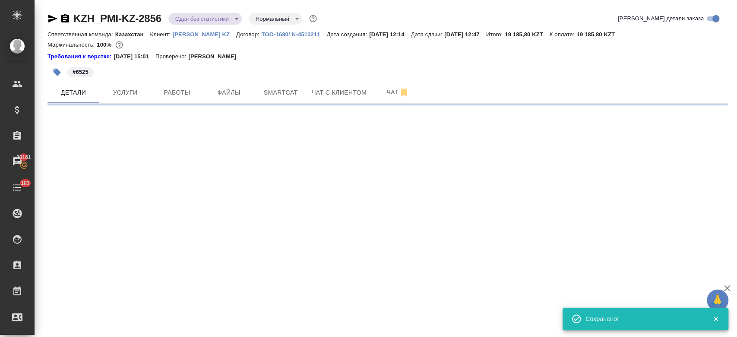
select select "RU"
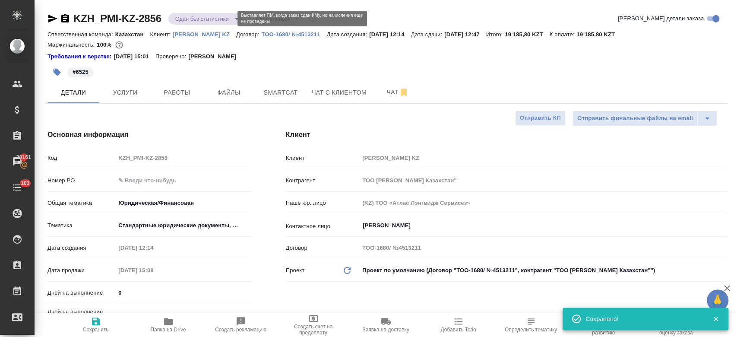
type textarea "x"
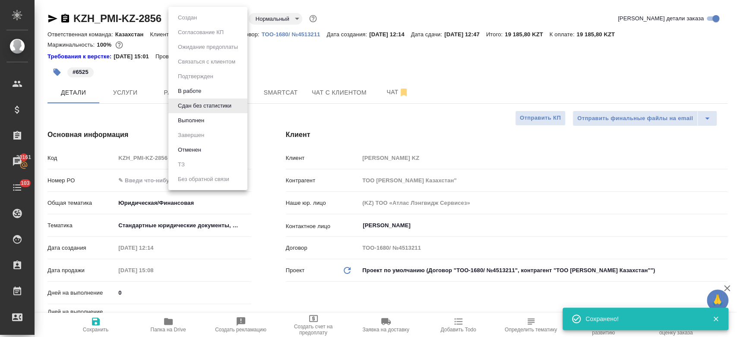
click at [222, 17] on body "🙏 .cls-1 fill:#fff; AWATERA Kosherbayeva Nazerke Клиенты Спецификации Заказы 20…" at bounding box center [368, 168] width 737 height 337
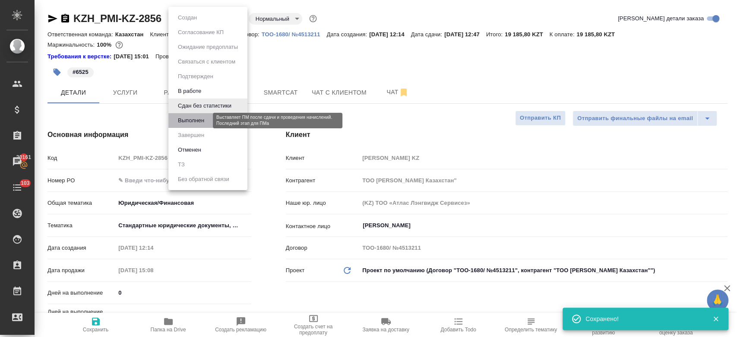
click at [204, 119] on button "Выполнен" at bounding box center [191, 120] width 32 height 9
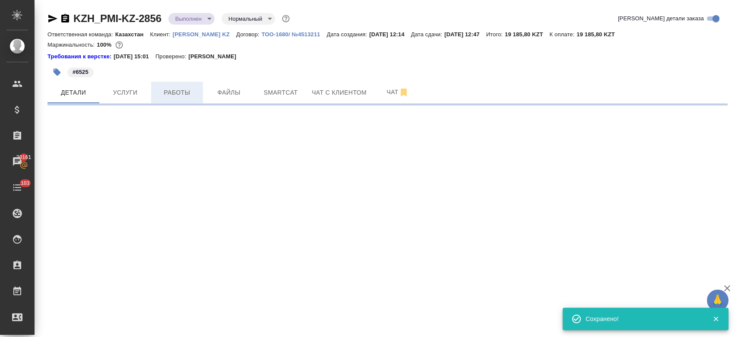
click at [163, 101] on button "Работы" at bounding box center [177, 93] width 52 height 22
select select "RU"
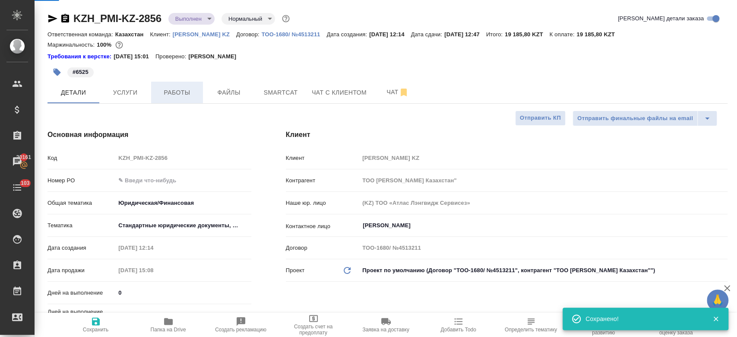
type textarea "x"
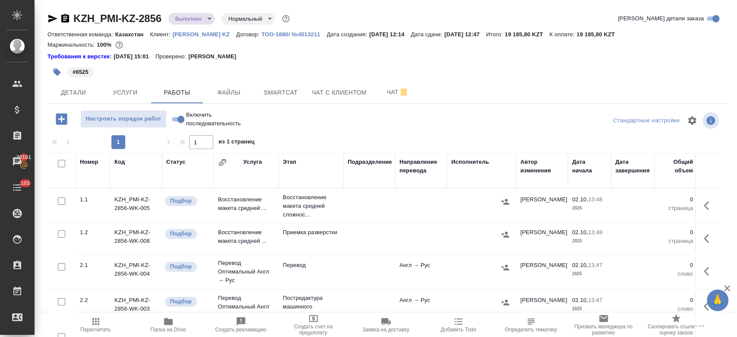
click at [61, 167] on input "checkbox" at bounding box center [61, 163] width 7 height 7
checkbox input "true"
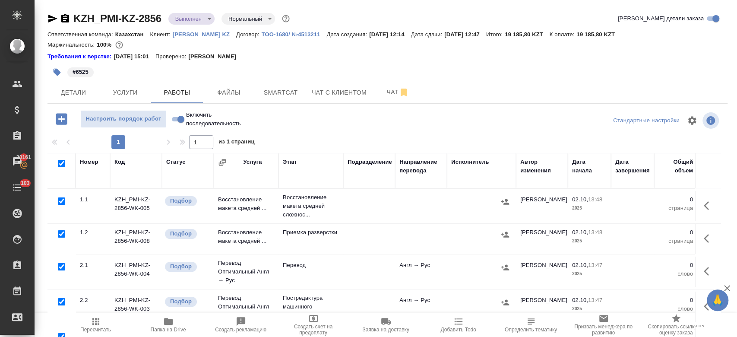
checkbox input "true"
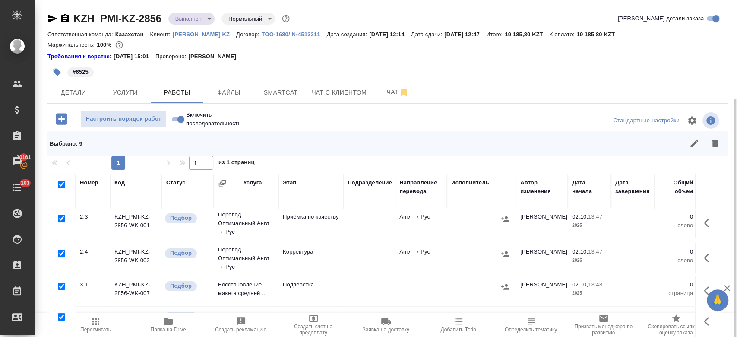
scroll to position [53, 0]
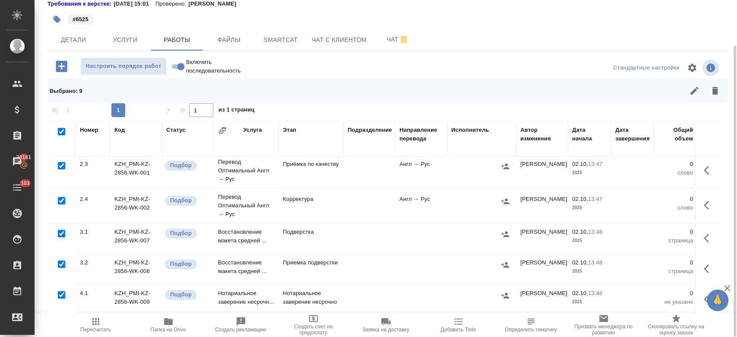
click at [58, 291] on input "checkbox" at bounding box center [61, 294] width 7 height 7
checkbox input "false"
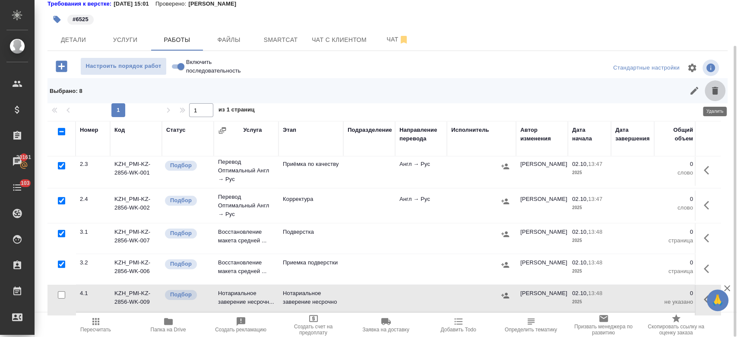
click at [707, 89] on button "button" at bounding box center [715, 90] width 21 height 21
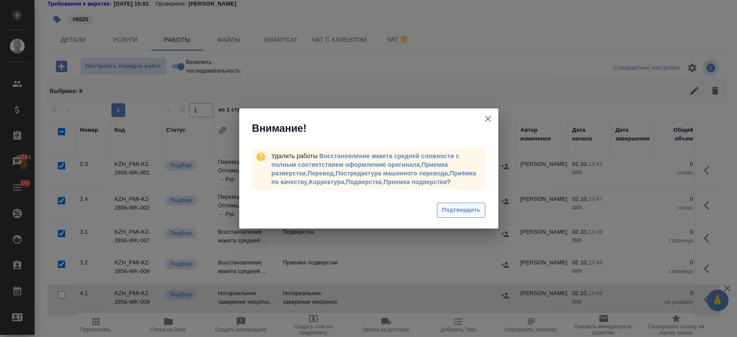
click at [463, 213] on span "Подтвердить" at bounding box center [461, 210] width 38 height 10
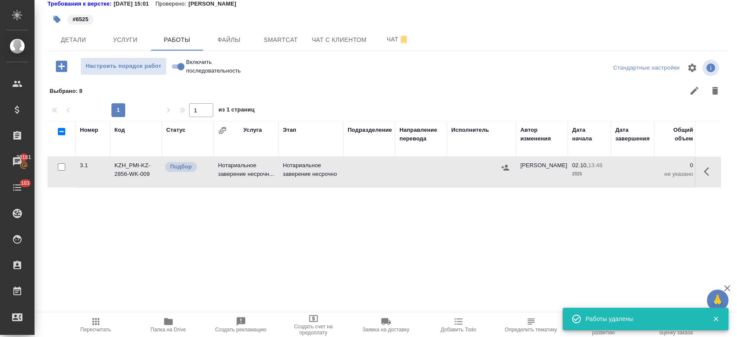
scroll to position [0, 0]
click at [61, 164] on input "checkbox" at bounding box center [61, 166] width 7 height 7
checkbox input "true"
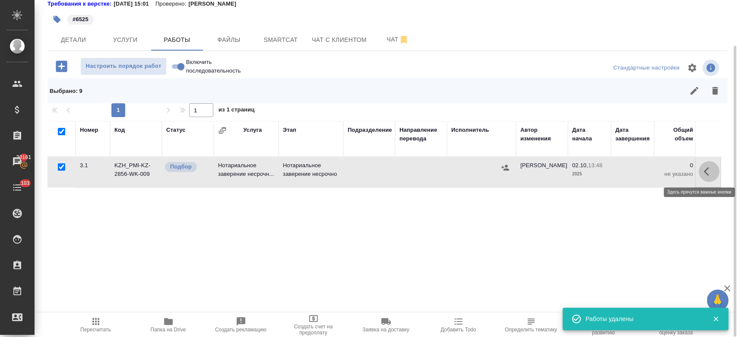
click at [708, 170] on icon "button" at bounding box center [709, 171] width 10 height 10
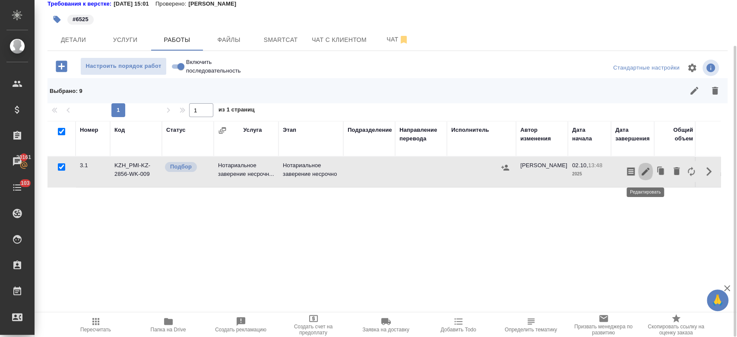
click at [645, 172] on icon "button" at bounding box center [646, 172] width 8 height 8
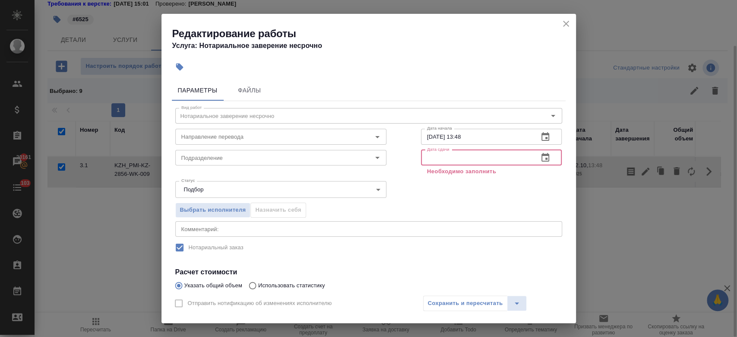
click at [500, 162] on input "text" at bounding box center [476, 158] width 111 height 16
click at [541, 155] on icon "button" at bounding box center [545, 157] width 8 height 9
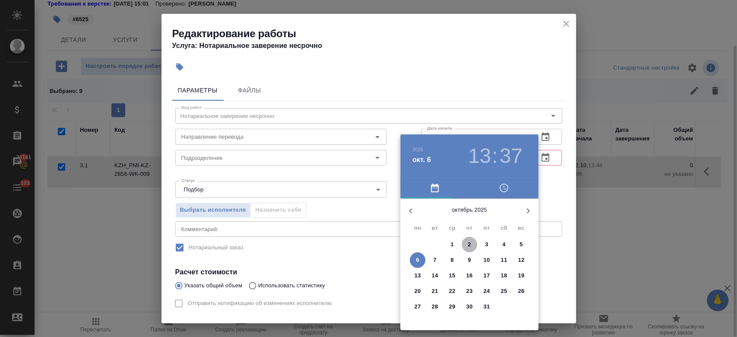
click at [467, 238] on button "2" at bounding box center [469, 245] width 16 height 16
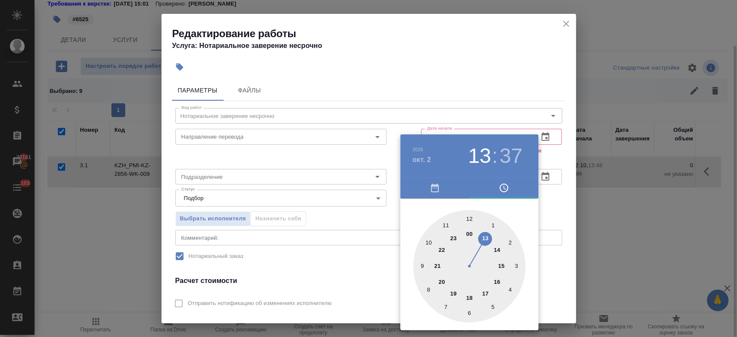
click at [498, 264] on div at bounding box center [469, 266] width 112 height 112
type input "02.10.2025 15:37"
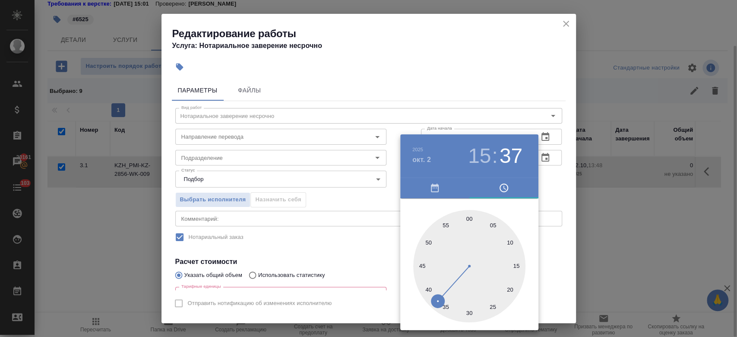
click at [554, 185] on div at bounding box center [368, 168] width 737 height 337
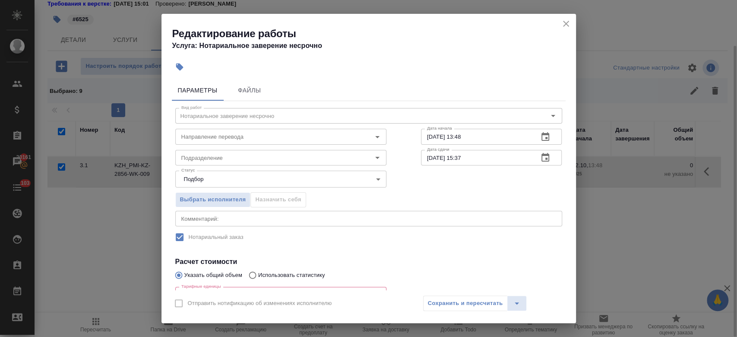
scroll to position [97, 0]
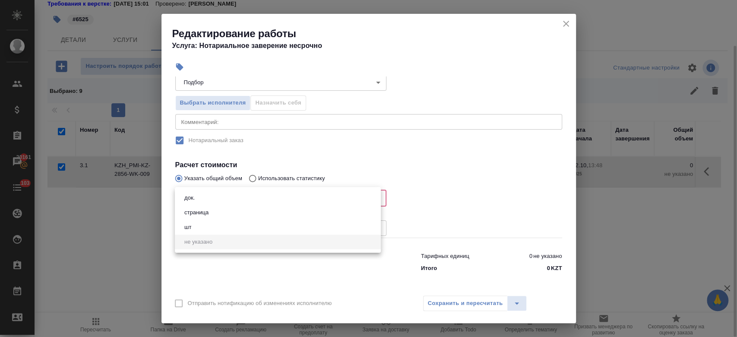
click at [318, 195] on body "🙏 .cls-1 fill:#fff; AWATERA Kosherbayeva Nazerke Клиенты Спецификации Заказы 20…" at bounding box center [368, 168] width 737 height 337
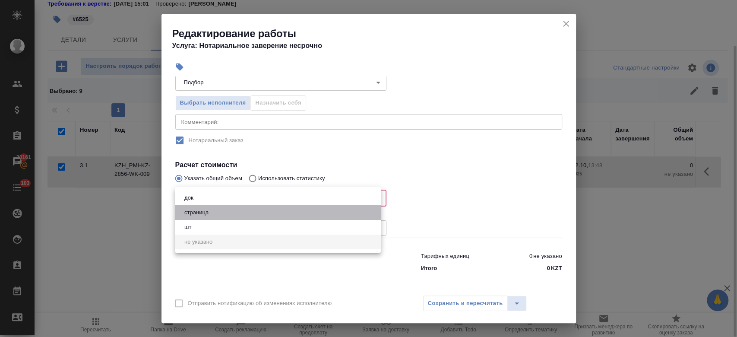
click at [304, 205] on li "страница" at bounding box center [278, 212] width 206 height 15
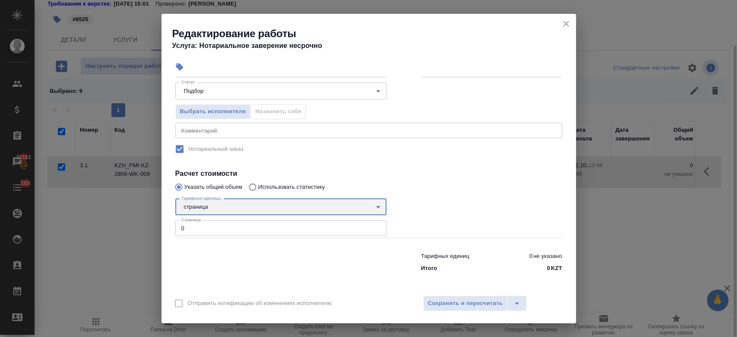
scroll to position [88, 0]
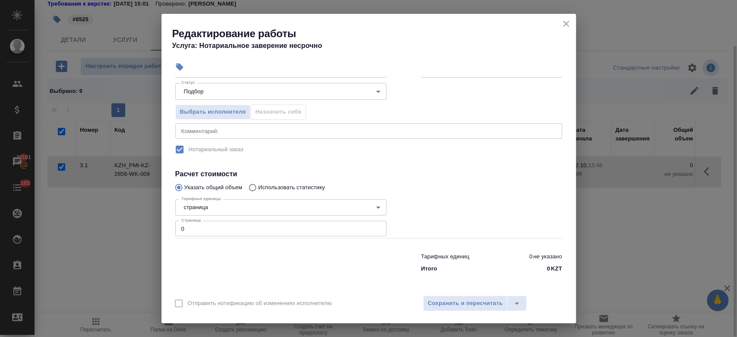
click at [294, 194] on div "Тарифные единицы страница 5a8b1489cc6b4906c91bfdb2 Тарифные единицы Страница 0 …" at bounding box center [281, 216] width 246 height 77
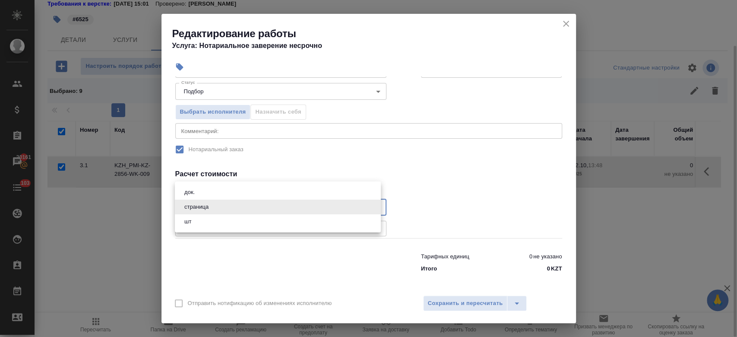
click at [289, 204] on body "🙏 .cls-1 fill:#fff; AWATERA Kosherbayeva Nazerke Клиенты Спецификации Заказы 20…" at bounding box center [368, 168] width 737 height 337
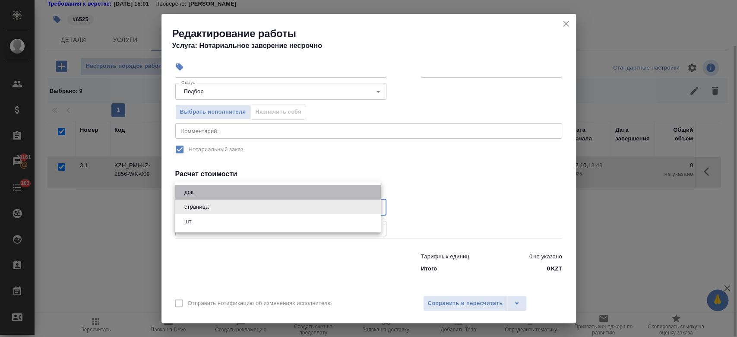
click at [272, 190] on li "док." at bounding box center [278, 192] width 206 height 15
type input "5a8b1489cc6b4906c91bfd8b"
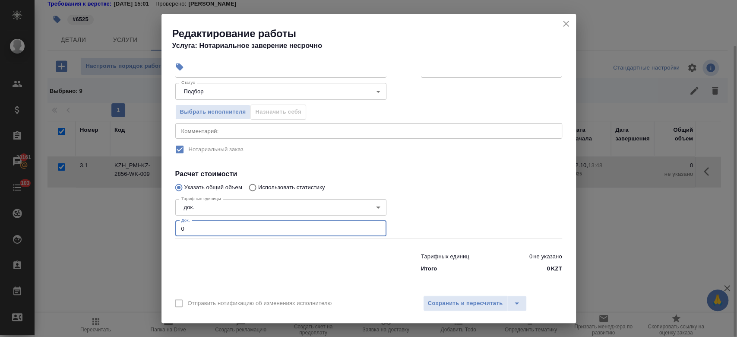
click at [244, 229] on input "0" at bounding box center [280, 229] width 211 height 16
type input "1"
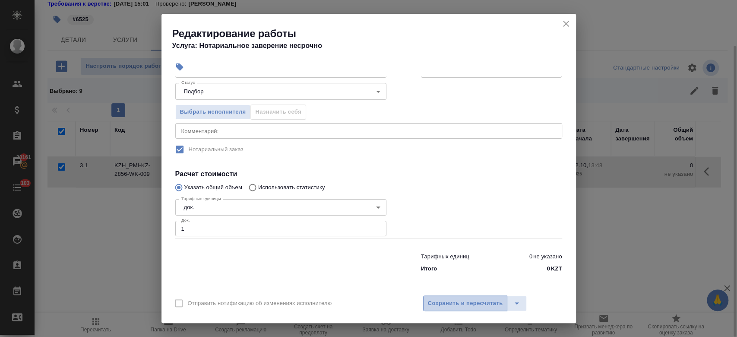
click at [448, 306] on span "Сохранить и пересчитать" at bounding box center [465, 303] width 75 height 10
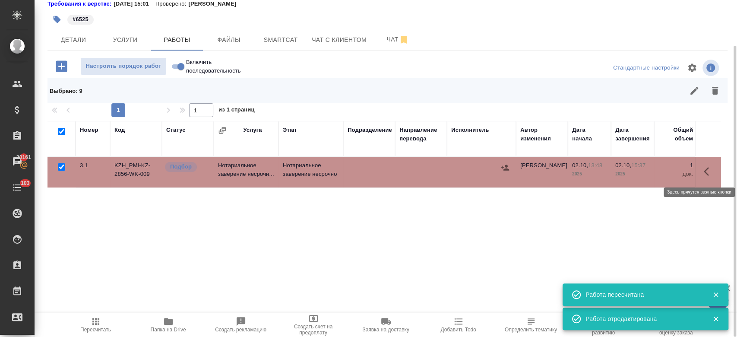
click at [702, 171] on button "button" at bounding box center [708, 171] width 21 height 21
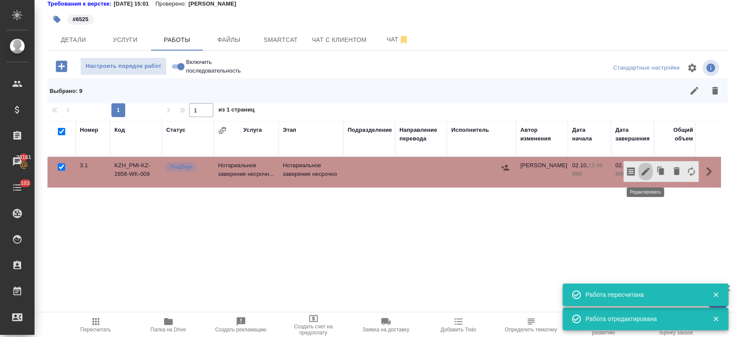
click at [645, 172] on icon "button" at bounding box center [646, 172] width 8 height 8
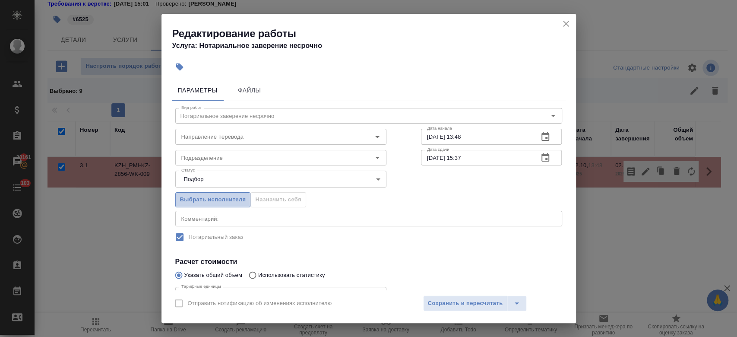
click at [231, 197] on span "Выбрать исполнителя" at bounding box center [213, 200] width 66 height 10
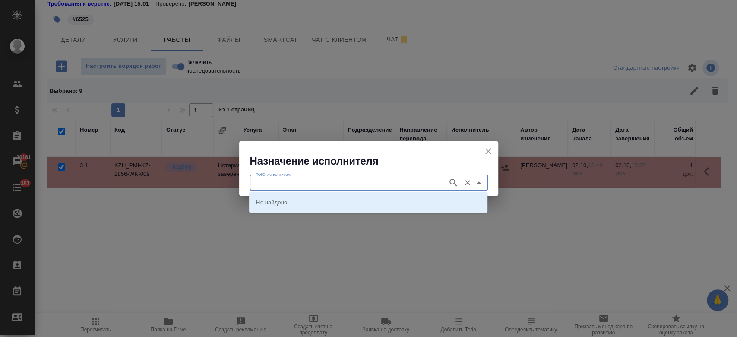
click at [293, 183] on input "ФИО Исполнителя" at bounding box center [347, 182] width 191 height 10
type input "almaty"
click at [451, 179] on icon "button" at bounding box center [453, 182] width 10 height 10
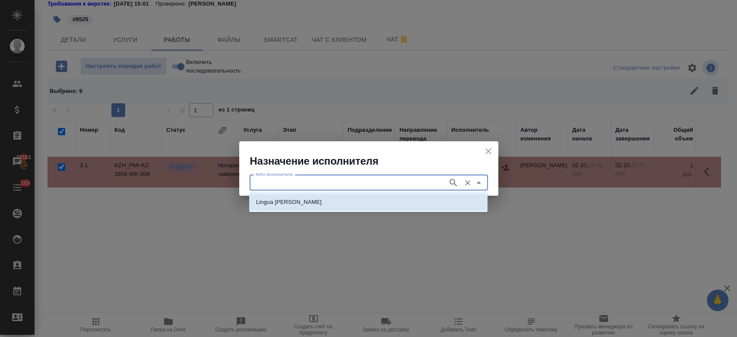
click at [449, 200] on li "Lingua Franka Almaty" at bounding box center [368, 202] width 238 height 16
type input "Lingua Franka Almaty"
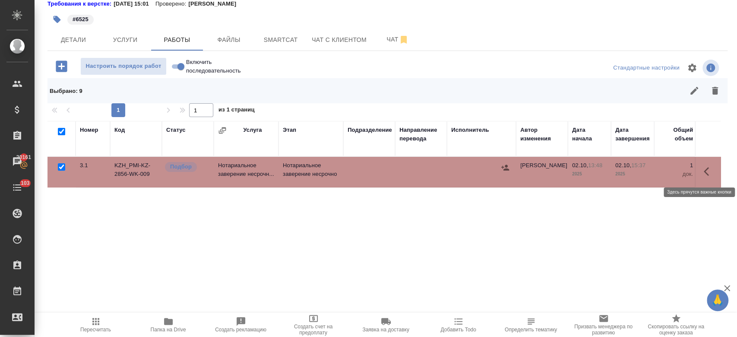
click at [708, 168] on icon "button" at bounding box center [706, 171] width 5 height 9
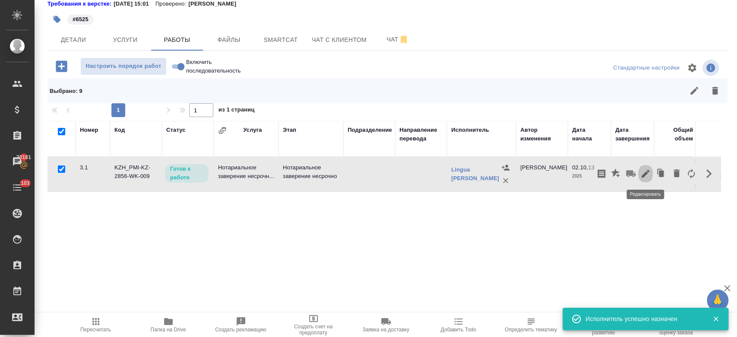
click at [647, 172] on icon "button" at bounding box center [646, 174] width 8 height 8
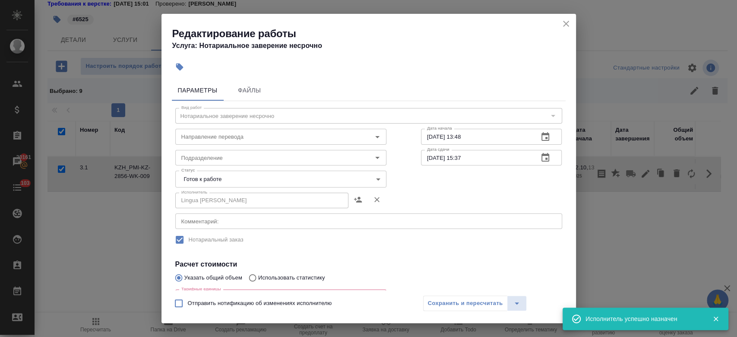
scroll to position [151, 0]
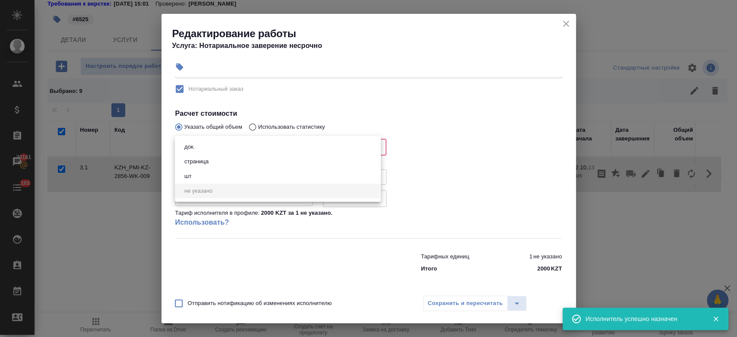
click at [224, 152] on body "🙏 .cls-1 fill:#fff; AWATERA Kosherbayeva Nazerke Клиенты Спецификации Заказы 20…" at bounding box center [368, 168] width 737 height 337
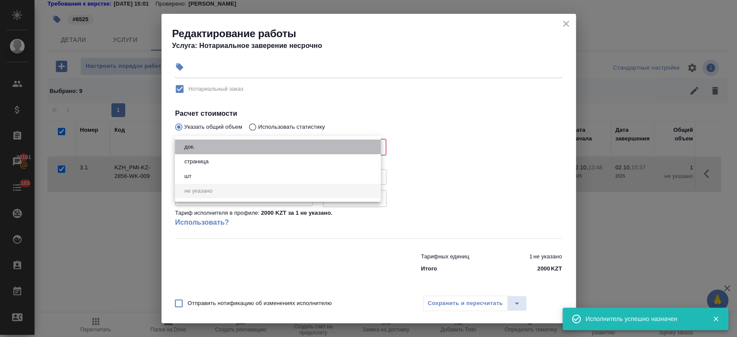
click at [224, 153] on li "док." at bounding box center [278, 146] width 206 height 15
type input "5a8b1489cc6b4906c91bfd8b"
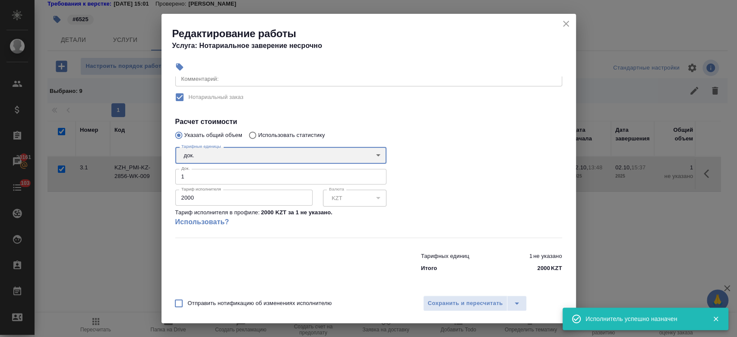
scroll to position [142, 0]
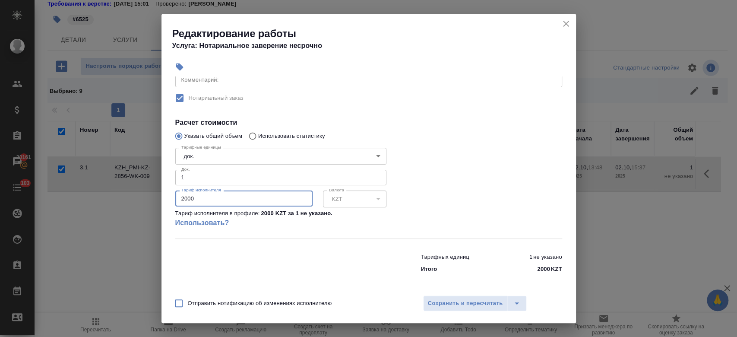
click at [218, 199] on input "2000" at bounding box center [243, 198] width 137 height 16
type input "2"
type input "6525"
click at [507, 178] on div at bounding box center [492, 191] width 176 height 128
click at [462, 302] on span "Сохранить и пересчитать" at bounding box center [465, 303] width 75 height 10
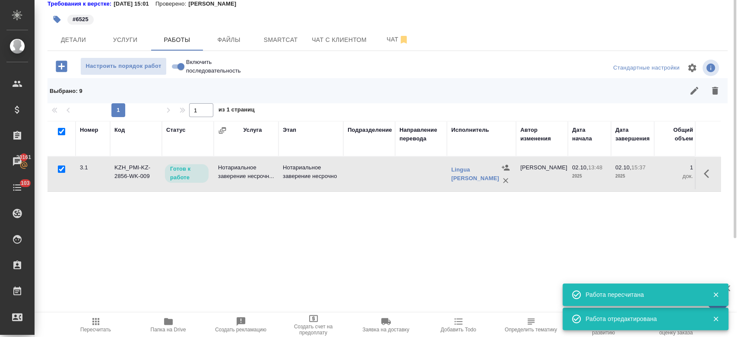
scroll to position [0, 0]
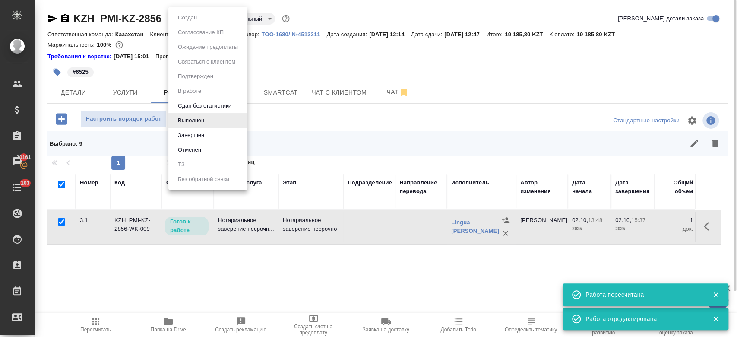
click at [194, 21] on body "🙏 .cls-1 fill:#fff; AWATERA Kosherbayeva Nazerke Клиенты Спецификации Заказы 20…" at bounding box center [368, 168] width 737 height 337
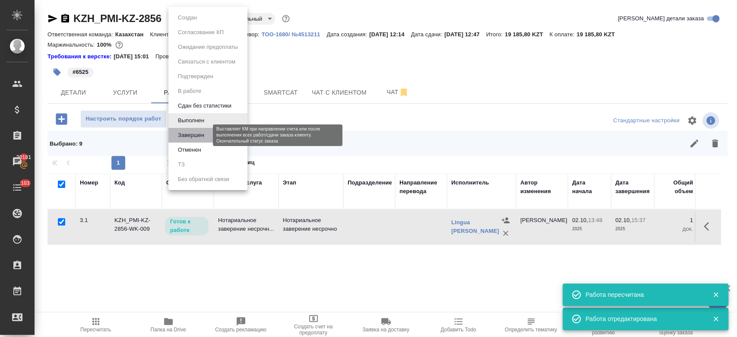
click at [197, 135] on button "Завершен" at bounding box center [191, 134] width 32 height 9
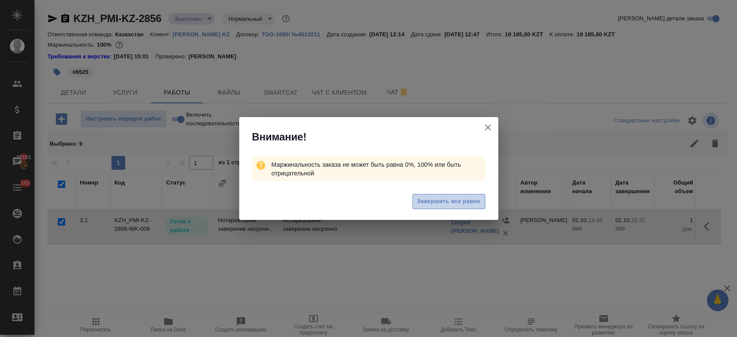
click at [440, 199] on span "Завершить все равно" at bounding box center [448, 201] width 63 height 10
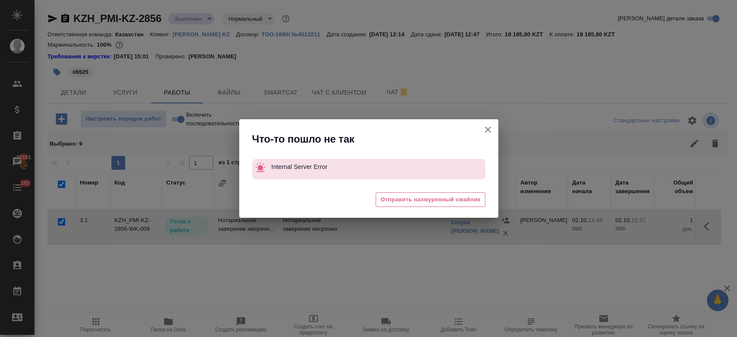
click at [199, 16] on div "Что-то пошло не так Internal Server Error 😖 Отправить нахмуренный смайлик" at bounding box center [368, 168] width 737 height 337
drag, startPoint x: 199, startPoint y: 16, endPoint x: 479, endPoint y: 129, distance: 301.9
click at [479, 129] on div "Что-то пошло не так Internal Server Error 😖 Отправить нахмуренный смайлик" at bounding box center [368, 168] width 737 height 337
click at [491, 127] on icon "button" at bounding box center [488, 129] width 10 height 10
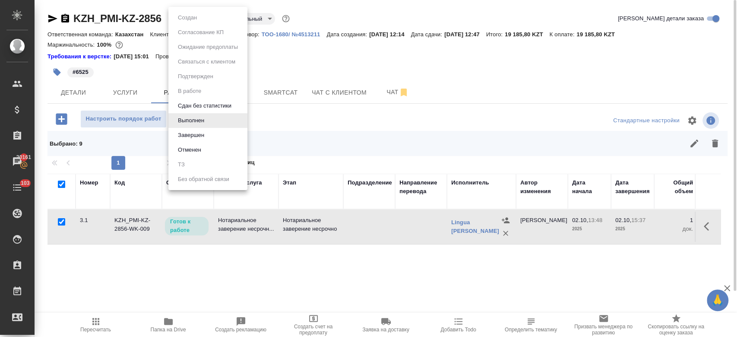
click at [202, 13] on body "🙏 .cls-1 fill:#fff; AWATERA Kosherbayeva Nazerke Клиенты Спецификации Заказы 20…" at bounding box center [368, 168] width 737 height 337
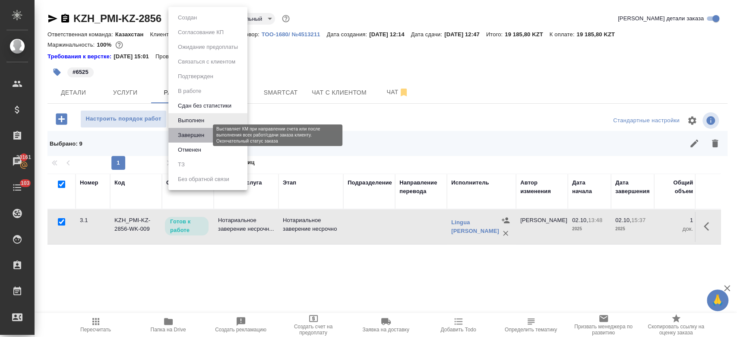
click at [193, 136] on button "Завершен" at bounding box center [191, 134] width 32 height 9
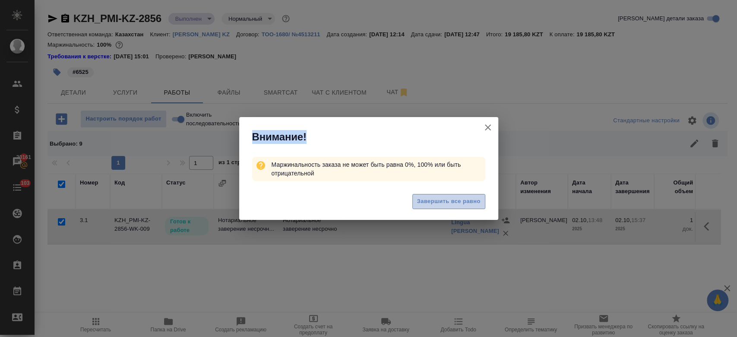
click at [435, 202] on span "Завершить все равно" at bounding box center [448, 201] width 63 height 10
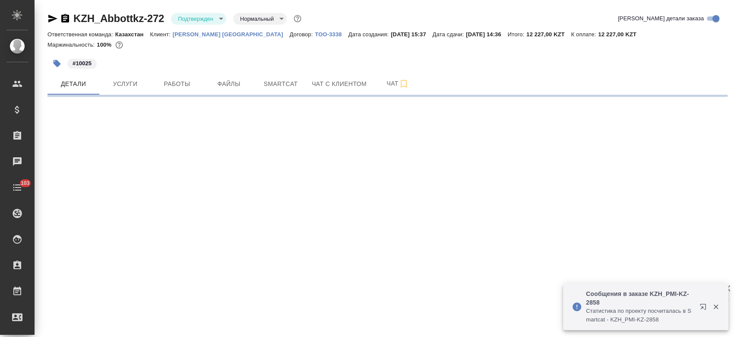
select select "RU"
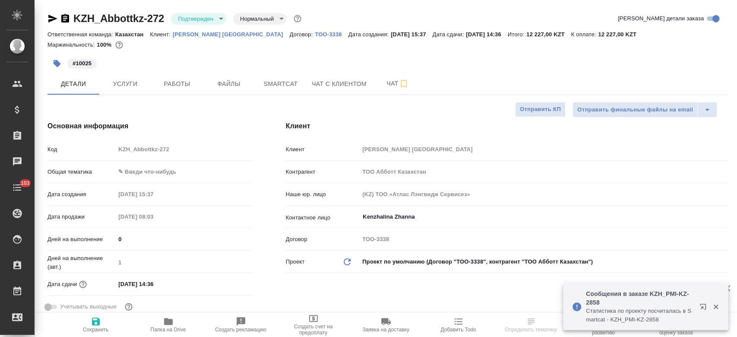
type textarea "x"
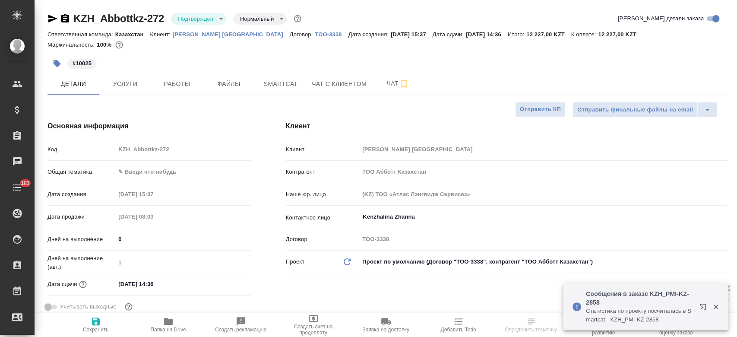
type textarea "x"
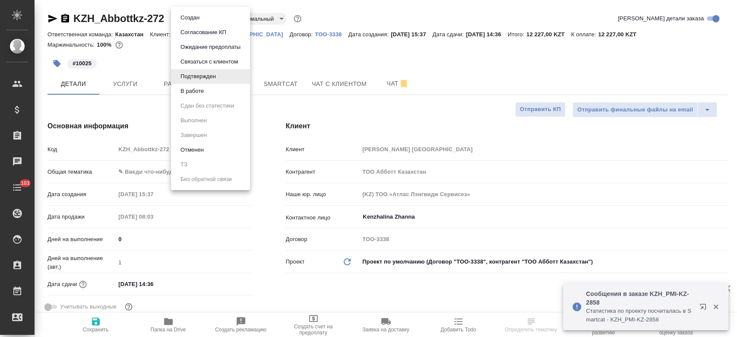
click at [200, 19] on body "🙏 .cls-1 fill:#fff; AWATERA Kosherbayeva Nazerke Клиенты Спецификации Заказы Ча…" at bounding box center [368, 168] width 737 height 337
click at [195, 92] on button "В работе" at bounding box center [192, 90] width 28 height 9
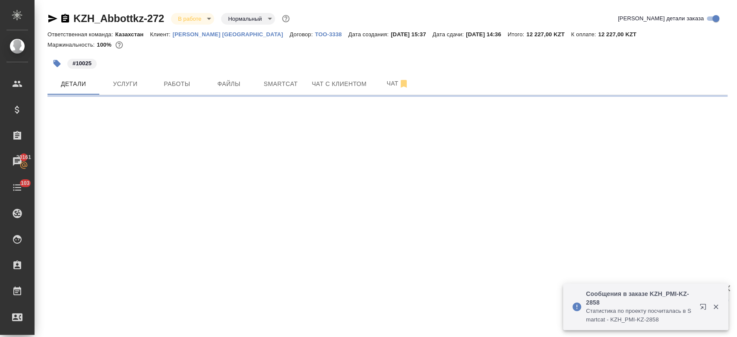
click at [191, 16] on body "🙏 .cls-1 fill:#fff; AWATERA Kosherbayeva Nazerke Клиенты Спецификации Заказы 20…" at bounding box center [368, 168] width 737 height 337
select select "RU"
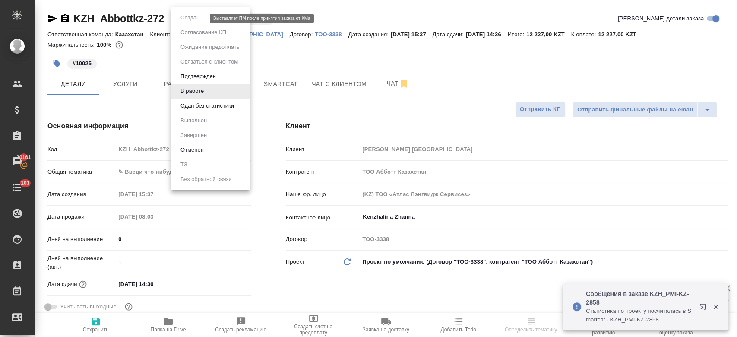
type textarea "x"
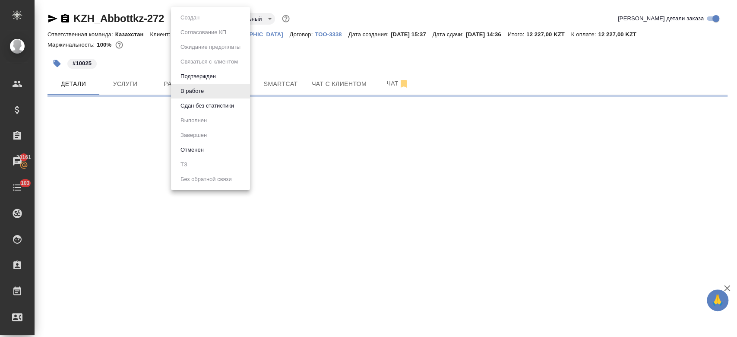
select select "RU"
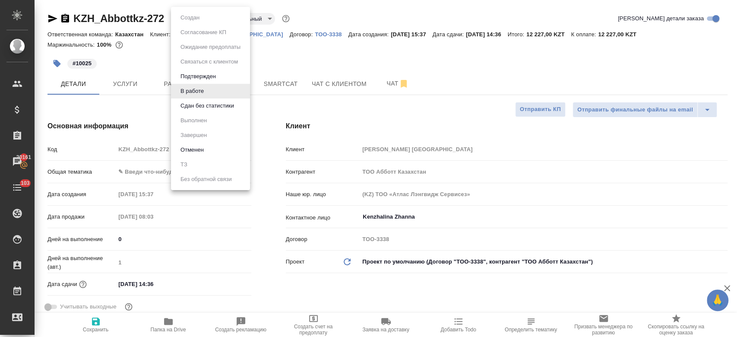
click at [287, 65] on div at bounding box center [368, 168] width 737 height 337
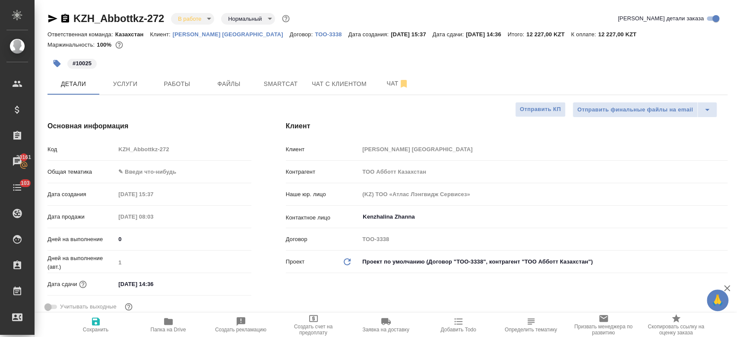
type textarea "x"
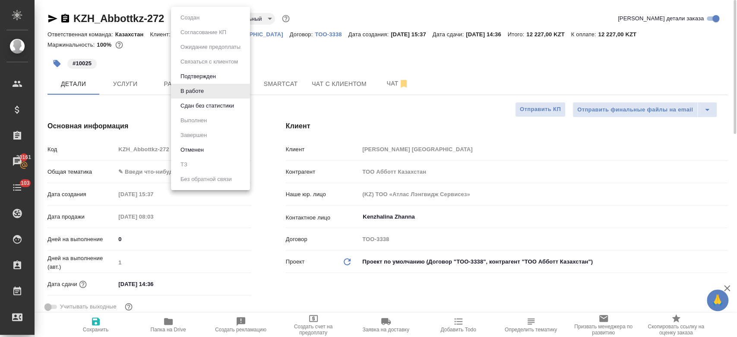
click at [184, 22] on body "🙏 .cls-1 fill:#fff; AWATERA Kosherbayeva Nazerke Клиенты Спецификации Заказы 20…" at bounding box center [368, 168] width 737 height 337
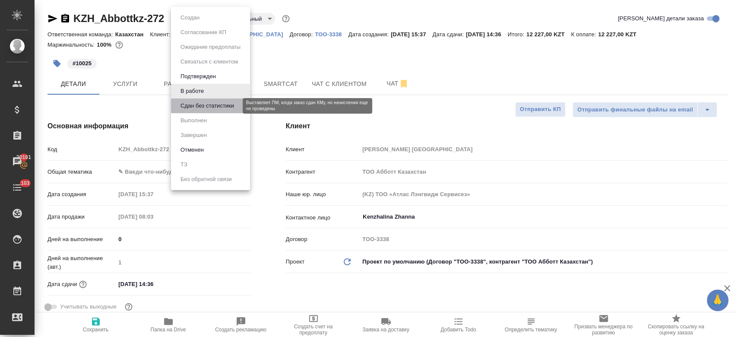
click at [204, 107] on button "Сдан без статистики" at bounding box center [207, 105] width 59 height 9
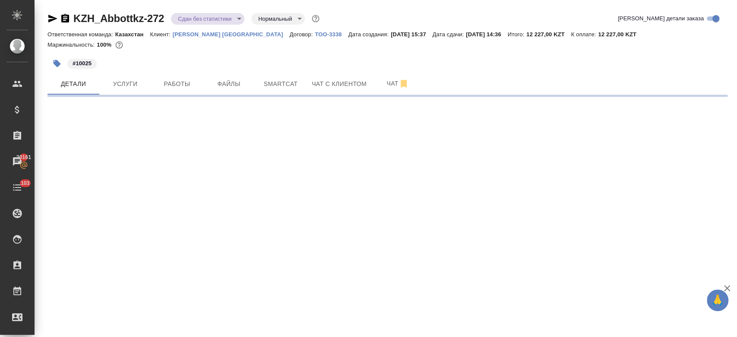
select select "RU"
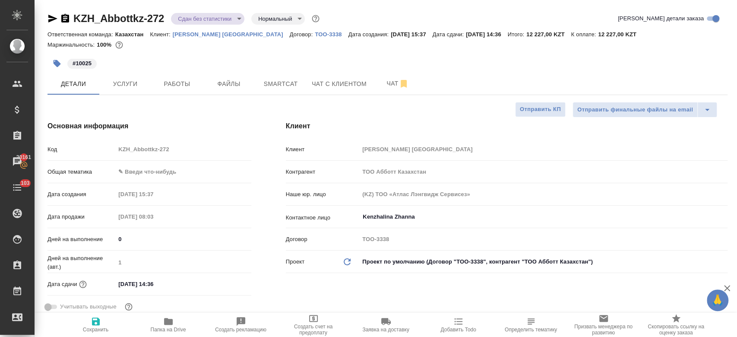
type textarea "x"
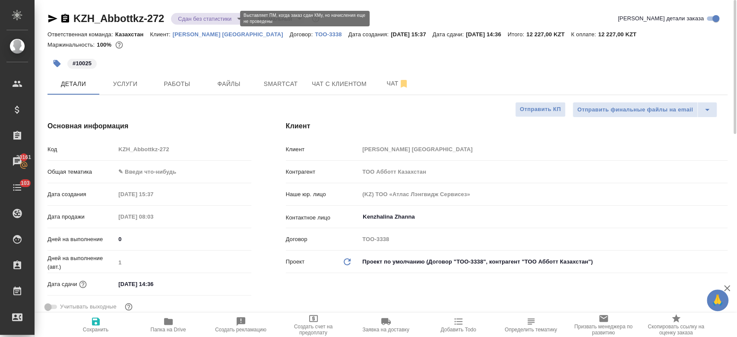
click at [186, 15] on body "🙏 .cls-1 fill:#fff; AWATERA Kosherbayeva Nazerke Клиенты Спецификации Заказы 20…" at bounding box center [368, 168] width 737 height 337
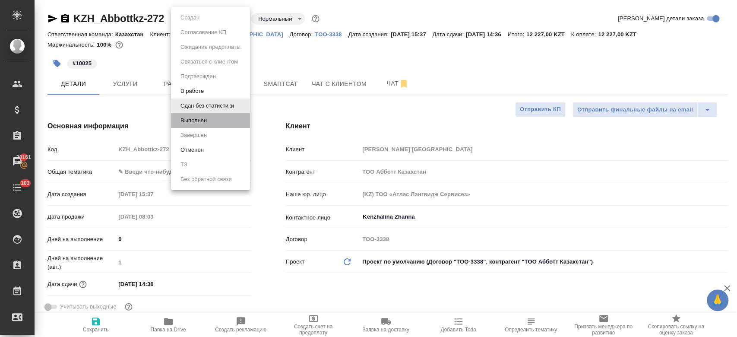
click at [206, 125] on li "Выполнен" at bounding box center [210, 120] width 79 height 15
type textarea "x"
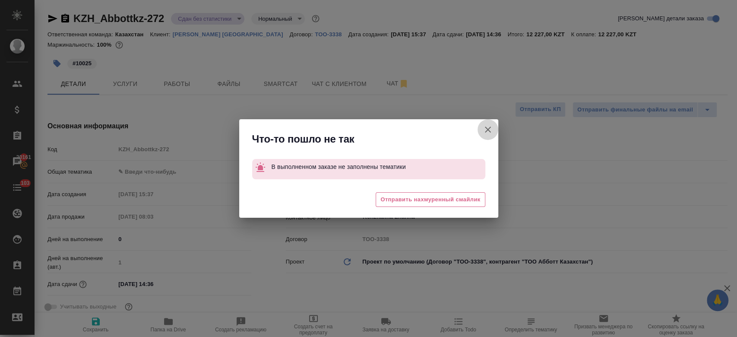
click at [484, 133] on icon "button" at bounding box center [488, 129] width 10 height 10
type textarea "x"
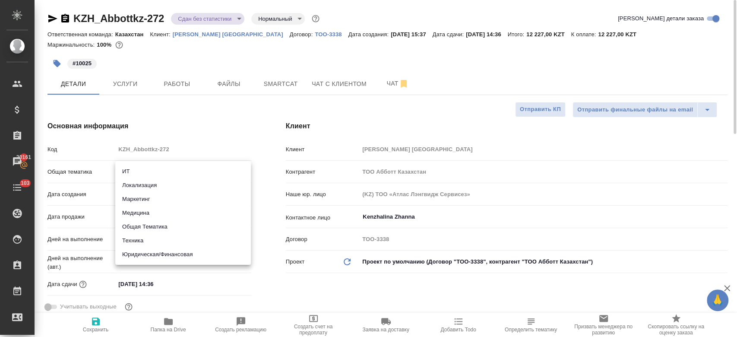
click at [145, 174] on body "🙏 .cls-1 fill:#fff; AWATERA Kosherbayeva Nazerke Клиенты Спецификации Заказы 20…" at bounding box center [368, 168] width 737 height 337
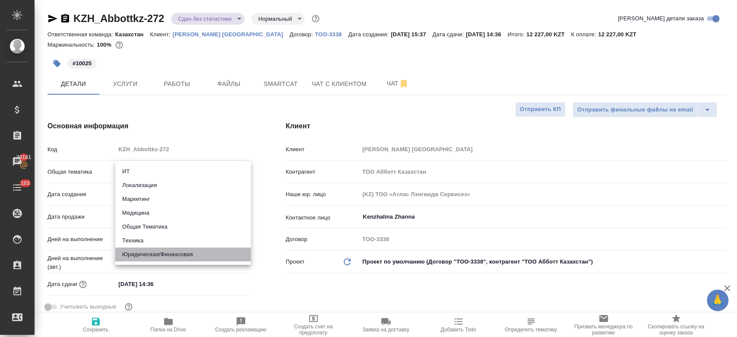
click at [155, 252] on li "Юридическая/Финансовая" at bounding box center [183, 254] width 136 height 14
type input "yr-fn"
type textarea "x"
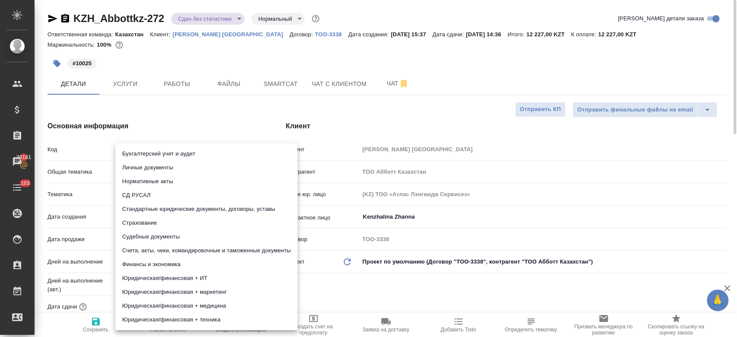
click at [148, 193] on body "🙏 .cls-1 fill:#fff; AWATERA Kosherbayeva Nazerke Клиенты Спецификации Заказы 20…" at bounding box center [368, 168] width 737 height 337
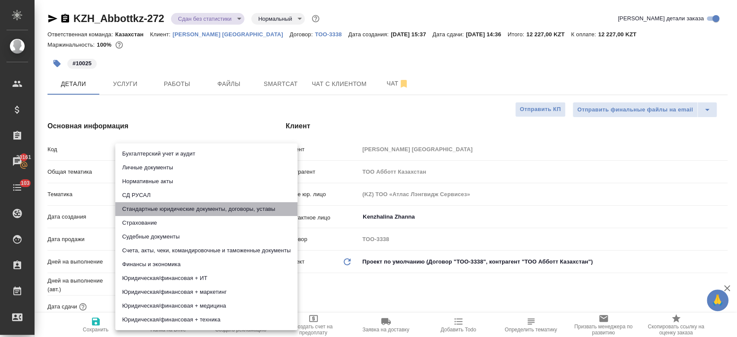
click at [150, 206] on li "Стандартные юридические документы, договоры, уставы" at bounding box center [206, 209] width 182 height 14
type textarea "x"
type input "5f647205b73bc97568ca66bf"
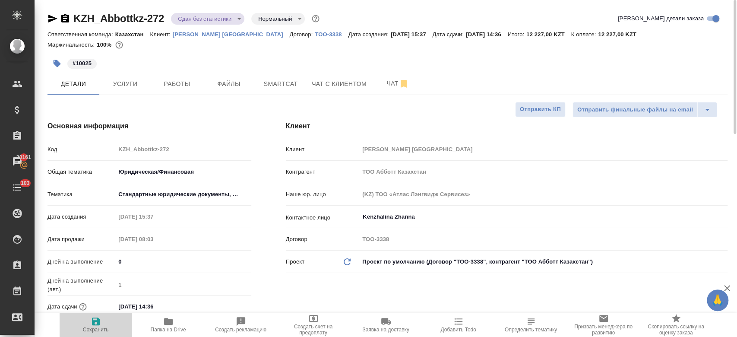
click at [95, 322] on icon "button" at bounding box center [96, 321] width 10 height 10
type textarea "x"
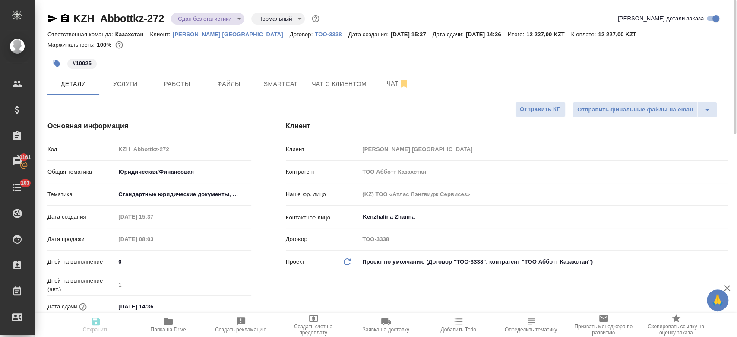
type textarea "x"
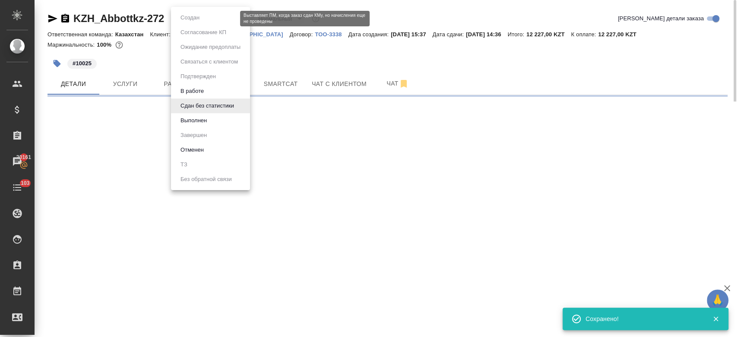
click at [192, 21] on body "🙏 .cls-1 fill:#fff; AWATERA Kosherbayeva Nazerke Клиенты Спецификации Заказы 20…" at bounding box center [368, 168] width 737 height 337
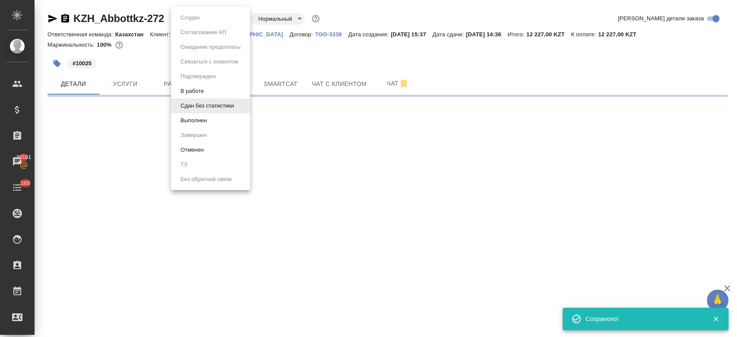
select select "RU"
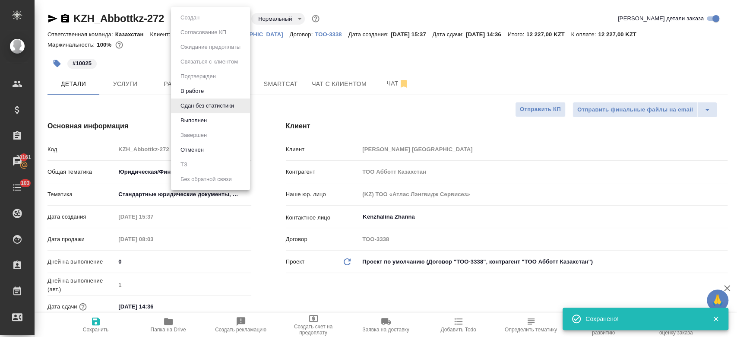
type textarea "x"
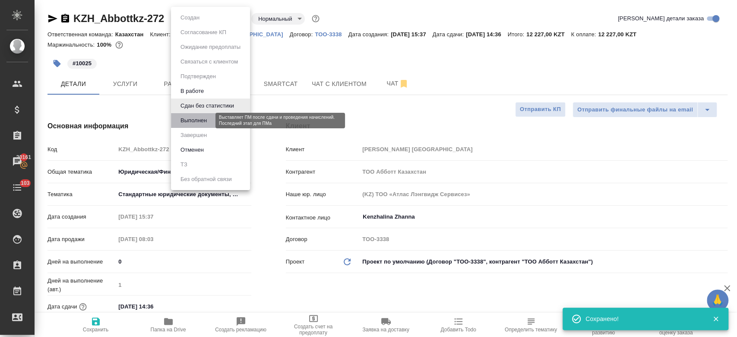
click at [194, 121] on button "Выполнен" at bounding box center [194, 120] width 32 height 9
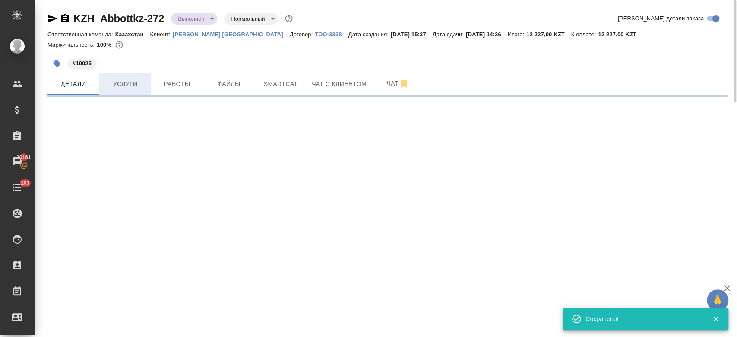
select select "RU"
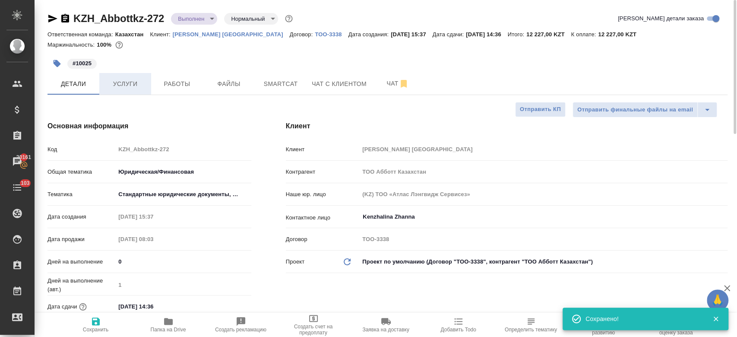
type textarea "x"
click at [168, 85] on span "Работы" at bounding box center [176, 84] width 41 height 11
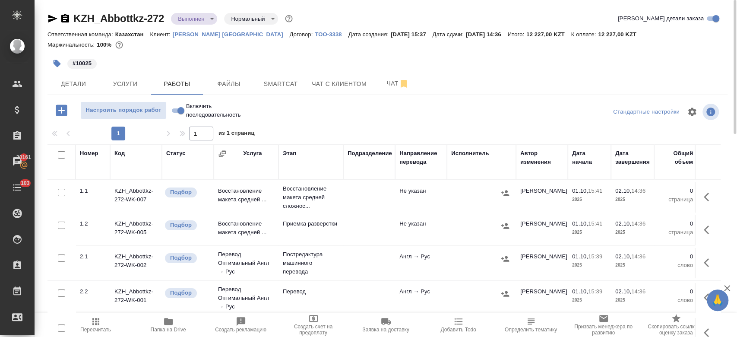
click at [60, 155] on input "checkbox" at bounding box center [61, 154] width 7 height 7
checkbox input "true"
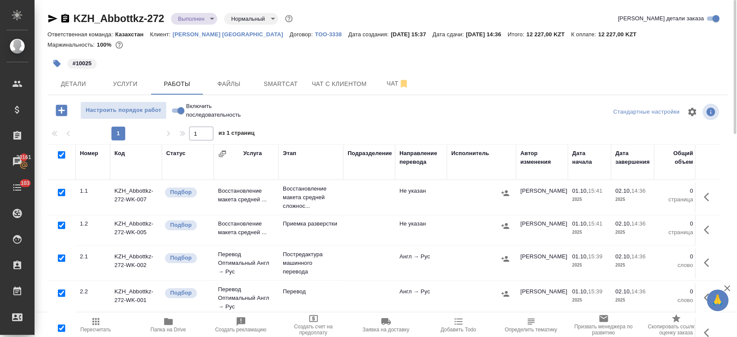
checkbox input "true"
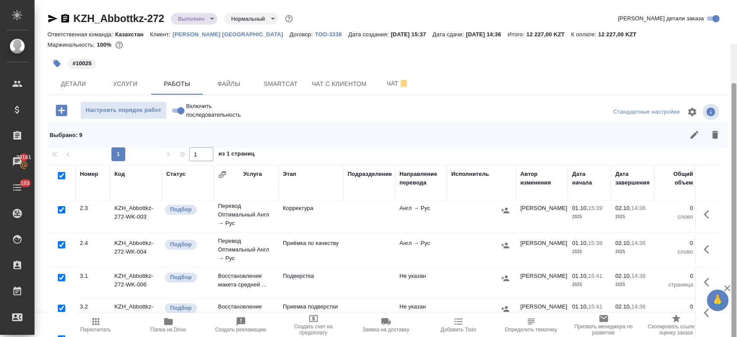
scroll to position [44, 0]
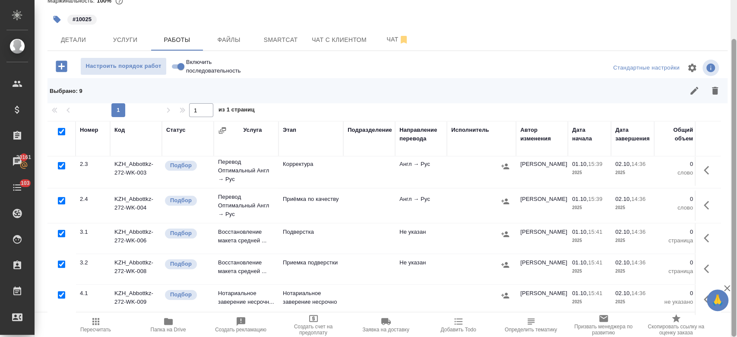
drag, startPoint x: 736, startPoint y: 176, endPoint x: 736, endPoint y: 253, distance: 76.4
click at [736, 253] on div at bounding box center [733, 168] width 6 height 337
click at [60, 291] on input "checkbox" at bounding box center [61, 294] width 7 height 7
checkbox input "false"
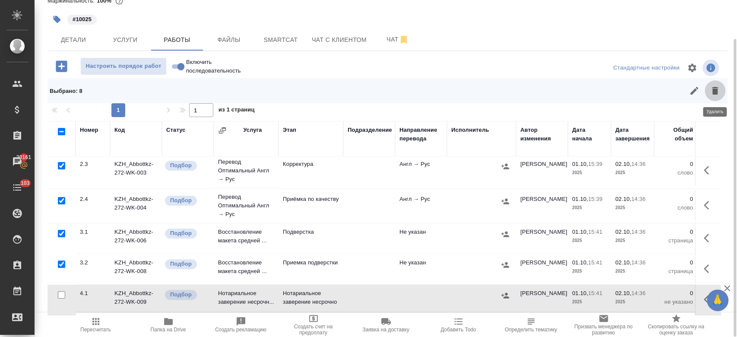
click at [725, 91] on button "button" at bounding box center [715, 90] width 21 height 21
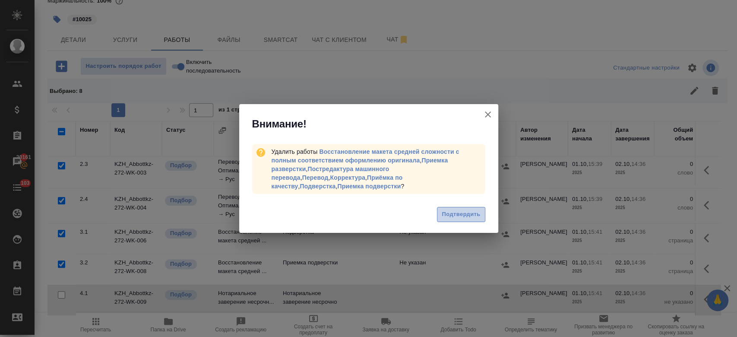
click at [461, 216] on button "Подтвердить" at bounding box center [461, 214] width 48 height 15
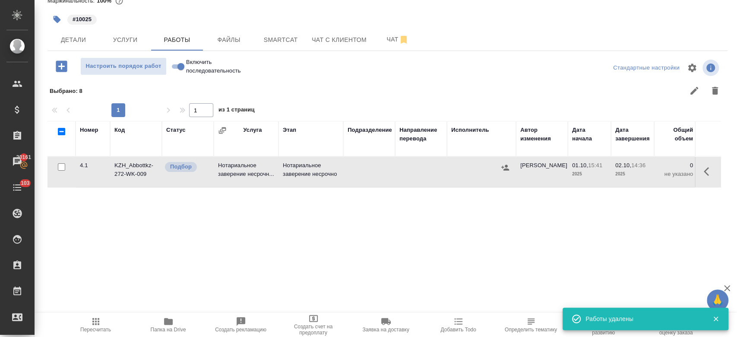
scroll to position [0, 0]
click at [700, 177] on button "button" at bounding box center [708, 171] width 21 height 21
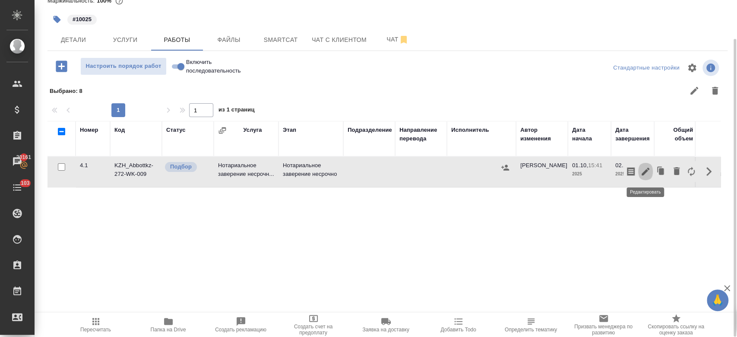
click at [650, 168] on icon "button" at bounding box center [645, 171] width 10 height 10
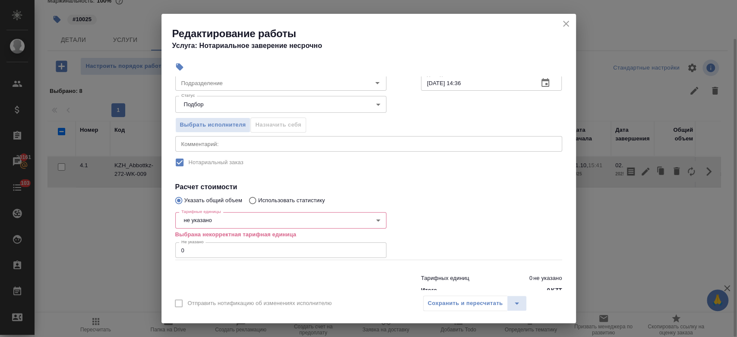
scroll to position [77, 0]
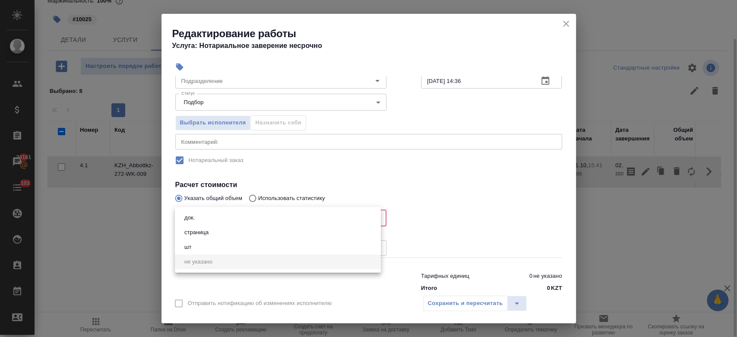
click at [281, 215] on body "🙏 .cls-1 fill:#fff; AWATERA Kosherbayeva Nazerke Клиенты Спецификации Заказы 20…" at bounding box center [368, 168] width 737 height 337
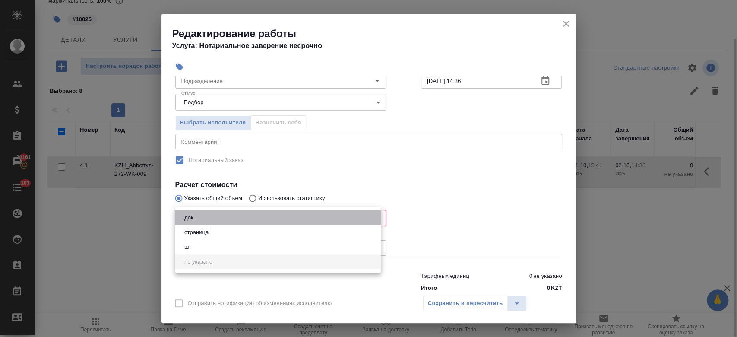
click at [260, 215] on li "док." at bounding box center [278, 217] width 206 height 15
type input "5a8b1489cc6b4906c91bfd8b"
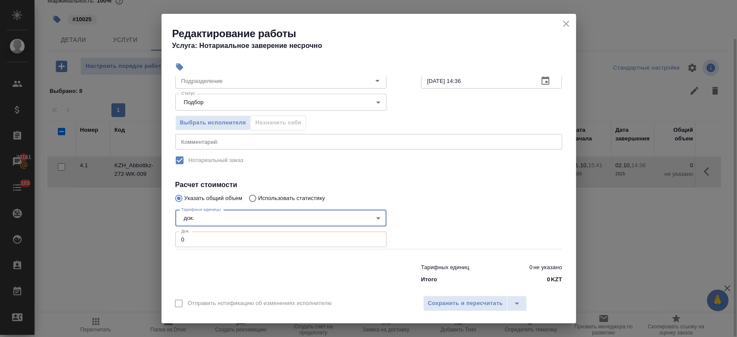
click at [249, 243] on input "0" at bounding box center [280, 239] width 211 height 16
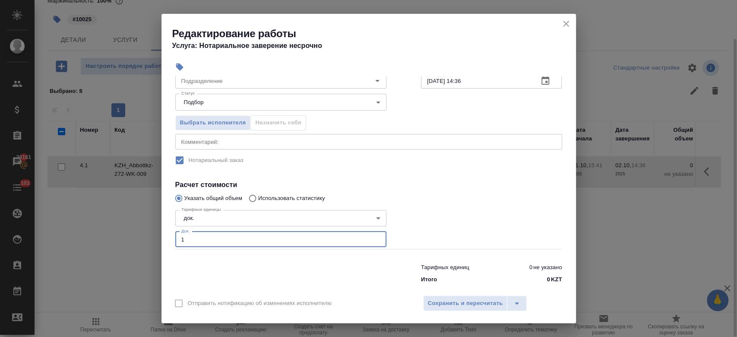
type input "1"
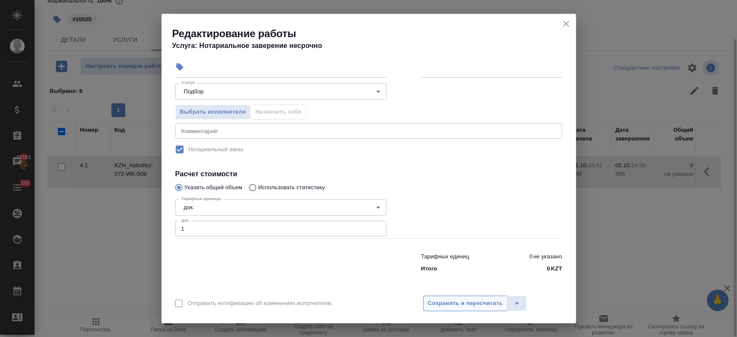
click at [437, 297] on button "Сохранить и пересчитать" at bounding box center [465, 303] width 85 height 16
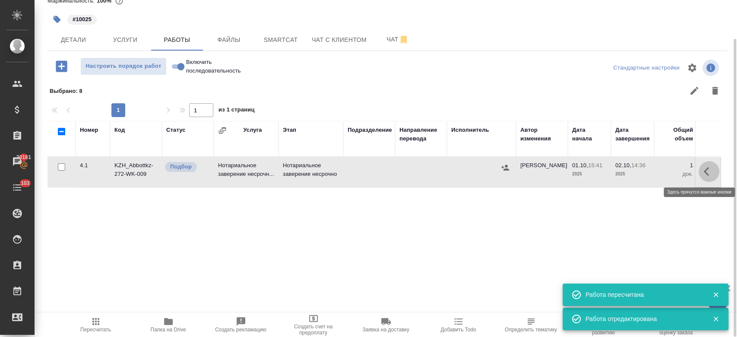
click at [701, 171] on button "button" at bounding box center [708, 171] width 21 height 21
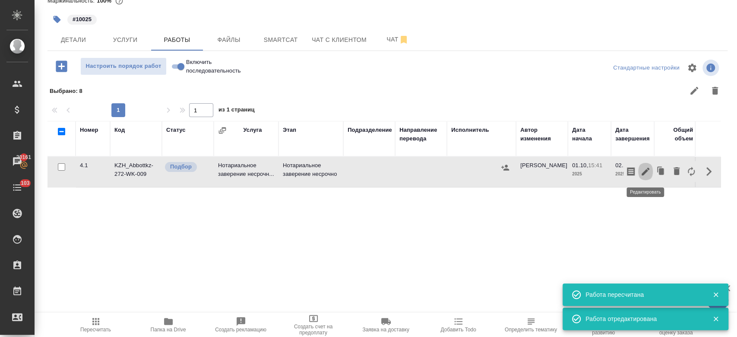
click at [648, 169] on icon "button" at bounding box center [646, 172] width 8 height 8
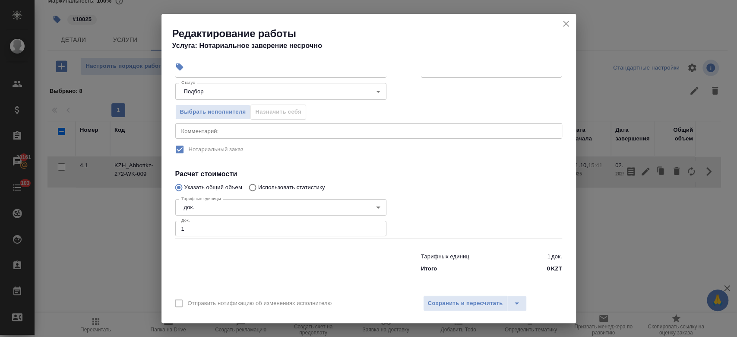
click at [265, 218] on div "Тарифные единицы док. 5a8b1489cc6b4906c91bfd8b Тарифные единицы Док. 1 Док." at bounding box center [280, 217] width 211 height 43
click at [265, 228] on input "1" at bounding box center [280, 229] width 211 height 16
click at [229, 104] on button "Выбрать исполнителя" at bounding box center [213, 111] width 76 height 15
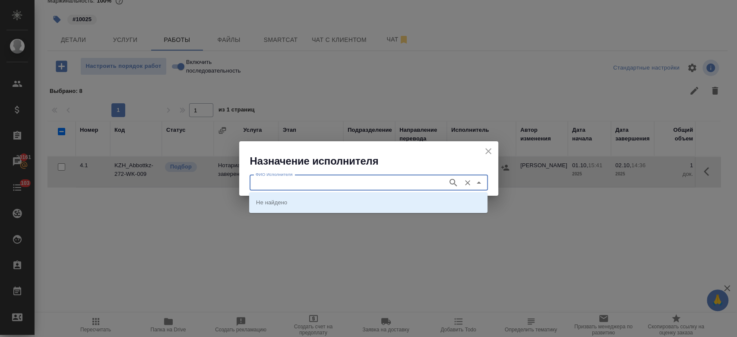
click at [392, 177] on input "ФИО Исполнителя" at bounding box center [347, 182] width 191 height 10
type input "almaty"
click at [447, 181] on button "button" at bounding box center [453, 182] width 13 height 13
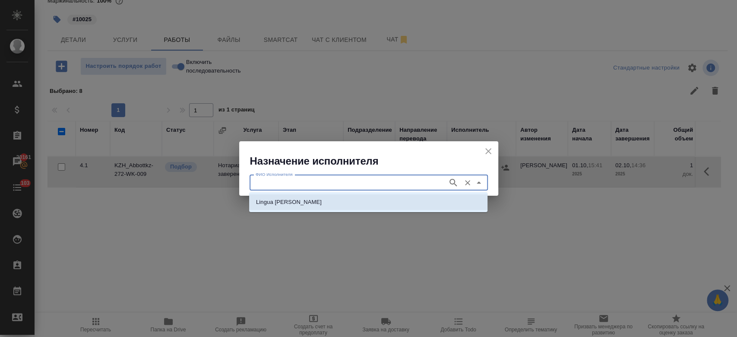
click at [444, 202] on li "Lingua [PERSON_NAME]" at bounding box center [368, 202] width 238 height 16
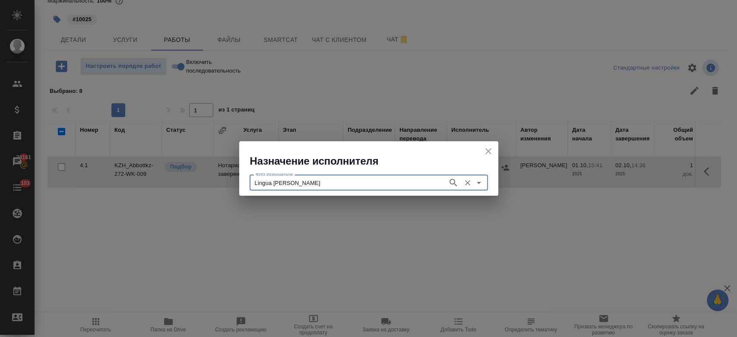
type input "Lingua [PERSON_NAME]"
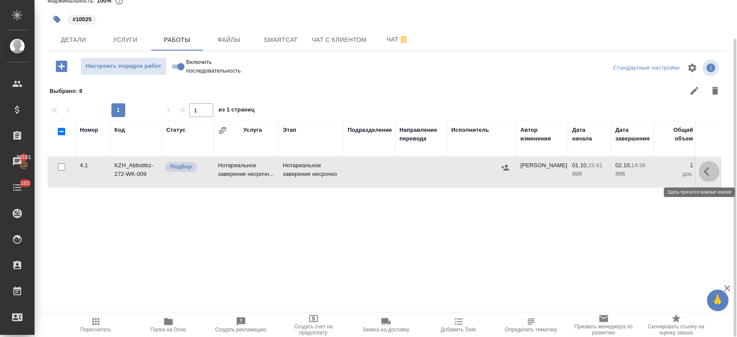
click at [708, 161] on button "button" at bounding box center [708, 171] width 21 height 21
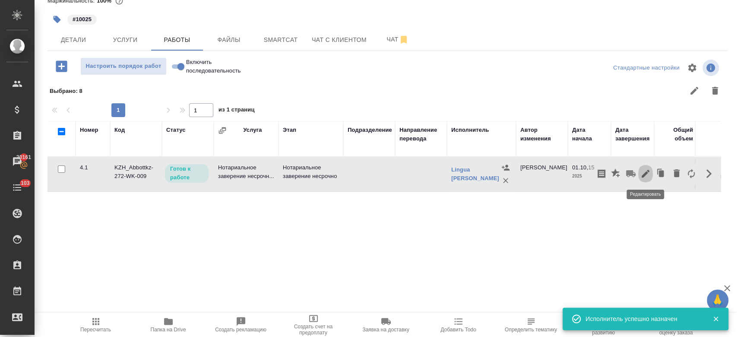
click at [644, 171] on icon "button" at bounding box center [645, 173] width 10 height 10
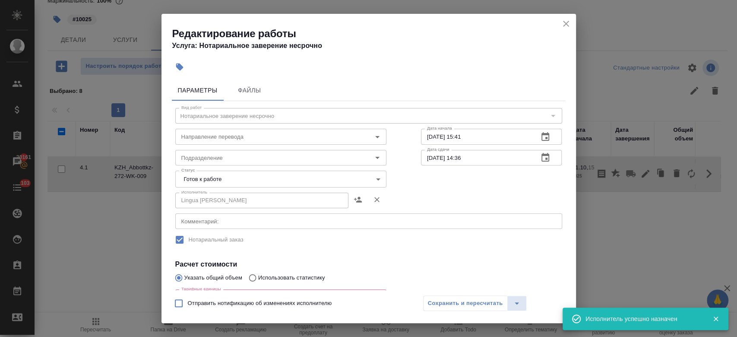
scroll to position [151, 0]
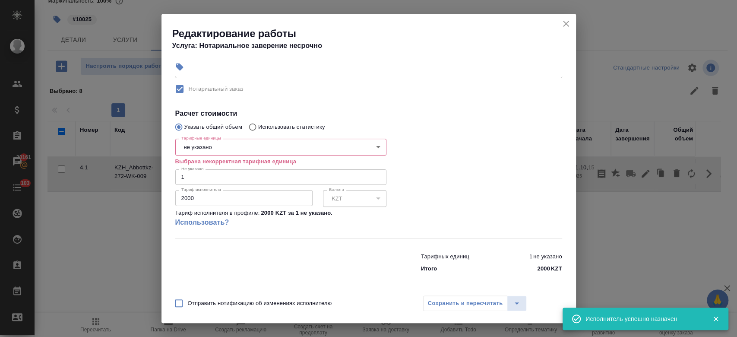
click at [235, 152] on body "🙏 .cls-1 fill:#fff; AWATERA Kosherbayeva Nazerke Клиенты Спецификации Заказы 20…" at bounding box center [368, 168] width 737 height 337
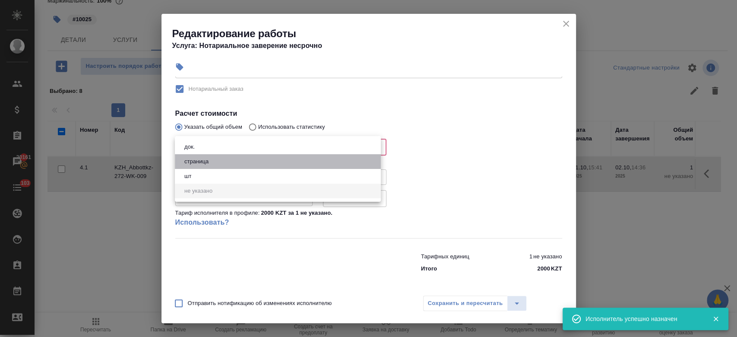
click at [231, 155] on li "страница" at bounding box center [278, 161] width 206 height 15
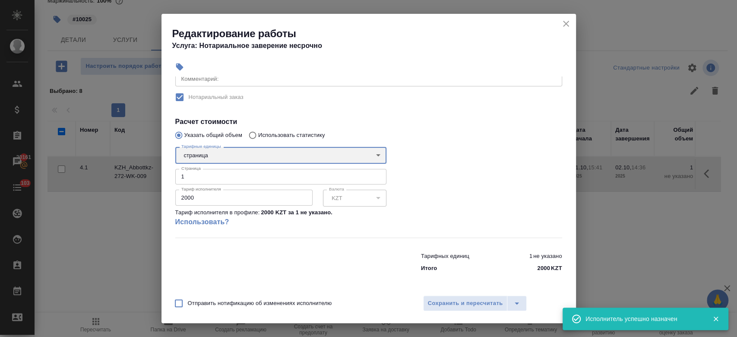
scroll to position [142, 0]
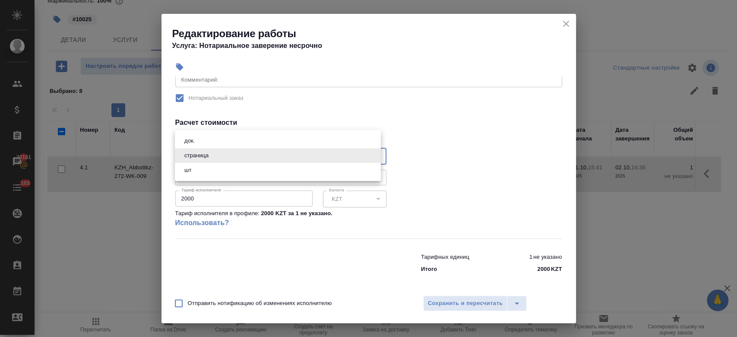
click at [227, 151] on body "🙏 .cls-1 fill:#fff; AWATERA Kosherbayeva Nazerke Клиенты Спецификации Заказы 20…" at bounding box center [368, 168] width 737 height 337
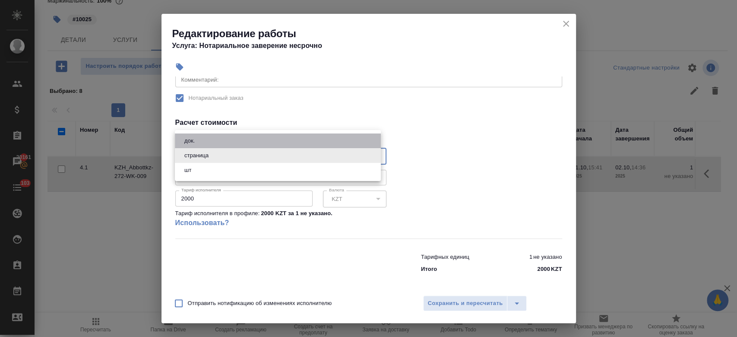
click at [215, 139] on li "док." at bounding box center [278, 140] width 206 height 15
type input "5a8b1489cc6b4906c91bfd8b"
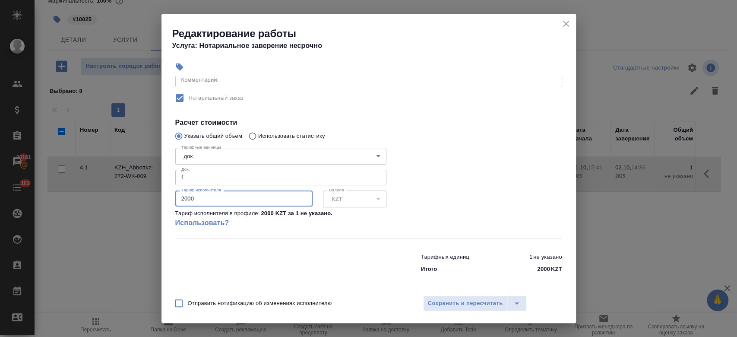
click at [215, 200] on input "2000" at bounding box center [243, 198] width 137 height 16
type input "2"
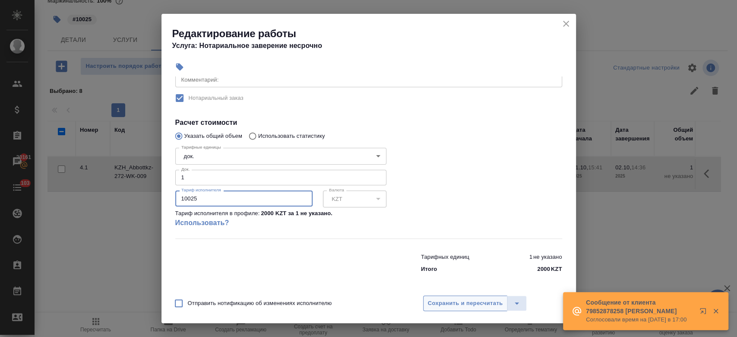
type input "10025"
click at [477, 300] on span "Сохранить и пересчитать" at bounding box center [465, 303] width 75 height 10
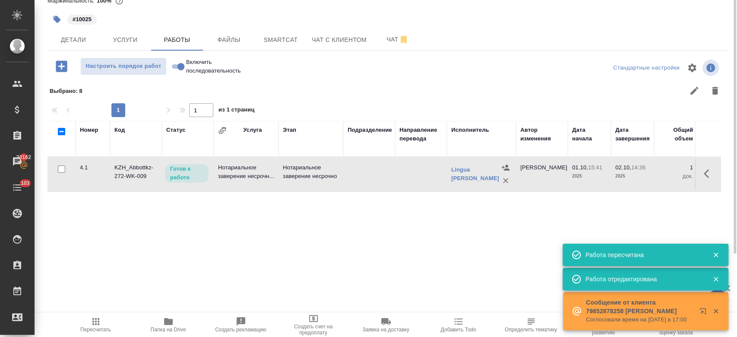
scroll to position [0, 0]
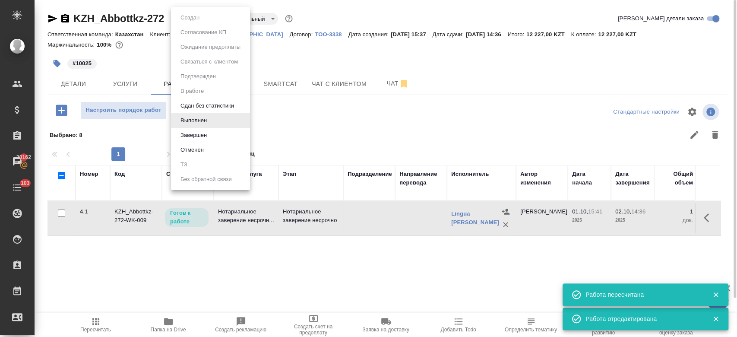
click at [203, 15] on body "🙏 .cls-1 fill:#fff; AWATERA Kosherbayeva Nazerke Клиенты Спецификации Заказы 20…" at bounding box center [368, 168] width 737 height 337
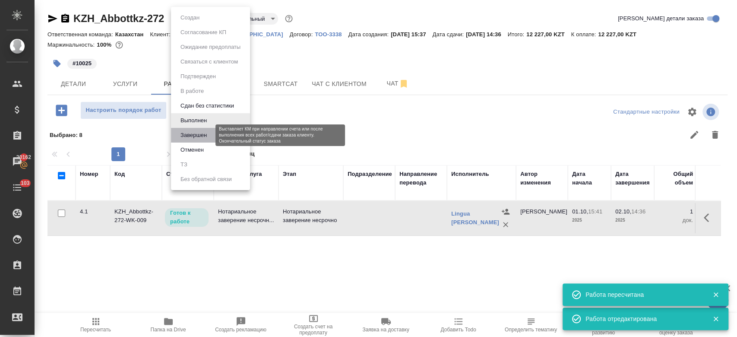
click at [207, 137] on button "Завершен" at bounding box center [194, 134] width 32 height 9
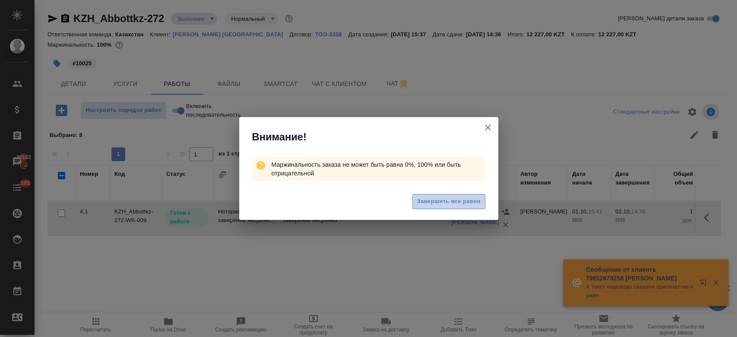
click at [428, 197] on span "Завершить все равно" at bounding box center [448, 201] width 63 height 10
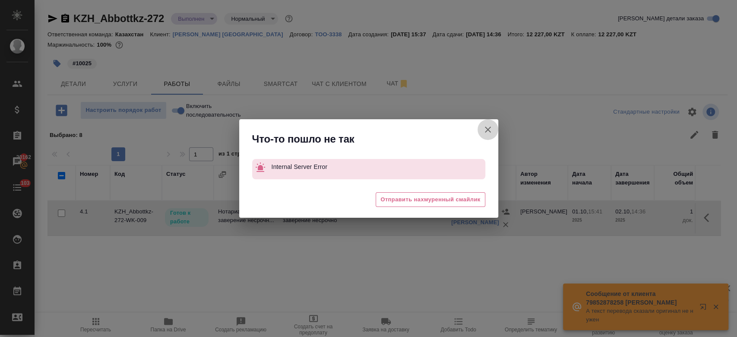
click at [489, 130] on icon "button" at bounding box center [488, 129] width 10 height 10
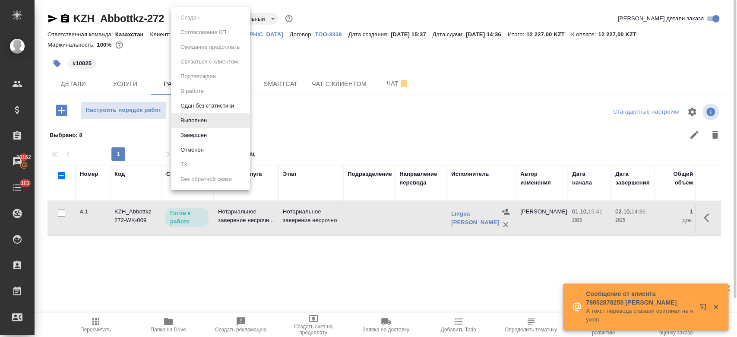
click at [205, 13] on body "🙏 .cls-1 fill:#fff; AWATERA Kosherbayeva Nazerke Клиенты Спецификации Заказы 20…" at bounding box center [368, 168] width 737 height 337
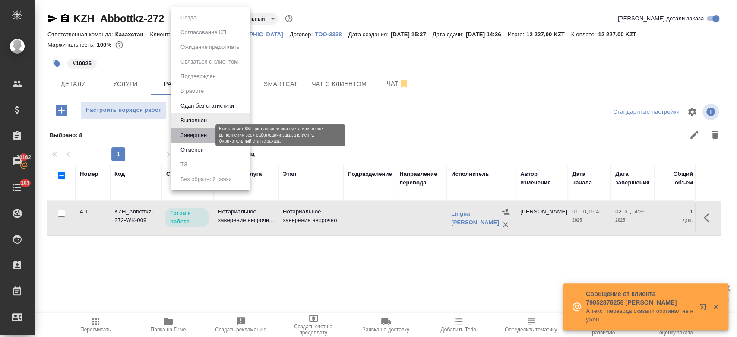
click at [207, 133] on button "Завершен" at bounding box center [194, 134] width 32 height 9
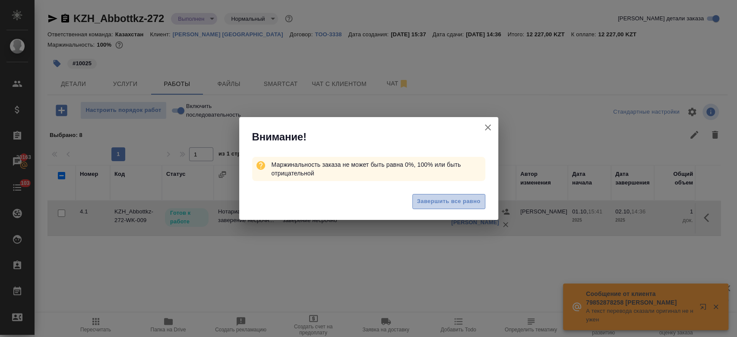
click at [444, 204] on span "Завершить все равно" at bounding box center [448, 201] width 63 height 10
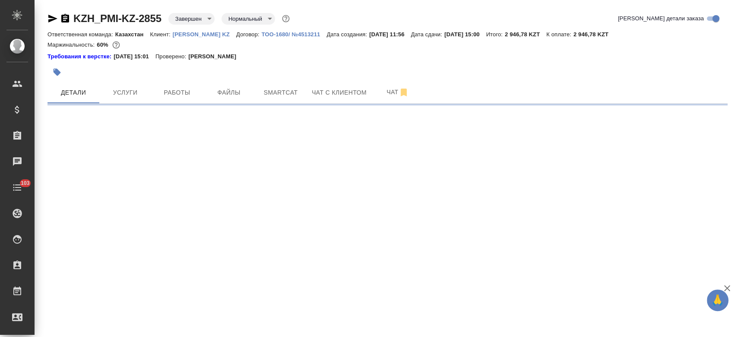
select select "RU"
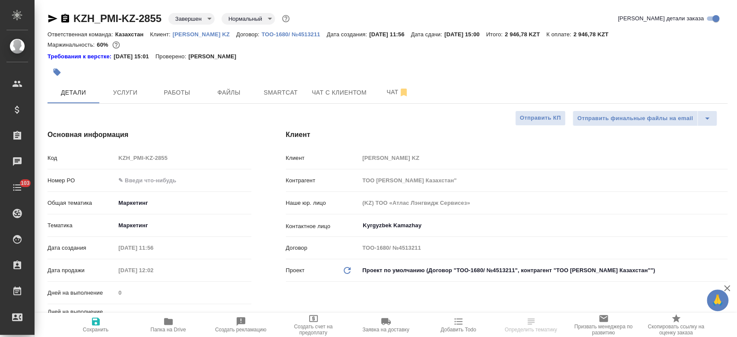
type textarea "x"
click at [172, 68] on div at bounding box center [273, 72] width 453 height 19
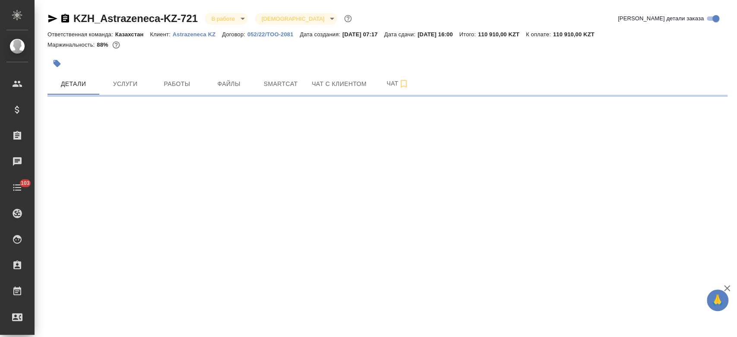
select select "RU"
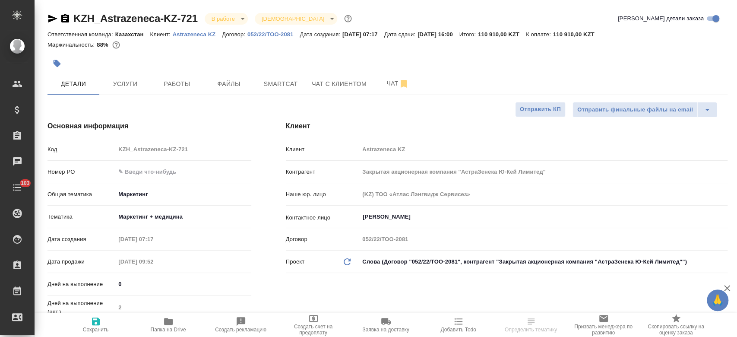
type textarea "x"
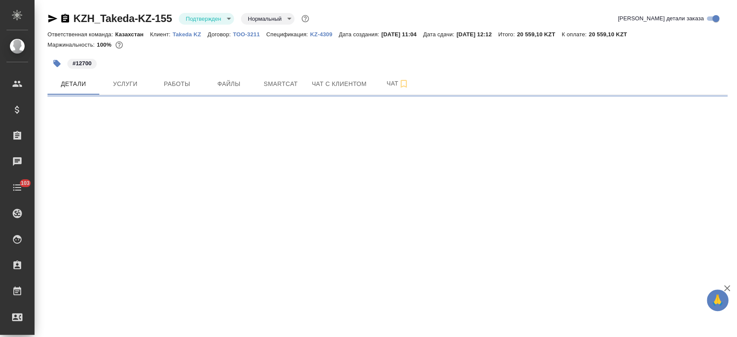
select select "RU"
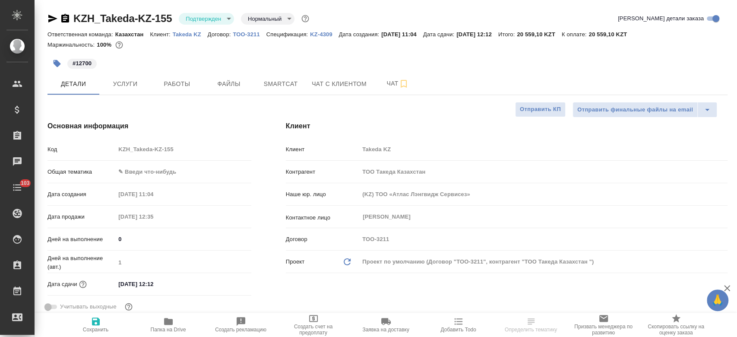
type textarea "x"
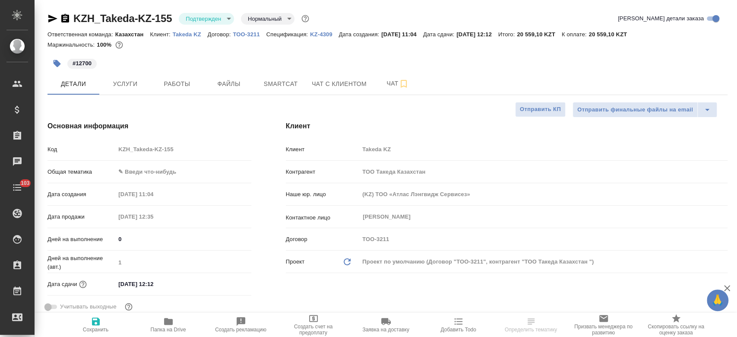
type textarea "x"
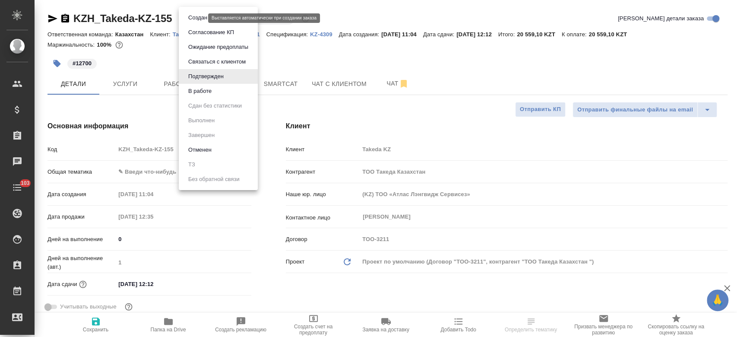
click at [199, 16] on body "🙏 .cls-1 fill:#fff; AWATERA Kosherbayeva Nazerke Клиенты Спецификации Заказы Ча…" at bounding box center [368, 168] width 737 height 337
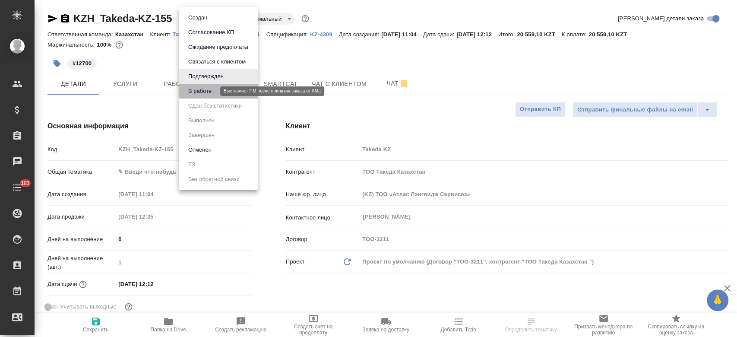
click at [213, 92] on button "В работе" at bounding box center [200, 90] width 28 height 9
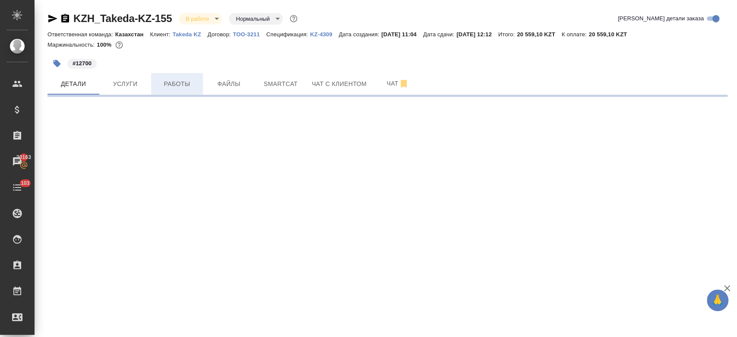
select select "RU"
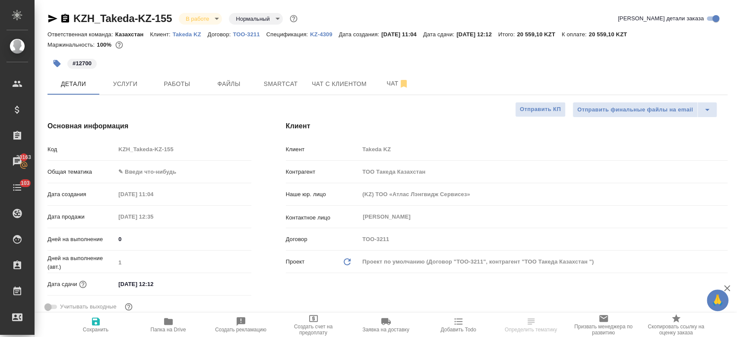
type textarea "x"
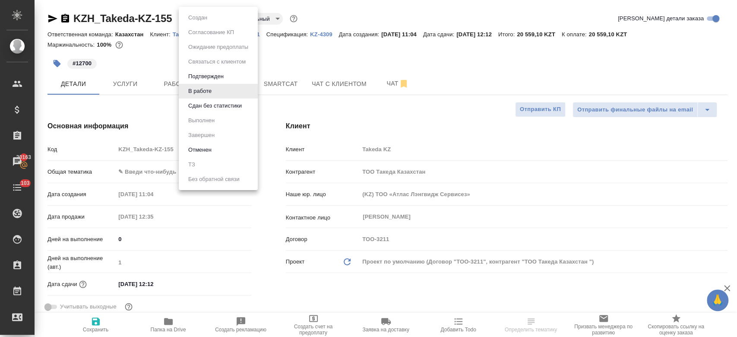
click at [202, 19] on body "🙏 .cls-1 fill:#fff; AWATERA Kosherbayeva Nazerke Клиенты Спецификации Заказы 20…" at bounding box center [368, 168] width 737 height 337
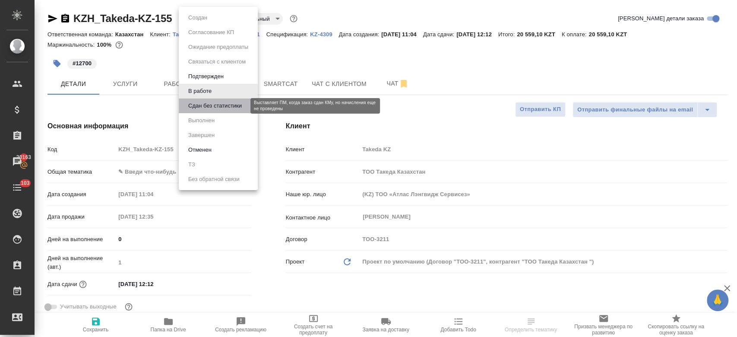
click at [206, 104] on button "Сдан без статистики" at bounding box center [215, 105] width 59 height 9
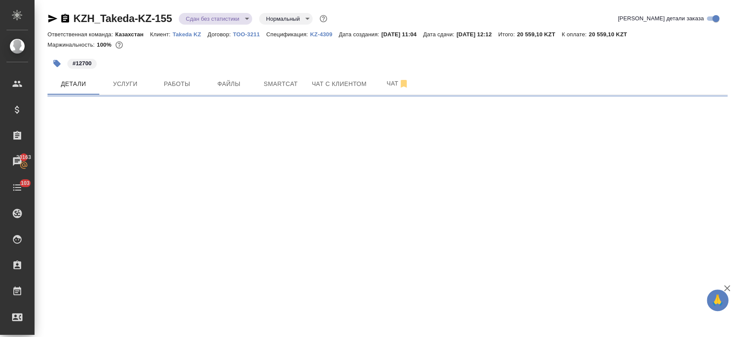
select select "RU"
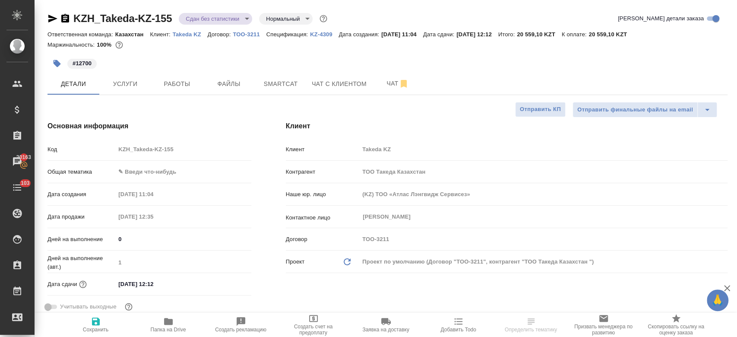
type textarea "x"
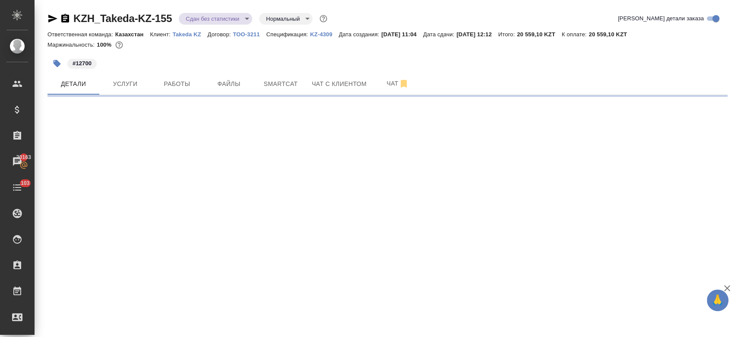
select select "RU"
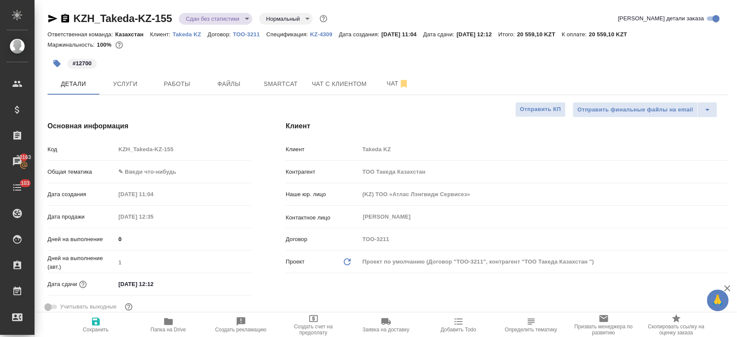
type textarea "x"
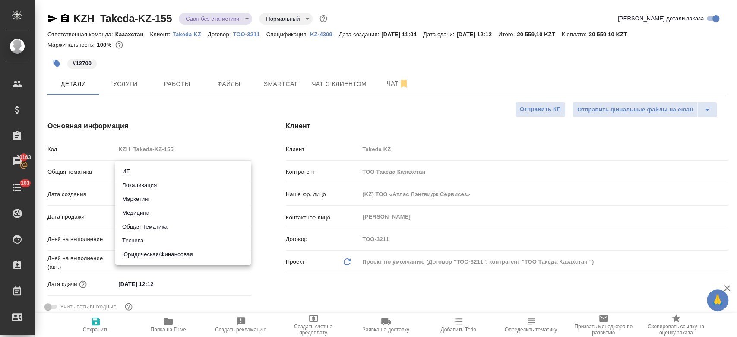
click at [146, 174] on body "🙏 .cls-1 fill:#fff; AWATERA Kosherbayeva Nazerke Клиенты Спецификации Заказы 20…" at bounding box center [368, 168] width 737 height 337
click at [160, 256] on li "Юридическая/Финансовая" at bounding box center [183, 254] width 136 height 14
type input "yr-fn"
type textarea "x"
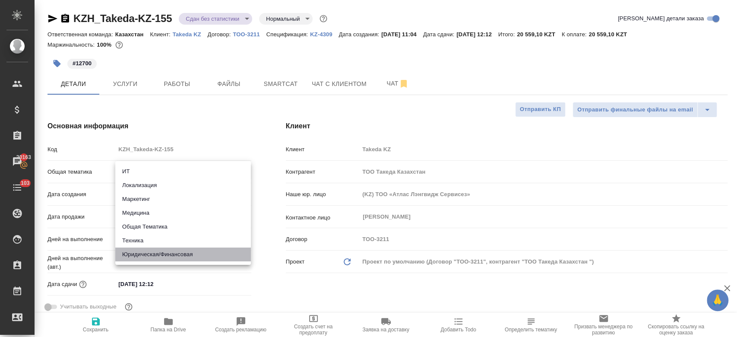
type textarea "x"
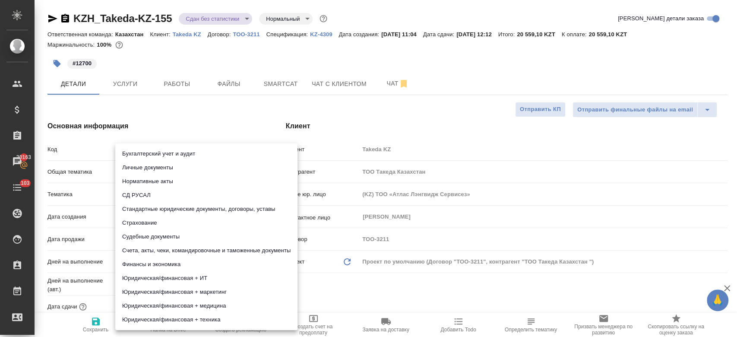
click at [144, 199] on body "🙏 .cls-1 fill:#fff; AWATERA Kosherbayeva Nazerke Клиенты Спецификации Заказы 20…" at bounding box center [368, 168] width 737 height 337
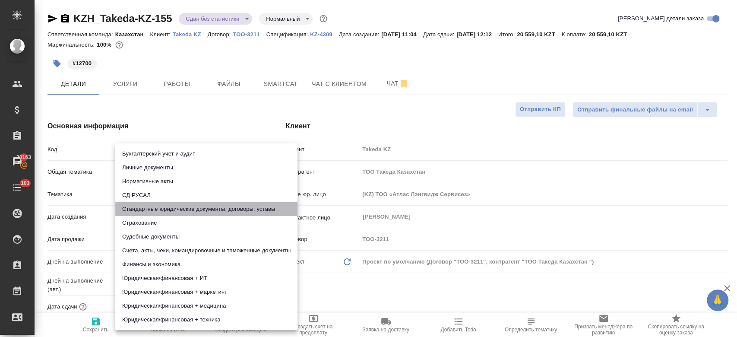
click at [149, 209] on li "Стандартные юридические документы, договоры, уставы" at bounding box center [206, 209] width 182 height 14
type textarea "x"
type input "5f647205b73bc97568ca66bf"
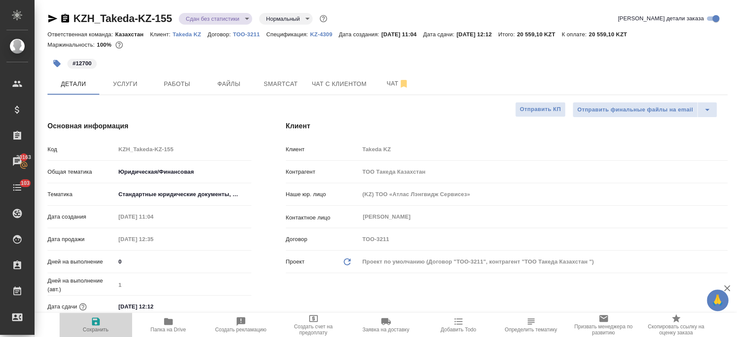
click at [97, 323] on icon "button" at bounding box center [96, 321] width 8 height 8
type textarea "x"
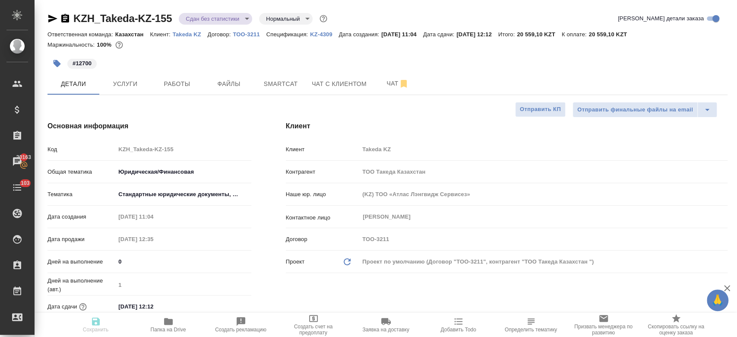
type textarea "x"
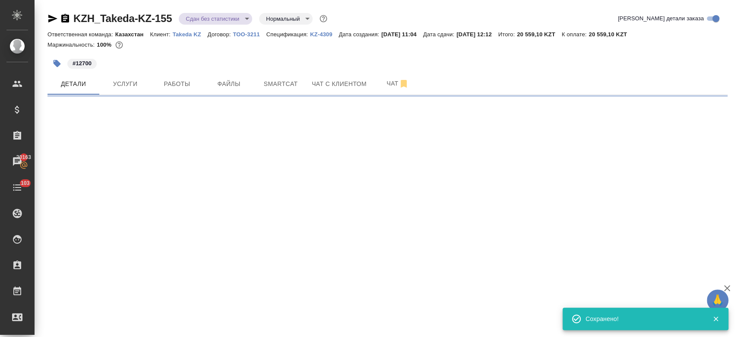
select select "RU"
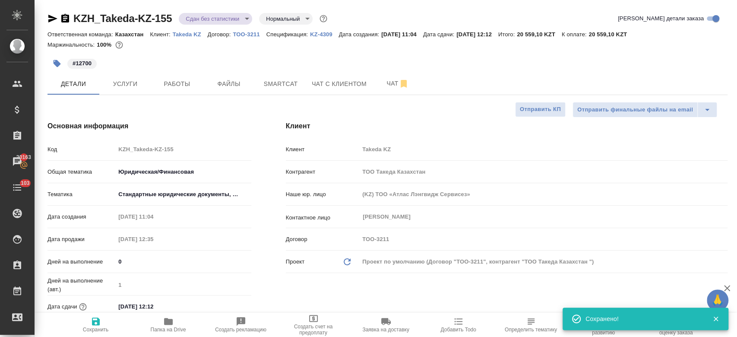
type textarea "x"
click at [171, 88] on span "Работы" at bounding box center [176, 84] width 41 height 11
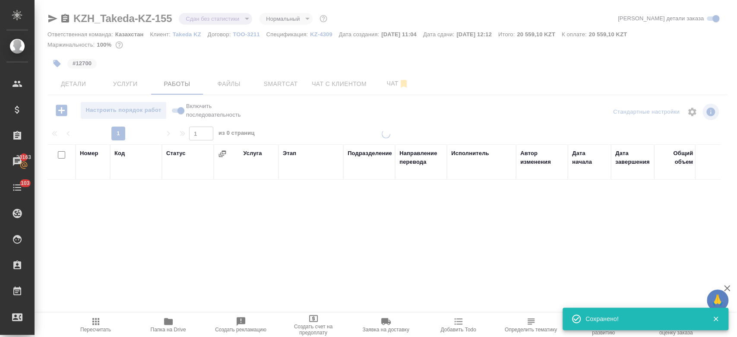
click at [217, 16] on body "🙏 .cls-1 fill:#fff; AWATERA Kosherbayeva Nazerke Клиенты Спецификации Заказы 20…" at bounding box center [368, 168] width 737 height 337
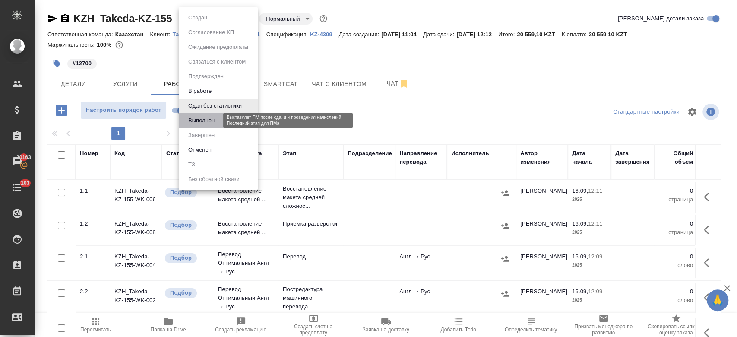
click at [207, 120] on button "Выполнен" at bounding box center [202, 120] width 32 height 9
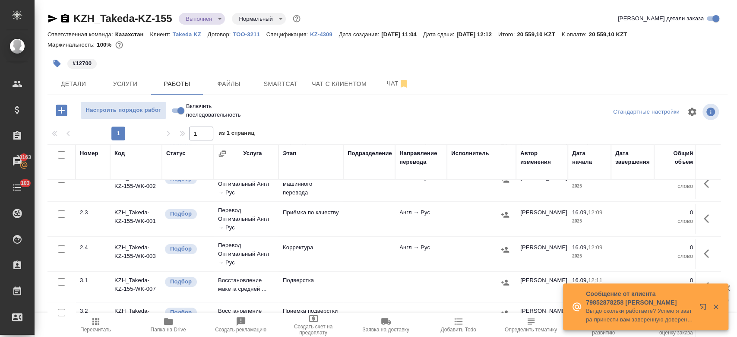
scroll to position [147, 0]
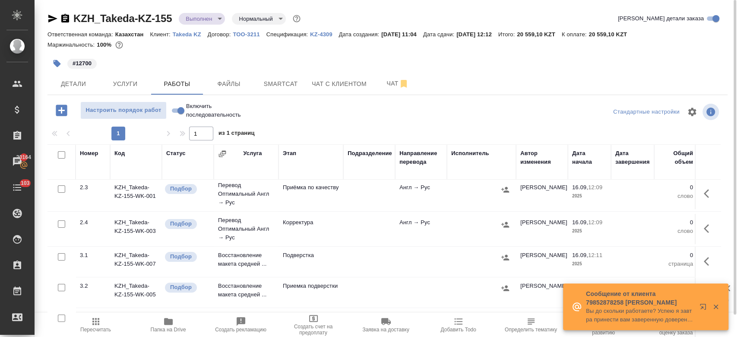
drag, startPoint x: 711, startPoint y: 239, endPoint x: 721, endPoint y: 256, distance: 19.7
click at [721, 256] on div "Номер Код Статус Услуга Этап Подразделение Направление перевода Исполнитель Авт…" at bounding box center [387, 241] width 680 height 194
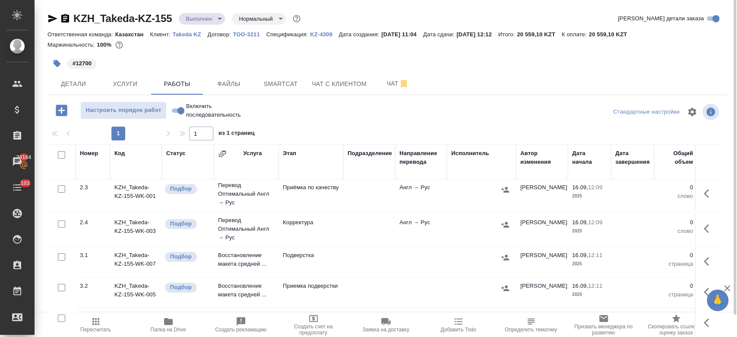
click at [62, 314] on input "checkbox" at bounding box center [61, 317] width 7 height 7
checkbox input "true"
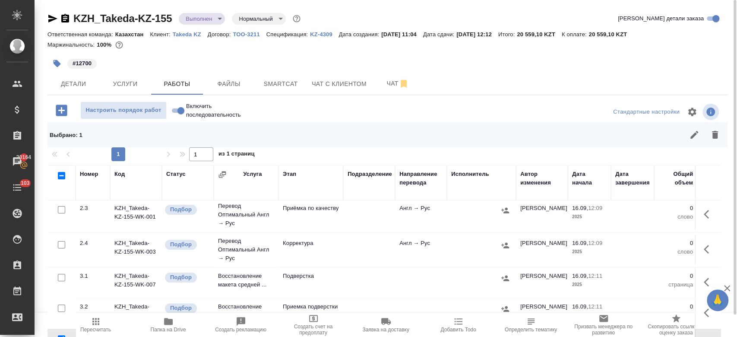
click at [62, 174] on input "checkbox" at bounding box center [61, 175] width 7 height 7
checkbox input "true"
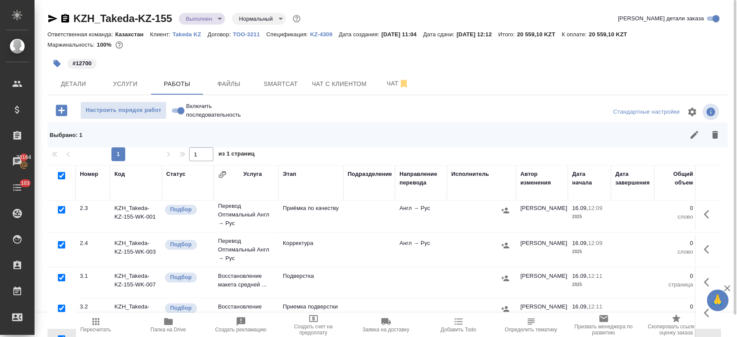
checkbox input "true"
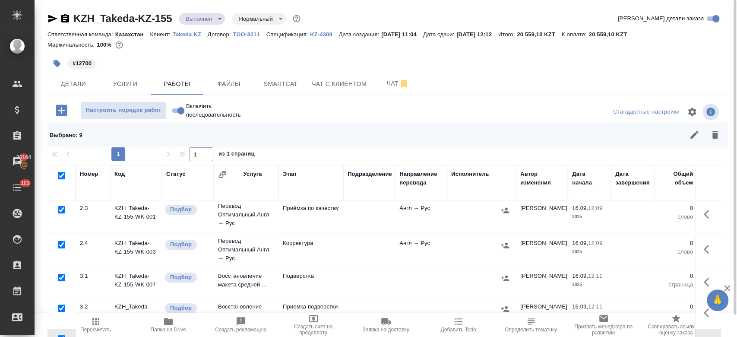
click at [62, 174] on input "checkbox" at bounding box center [61, 175] width 7 height 7
checkbox input "false"
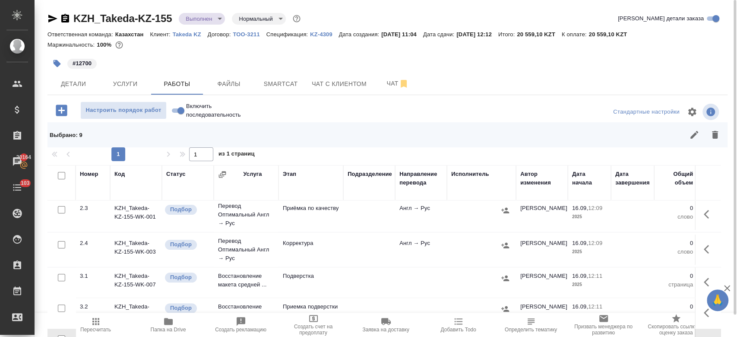
checkbox input "false"
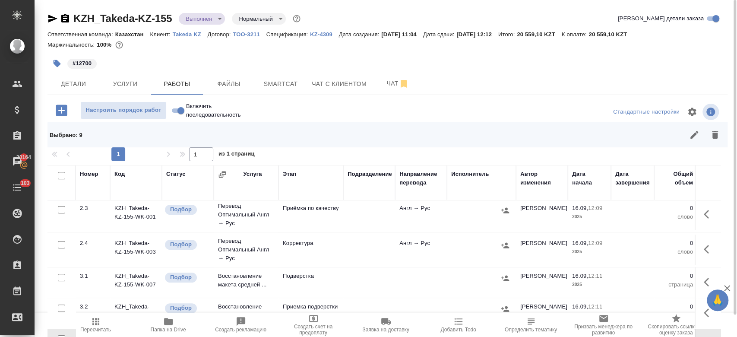
checkbox input "false"
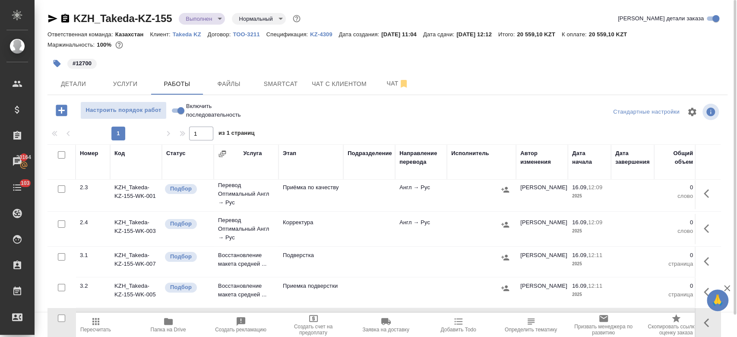
click at [61, 150] on div at bounding box center [59, 155] width 15 height 12
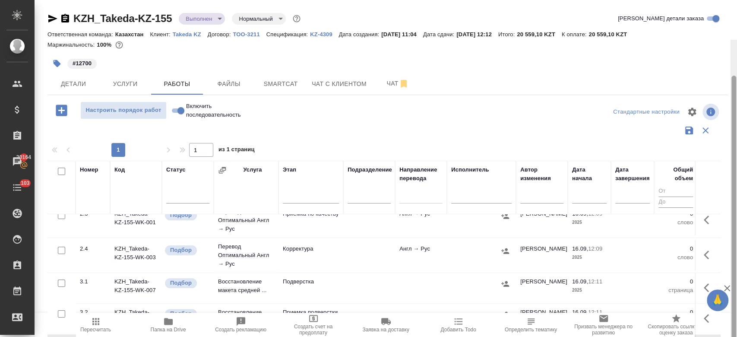
scroll to position [40, 0]
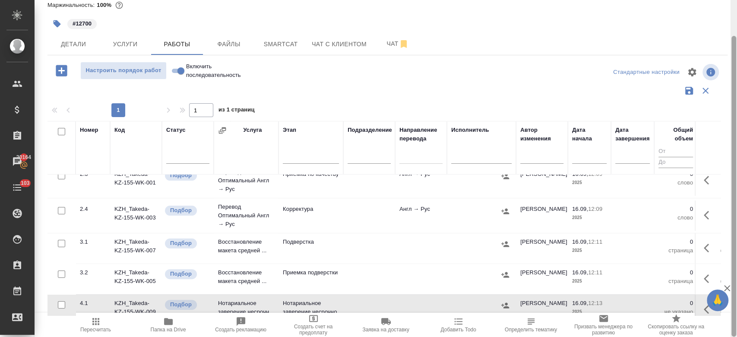
drag, startPoint x: 736, startPoint y: 202, endPoint x: 736, endPoint y: 292, distance: 89.4
click at [736, 292] on div at bounding box center [733, 168] width 6 height 337
click at [60, 131] on input "checkbox" at bounding box center [61, 131] width 7 height 7
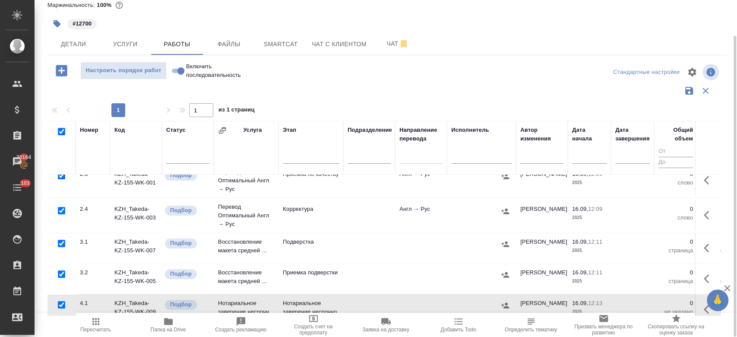
checkbox input "true"
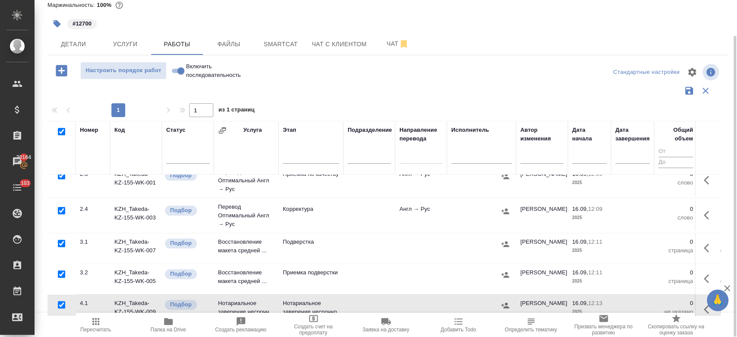
checkbox input "true"
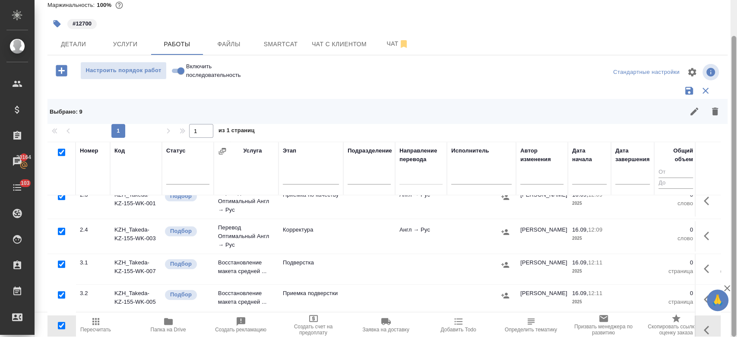
scroll to position [60, 0]
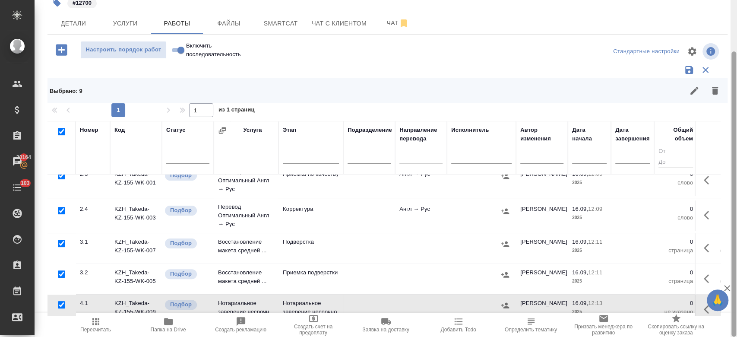
drag, startPoint x: 734, startPoint y: 168, endPoint x: 736, endPoint y: 281, distance: 113.6
click at [736, 281] on div at bounding box center [733, 168] width 6 height 337
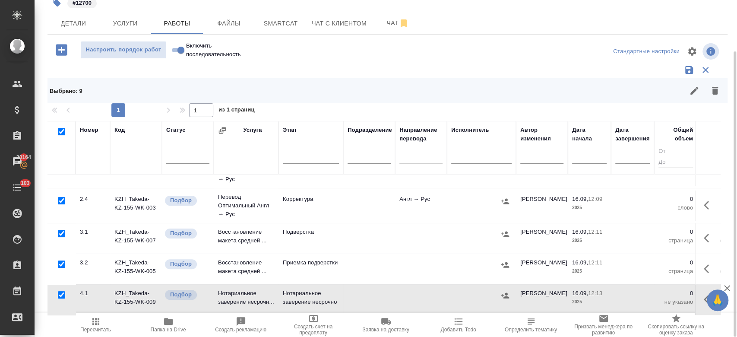
click at [63, 291] on input "checkbox" at bounding box center [61, 294] width 7 height 7
checkbox input "false"
click at [715, 84] on button "button" at bounding box center [715, 90] width 21 height 21
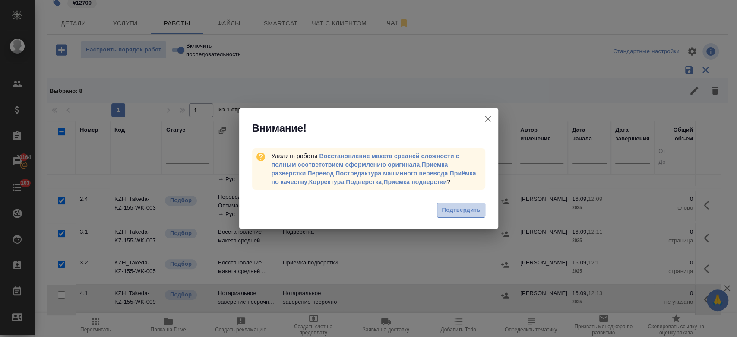
click at [463, 211] on span "Подтвердить" at bounding box center [461, 210] width 38 height 10
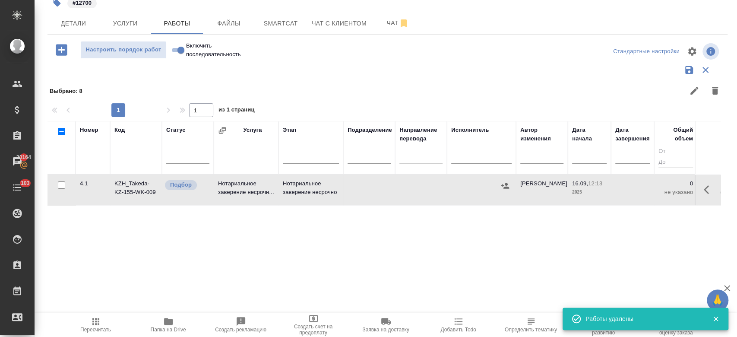
scroll to position [0, 0]
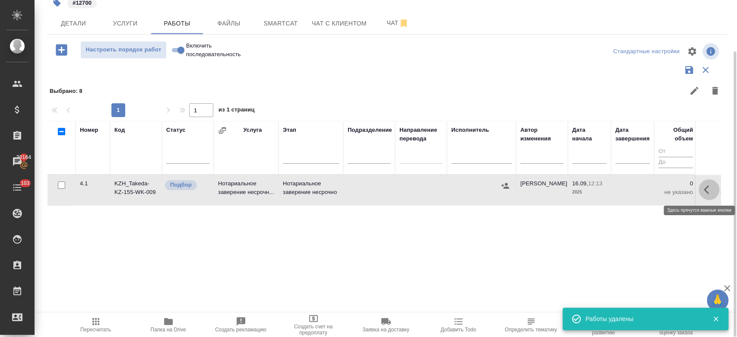
click at [708, 188] on icon "button" at bounding box center [709, 189] width 10 height 10
click at [646, 190] on icon "button" at bounding box center [645, 189] width 10 height 10
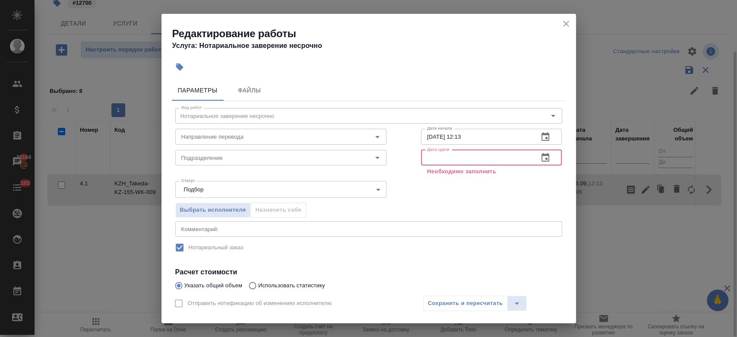
click at [448, 160] on input "text" at bounding box center [476, 158] width 111 height 16
click at [540, 158] on icon "button" at bounding box center [545, 157] width 10 height 10
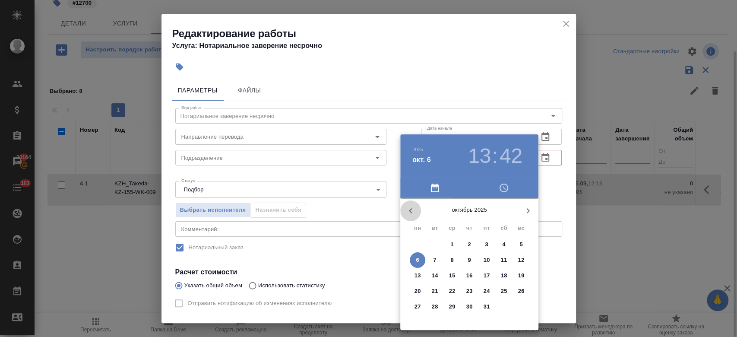
click at [411, 211] on icon "button" at bounding box center [410, 210] width 10 height 10
click at [437, 276] on p "16" at bounding box center [435, 275] width 6 height 9
type input "16.09.2025 13:42"
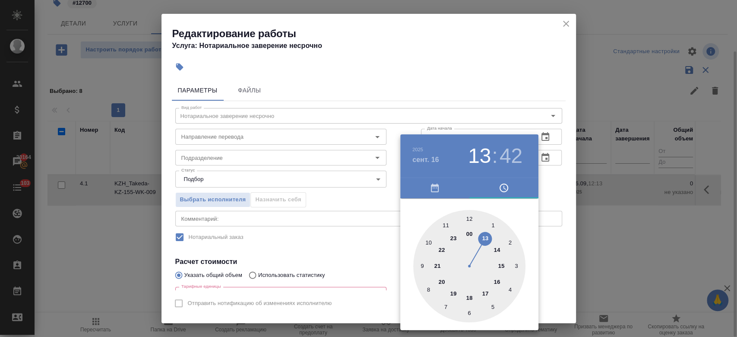
click at [553, 186] on div at bounding box center [368, 168] width 737 height 337
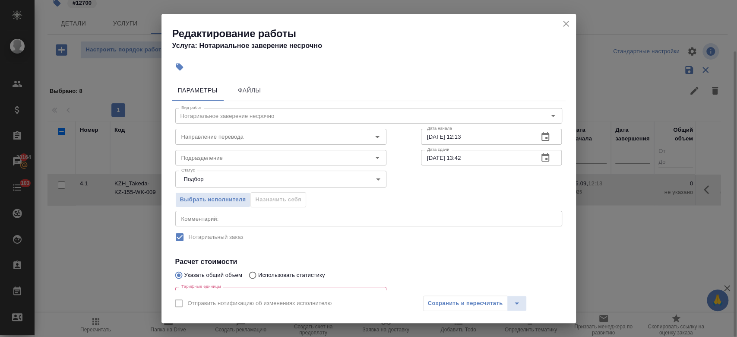
scroll to position [97, 0]
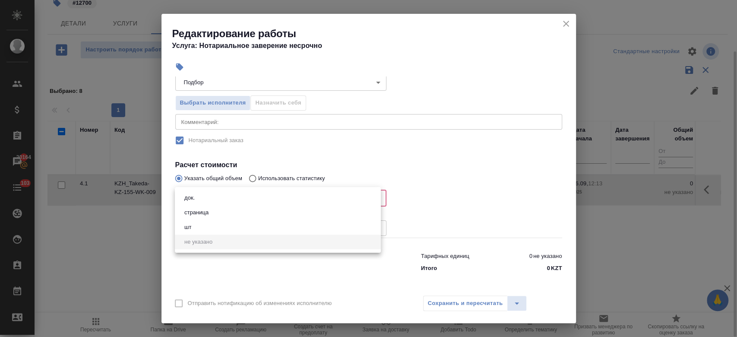
click at [274, 199] on body "🙏 .cls-1 fill:#fff; AWATERA Kosherbayeva Nazerke Клиенты Спецификации Заказы 20…" at bounding box center [368, 168] width 737 height 337
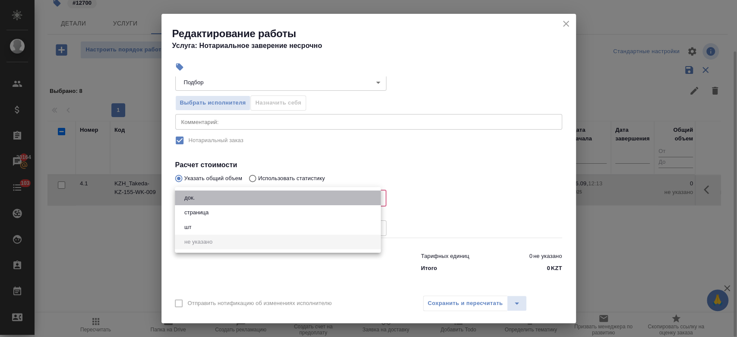
click at [269, 204] on li "док." at bounding box center [278, 197] width 206 height 15
type input "5a8b1489cc6b4906c91bfd8b"
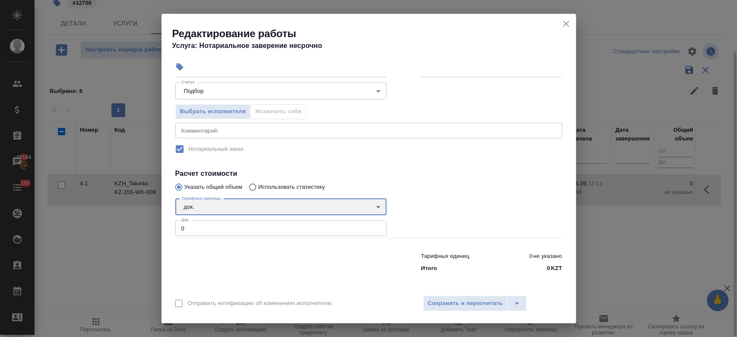
scroll to position [88, 0]
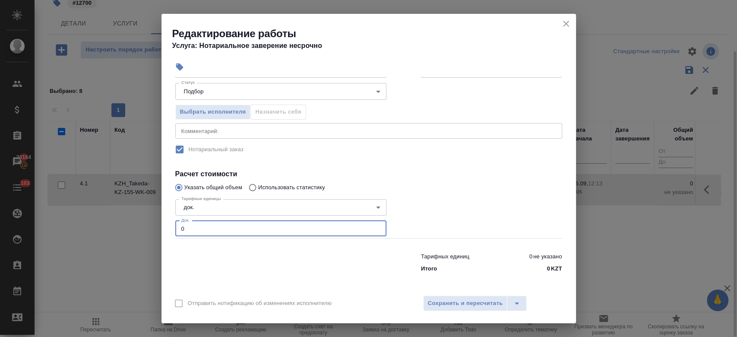
click at [253, 225] on input "0" at bounding box center [280, 229] width 211 height 16
type input "1"
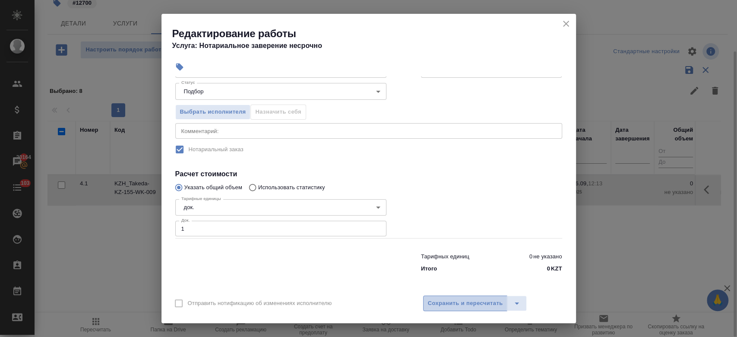
click at [456, 303] on span "Сохранить и пересчитать" at bounding box center [465, 303] width 75 height 10
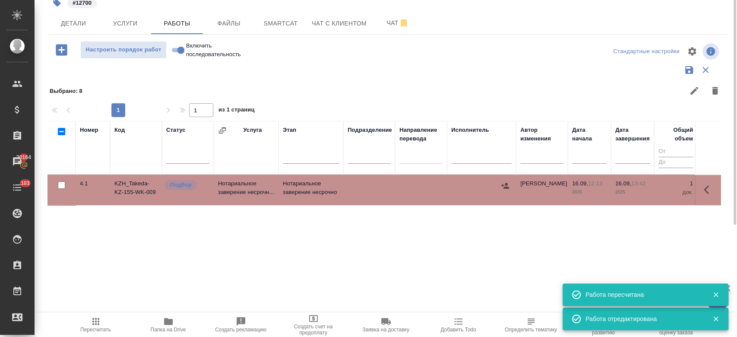
scroll to position [0, 0]
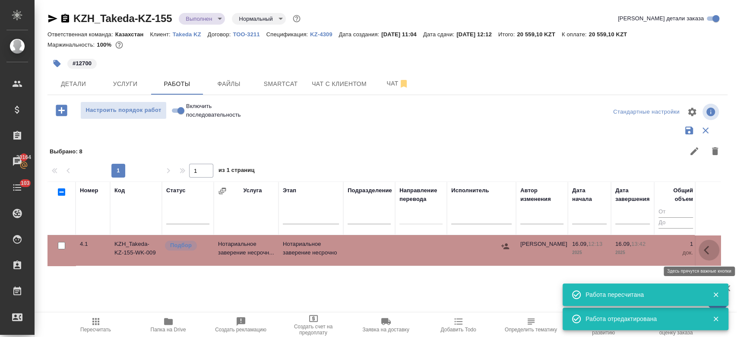
click at [708, 248] on icon "button" at bounding box center [709, 250] width 10 height 10
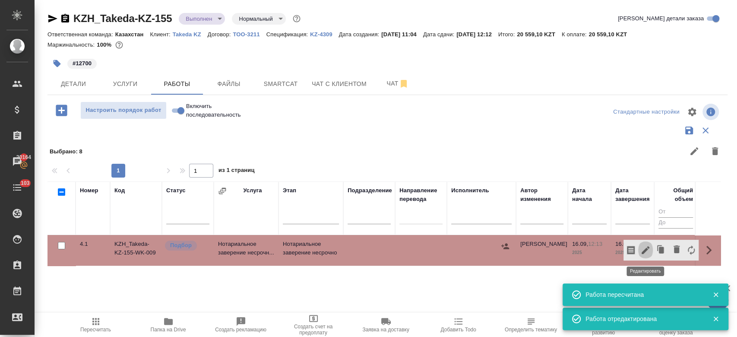
click at [647, 249] on icon "button" at bounding box center [646, 250] width 8 height 8
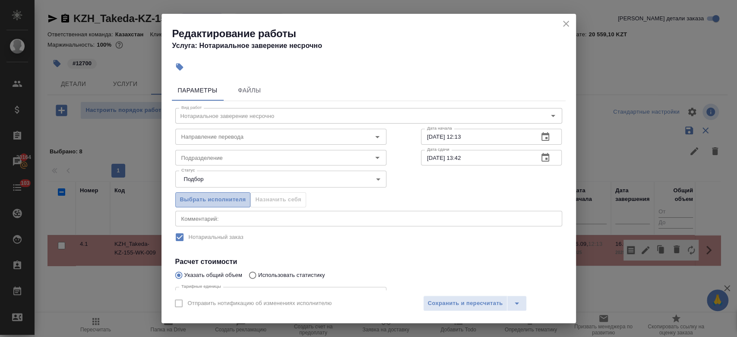
click at [229, 197] on span "Выбрать исполнителя" at bounding box center [213, 200] width 66 height 10
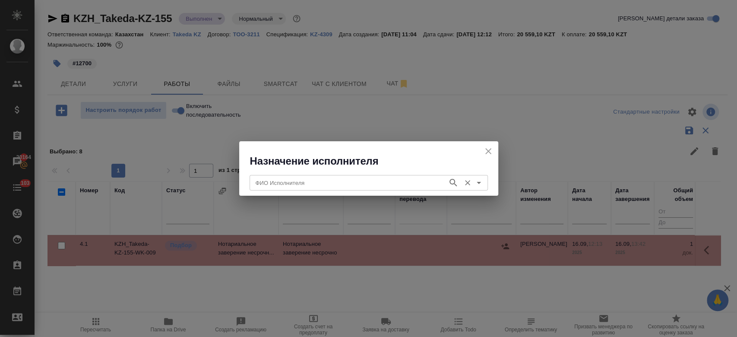
click at [290, 182] on input "ФИО Исполнителя" at bounding box center [347, 182] width 191 height 10
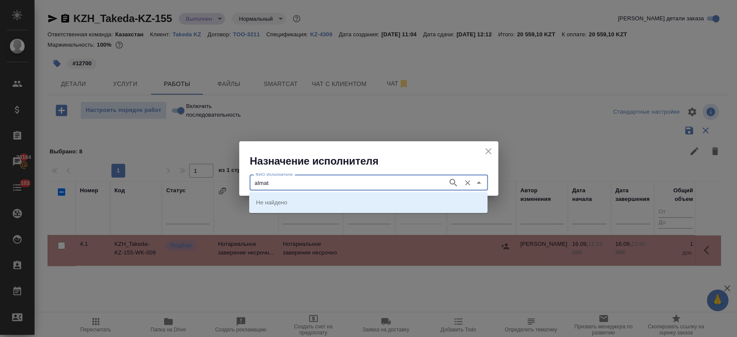
type input "almaty"
click at [450, 180] on icon "button" at bounding box center [452, 182] width 7 height 7
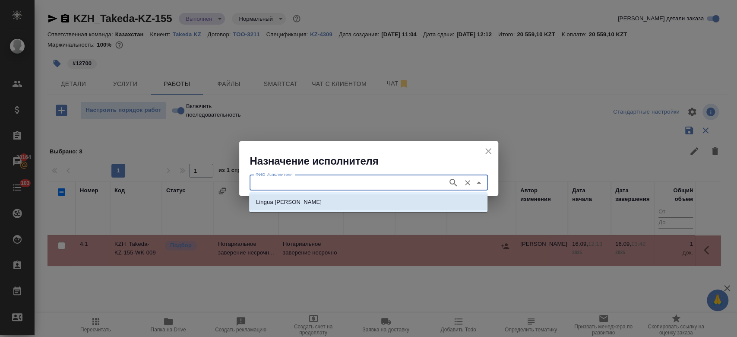
click at [384, 199] on li "Lingua Franka Almaty" at bounding box center [368, 202] width 238 height 16
type input "Lingua Franka Almaty"
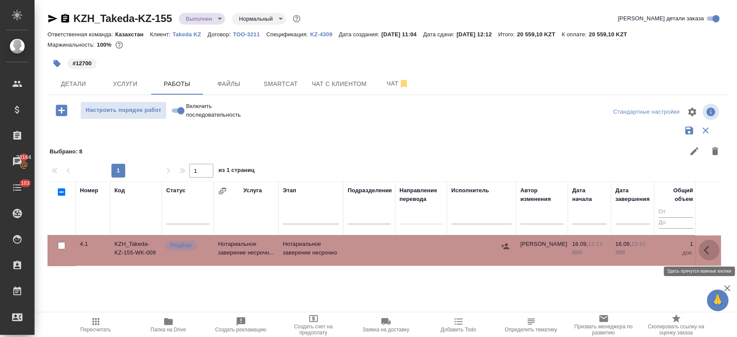
click at [712, 251] on icon "button" at bounding box center [709, 250] width 10 height 10
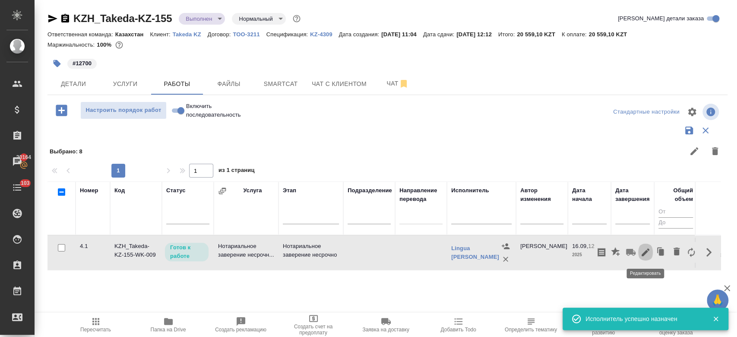
click at [647, 249] on icon "button" at bounding box center [646, 252] width 8 height 8
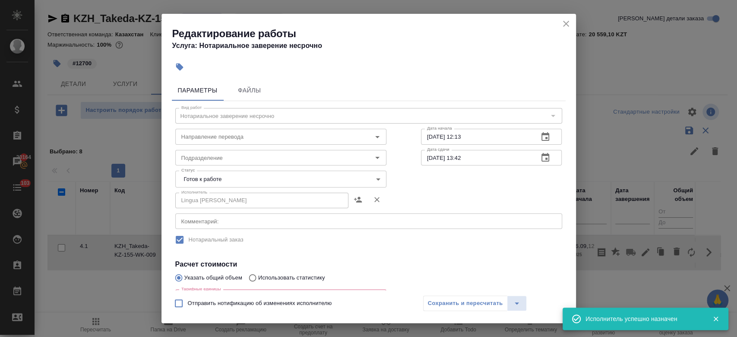
scroll to position [151, 0]
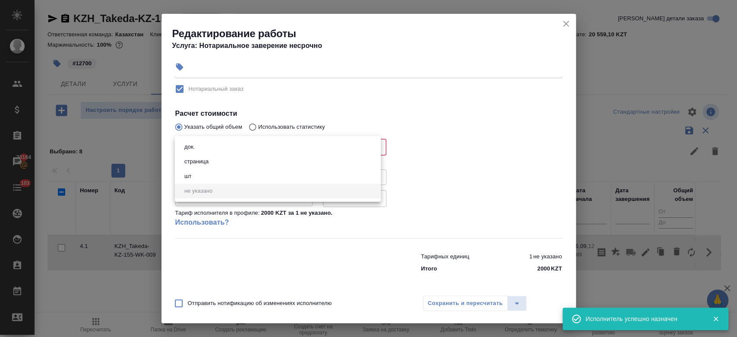
click at [256, 147] on body "🙏 .cls-1 fill:#fff; AWATERA Kosherbayeva Nazerke Клиенты Спецификации Заказы 20…" at bounding box center [368, 168] width 737 height 337
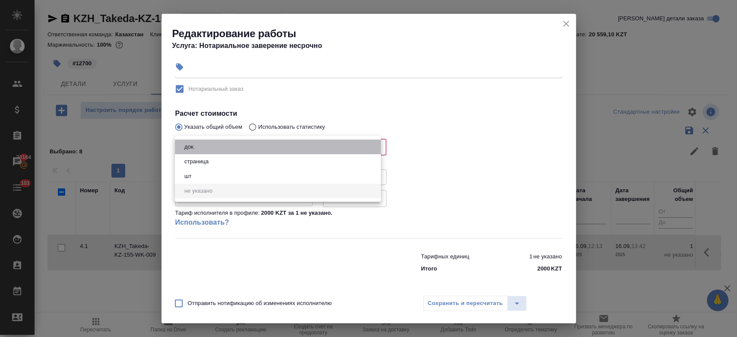
click at [250, 149] on li "док." at bounding box center [278, 146] width 206 height 15
type input "5a8b1489cc6b4906c91bfd8b"
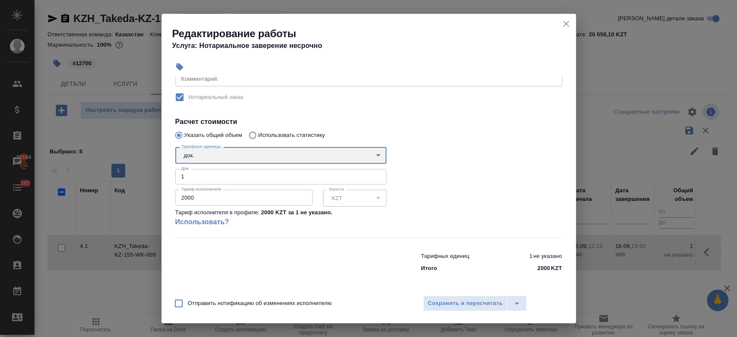
scroll to position [142, 0]
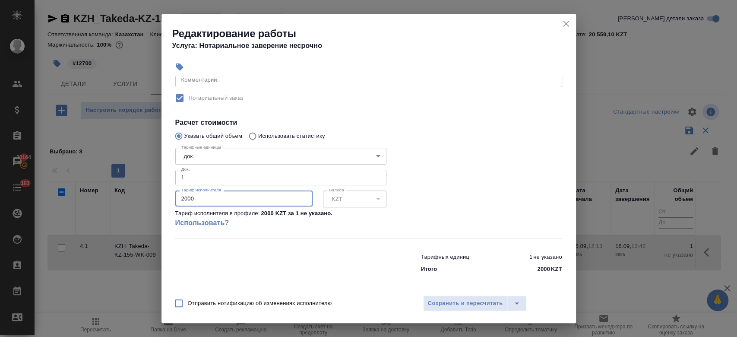
click at [223, 202] on input "2000" at bounding box center [243, 198] width 137 height 16
type input "2"
type input "12700"
click at [441, 294] on div "Отправить нотификацию об изменениях исполнителю Сохранить и пересчитать" at bounding box center [368, 306] width 414 height 33
click at [441, 299] on span "Сохранить и пересчитать" at bounding box center [465, 303] width 75 height 10
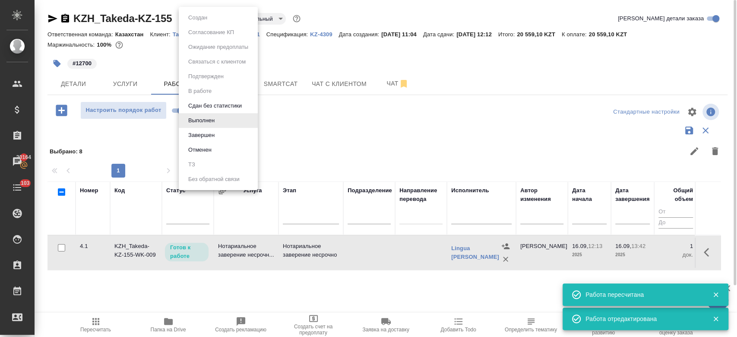
click at [212, 22] on body "🙏 .cls-1 fill:#fff; AWATERA Kosherbayeva Nazerke Клиенты Спецификации Заказы 20…" at bounding box center [368, 168] width 737 height 337
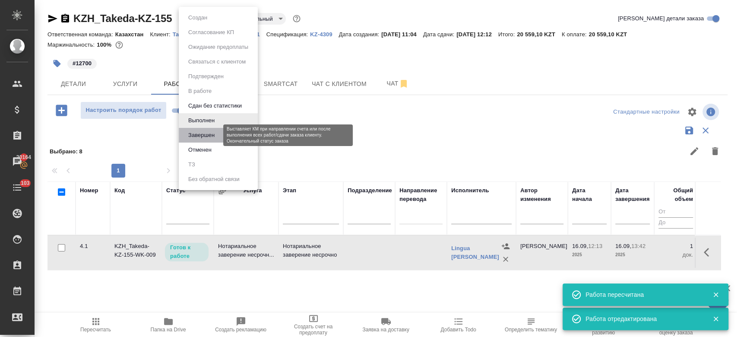
click at [209, 135] on button "Завершен" at bounding box center [202, 134] width 32 height 9
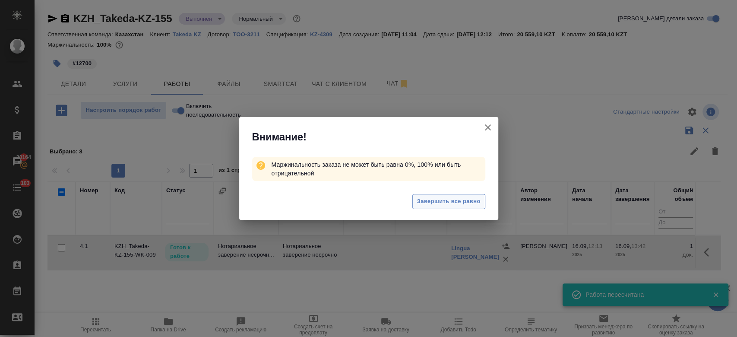
click at [443, 200] on span "Завершить все равно" at bounding box center [448, 201] width 63 height 10
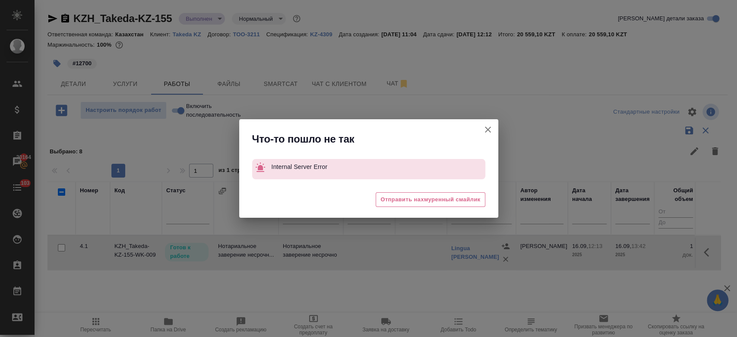
click at [218, 15] on div "Что-то пошло не так Internal Server Error 😓 Отправить нахмуренный смайлик" at bounding box center [368, 168] width 737 height 337
click at [487, 126] on icon "button" at bounding box center [488, 129] width 10 height 10
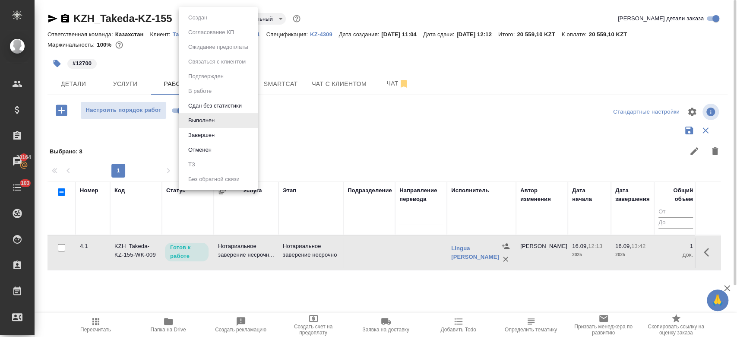
click at [213, 23] on body "🙏 .cls-1 fill:#fff; AWATERA Kosherbayeva Nazerke Клиенты Спецификации Заказы 20…" at bounding box center [368, 168] width 737 height 337
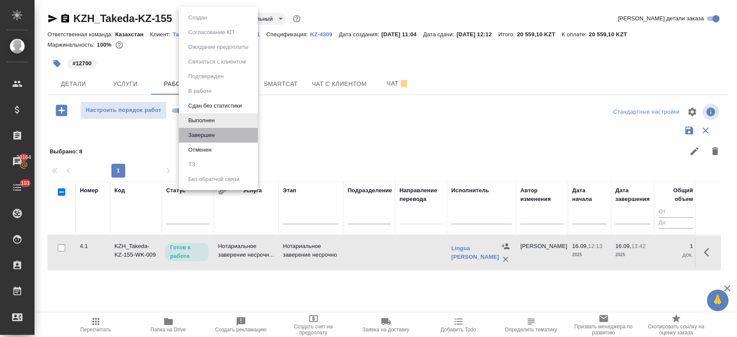
click at [228, 136] on li "Завершен" at bounding box center [218, 135] width 79 height 15
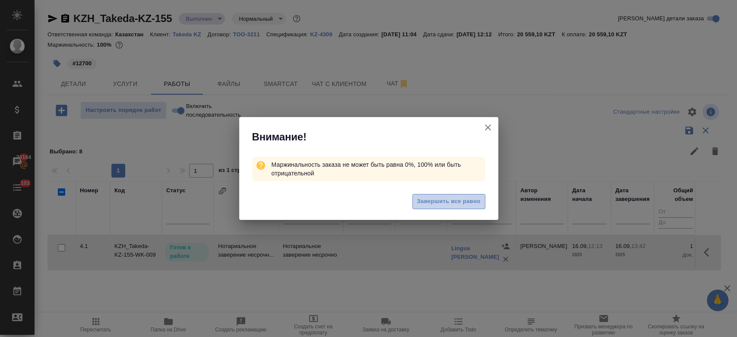
click at [431, 199] on span "Завершить все равно" at bounding box center [448, 201] width 63 height 10
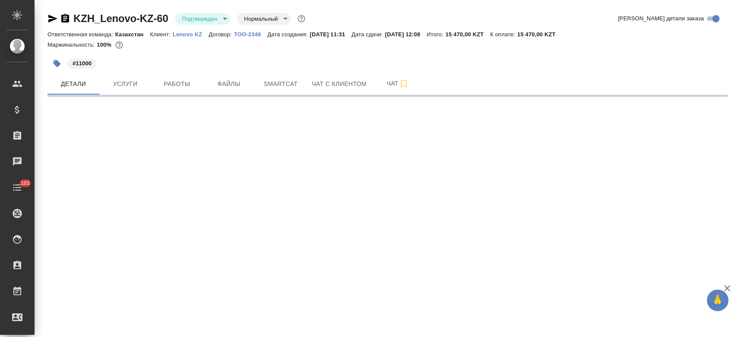
select select "RU"
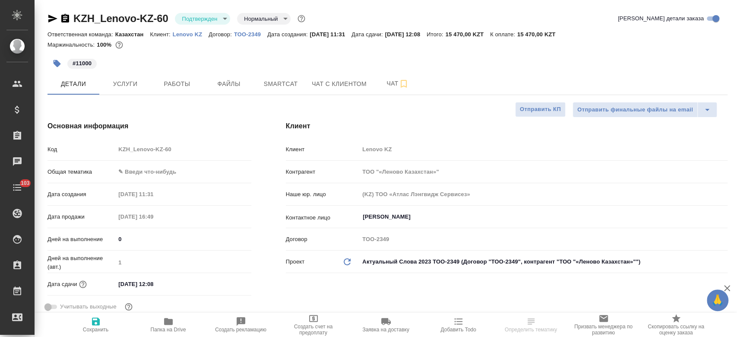
click at [211, 20] on body "🙏 .cls-1 fill:#fff; AWATERA Kosherbayeva Nazerke Клиенты Спецификации Заказы Ча…" at bounding box center [368, 168] width 737 height 337
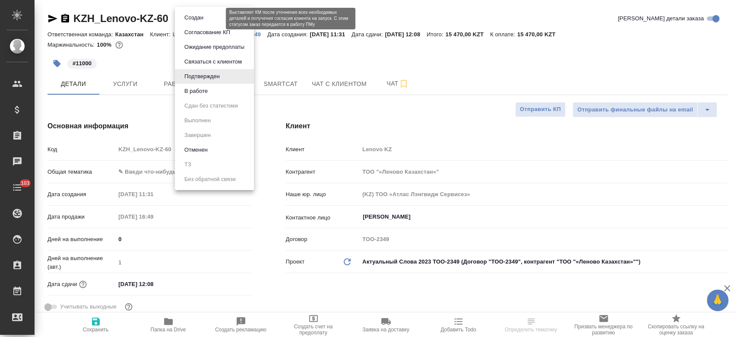
type textarea "x"
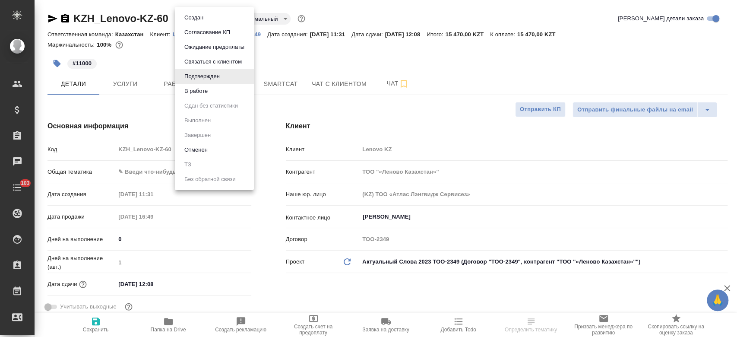
type textarea "x"
click at [210, 93] on button "В работе" at bounding box center [196, 90] width 28 height 9
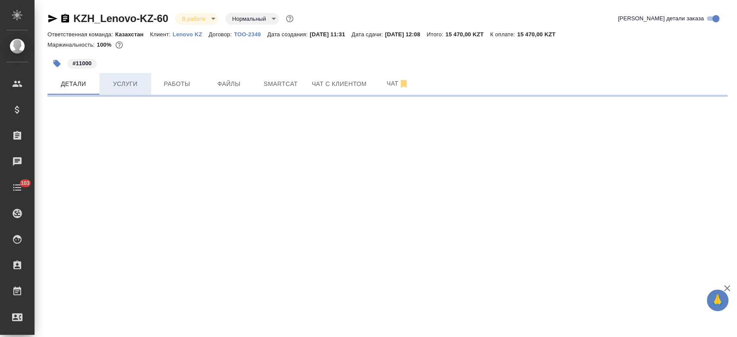
select select "RU"
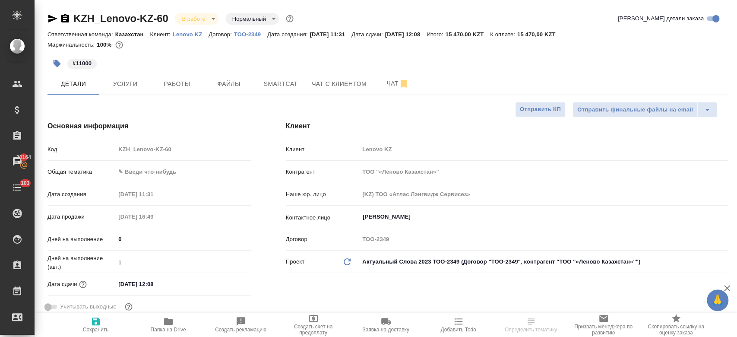
type textarea "x"
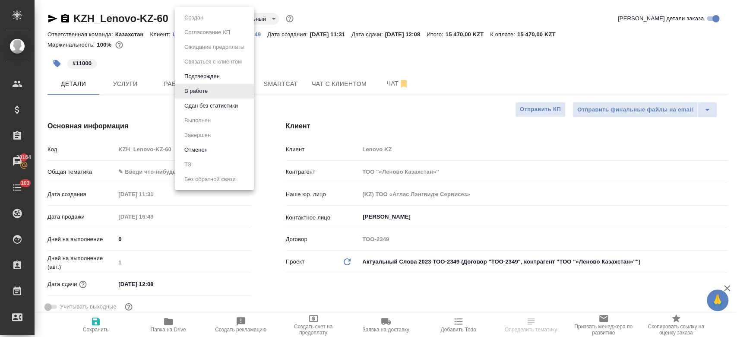
click at [198, 24] on body "🙏 .cls-1 fill:#fff; AWATERA Kosherbayeva Nazerke Клиенты Спецификации Заказы 20…" at bounding box center [368, 168] width 737 height 337
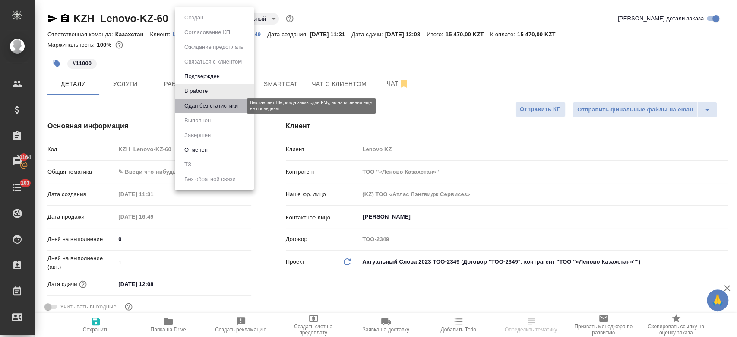
click at [200, 108] on button "Сдан без статистики" at bounding box center [211, 105] width 59 height 9
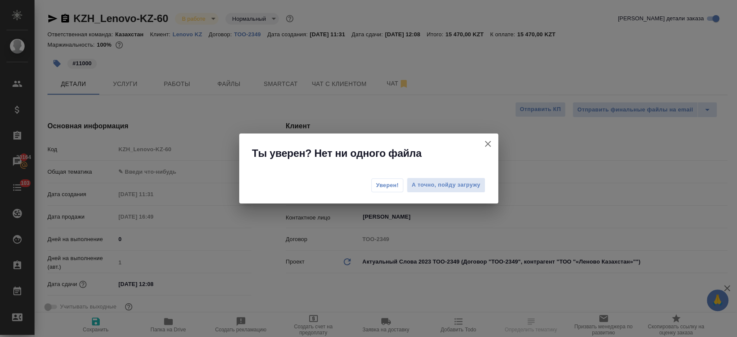
click at [384, 182] on span "Уверен!" at bounding box center [387, 185] width 23 height 9
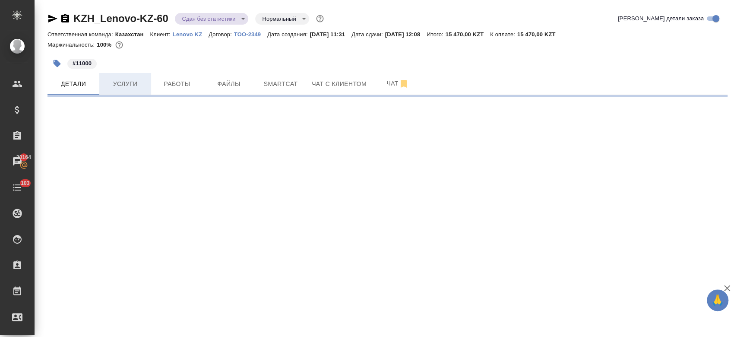
click at [118, 79] on span "Услуги" at bounding box center [124, 84] width 41 height 11
select select "RU"
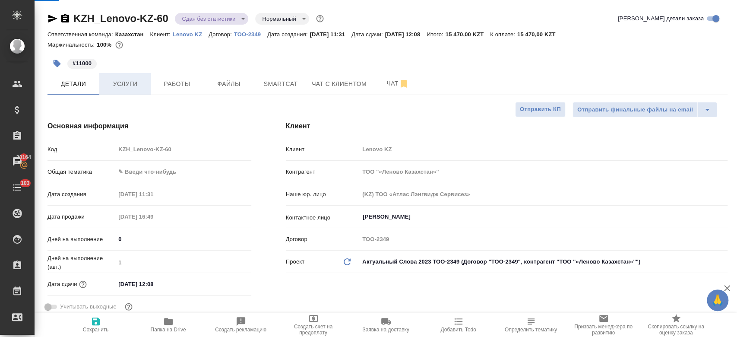
type textarea "x"
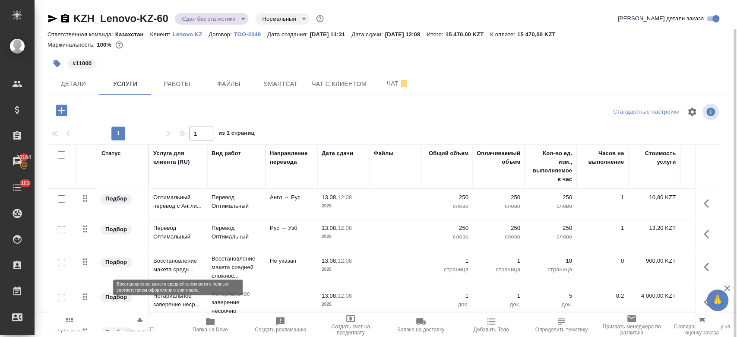
scroll to position [15, 0]
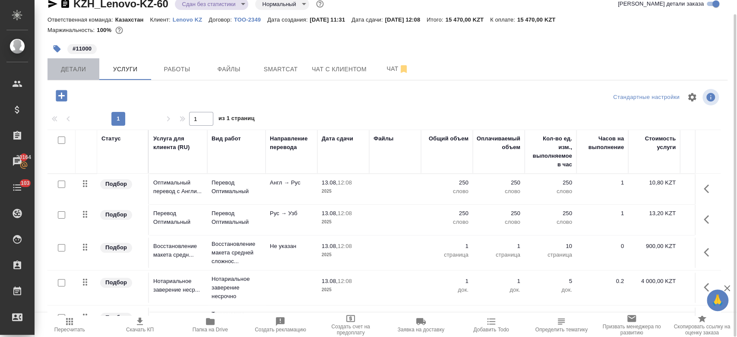
click at [79, 76] on button "Детали" at bounding box center [73, 69] width 52 height 22
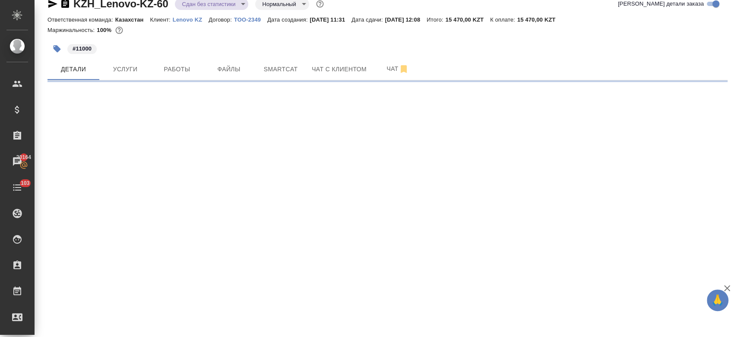
select select "RU"
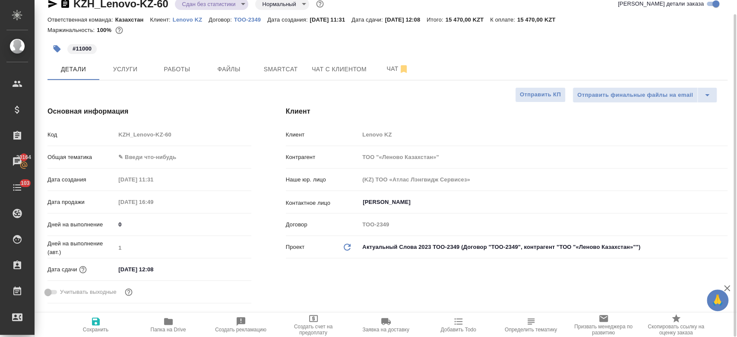
type textarea "x"
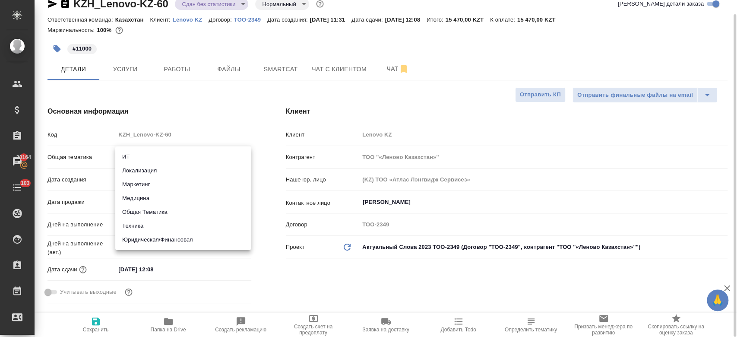
click at [152, 157] on body "🙏 .cls-1 fill:#fff; AWATERA Kosherbayeva Nazerke Клиенты Спецификации Заказы 20…" at bounding box center [368, 168] width 737 height 337
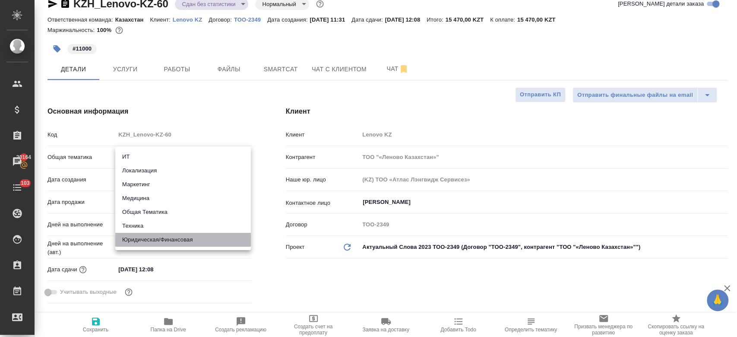
click at [166, 237] on li "Юридическая/Финансовая" at bounding box center [183, 240] width 136 height 14
type input "yr-fn"
type textarea "x"
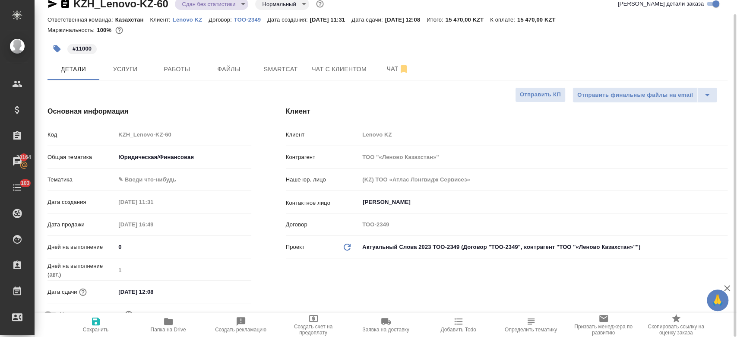
click at [155, 176] on body "🙏 .cls-1 fill:#fff; AWATERA Kosherbayeva Nazerke Клиенты Спецификации Заказы 20…" at bounding box center [368, 168] width 737 height 337
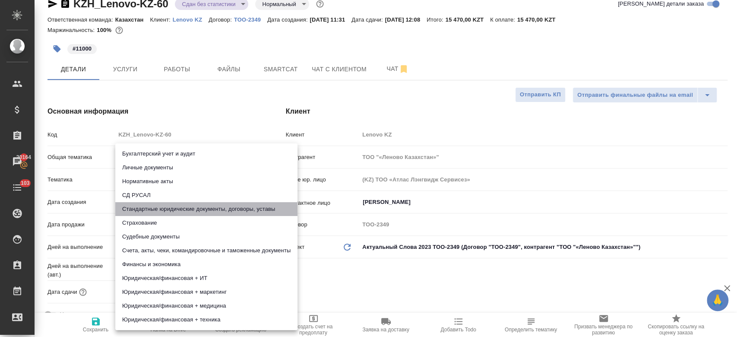
click at [171, 208] on li "Стандартные юридические документы, договоры, уставы" at bounding box center [206, 209] width 182 height 14
type textarea "x"
type input "5f647205b73bc97568ca66bf"
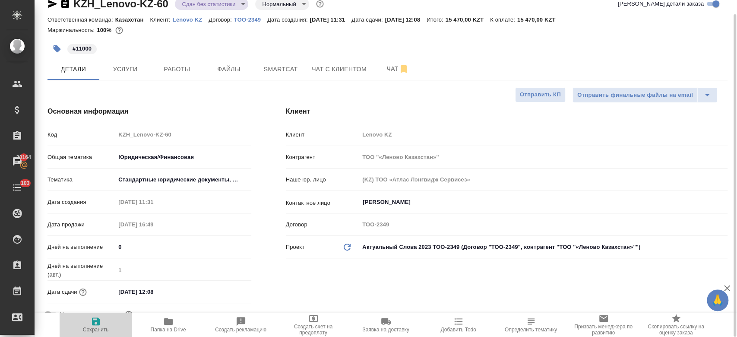
click at [98, 322] on icon "button" at bounding box center [96, 321] width 8 height 8
type textarea "x"
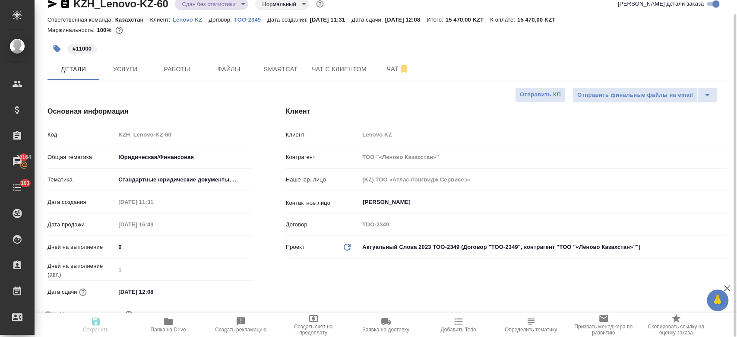
type textarea "x"
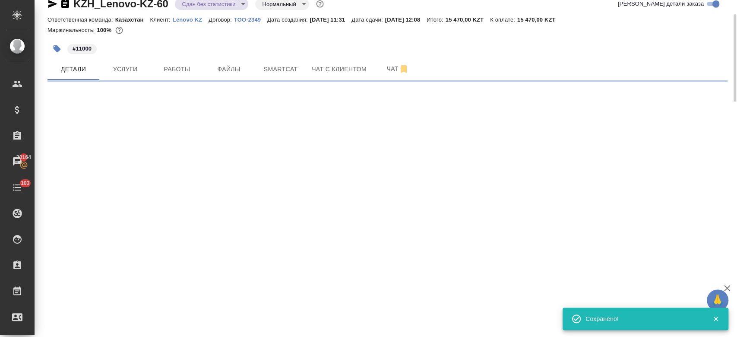
select select "RU"
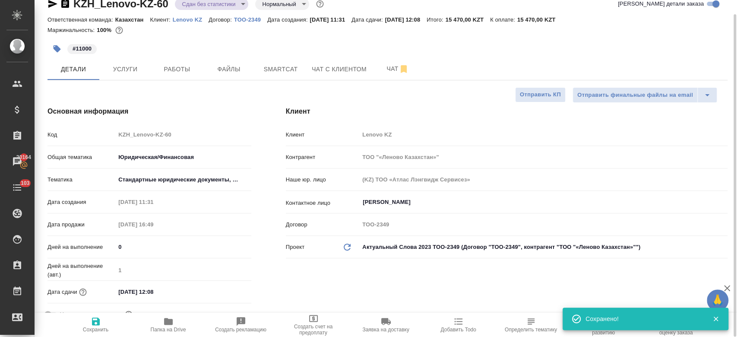
type textarea "x"
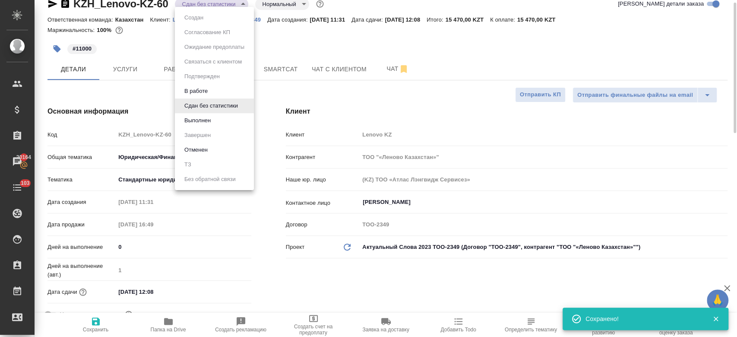
scroll to position [13, 0]
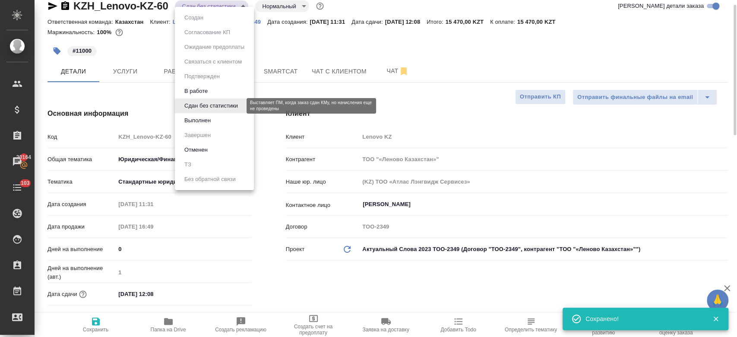
drag, startPoint x: 211, startPoint y: 5, endPoint x: 205, endPoint y: 123, distance: 117.6
click at [205, 123] on body "🙏 .cls-1 fill:#fff; AWATERA Kosherbayeva Nazerke Клиенты Спецификации Заказы 20…" at bounding box center [368, 168] width 737 height 337
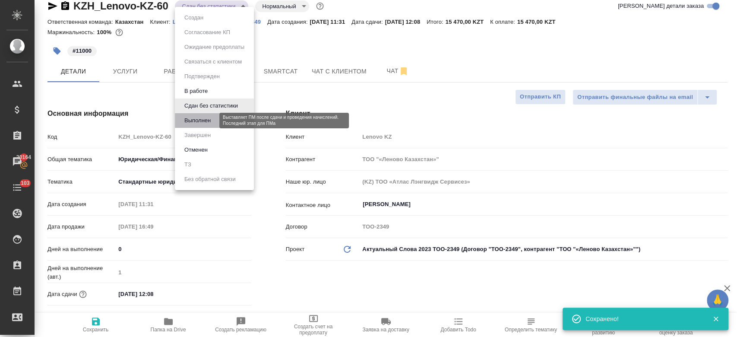
click at [205, 123] on button "Выполнен" at bounding box center [198, 120] width 32 height 9
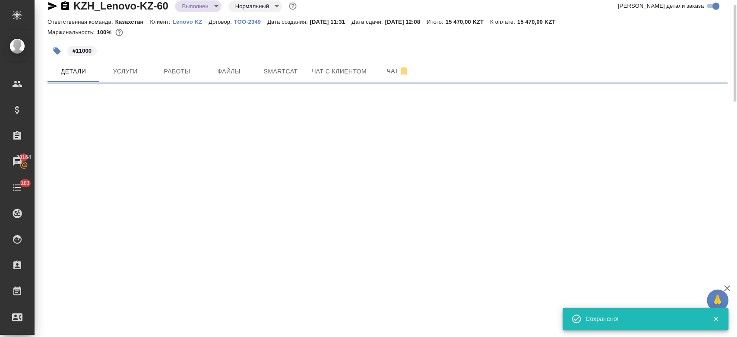
select select "RU"
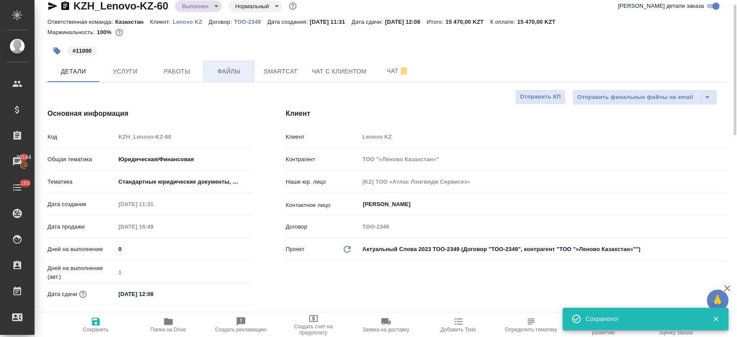
type textarea "x"
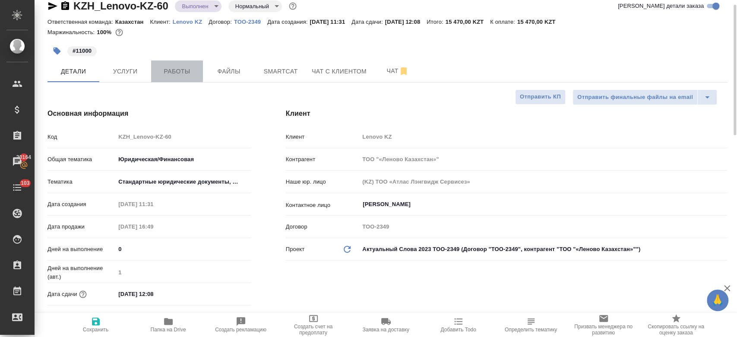
click at [197, 73] on span "Работы" at bounding box center [176, 71] width 41 height 11
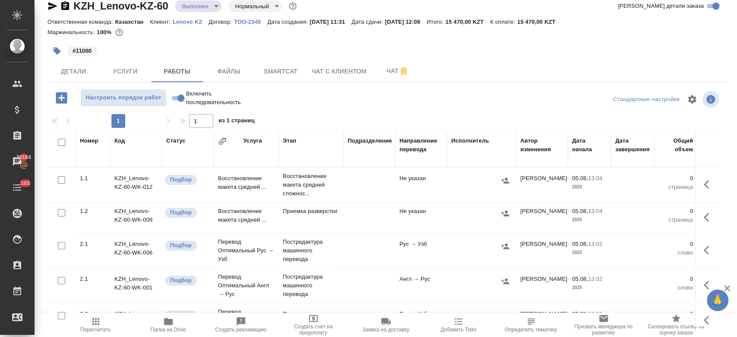
click at [61, 142] on input "checkbox" at bounding box center [61, 142] width 7 height 7
checkbox input "true"
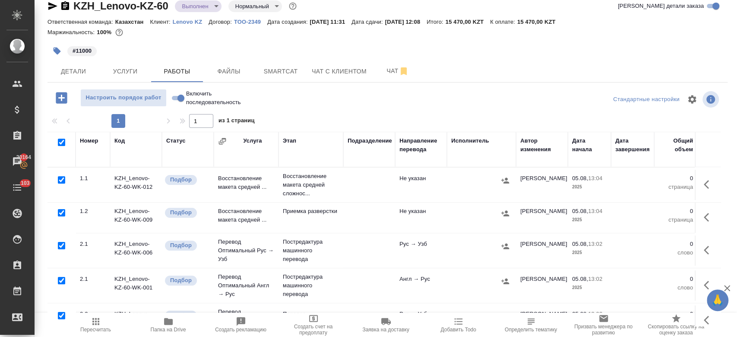
checkbox input "true"
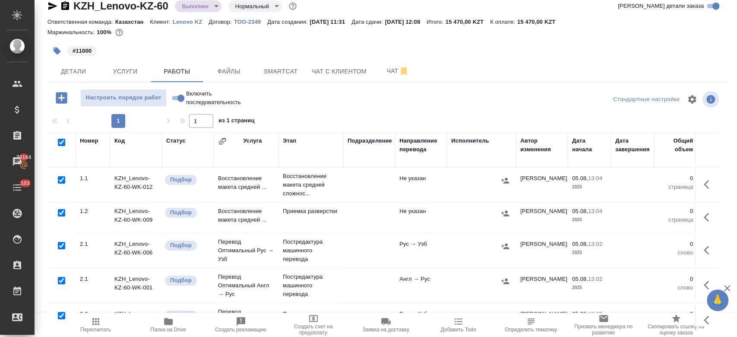
checkbox input "true"
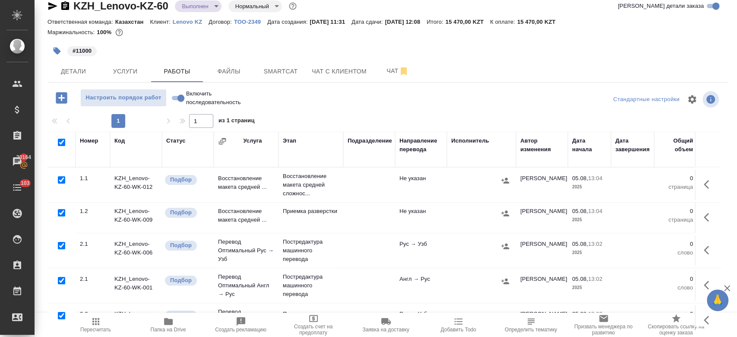
checkbox input "true"
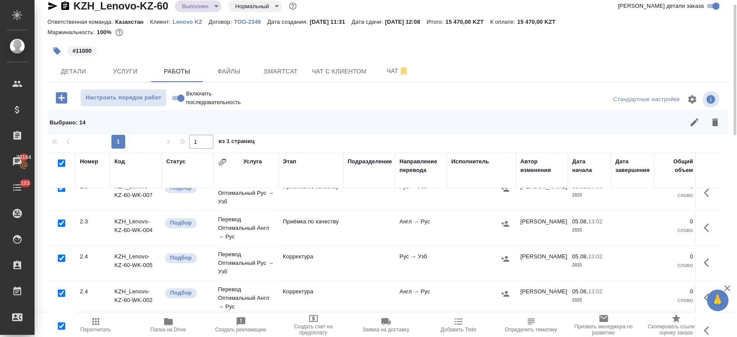
scroll to position [322, 0]
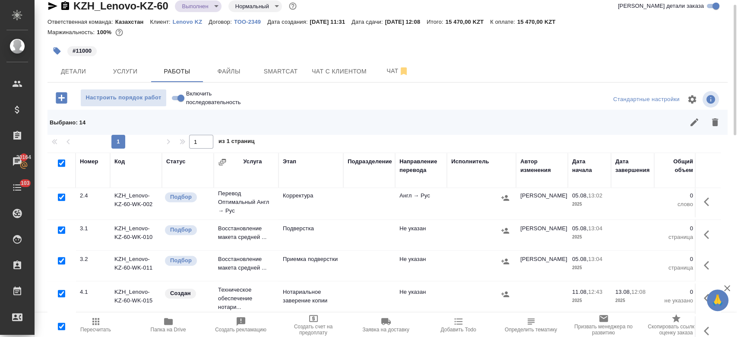
click at [65, 290] on input "checkbox" at bounding box center [61, 293] width 7 height 7
checkbox input "false"
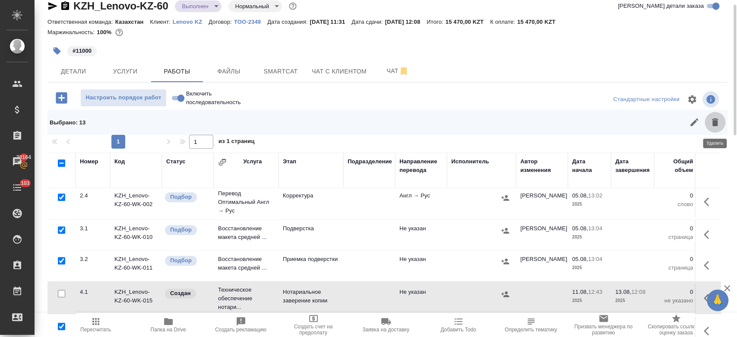
click at [713, 126] on icon "button" at bounding box center [715, 122] width 10 height 10
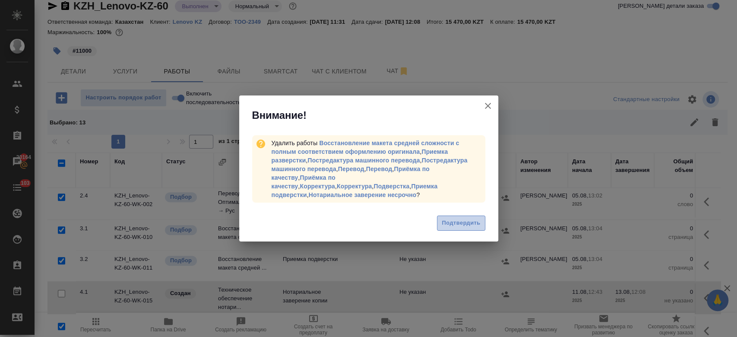
click at [461, 222] on span "Подтвердить" at bounding box center [461, 223] width 38 height 10
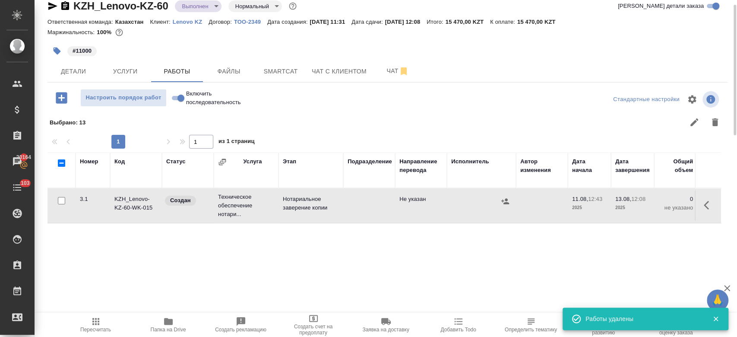
scroll to position [0, 0]
click at [703, 203] on button "button" at bounding box center [708, 205] width 21 height 21
click at [648, 202] on icon "button" at bounding box center [646, 205] width 8 height 8
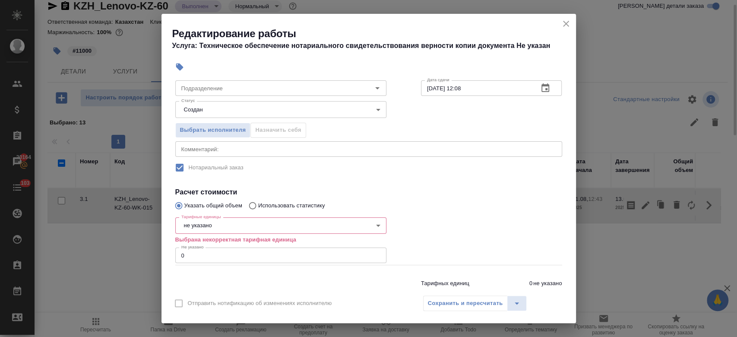
scroll to position [70, 0]
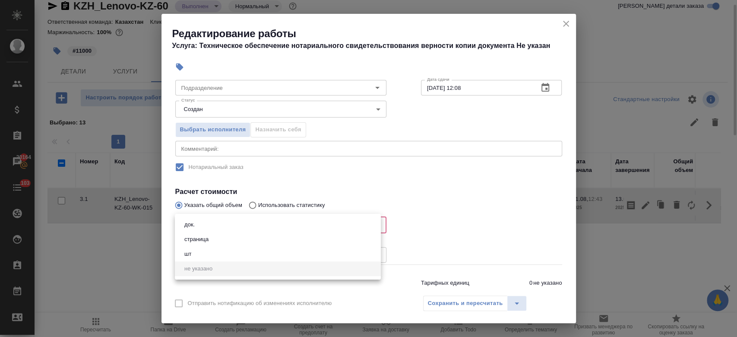
click at [270, 218] on body "🙏 .cls-1 fill:#fff; AWATERA Kosherbayeva Nazerke Клиенты Спецификации Заказы 20…" at bounding box center [368, 168] width 737 height 337
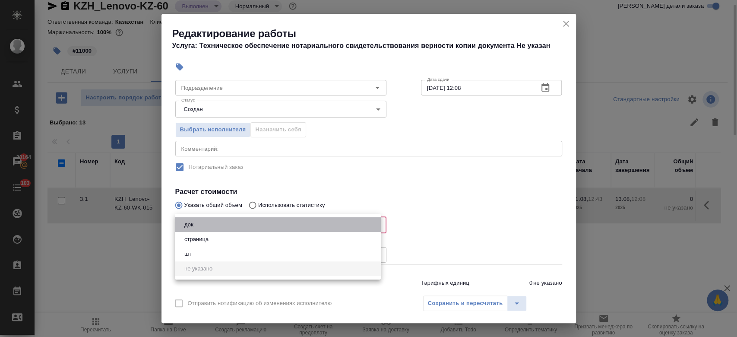
click at [266, 223] on li "док." at bounding box center [278, 224] width 206 height 15
type input "5a8b1489cc6b4906c91bfd8b"
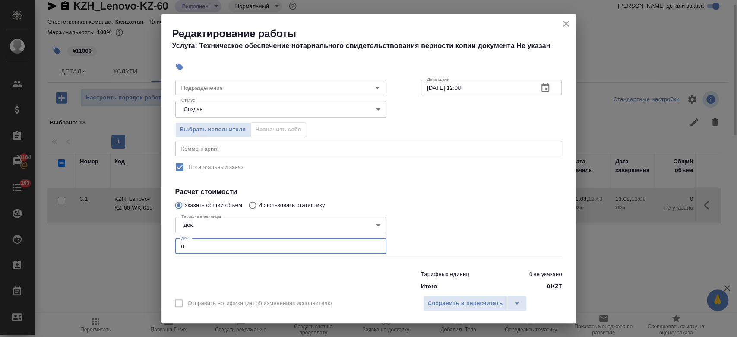
click at [230, 247] on input "0" at bounding box center [280, 246] width 211 height 16
type input "1"
click at [452, 295] on div "Отправить нотификацию об изменениях исполнителю Сохранить и пересчитать" at bounding box center [368, 306] width 414 height 33
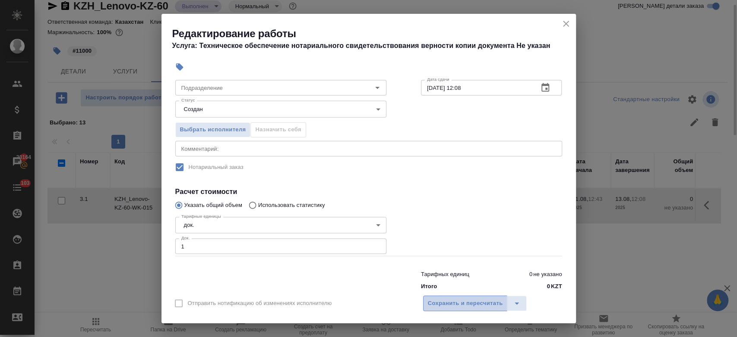
click at [448, 306] on span "Сохранить и пересчитать" at bounding box center [465, 303] width 75 height 10
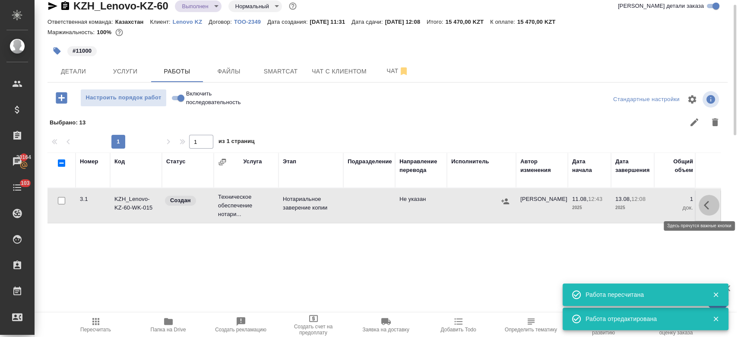
click at [701, 205] on button "button" at bounding box center [708, 205] width 21 height 21
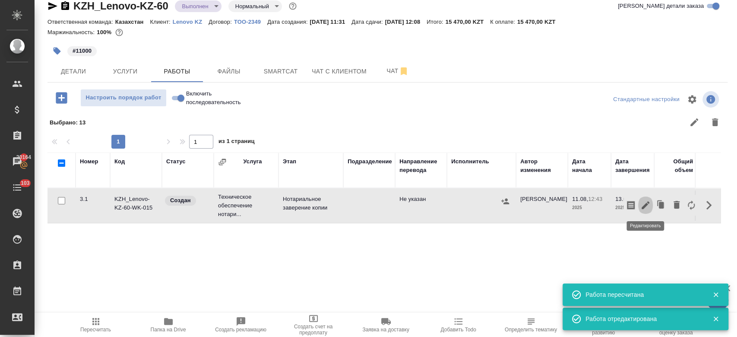
click at [645, 205] on icon "button" at bounding box center [646, 205] width 8 height 8
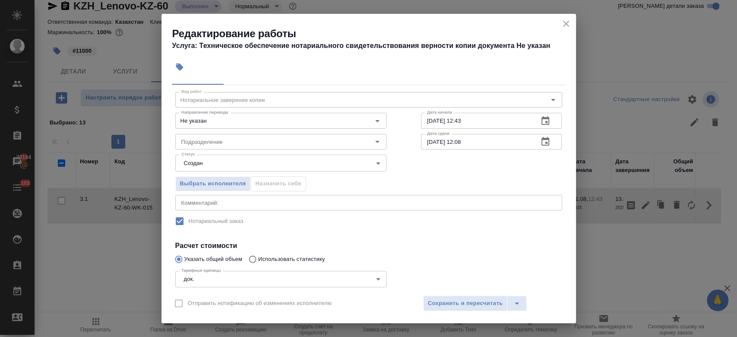
scroll to position [22, 0]
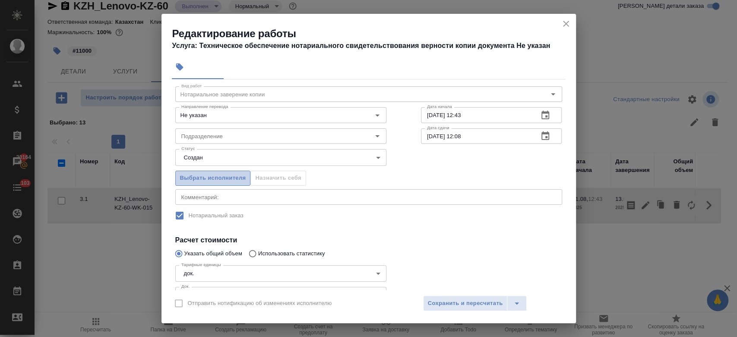
click at [227, 181] on span "Выбрать исполнителя" at bounding box center [213, 178] width 66 height 10
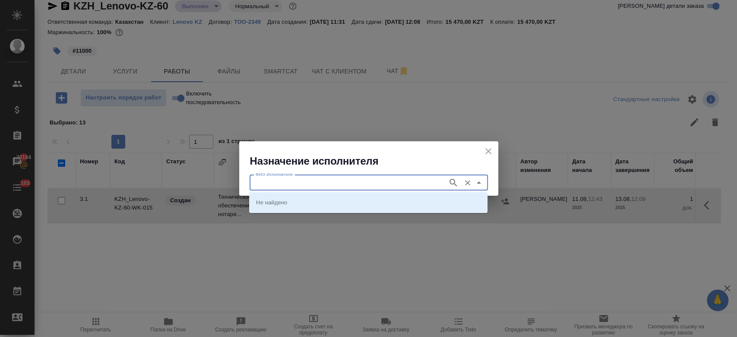
click at [319, 186] on input "ФИО Исполнителя" at bounding box center [347, 182] width 191 height 10
type input "almaty"
click at [449, 178] on icon "button" at bounding box center [453, 182] width 10 height 10
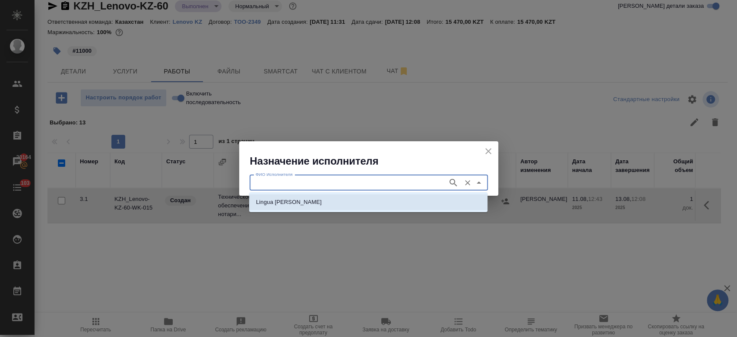
click at [416, 199] on li "Lingua [PERSON_NAME]" at bounding box center [368, 202] width 238 height 16
type input "Lingua [PERSON_NAME]"
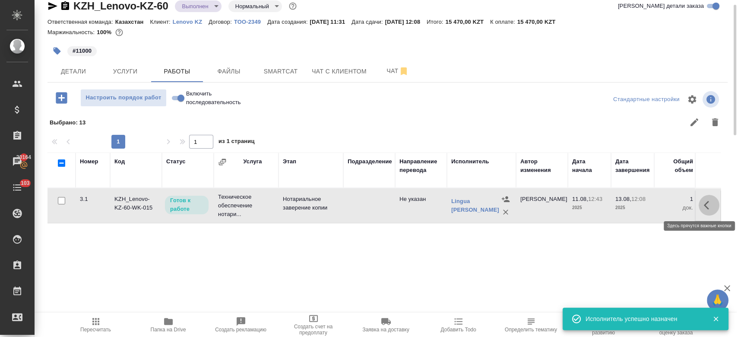
click at [701, 207] on button "button" at bounding box center [708, 205] width 21 height 21
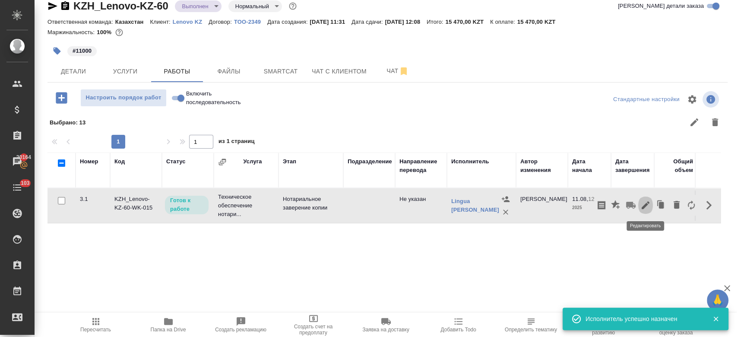
click at [645, 198] on button "button" at bounding box center [645, 205] width 15 height 21
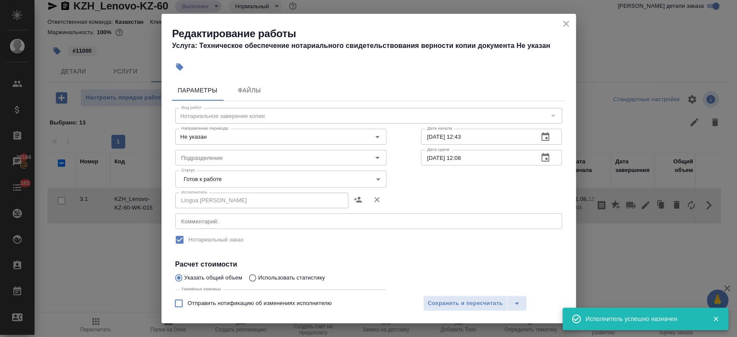
scroll to position [142, 0]
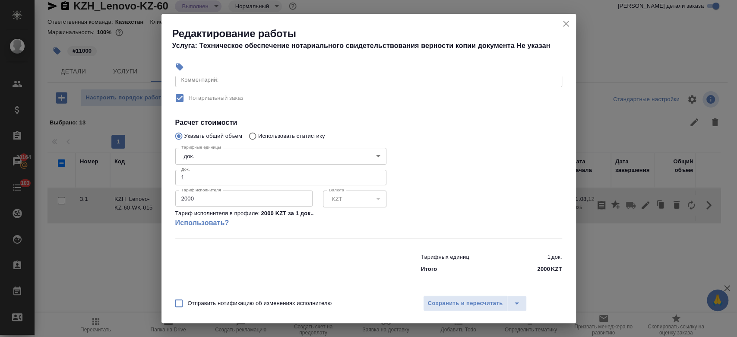
click at [251, 195] on input "2000" at bounding box center [243, 198] width 137 height 16
type input "2"
type input "11000"
click at [435, 177] on div at bounding box center [492, 191] width 176 height 128
click at [466, 303] on span "Сохранить и пересчитать" at bounding box center [465, 303] width 75 height 10
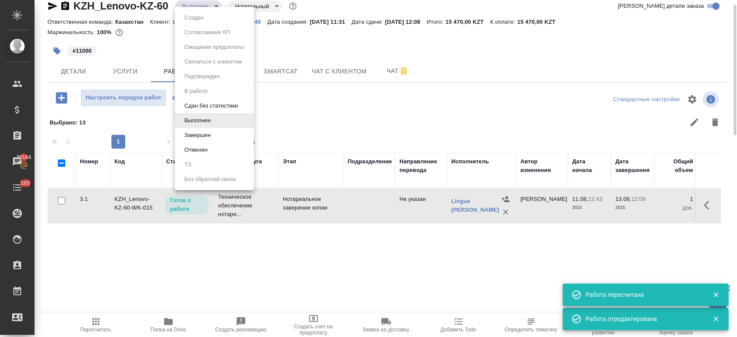
click at [191, 1] on body "🙏 .cls-1 fill:#fff; AWATERA Kosherbayeva Nazerke Клиенты Спецификации Заказы 20…" at bounding box center [368, 168] width 737 height 337
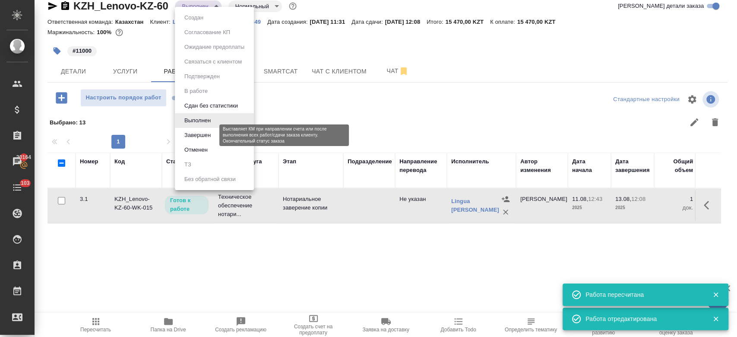
click at [212, 135] on button "Завершен" at bounding box center [198, 134] width 32 height 9
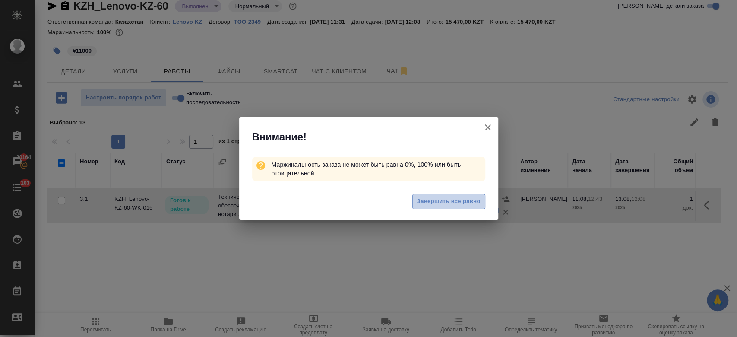
click at [428, 202] on span "Завершить все равно" at bounding box center [448, 201] width 63 height 10
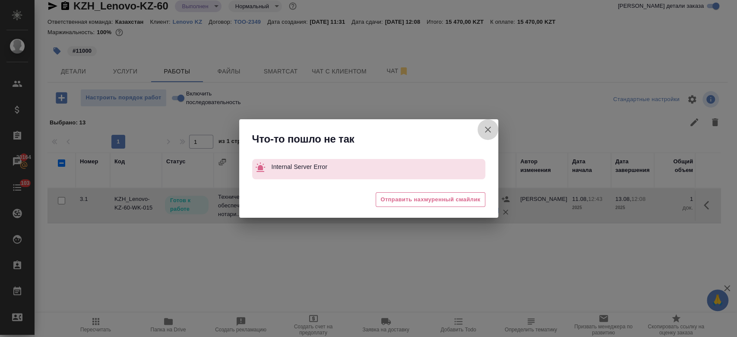
click at [490, 126] on icon "button" at bounding box center [488, 129] width 10 height 10
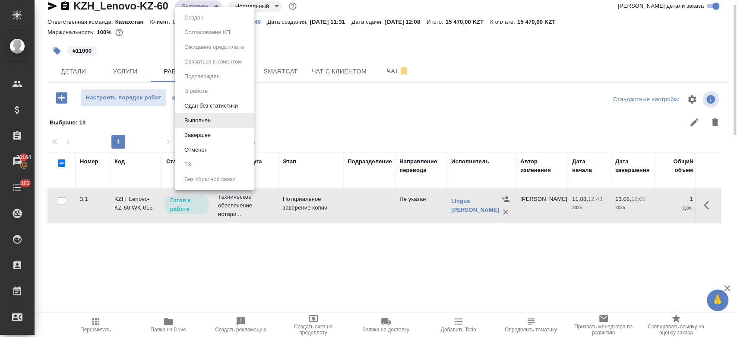
click at [198, 9] on body "🙏 .cls-1 fill:#fff; AWATERA Kosherbayeva Nazerke Клиенты Спецификации Заказы 20…" at bounding box center [368, 168] width 737 height 337
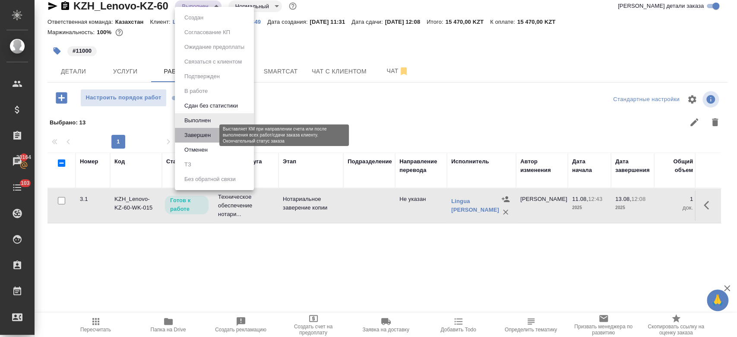
click at [212, 135] on button "Завершен" at bounding box center [198, 134] width 32 height 9
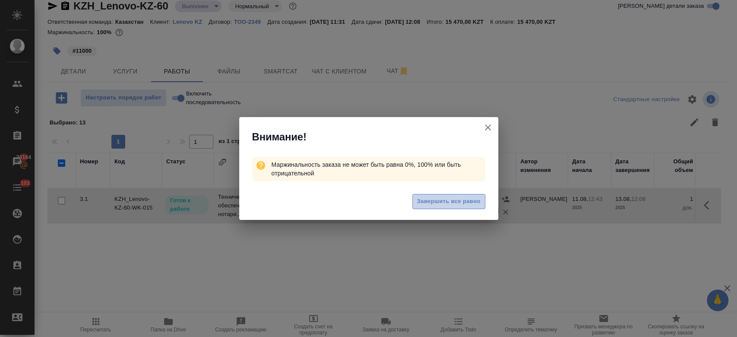
click at [440, 202] on span "Завершить все равно" at bounding box center [448, 201] width 63 height 10
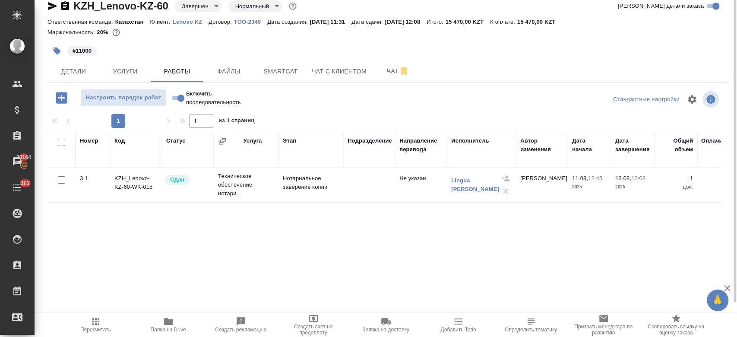
scroll to position [0, 0]
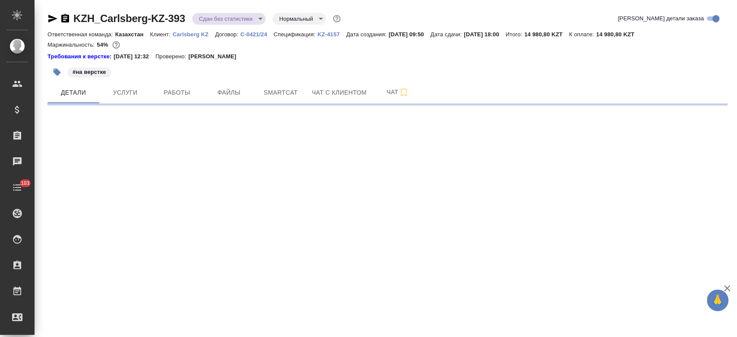
select select "RU"
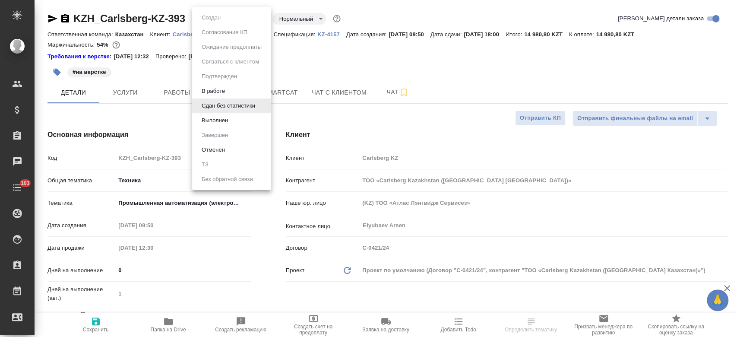
click at [228, 22] on body "🙏 .cls-1 fill:#fff; AWATERA Kosherbayeva Nazerke Клиенты Спецификации Заказы Ча…" at bounding box center [368, 168] width 737 height 337
type textarea "x"
click at [231, 123] on li "Выполнен" at bounding box center [231, 120] width 79 height 15
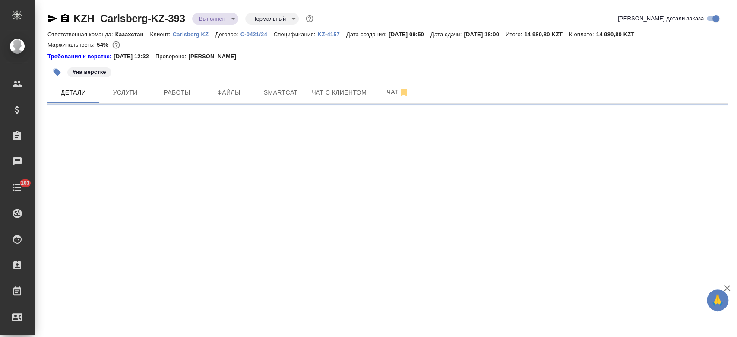
select select "RU"
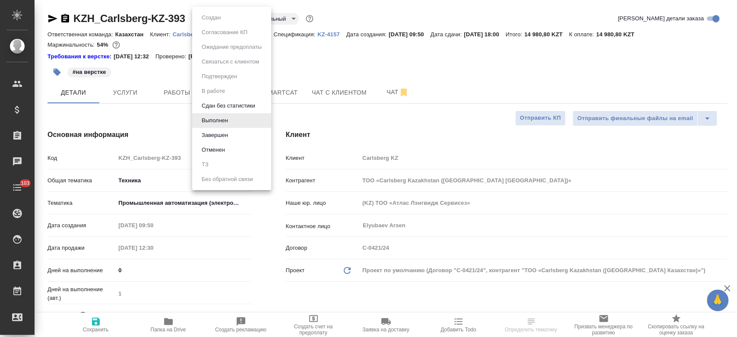
click at [227, 20] on body "🙏 .cls-1 fill:#fff; AWATERA Kosherbayeva Nazerke Клиенты Спецификации Заказы Ча…" at bounding box center [368, 168] width 737 height 337
type textarea "x"
click at [223, 128] on li "Завершен" at bounding box center [231, 135] width 79 height 15
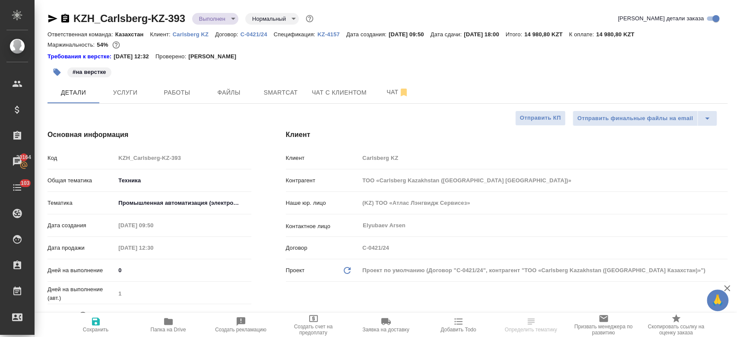
type textarea "x"
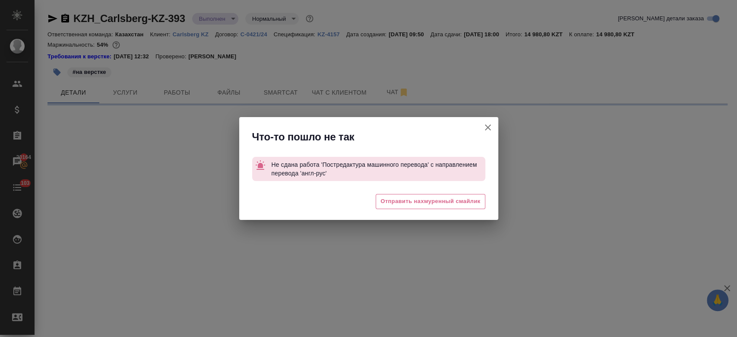
select select "RU"
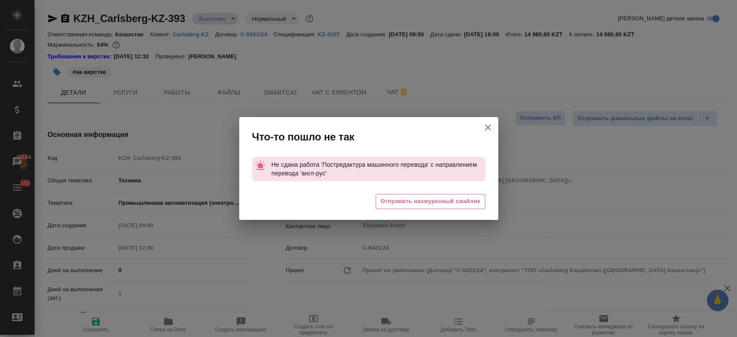
type textarea "x"
click at [486, 128] on icon "button" at bounding box center [488, 127] width 10 height 10
type textarea "x"
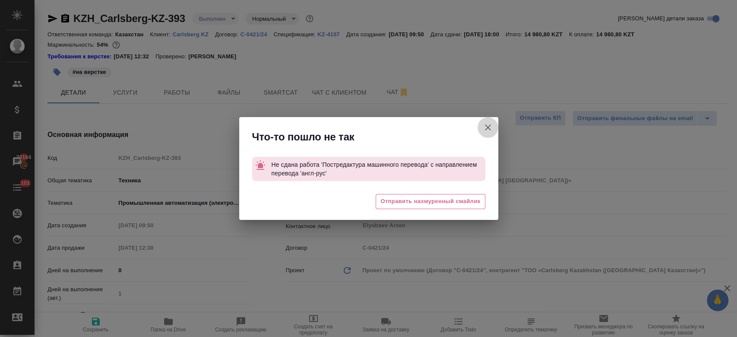
type textarea "x"
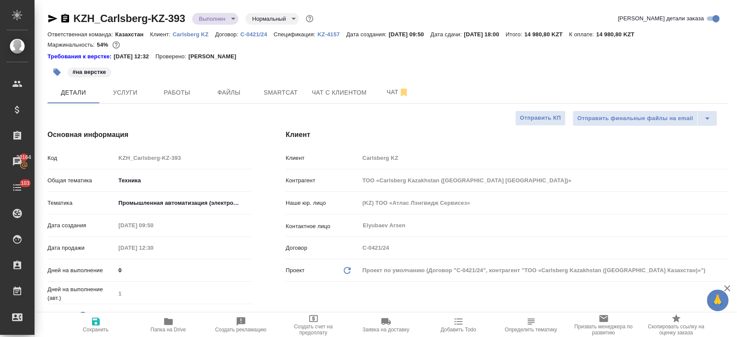
type textarea "x"
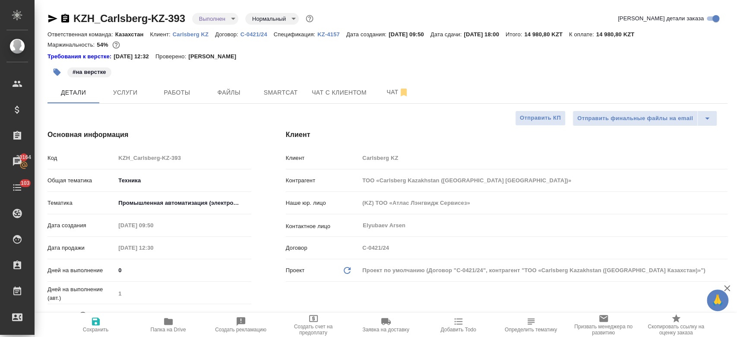
type textarea "x"
click at [267, 64] on div "#на верстке" at bounding box center [273, 72] width 453 height 19
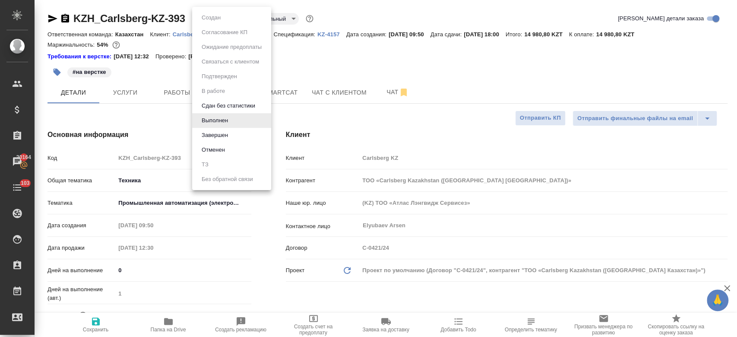
click at [215, 22] on body "🙏 .cls-1 fill:#fff; AWATERA Kosherbayeva Nazerke Клиенты Спецификации Заказы 20…" at bounding box center [368, 168] width 737 height 337
click at [242, 139] on li "Завершен" at bounding box center [231, 135] width 79 height 15
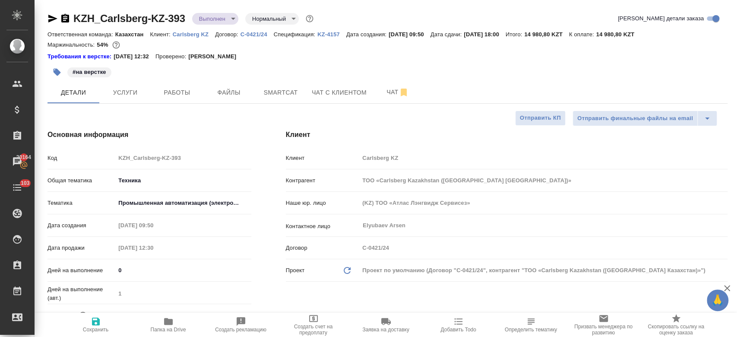
type textarea "x"
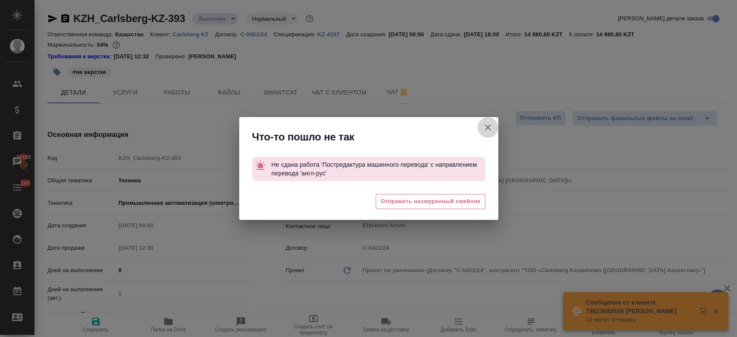
click at [484, 130] on icon "button" at bounding box center [488, 127] width 10 height 10
type textarea "x"
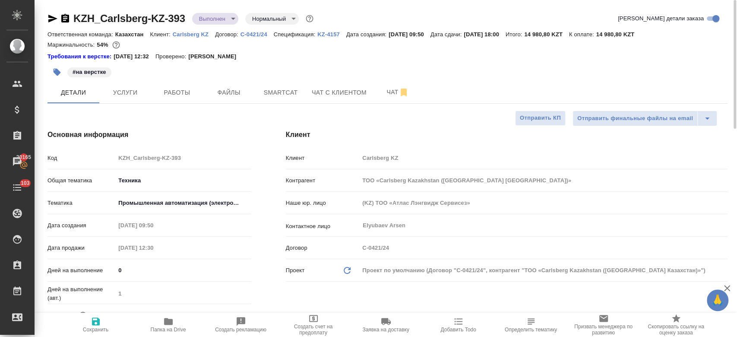
type textarea "x"
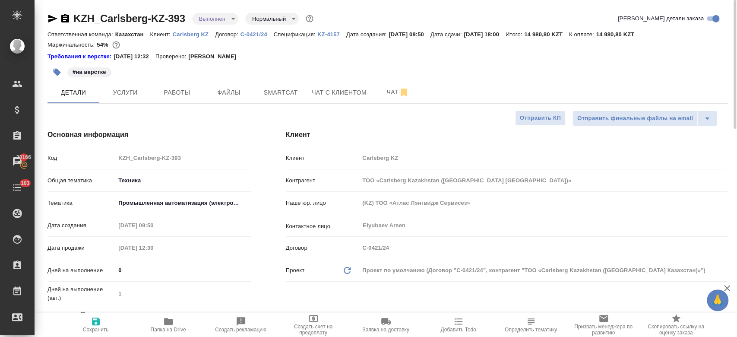
type textarea "x"
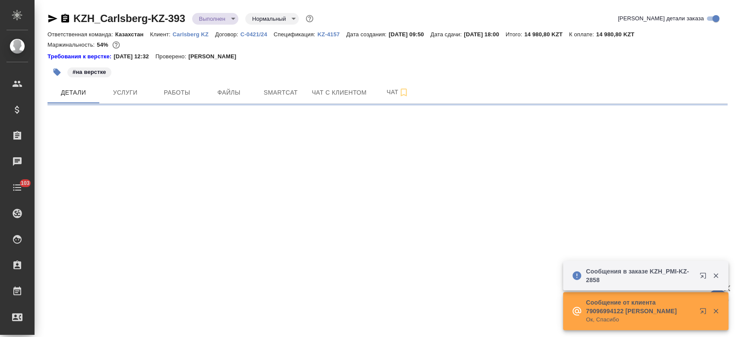
select select "RU"
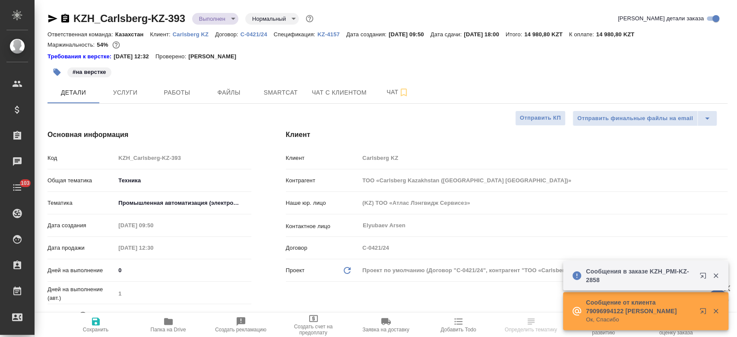
type textarea "x"
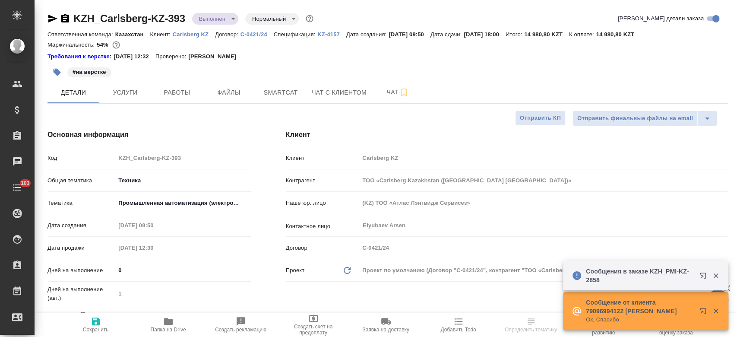
type textarea "x"
click at [53, 18] on icon "button" at bounding box center [52, 19] width 9 height 8
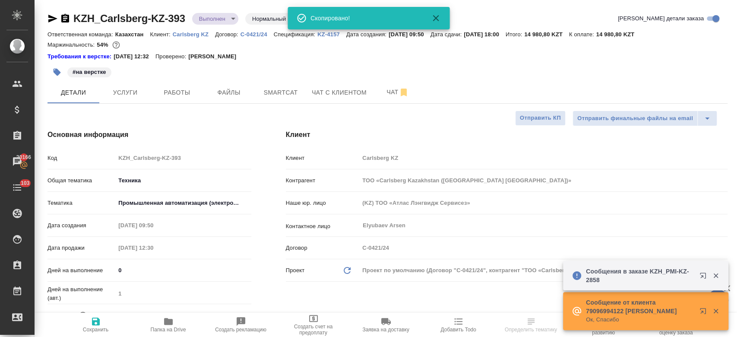
type textarea "x"
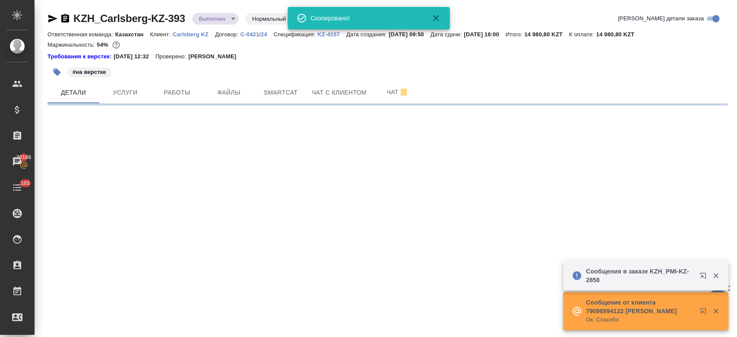
select select "RU"
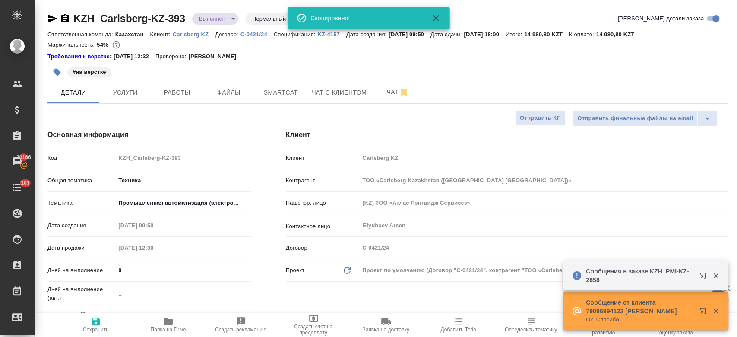
type textarea "x"
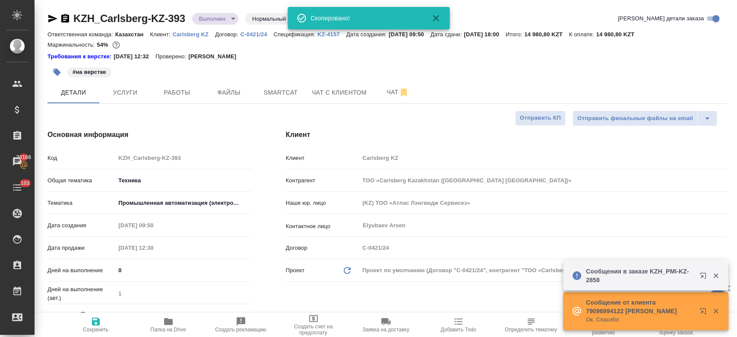
type textarea "x"
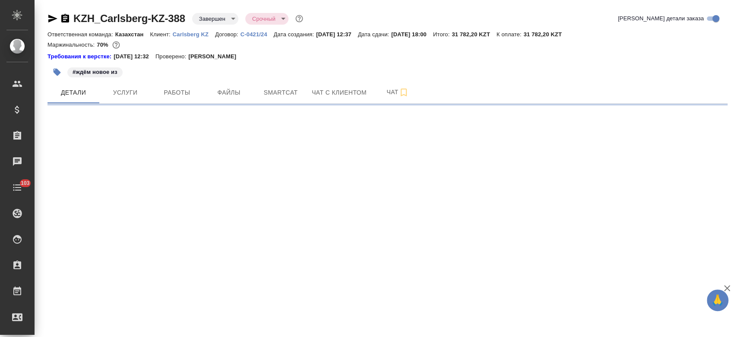
select select "RU"
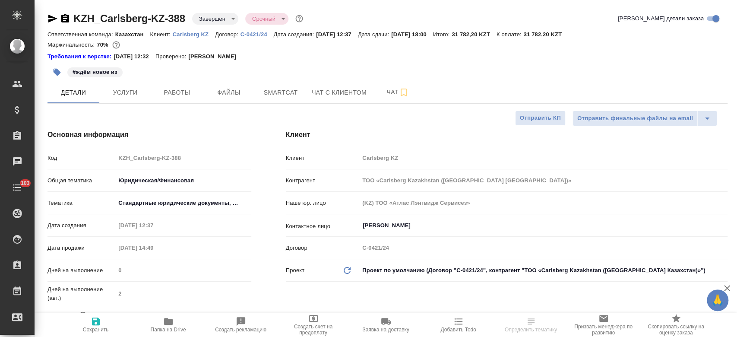
type textarea "x"
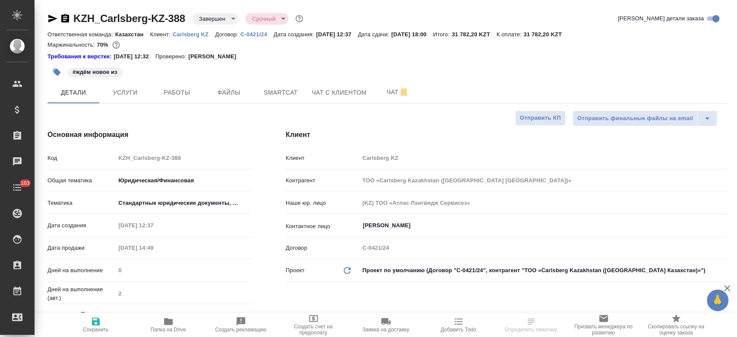
type textarea "x"
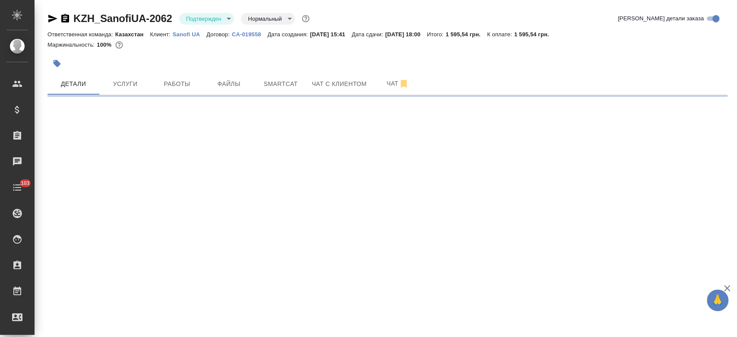
select select "RU"
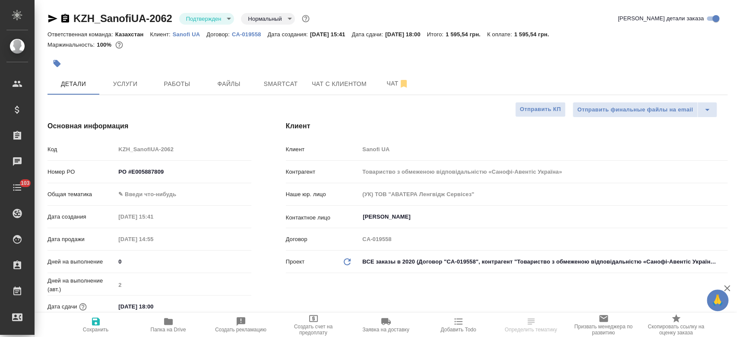
type textarea "x"
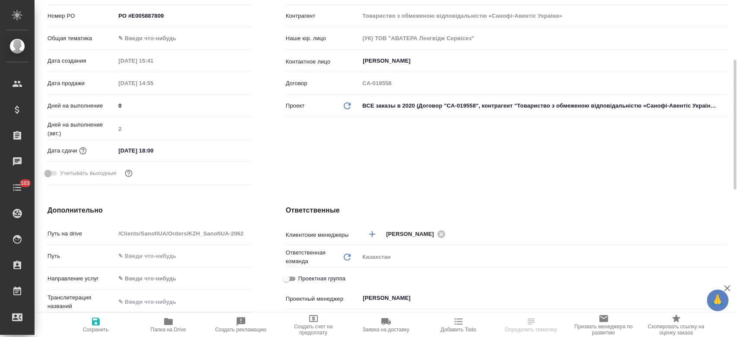
scroll to position [157, 0]
click at [151, 153] on input "[DATE] 18:00" at bounding box center [154, 149] width 76 height 13
click at [228, 153] on icon "button" at bounding box center [226, 149] width 10 height 10
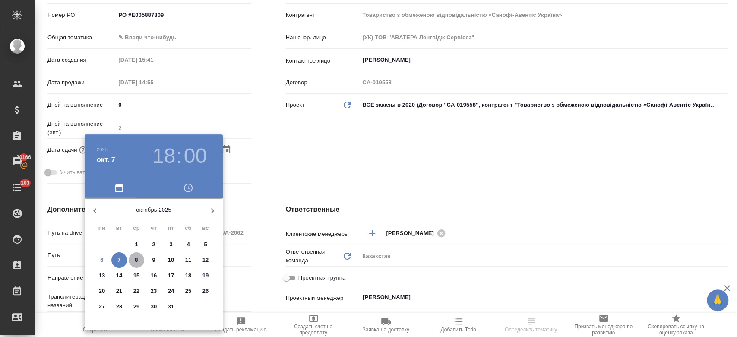
click at [131, 258] on span "8" at bounding box center [137, 260] width 16 height 9
type input "[DATE] 18:00"
type textarea "x"
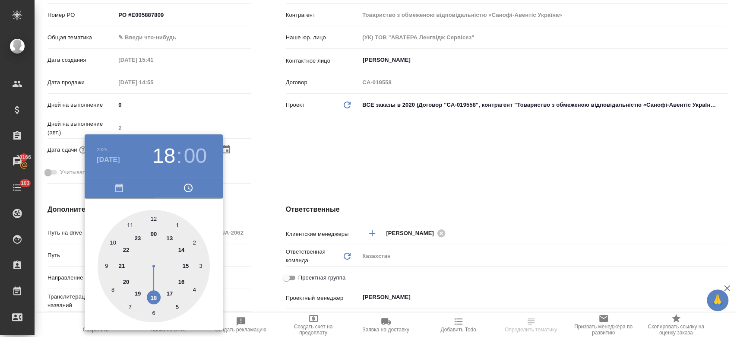
click at [129, 222] on div at bounding box center [154, 266] width 112 height 112
type input "[DATE] 11:00"
type textarea "x"
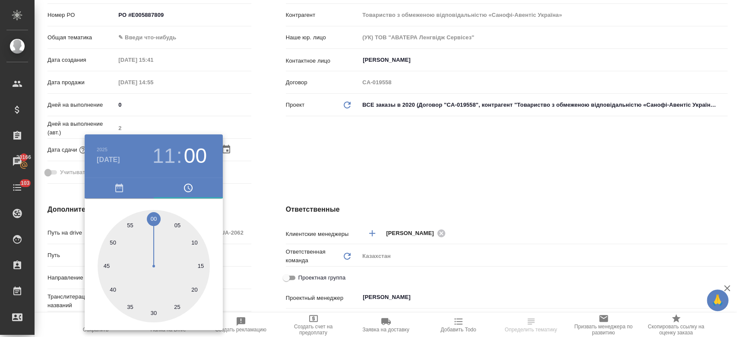
click at [286, 160] on div at bounding box center [368, 168] width 737 height 337
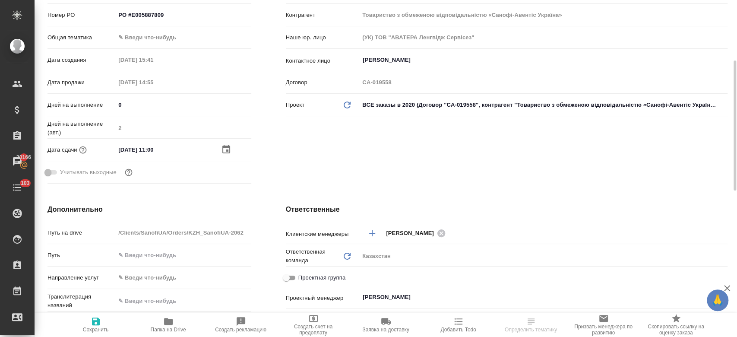
click at [95, 327] on div ".cls-1 fill:#fff; AWATERA Kosherbayeva Nazerke Клиенты Спецификации Заказы 2016…" at bounding box center [368, 168] width 737 height 337
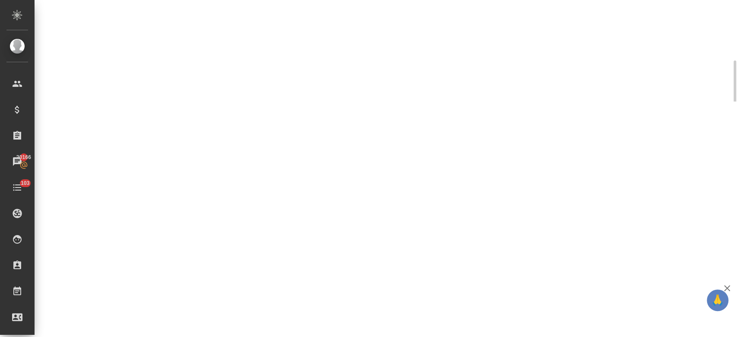
select select "RU"
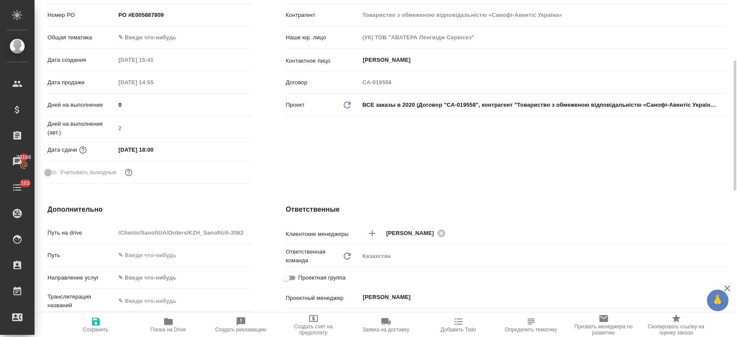
type textarea "x"
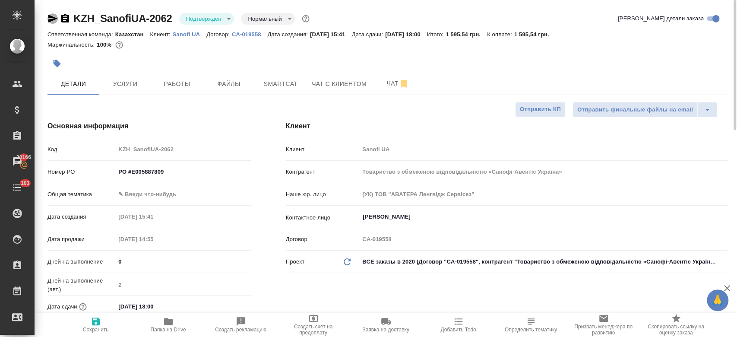
click at [54, 20] on icon "button" at bounding box center [52, 18] width 10 height 10
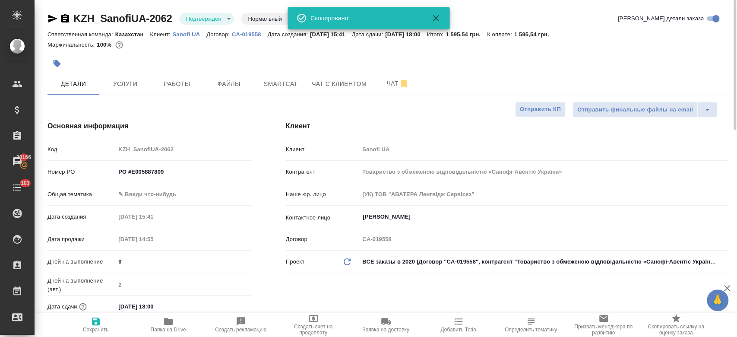
type textarea "x"
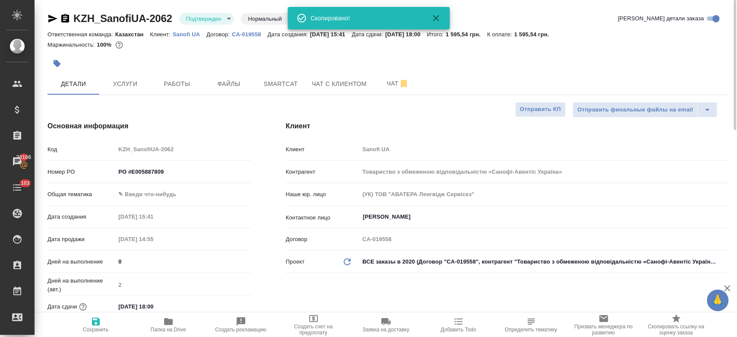
type textarea "x"
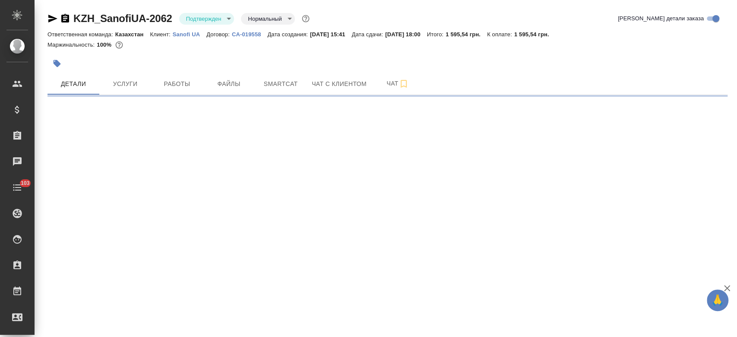
select select "RU"
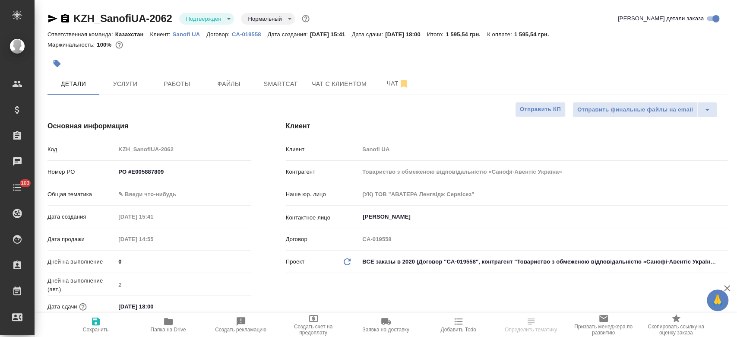
type textarea "x"
click at [169, 63] on div at bounding box center [273, 63] width 453 height 19
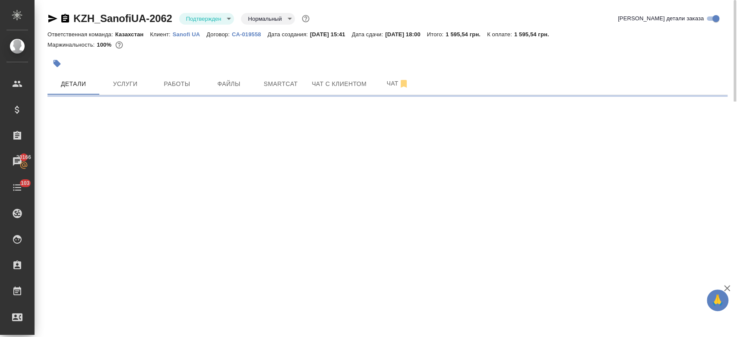
select select "RU"
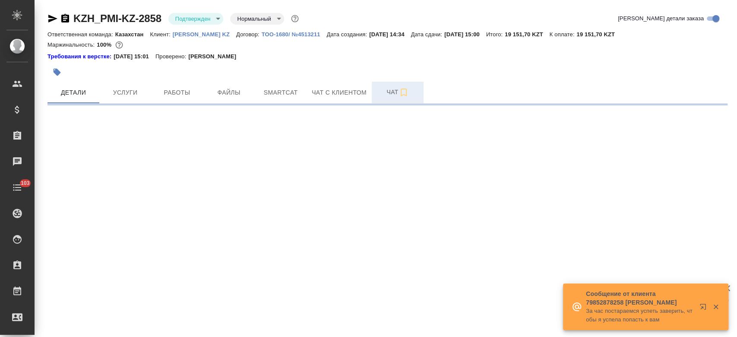
click at [389, 94] on span "Чат" at bounding box center [397, 92] width 41 height 11
select select "RU"
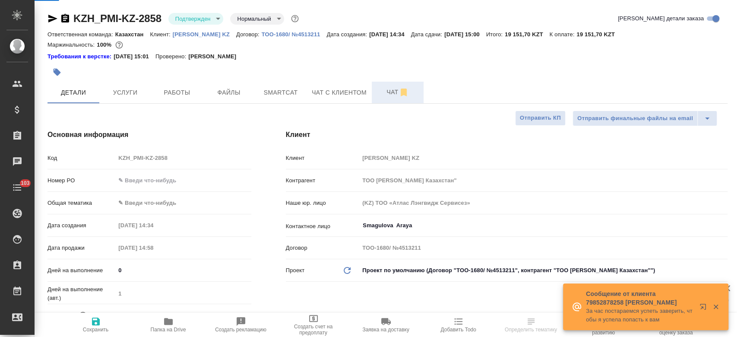
type textarea "x"
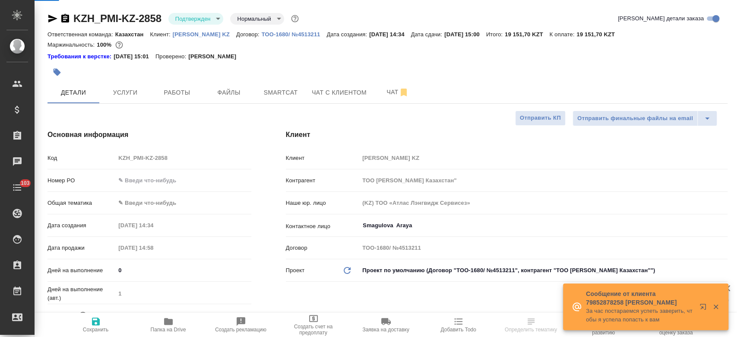
type textarea "x"
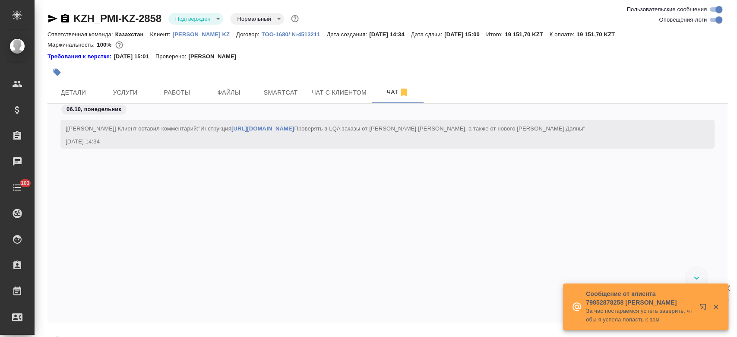
scroll to position [149, 0]
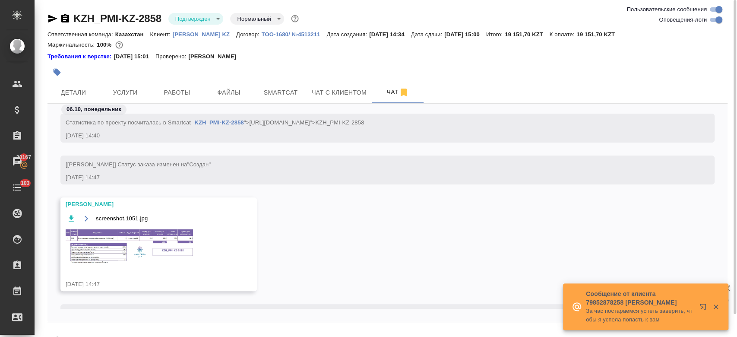
click at [162, 236] on img at bounding box center [131, 246] width 130 height 37
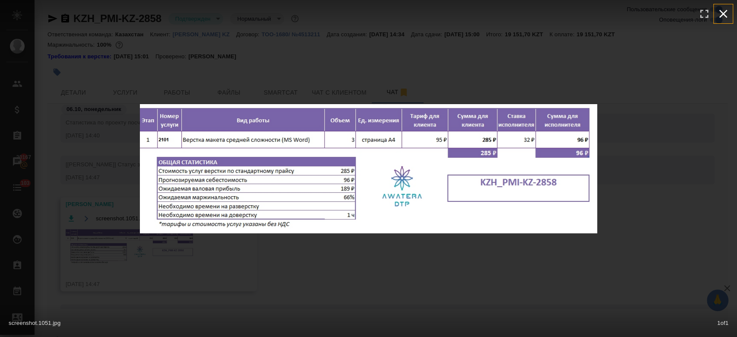
click at [721, 12] on icon "button" at bounding box center [723, 14] width 8 height 8
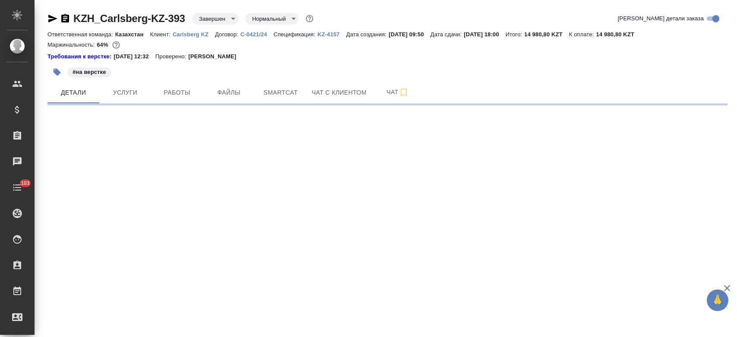
select select "RU"
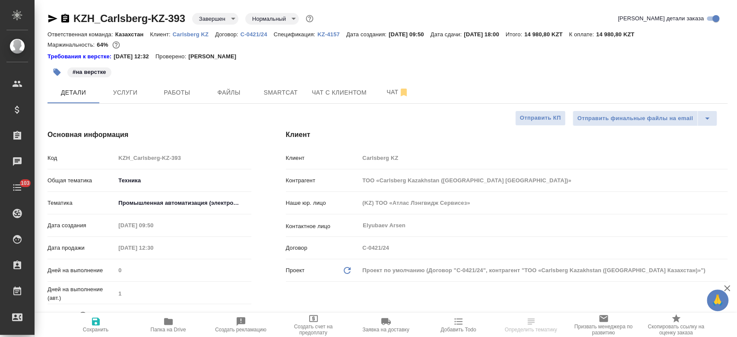
type textarea "x"
